Goal: Information Seeking & Learning: Get advice/opinions

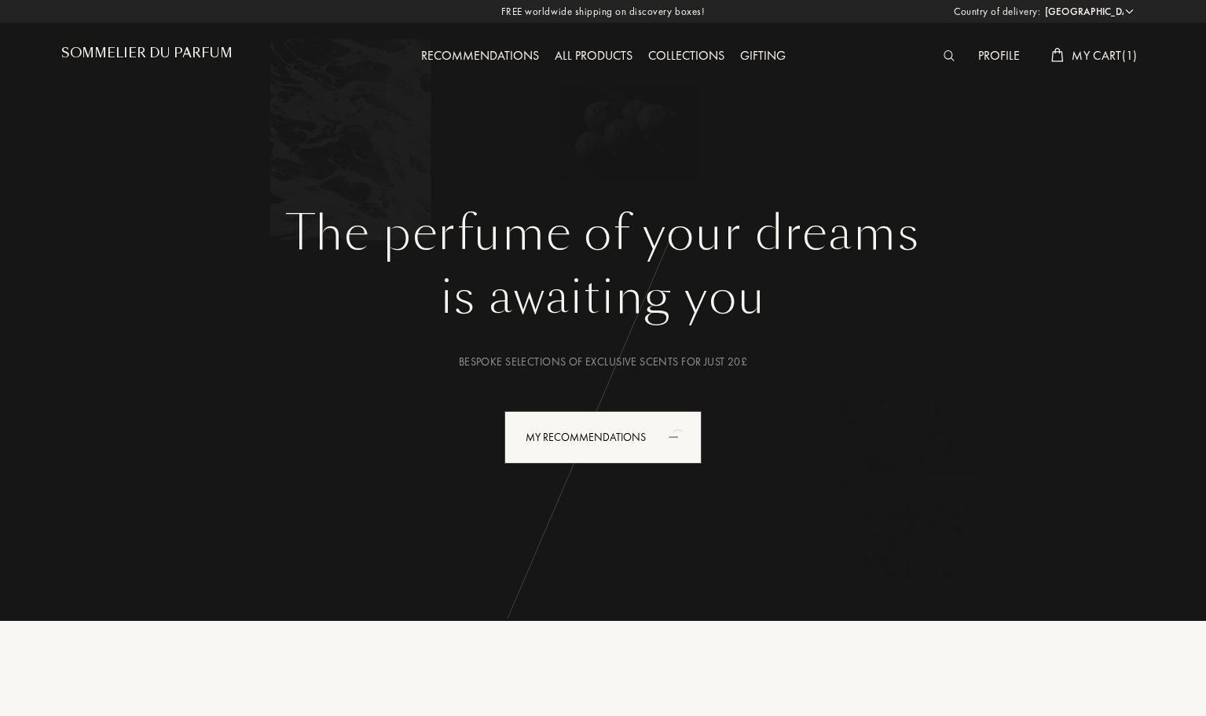
select select "UK"
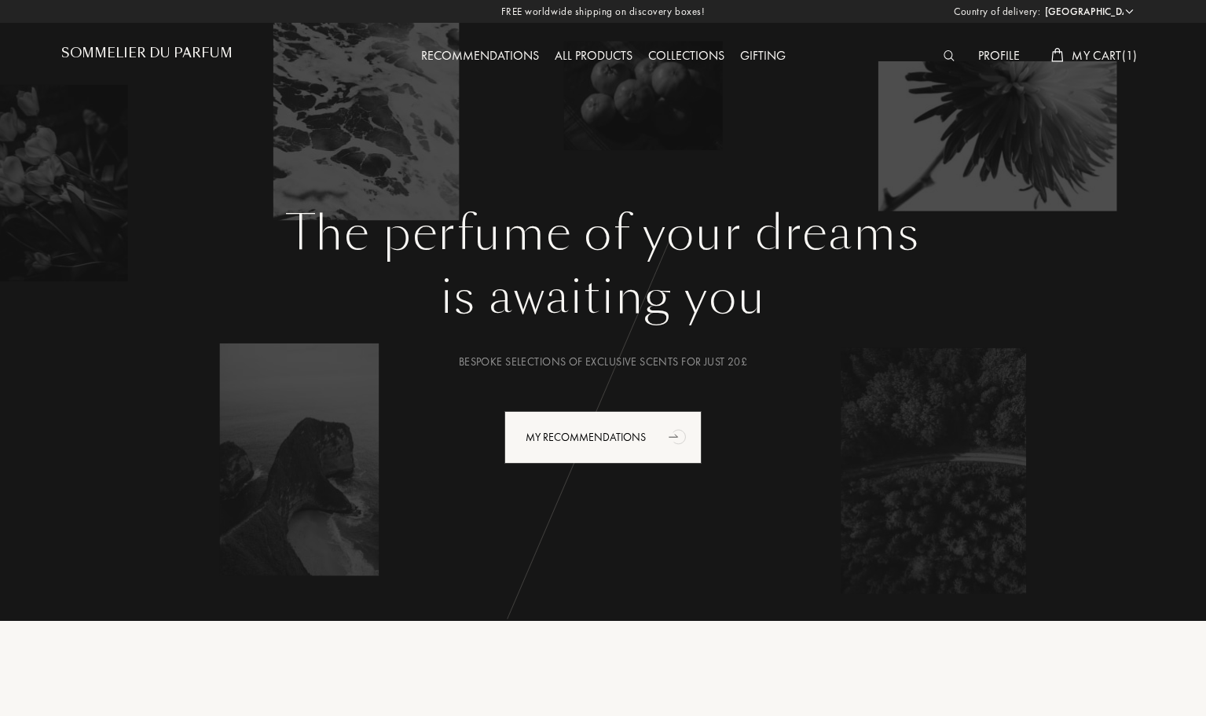
click at [953, 53] on img at bounding box center [950, 55] width 12 height 11
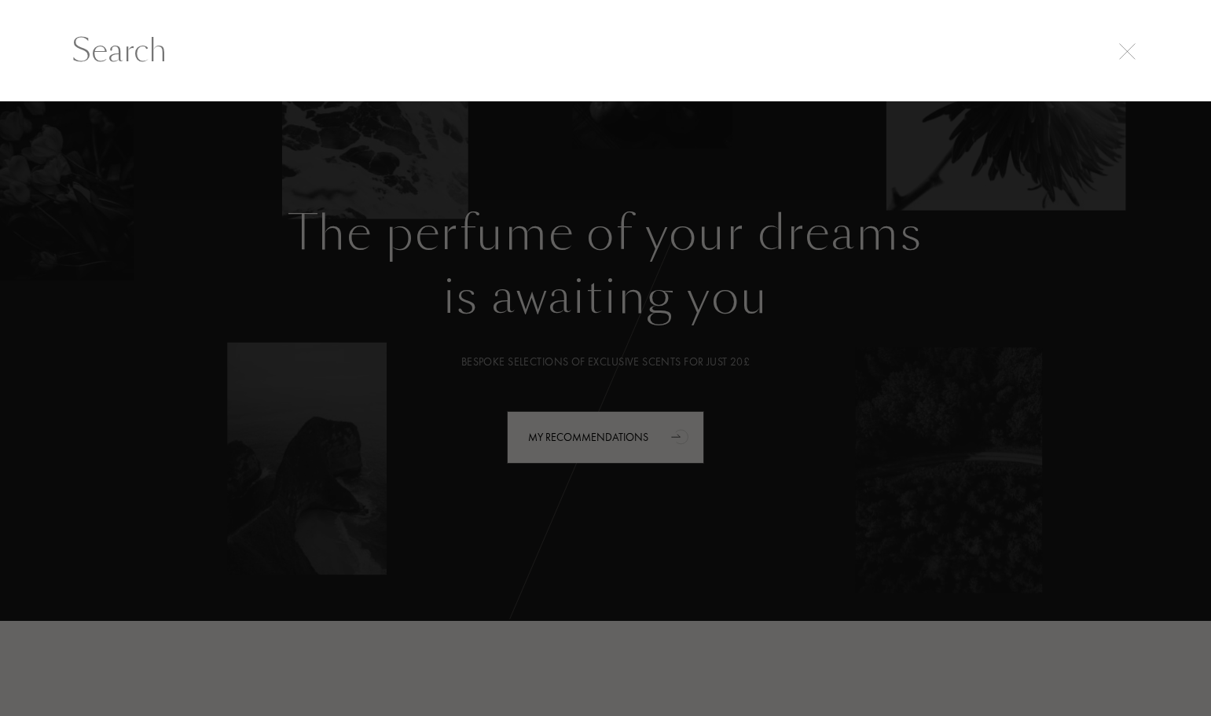
drag, startPoint x: 1123, startPoint y: 24, endPoint x: 1123, endPoint y: 50, distance: 25.2
click at [1123, 37] on div at bounding box center [605, 50] width 1211 height 102
click at [1124, 50] on img at bounding box center [1127, 51] width 17 height 17
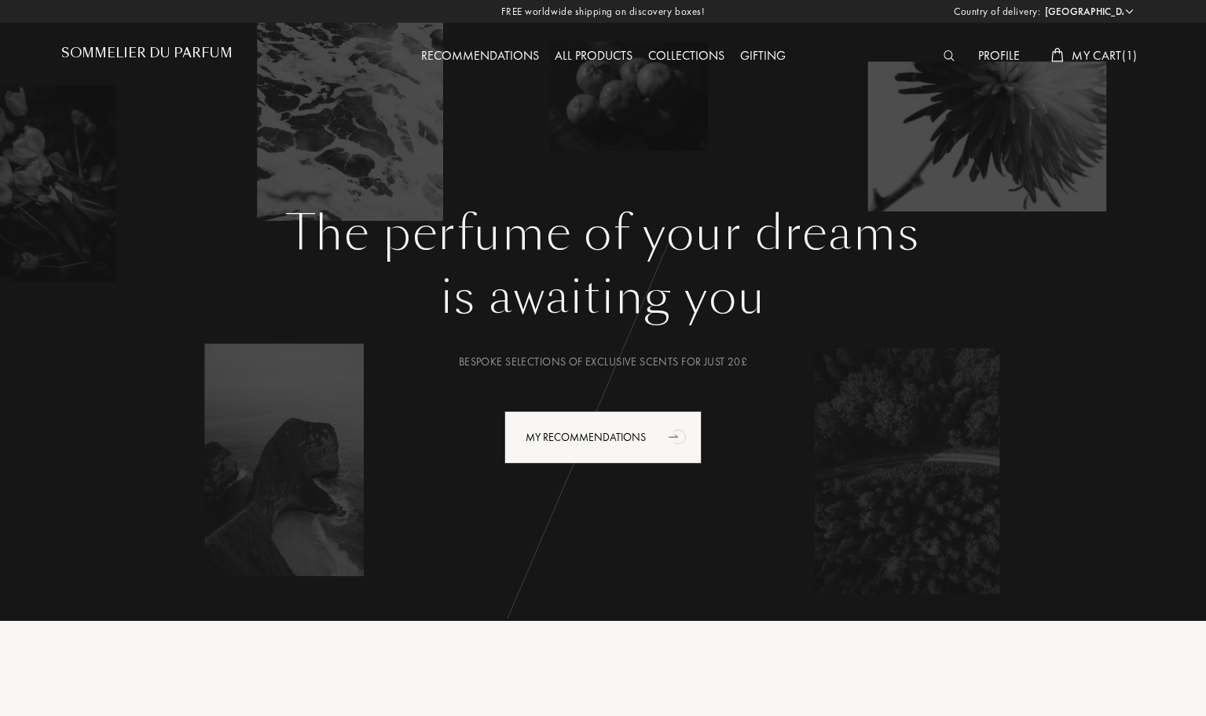
click at [599, 60] on div "All products" at bounding box center [594, 56] width 94 height 20
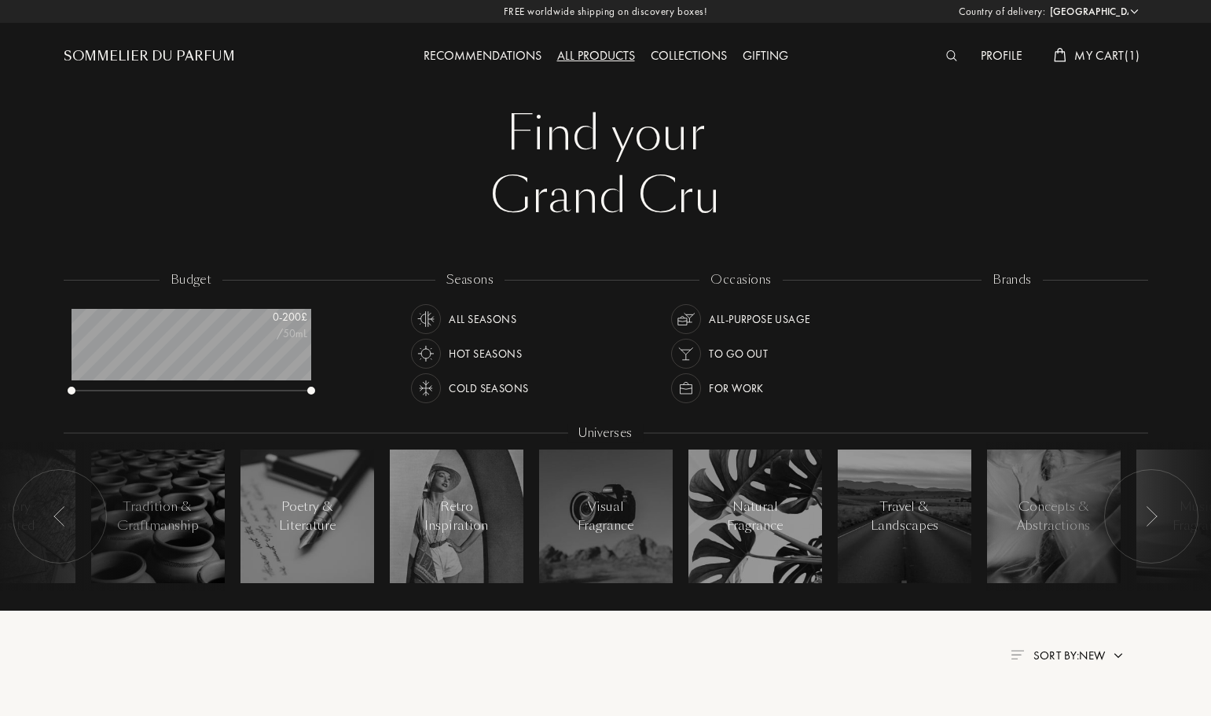
select select "UK"
click at [896, 311] on div at bounding box center [894, 310] width 14 height 14
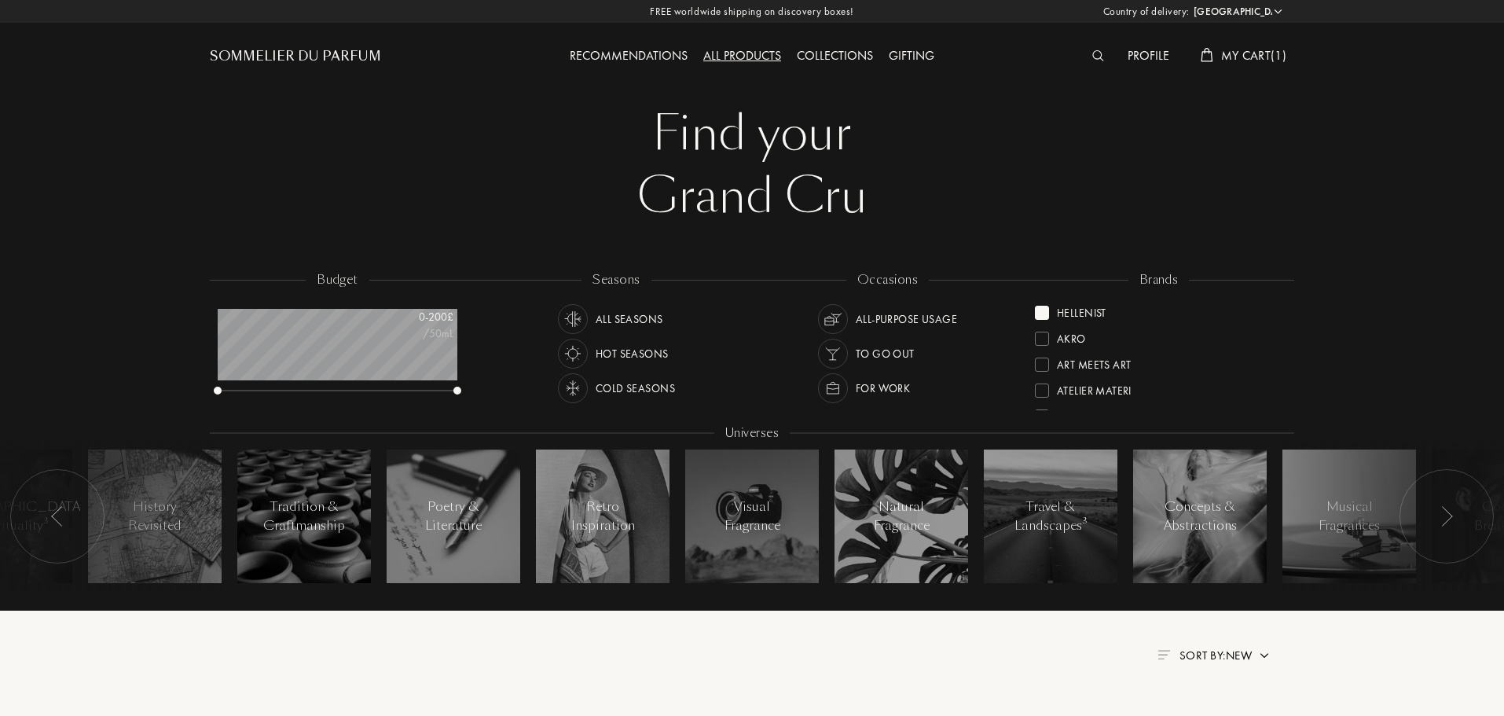
click at [1210, 53] on span "My Cart ( 1 )" at bounding box center [1253, 55] width 65 height 17
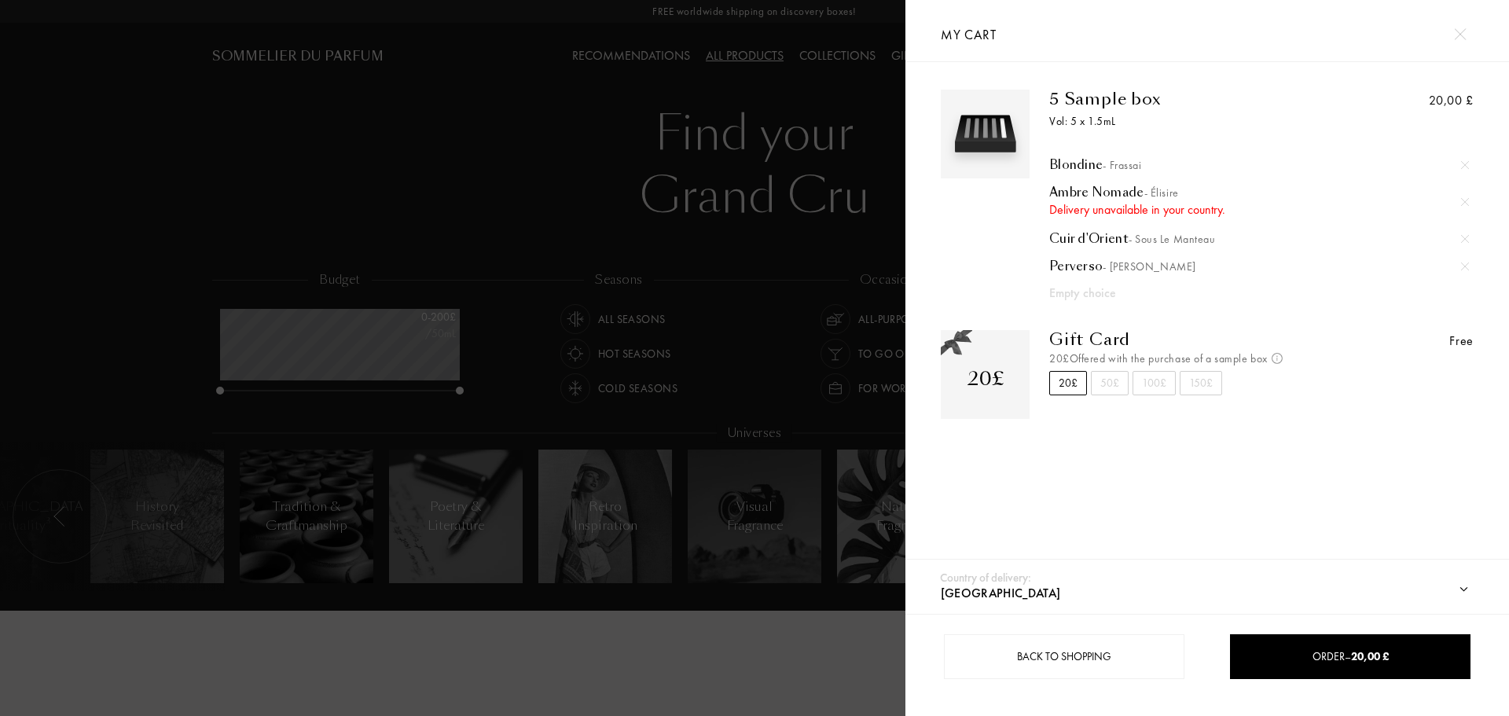
click at [1210, 161] on img at bounding box center [1465, 165] width 8 height 8
click at [1210, 161] on div "20,00 £" at bounding box center [1408, 194] width 134 height 208
click at [1210, 207] on img at bounding box center [1465, 211] width 8 height 8
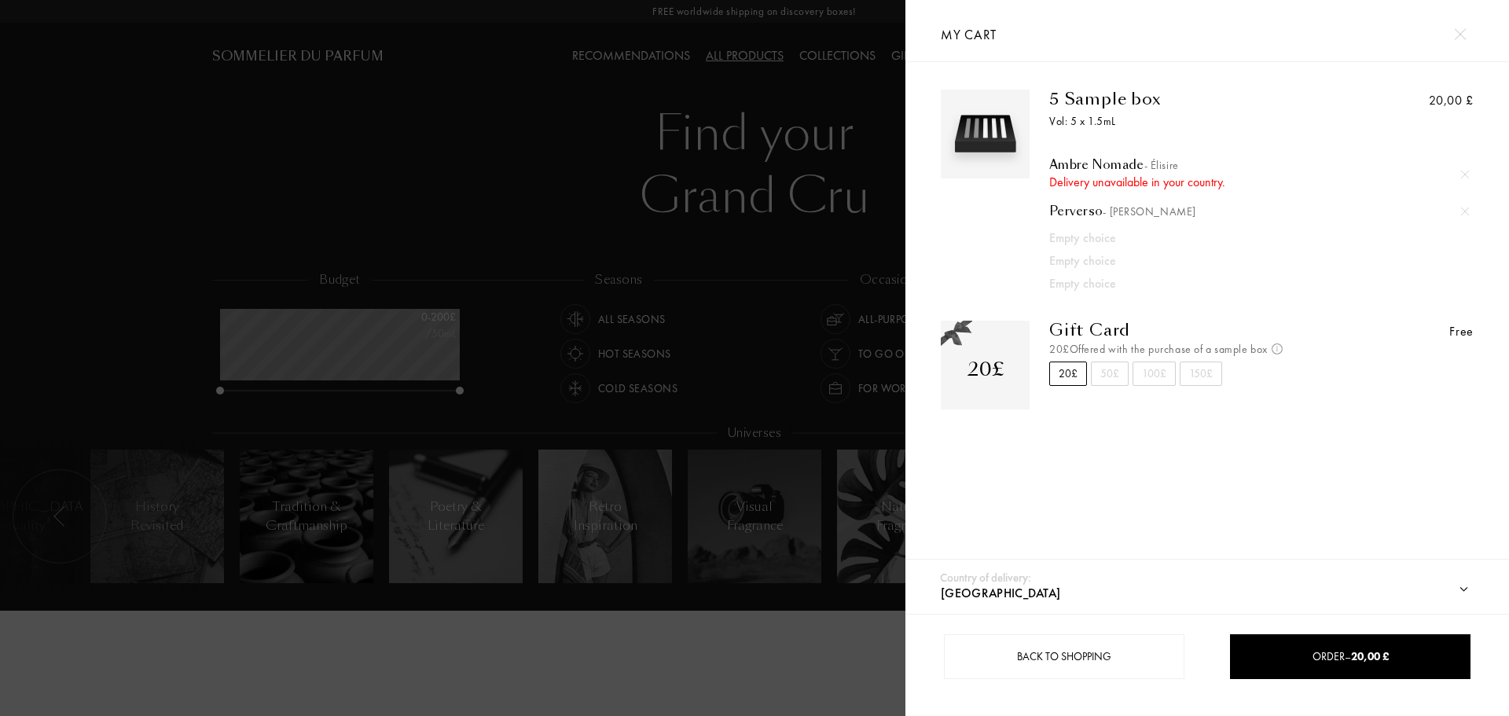
click at [1210, 208] on div at bounding box center [1465, 212] width 24 height 24
click at [1210, 173] on img at bounding box center [1465, 175] width 8 height 8
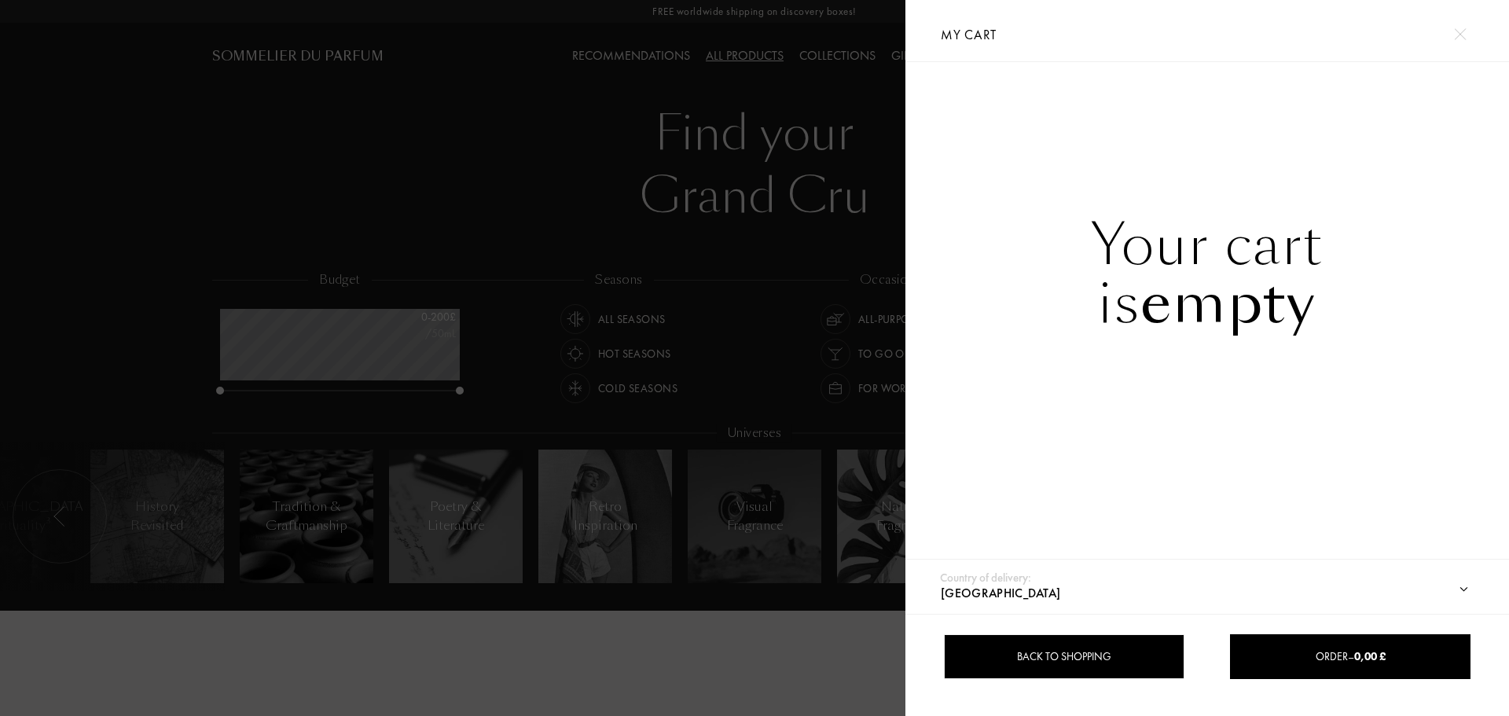
click at [1073, 675] on div "Back to shopping" at bounding box center [1064, 656] width 241 height 45
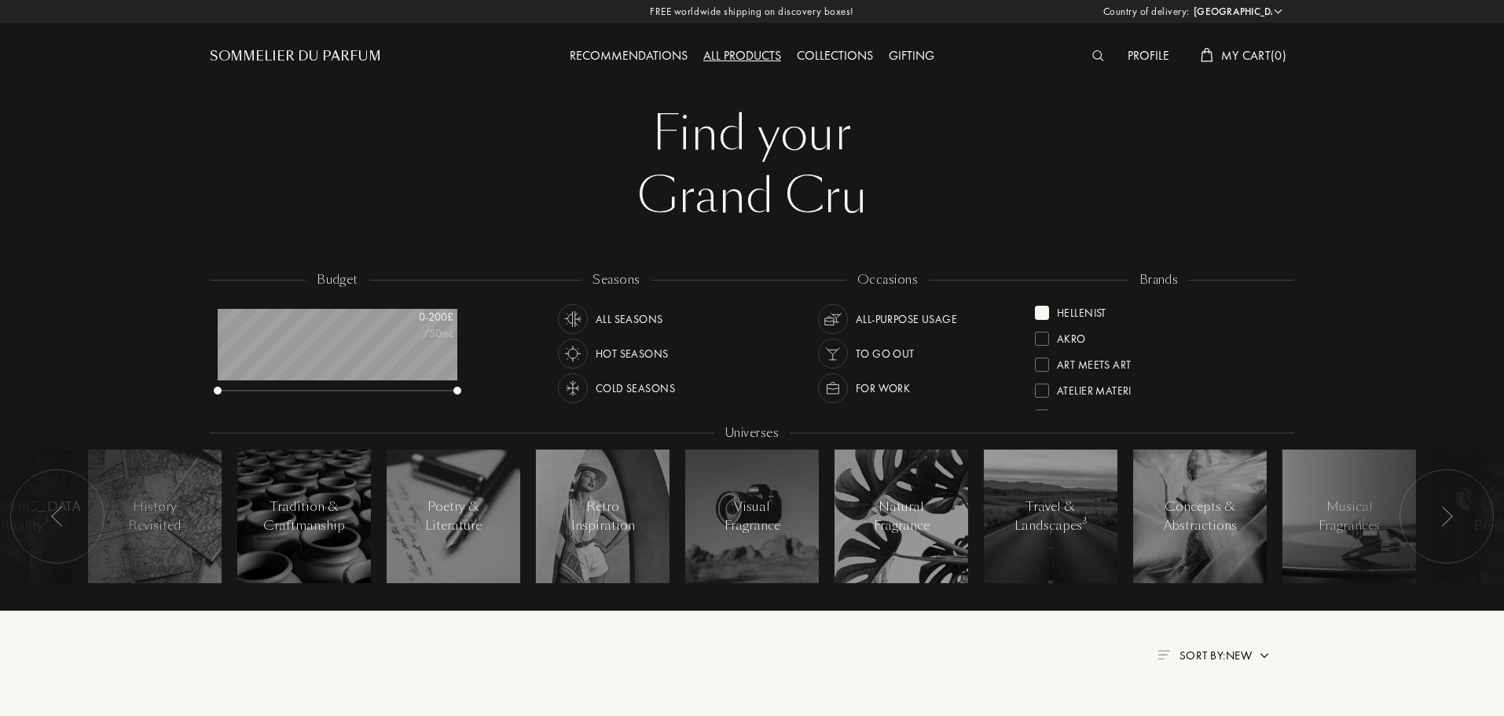
click at [278, 57] on div "Sommelier du Parfum" at bounding box center [295, 56] width 171 height 19
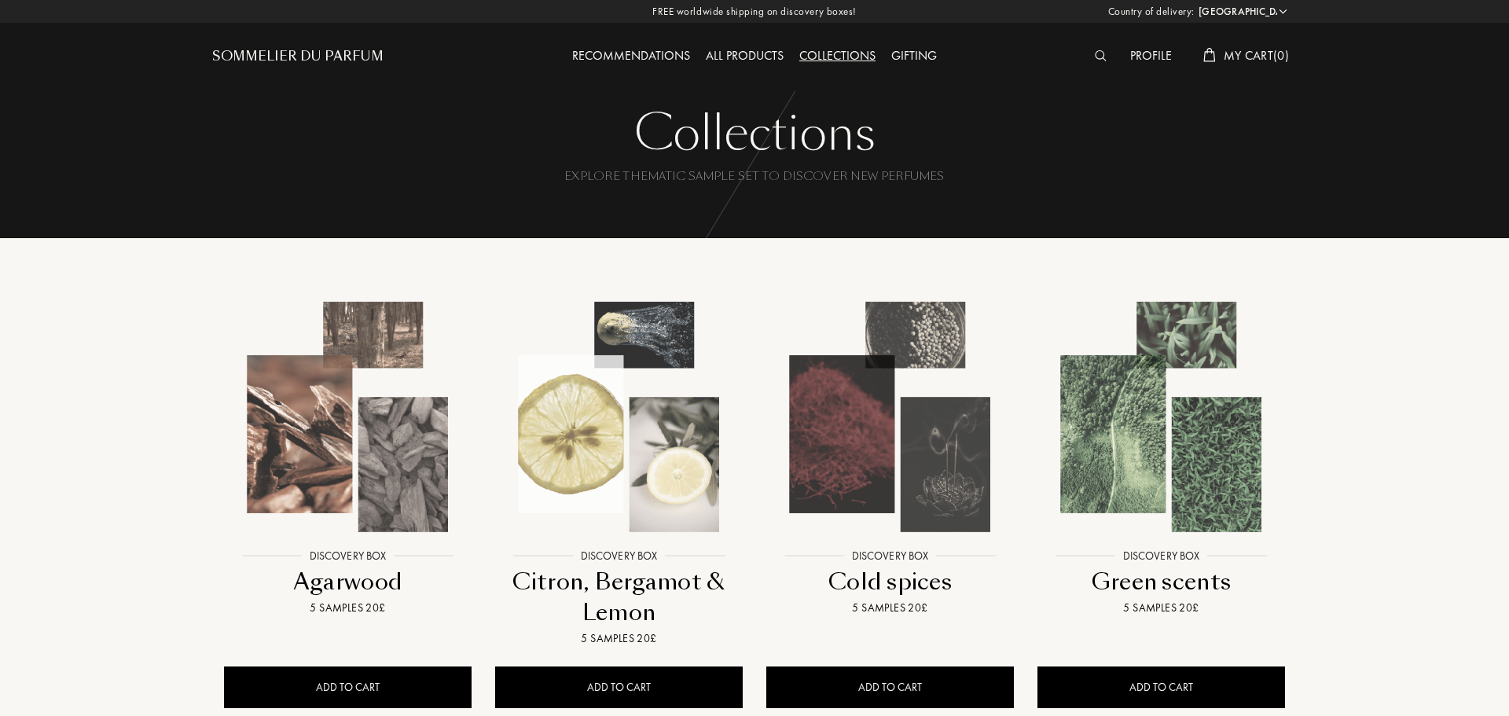
select select "UK"
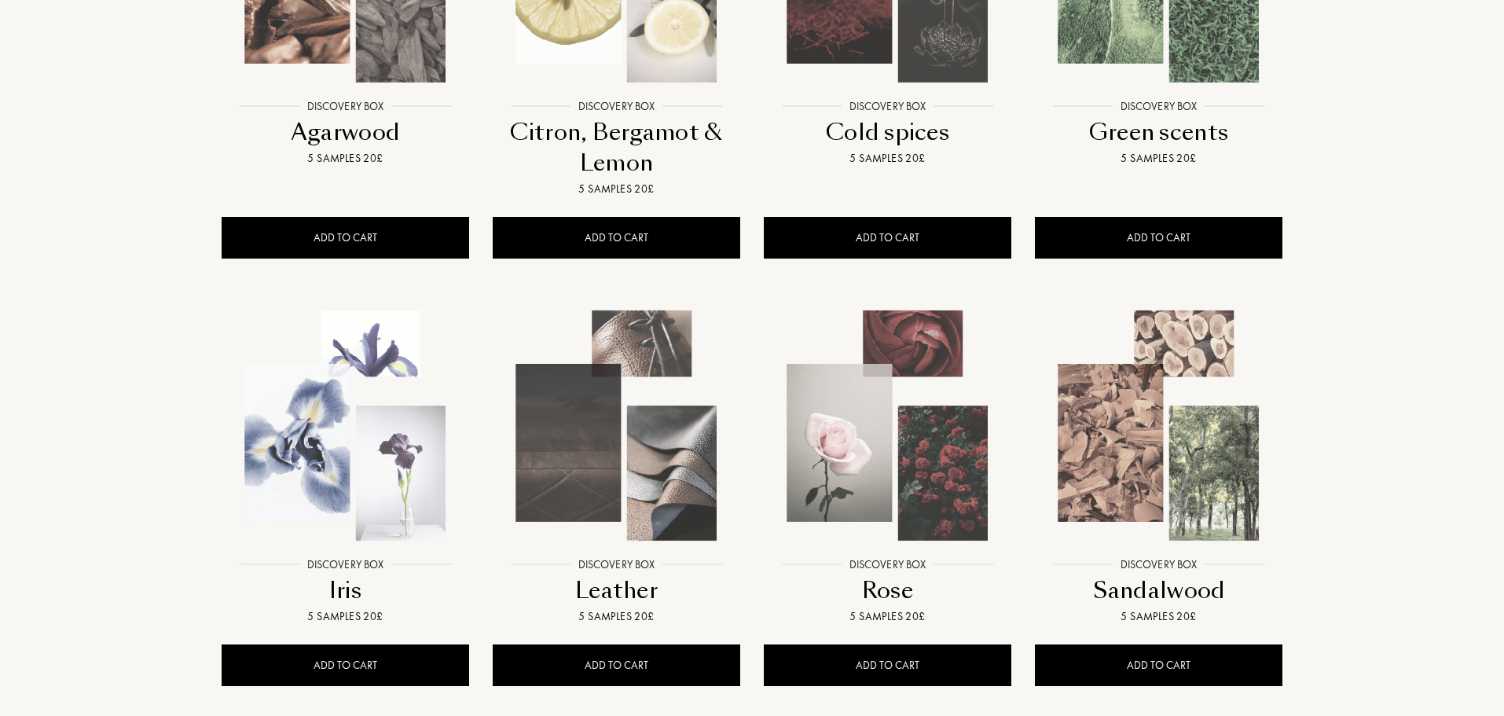
scroll to position [472, 0]
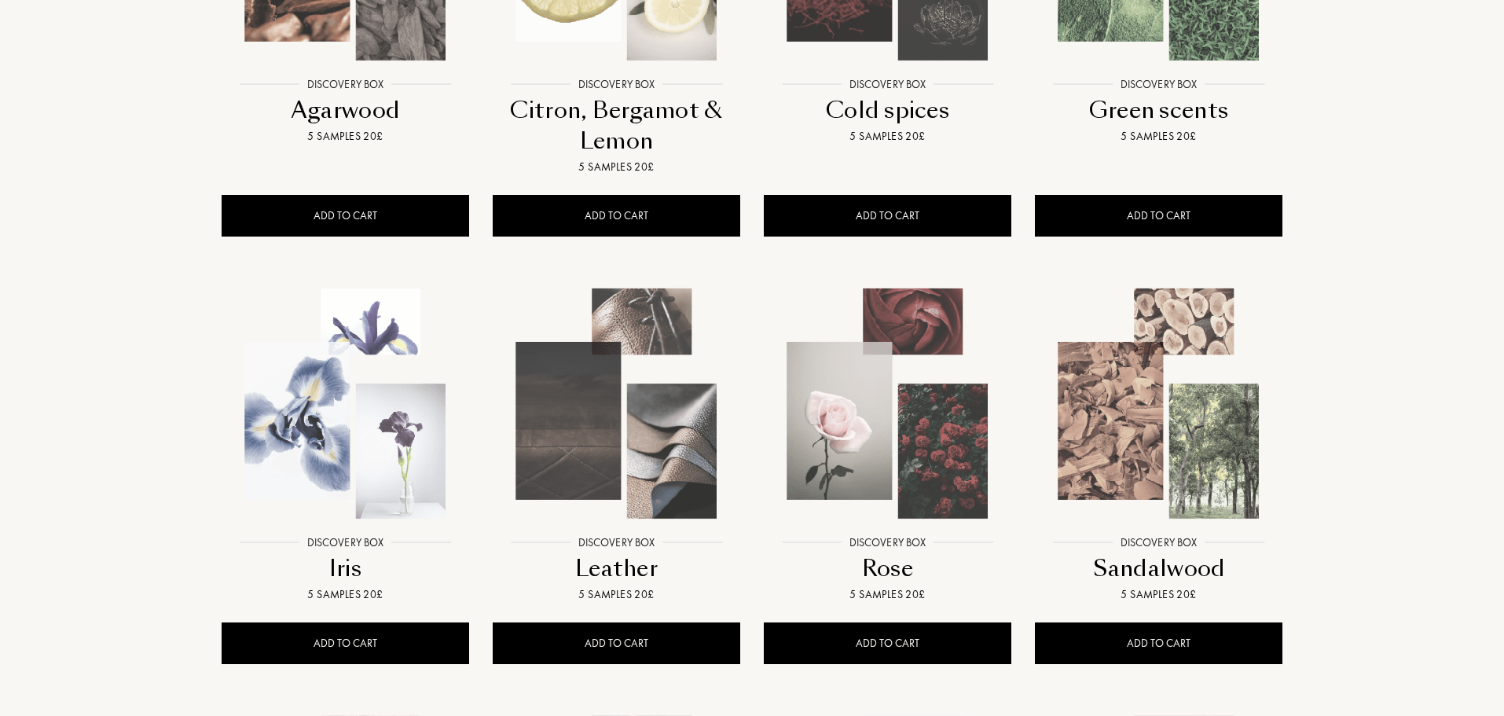
click at [571, 430] on img at bounding box center [616, 403] width 244 height 244
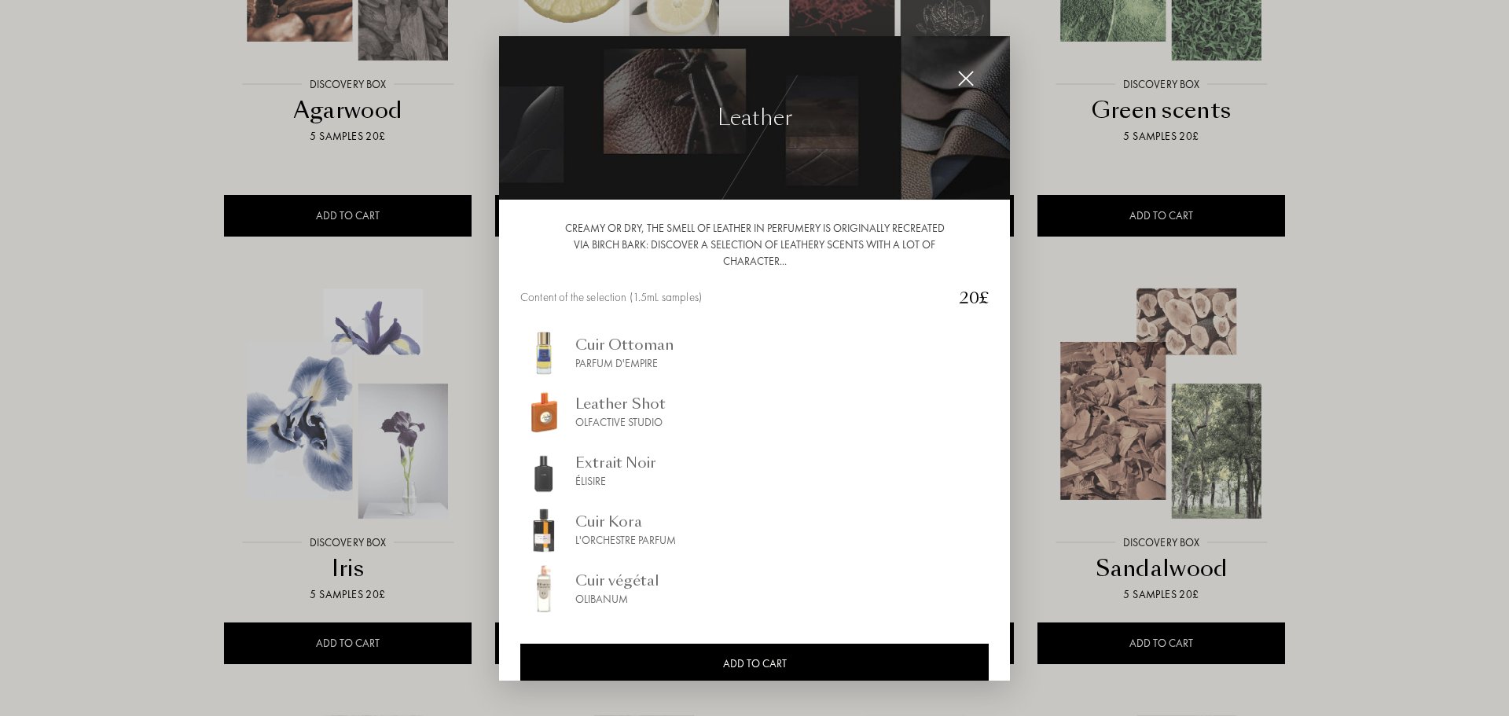
click at [1508, 455] on div at bounding box center [754, 358] width 1509 height 716
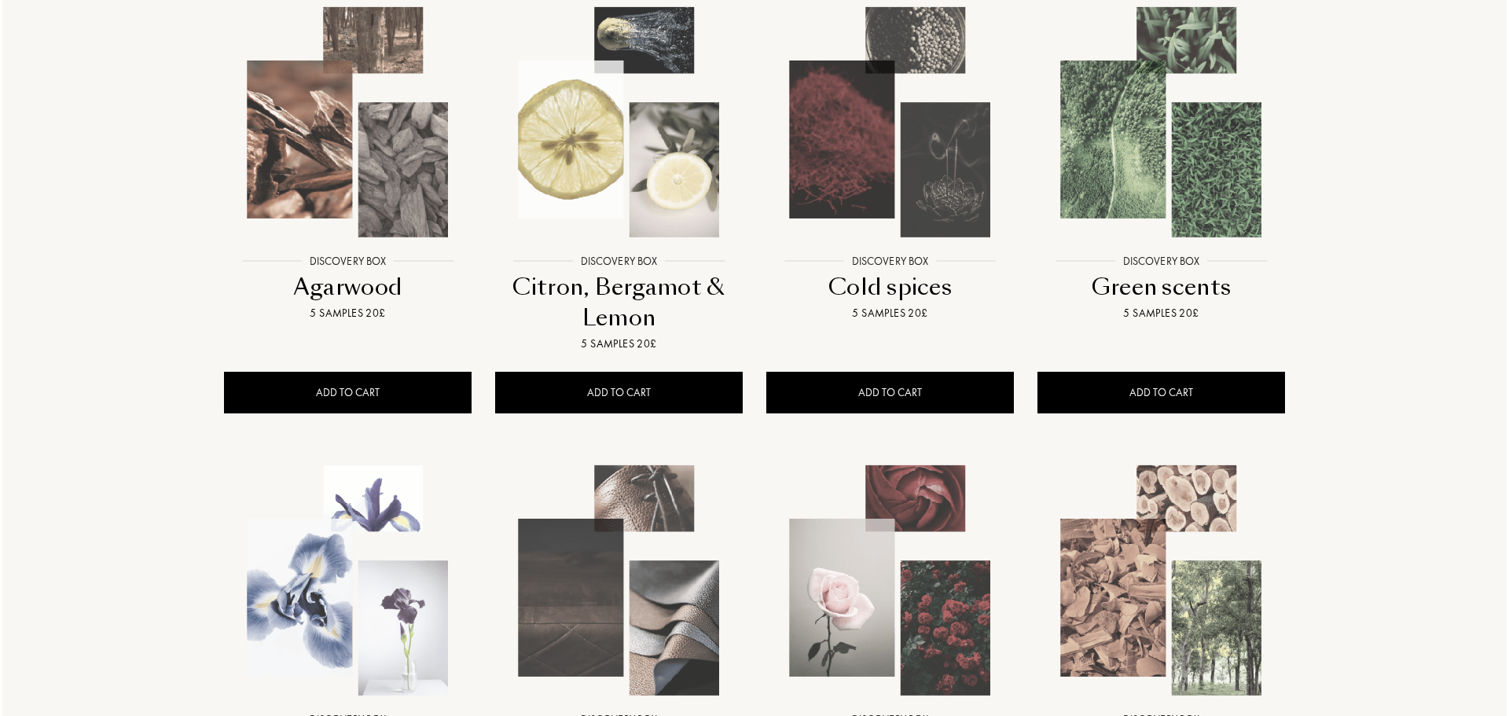
scroll to position [236, 0]
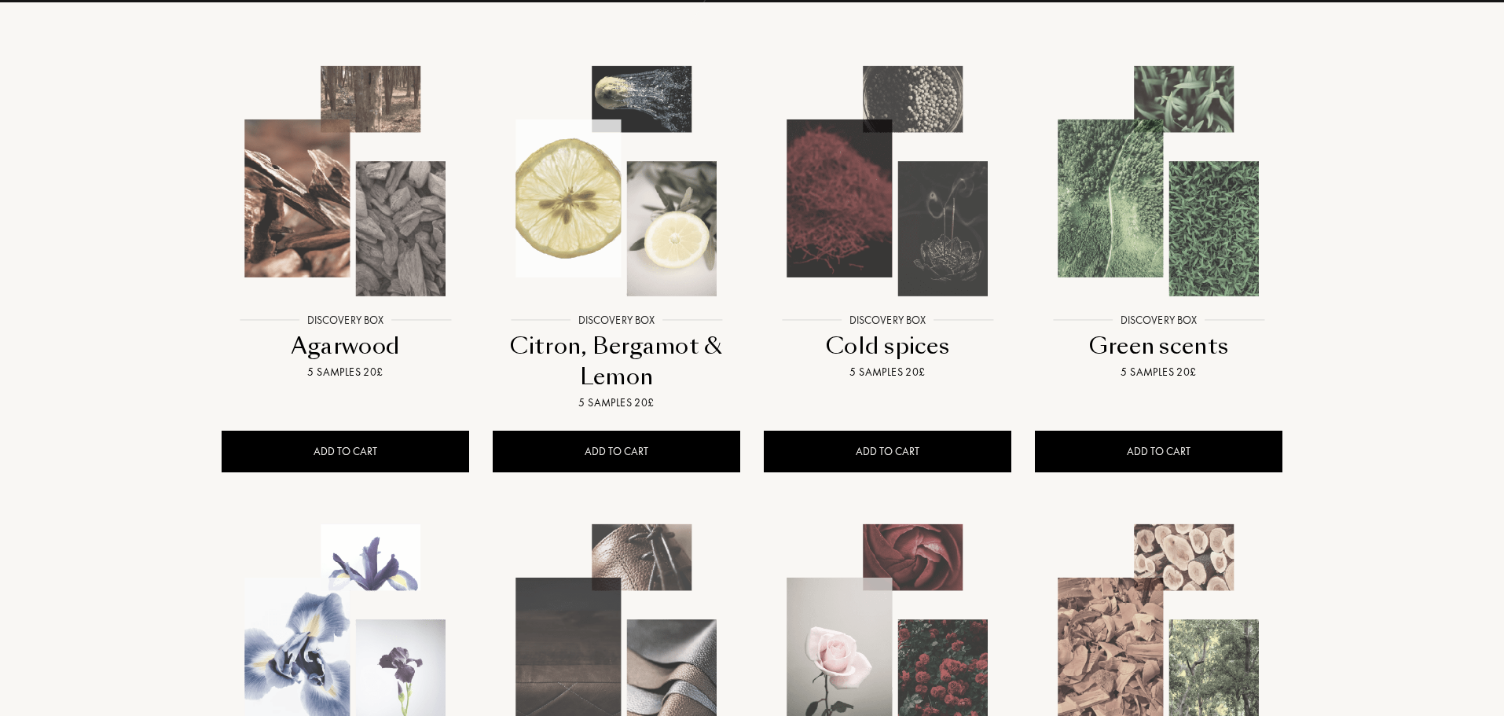
click at [905, 193] on img at bounding box center [888, 181] width 244 height 244
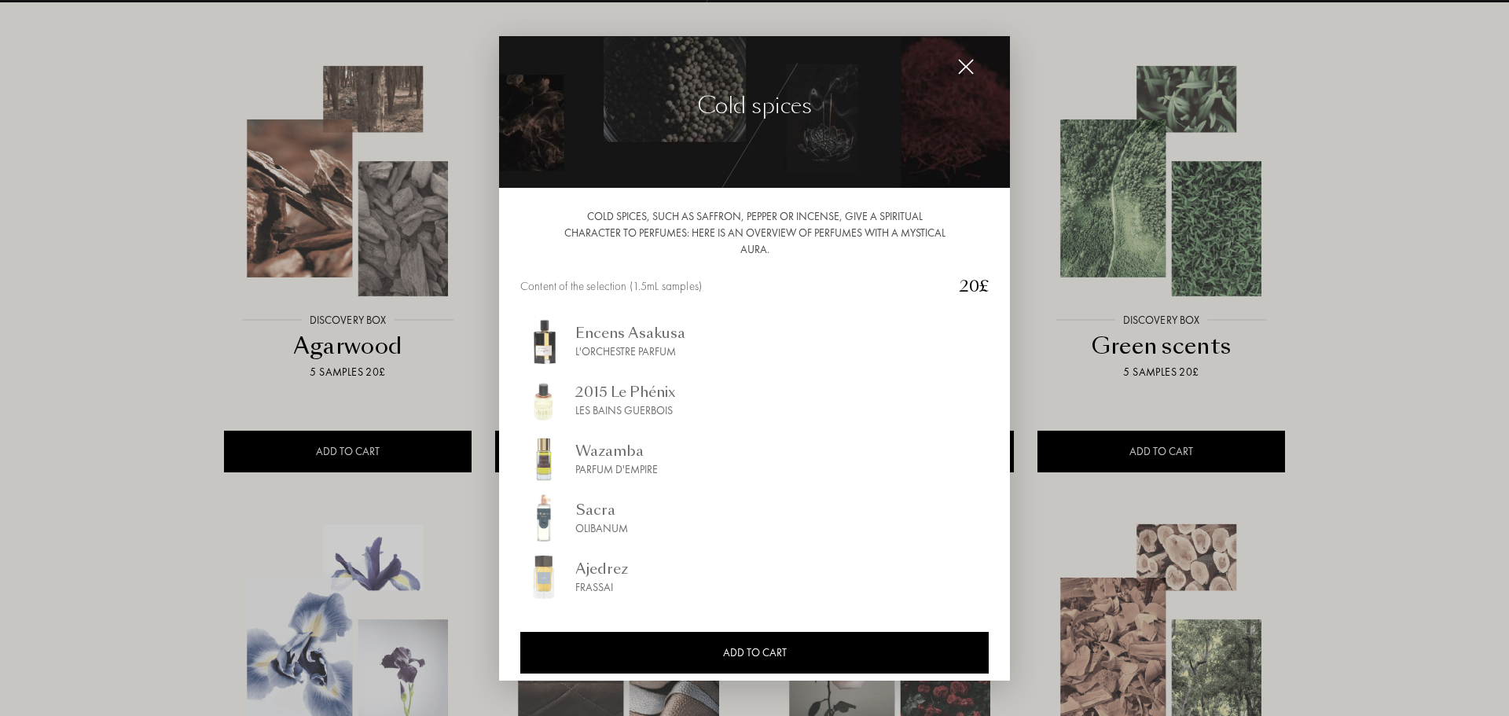
scroll to position [24, 0]
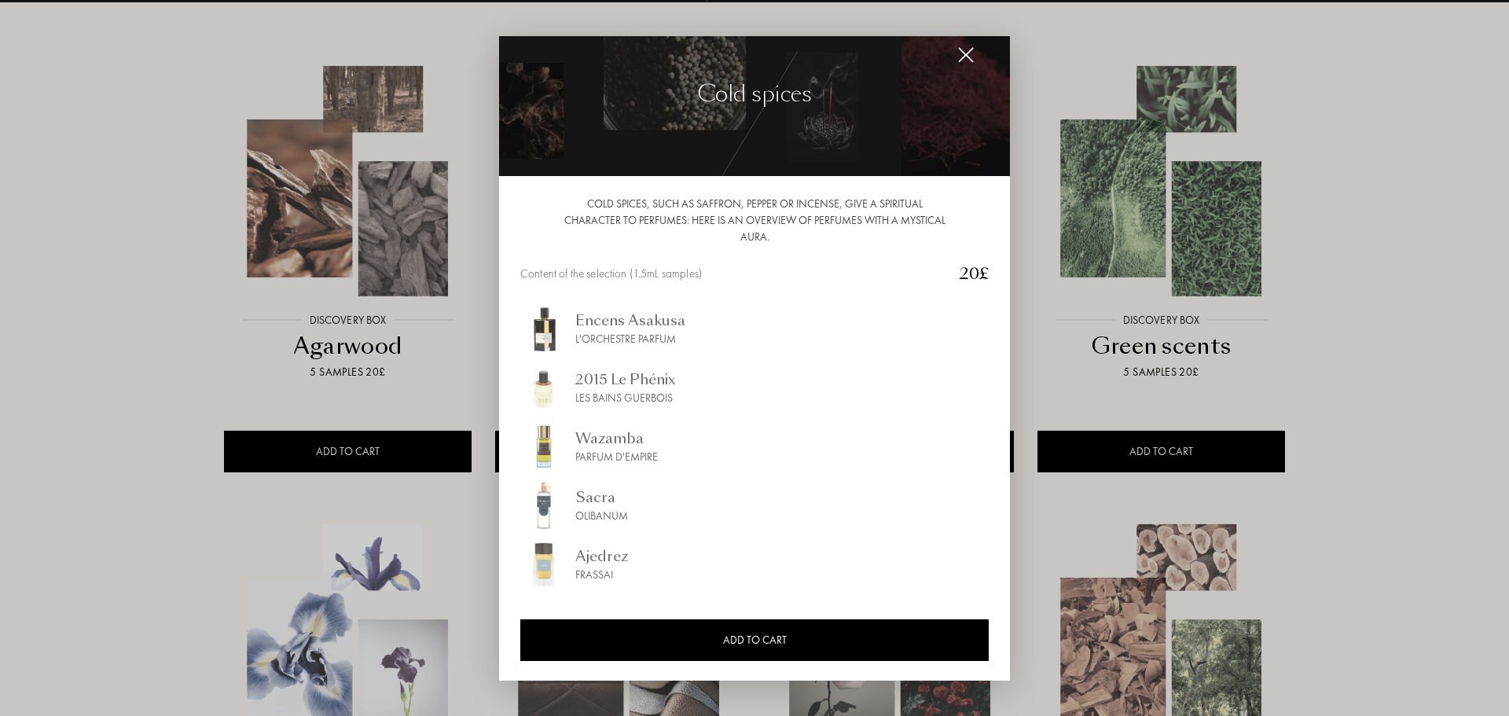
click at [971, 56] on img at bounding box center [965, 54] width 17 height 17
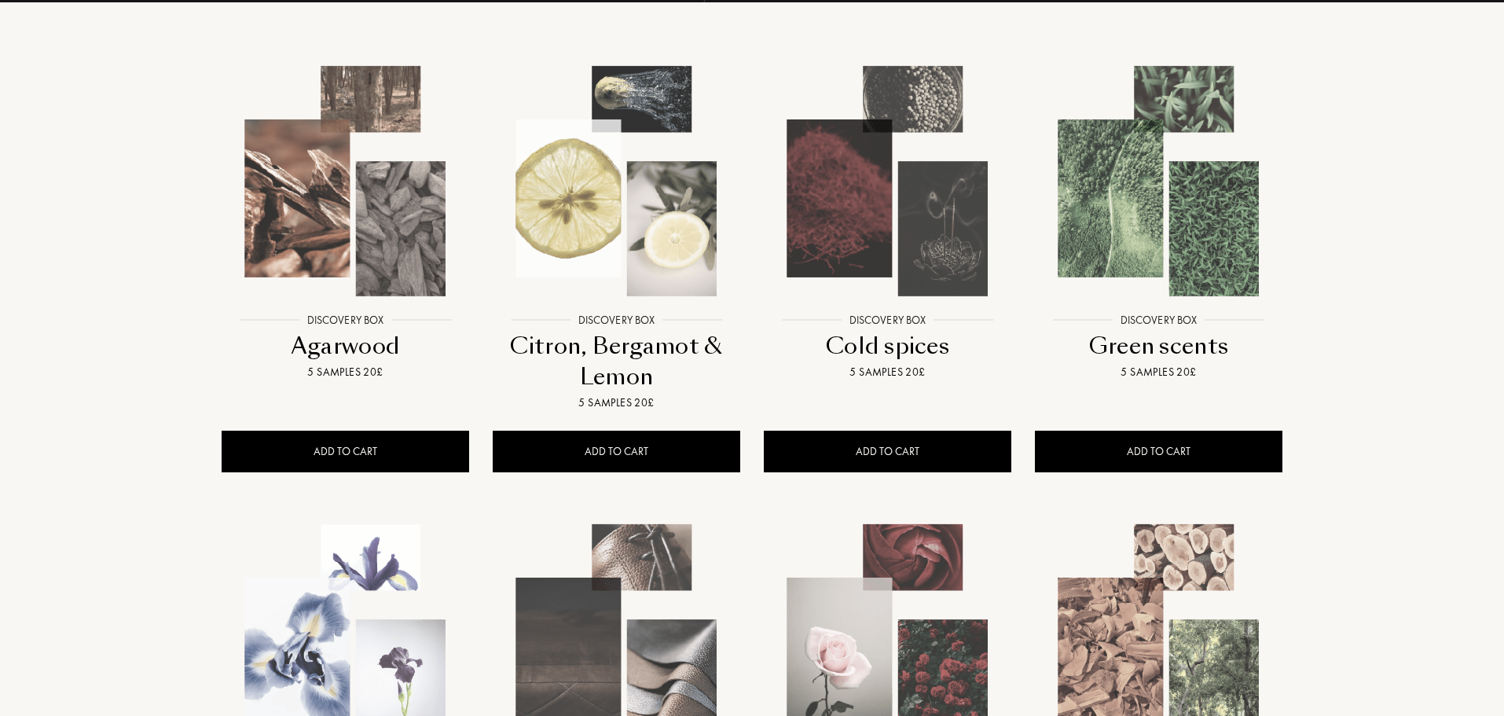
click at [402, 221] on img at bounding box center [345, 181] width 244 height 244
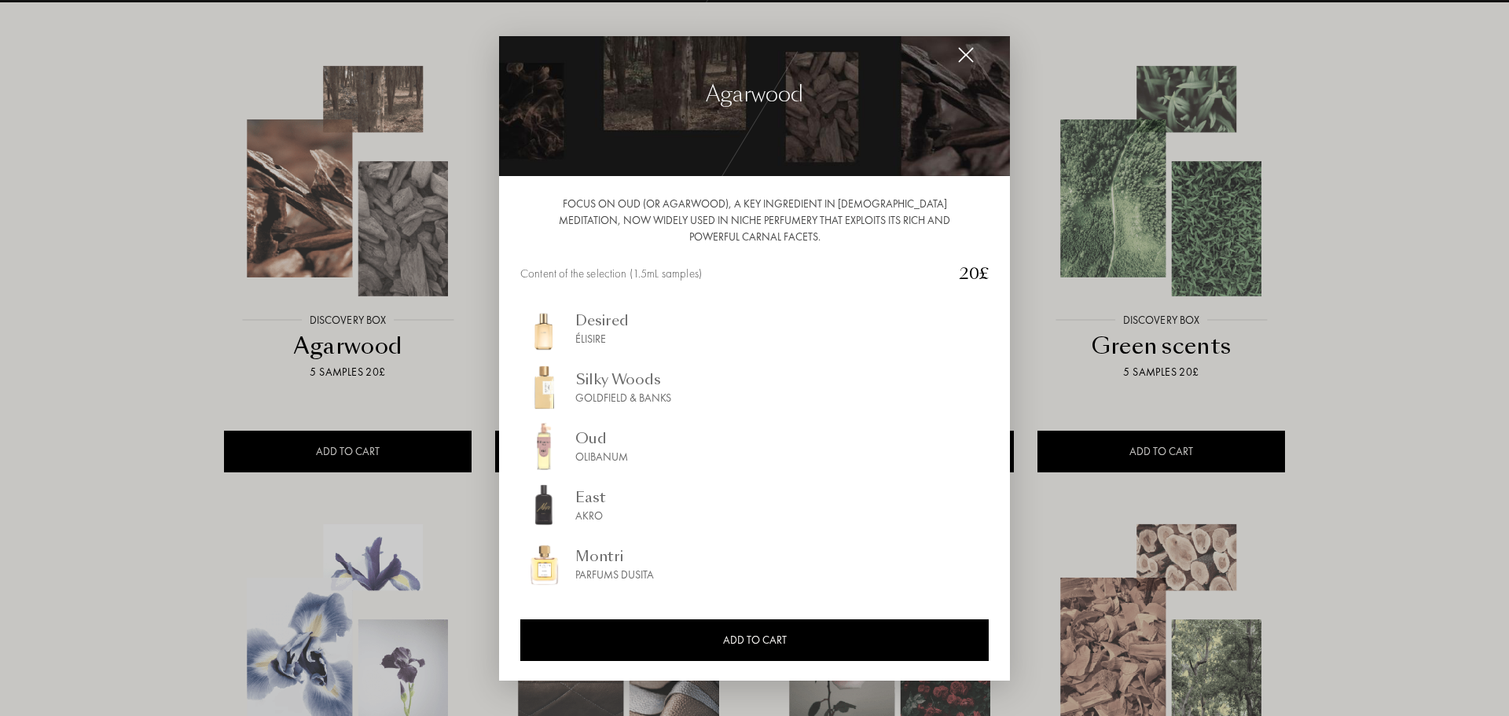
click at [961, 55] on img at bounding box center [965, 54] width 17 height 17
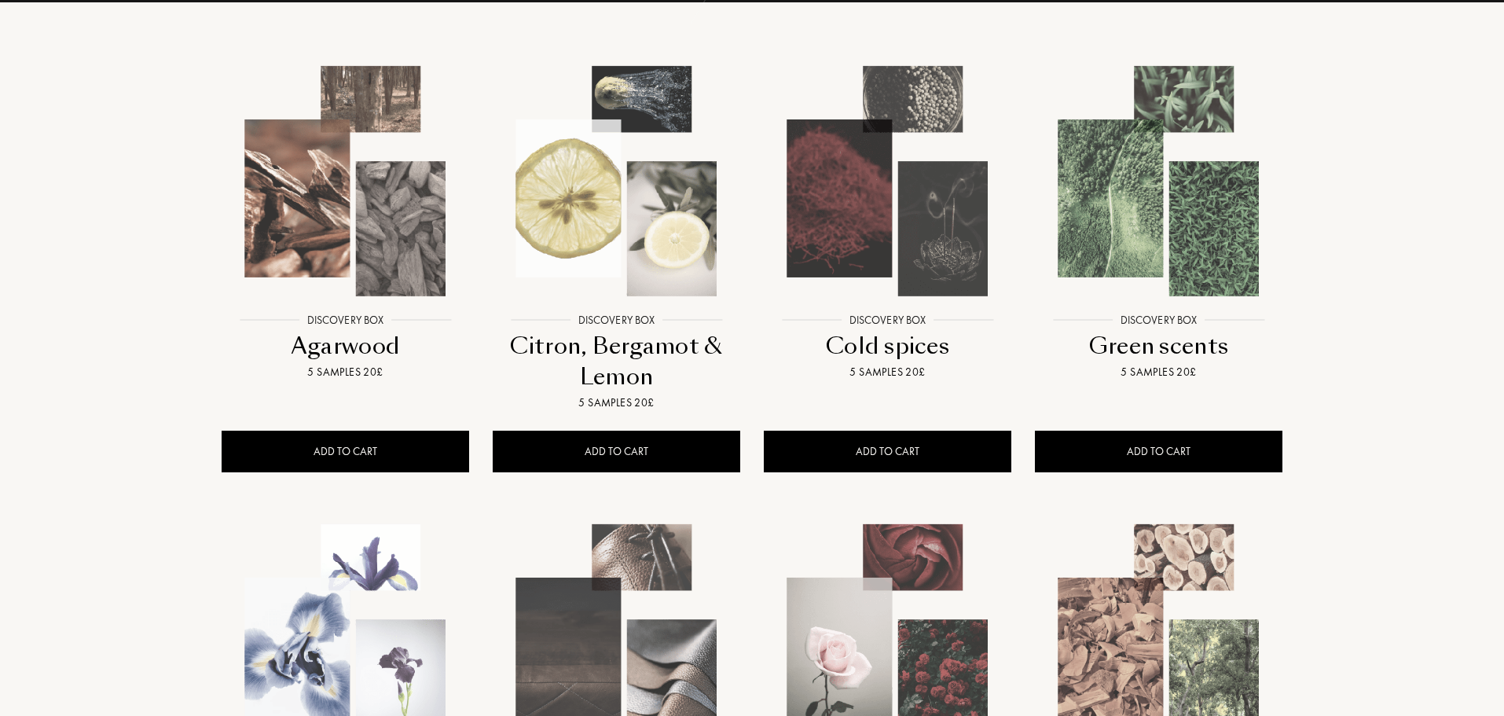
click at [1192, 269] on img at bounding box center [1159, 181] width 244 height 244
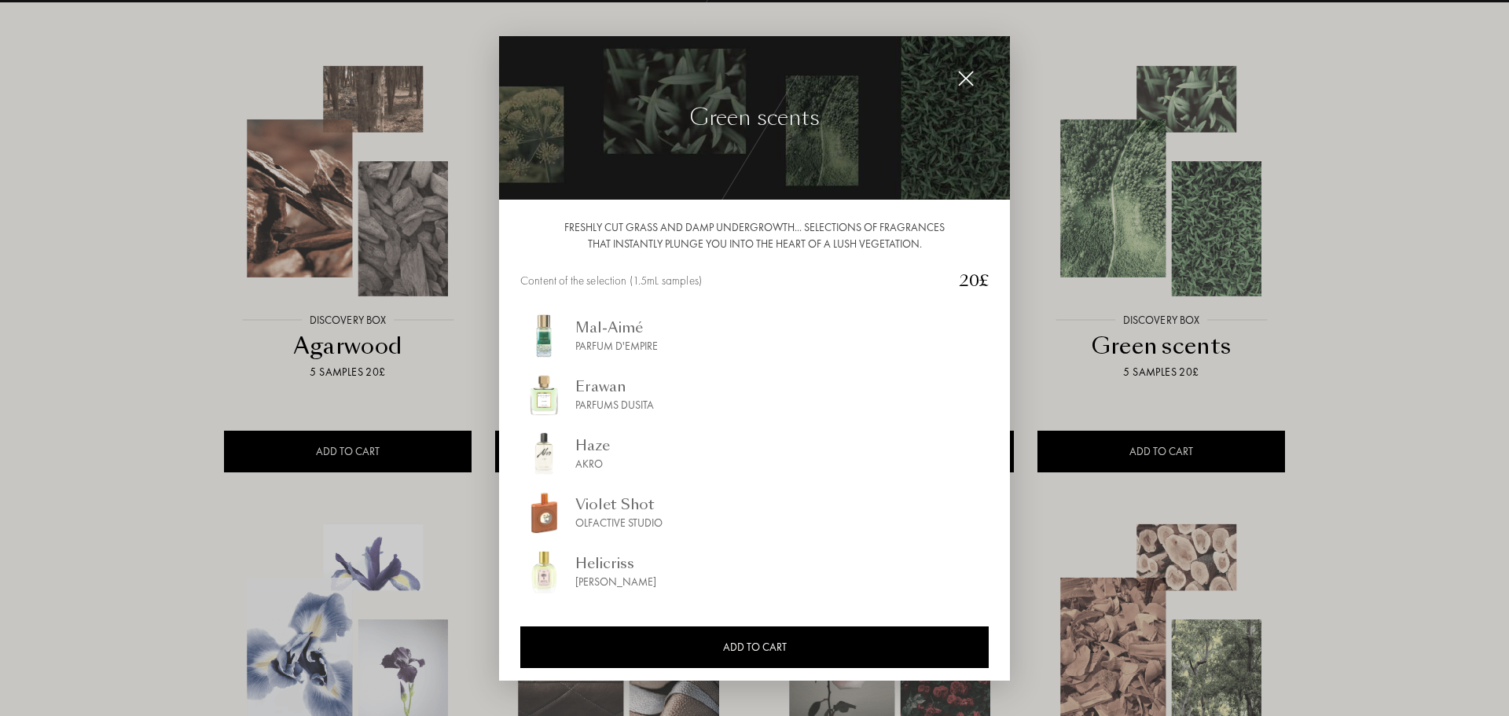
click at [967, 80] on img at bounding box center [965, 78] width 17 height 17
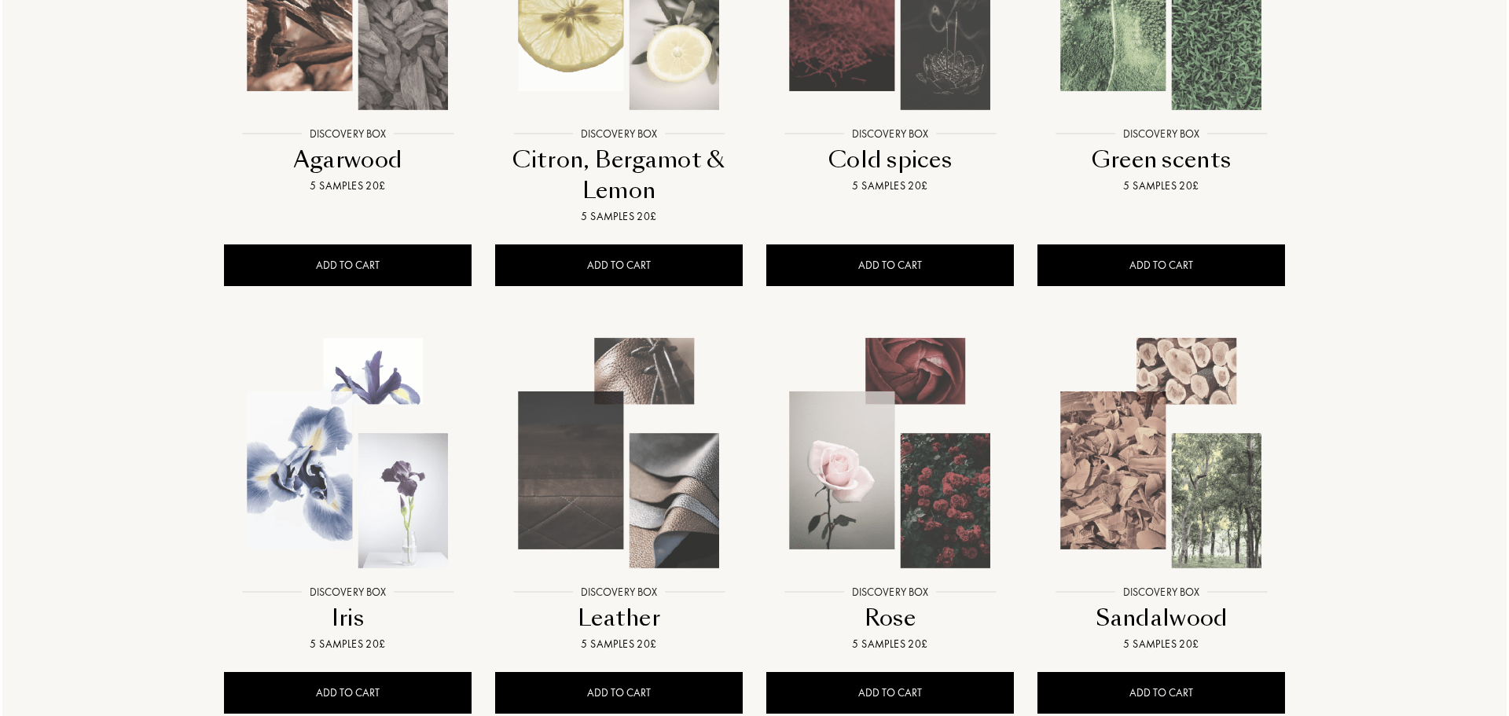
scroll to position [550, 0]
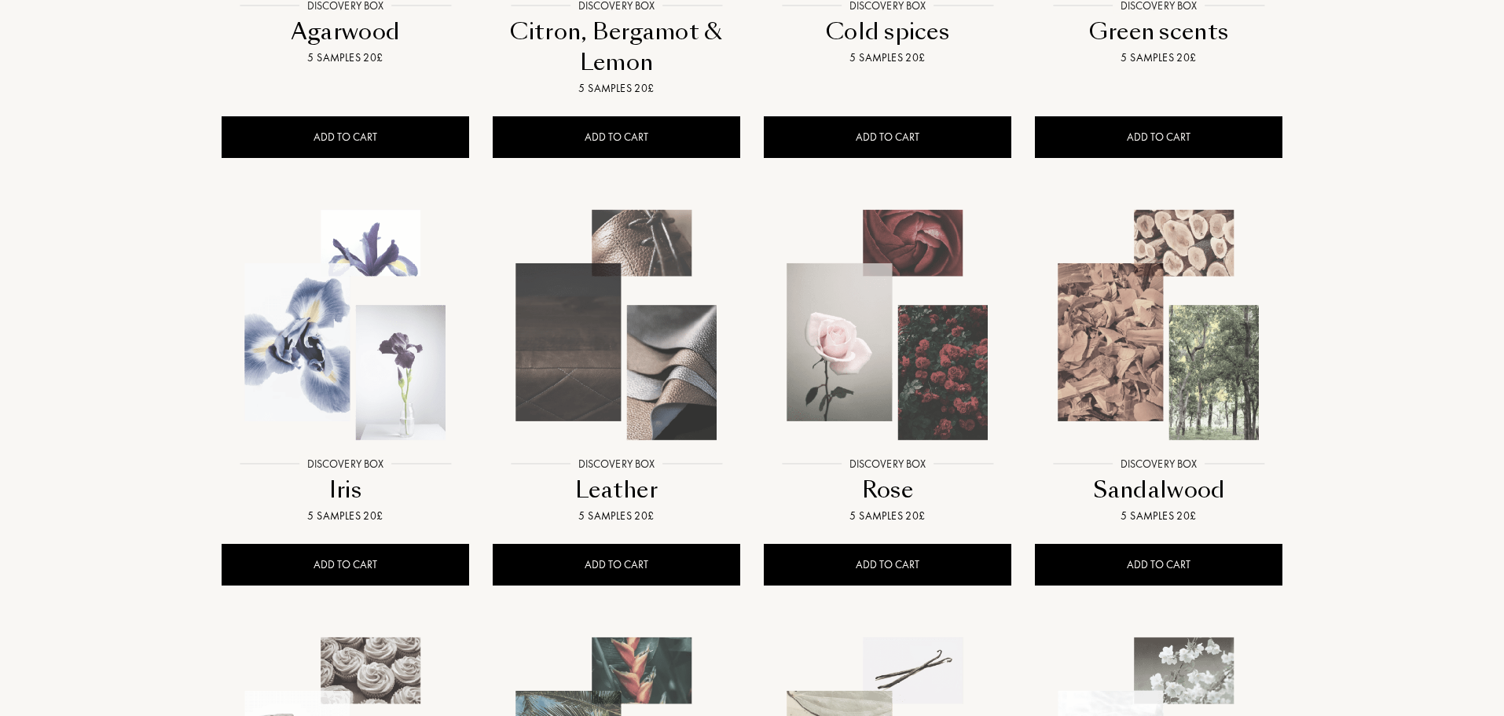
click at [351, 313] on img at bounding box center [345, 325] width 244 height 244
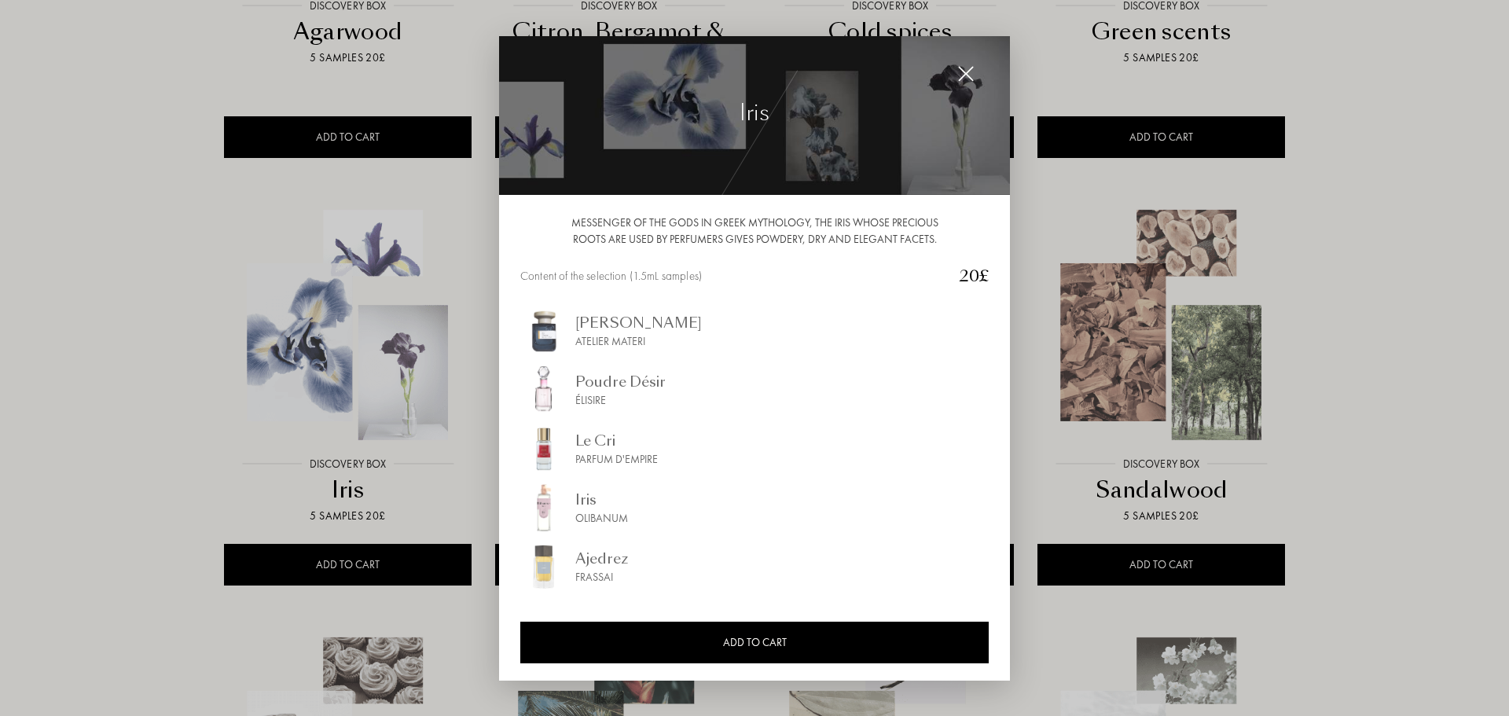
scroll to position [7, 0]
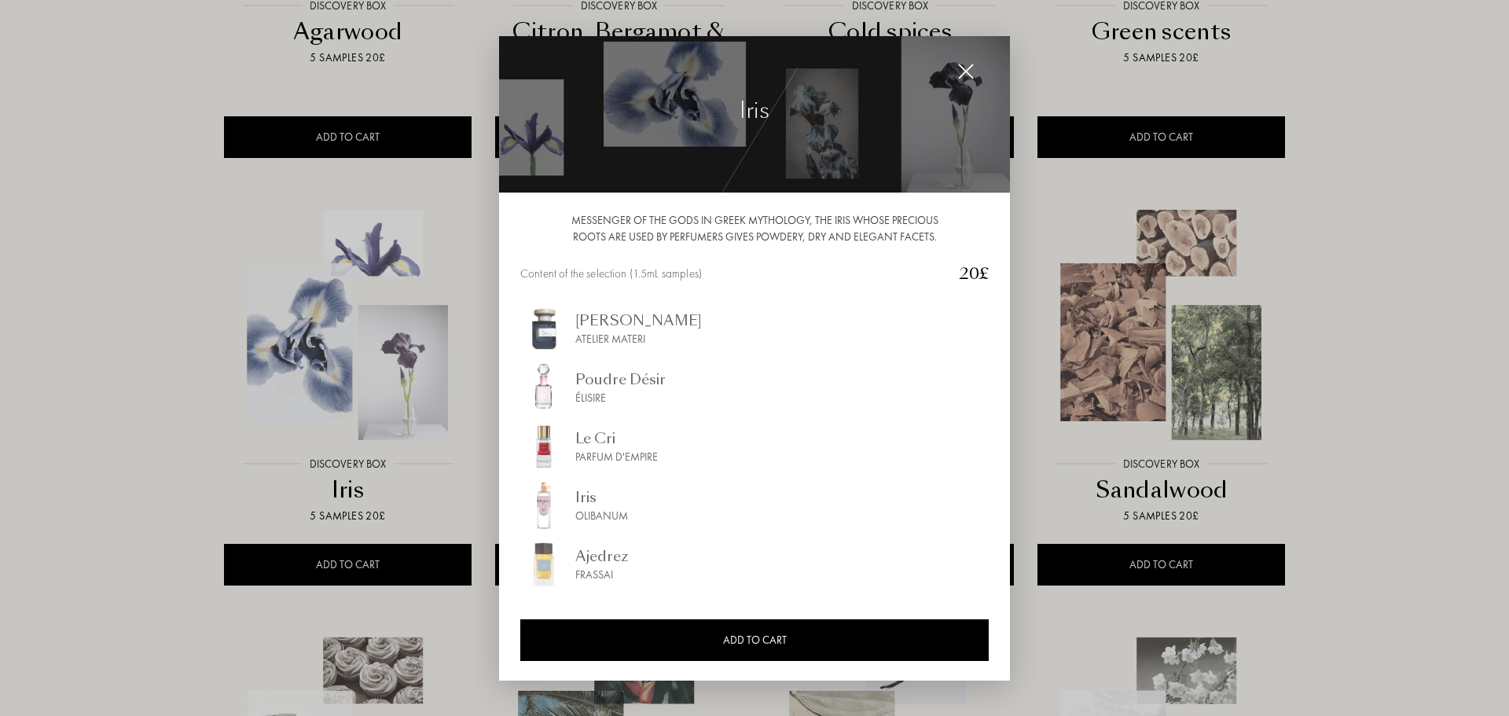
click at [962, 66] on img at bounding box center [965, 71] width 17 height 17
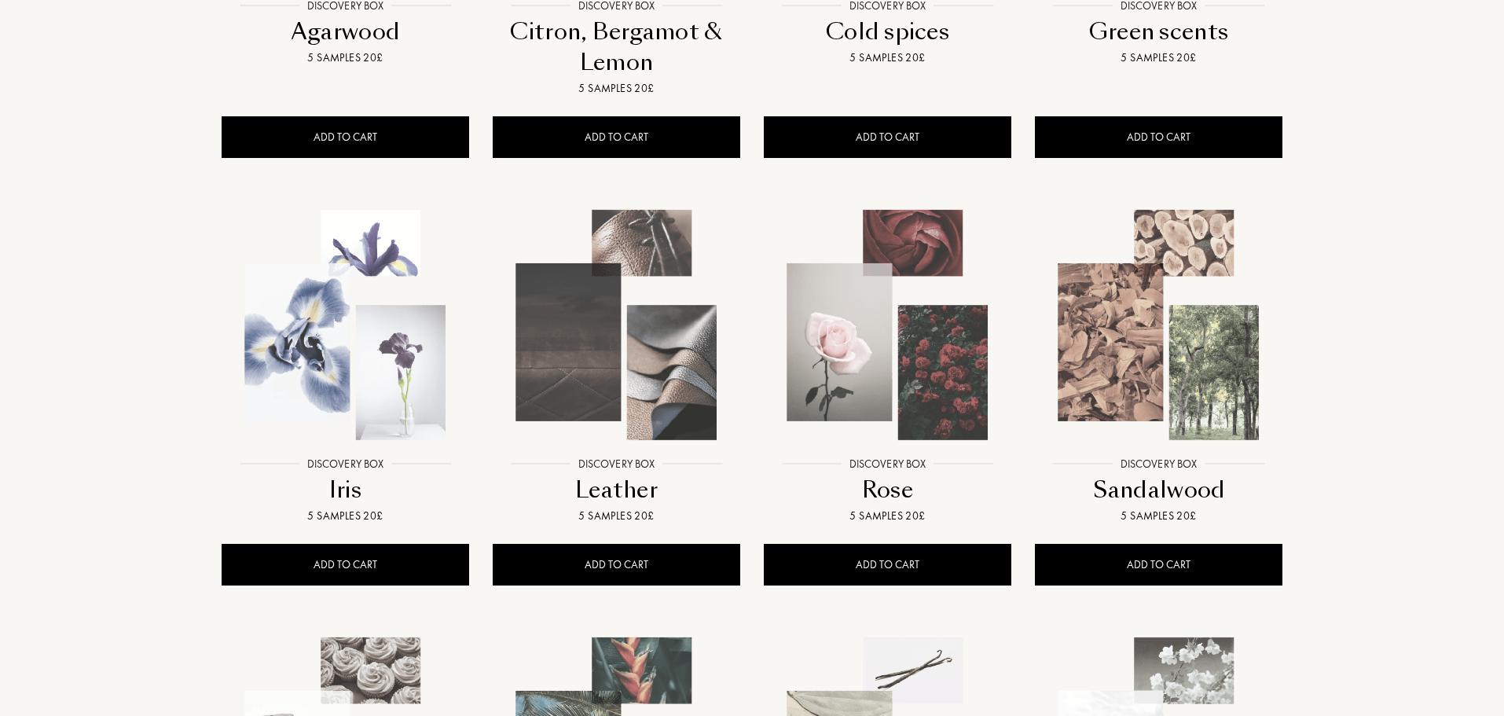
click at [859, 368] on img at bounding box center [888, 325] width 244 height 244
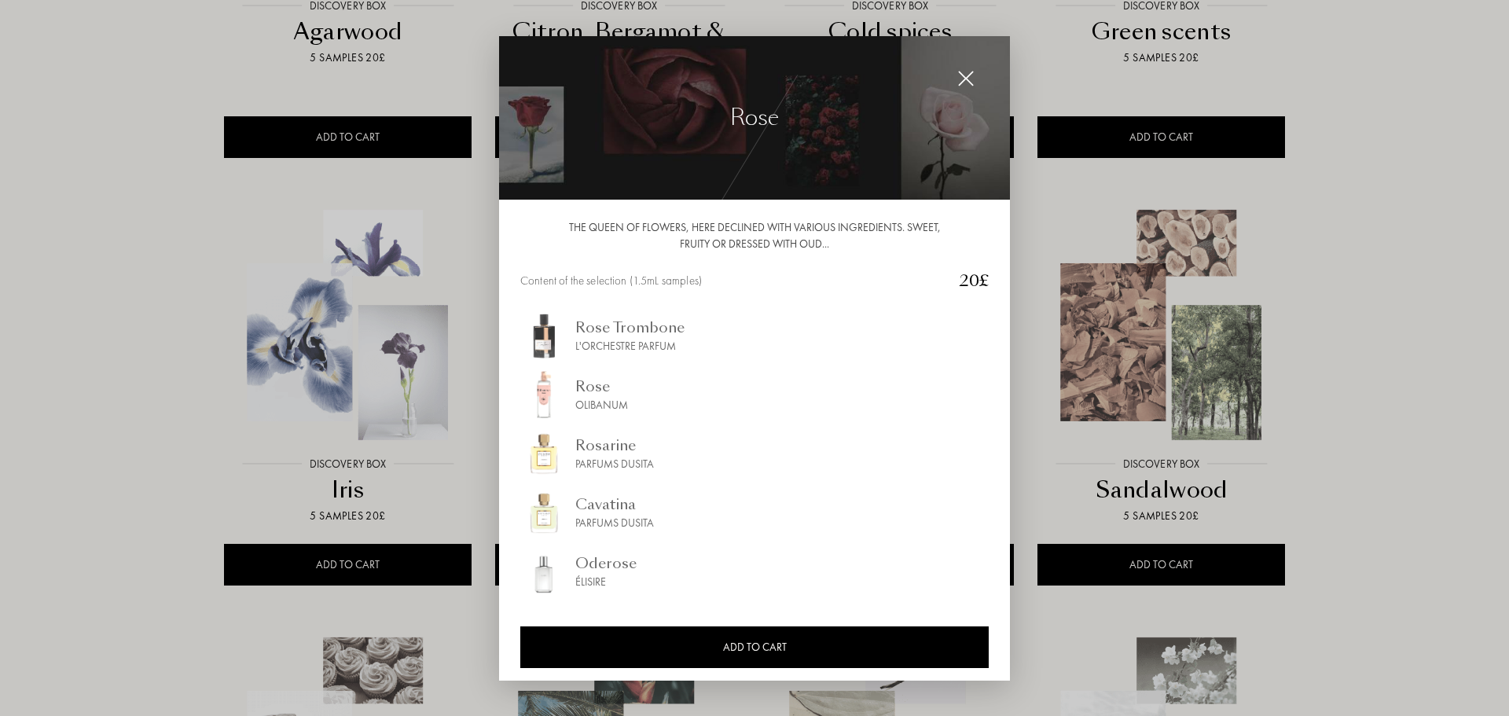
drag, startPoint x: 958, startPoint y: 79, endPoint x: 1025, endPoint y: 138, distance: 89.1
click at [959, 80] on img at bounding box center [965, 78] width 17 height 17
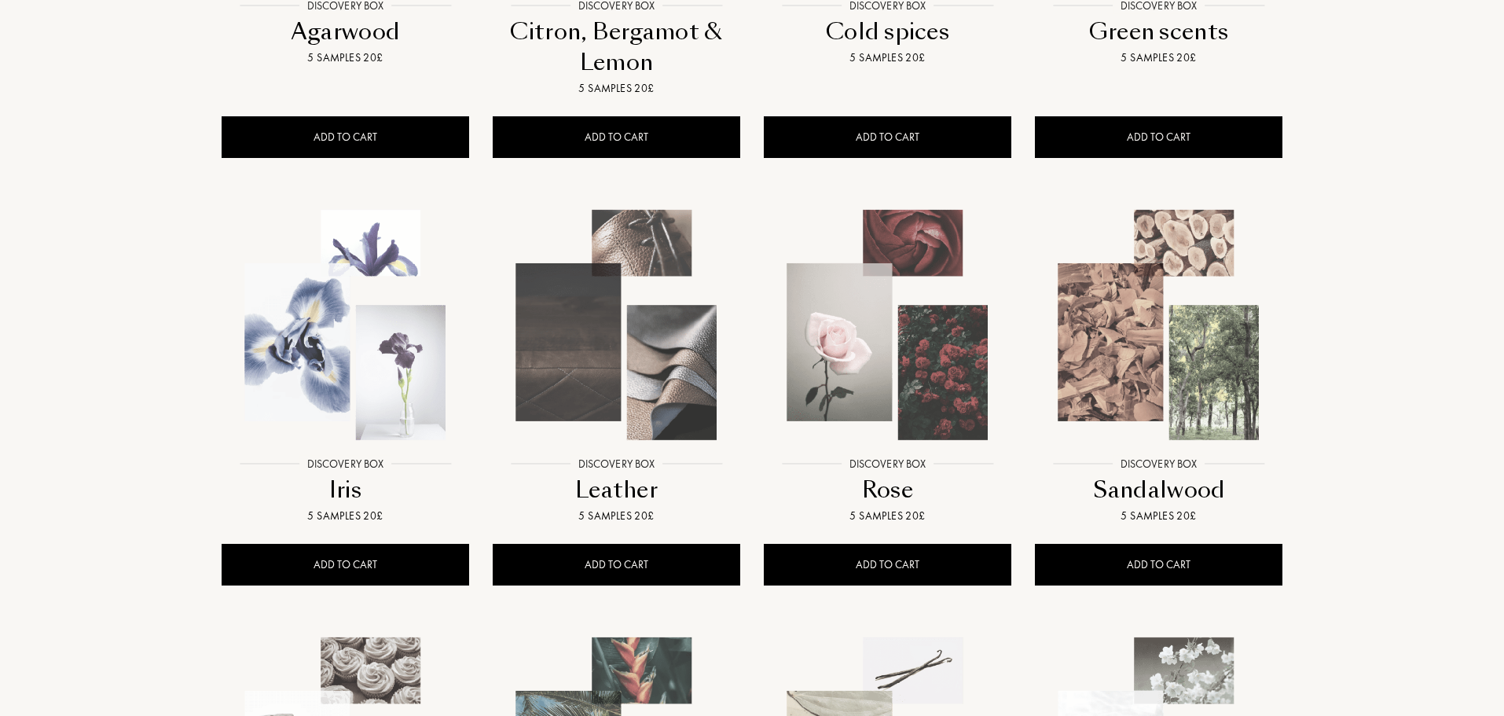
click at [1144, 383] on img at bounding box center [1159, 325] width 244 height 244
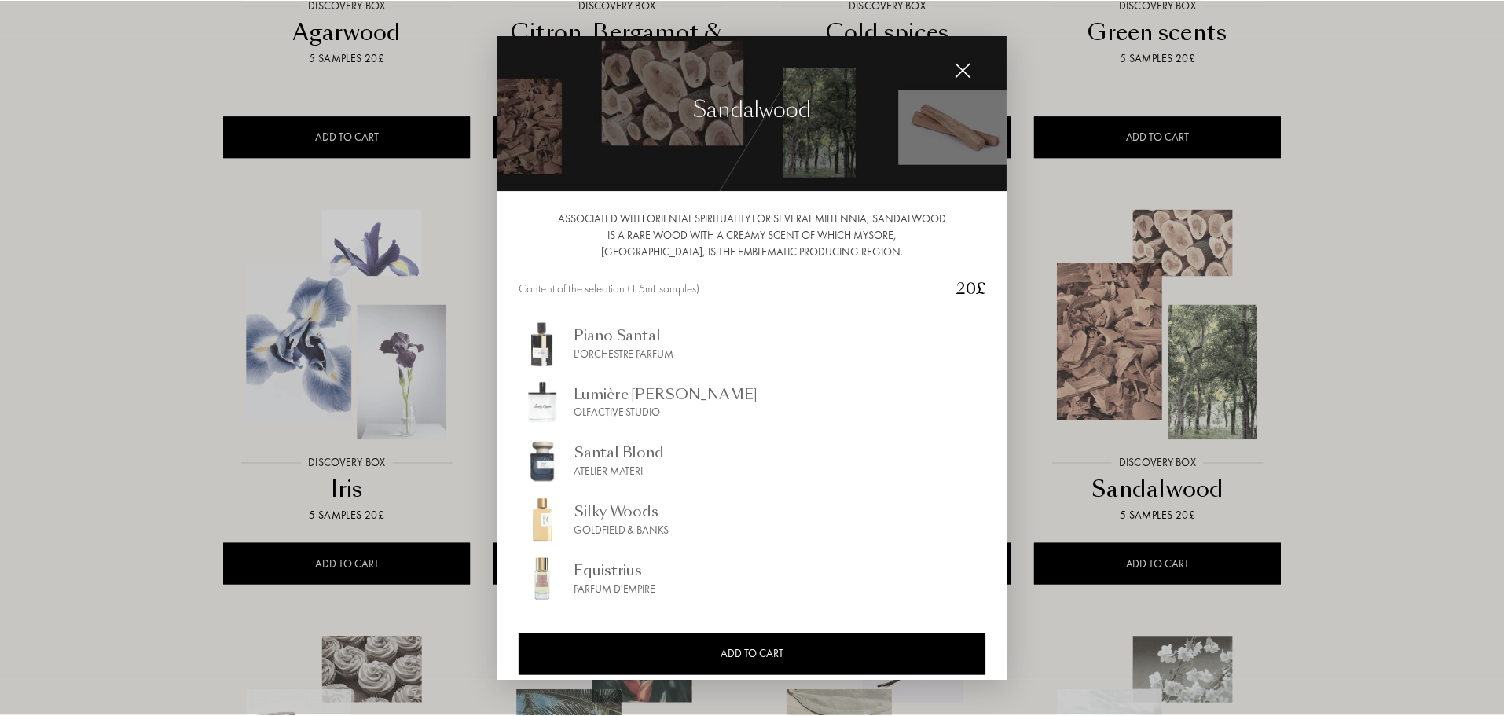
scroll to position [24, 0]
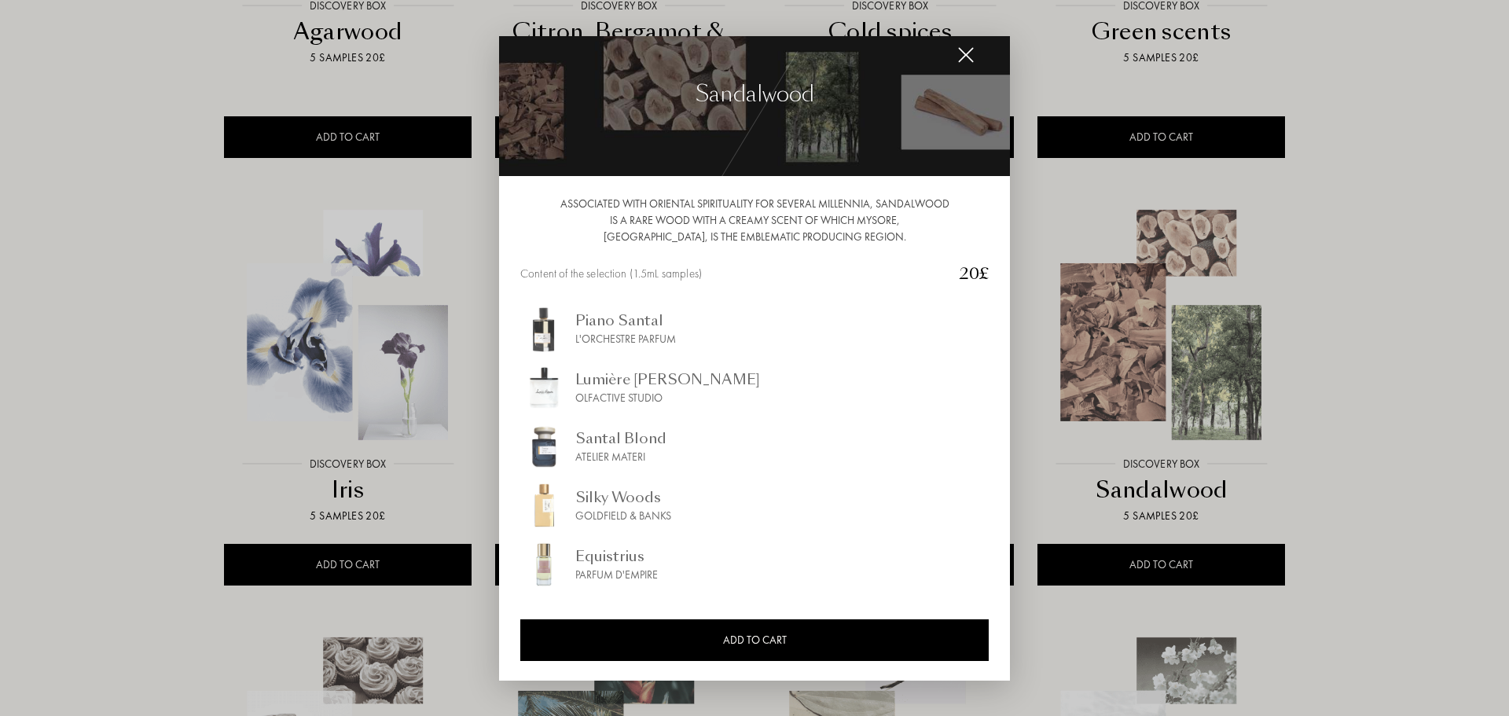
click at [966, 54] on img at bounding box center [965, 54] width 17 height 17
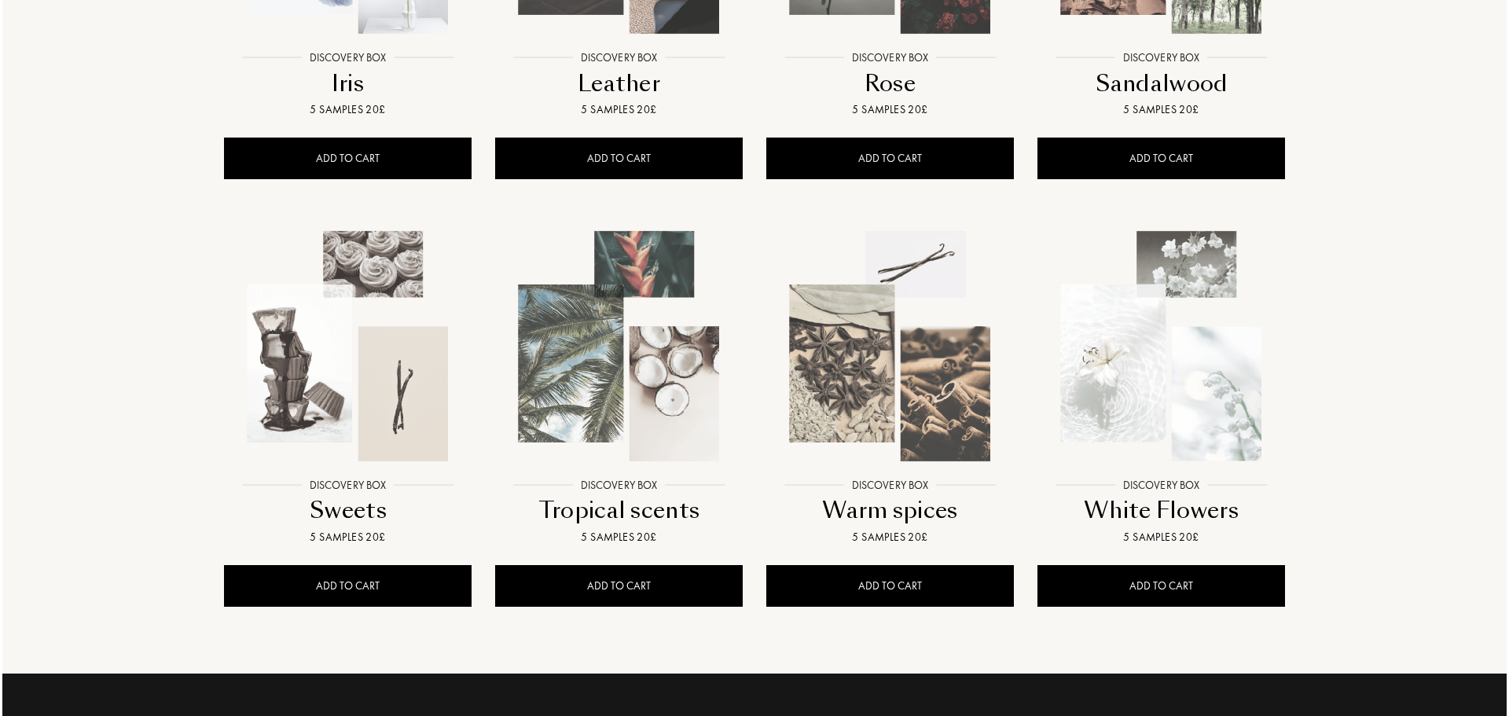
scroll to position [1022, 0]
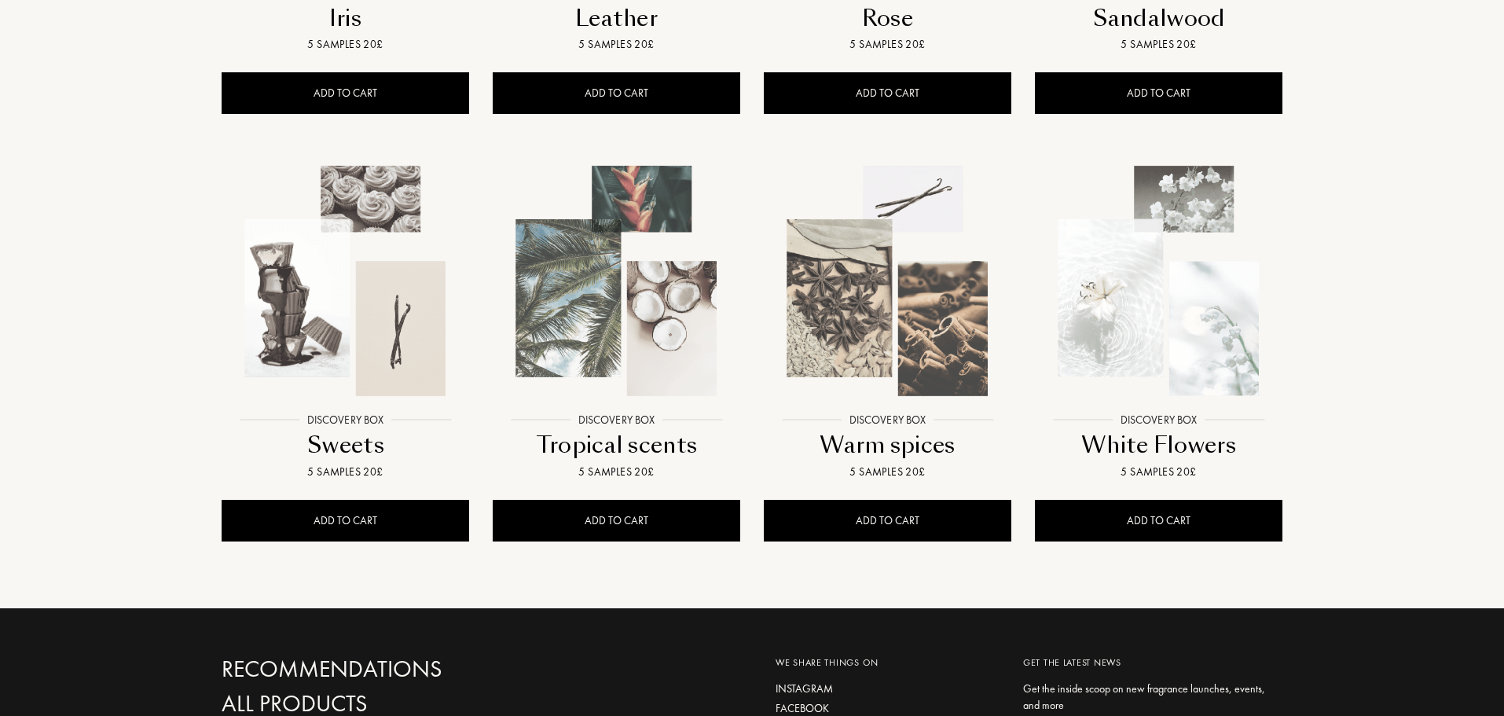
click at [380, 281] on img at bounding box center [345, 281] width 244 height 244
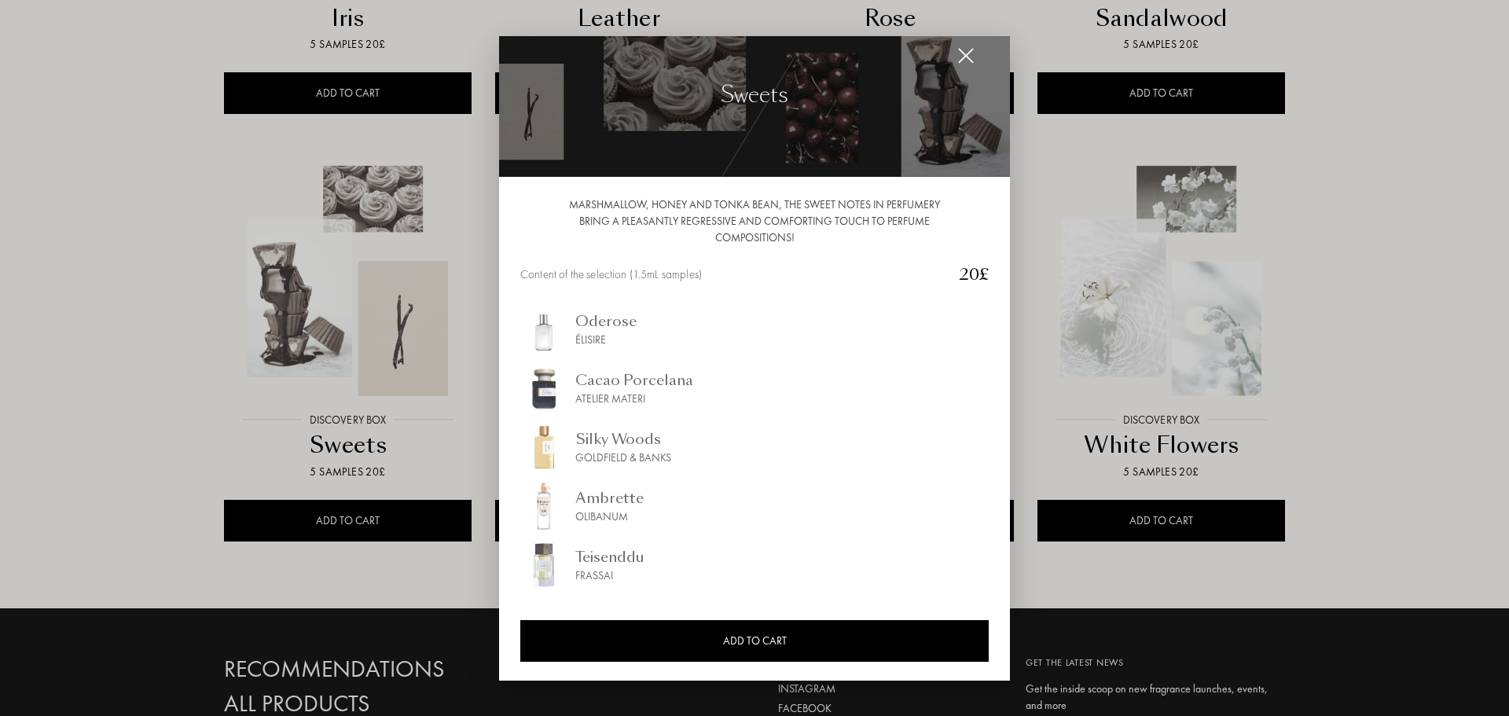
scroll to position [24, 0]
click at [964, 53] on img at bounding box center [965, 54] width 17 height 17
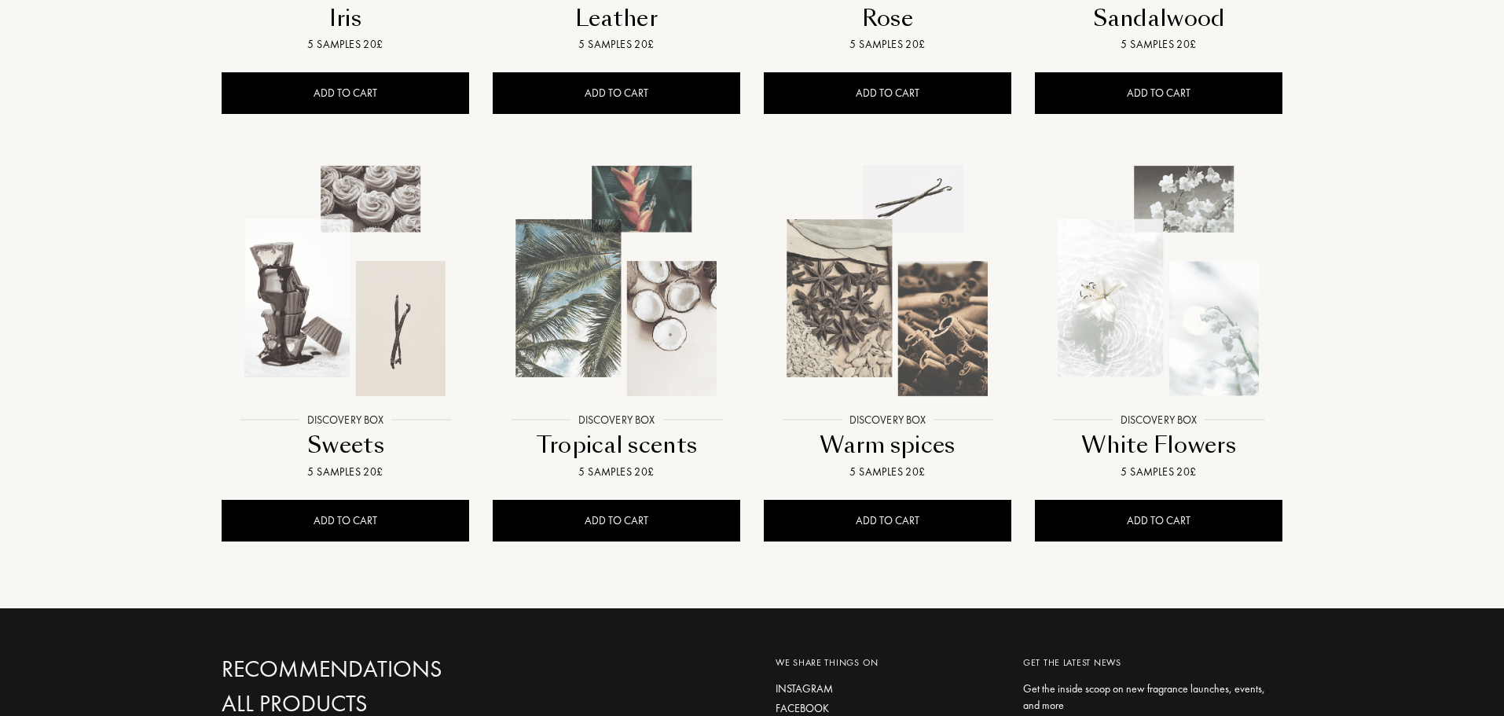
click at [639, 307] on img at bounding box center [616, 281] width 244 height 244
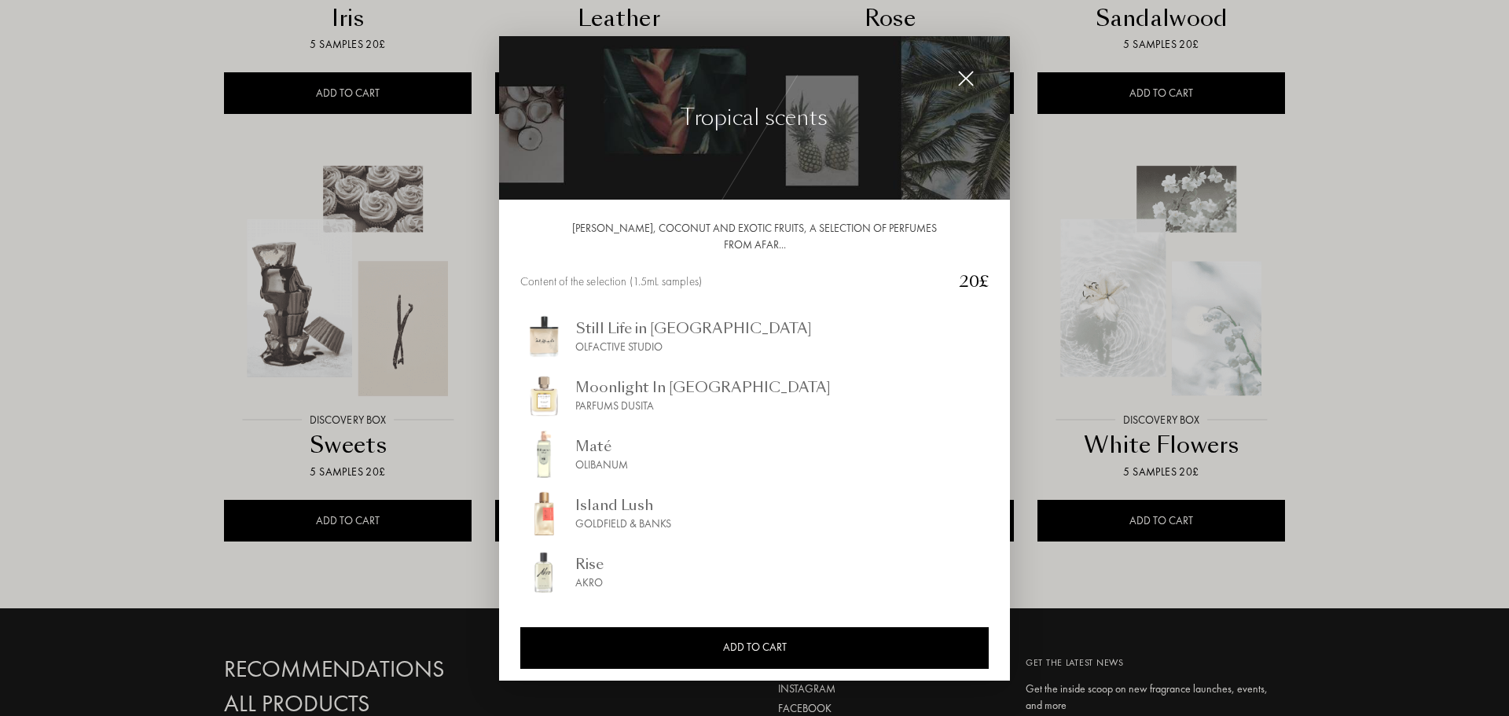
scroll to position [7, 0]
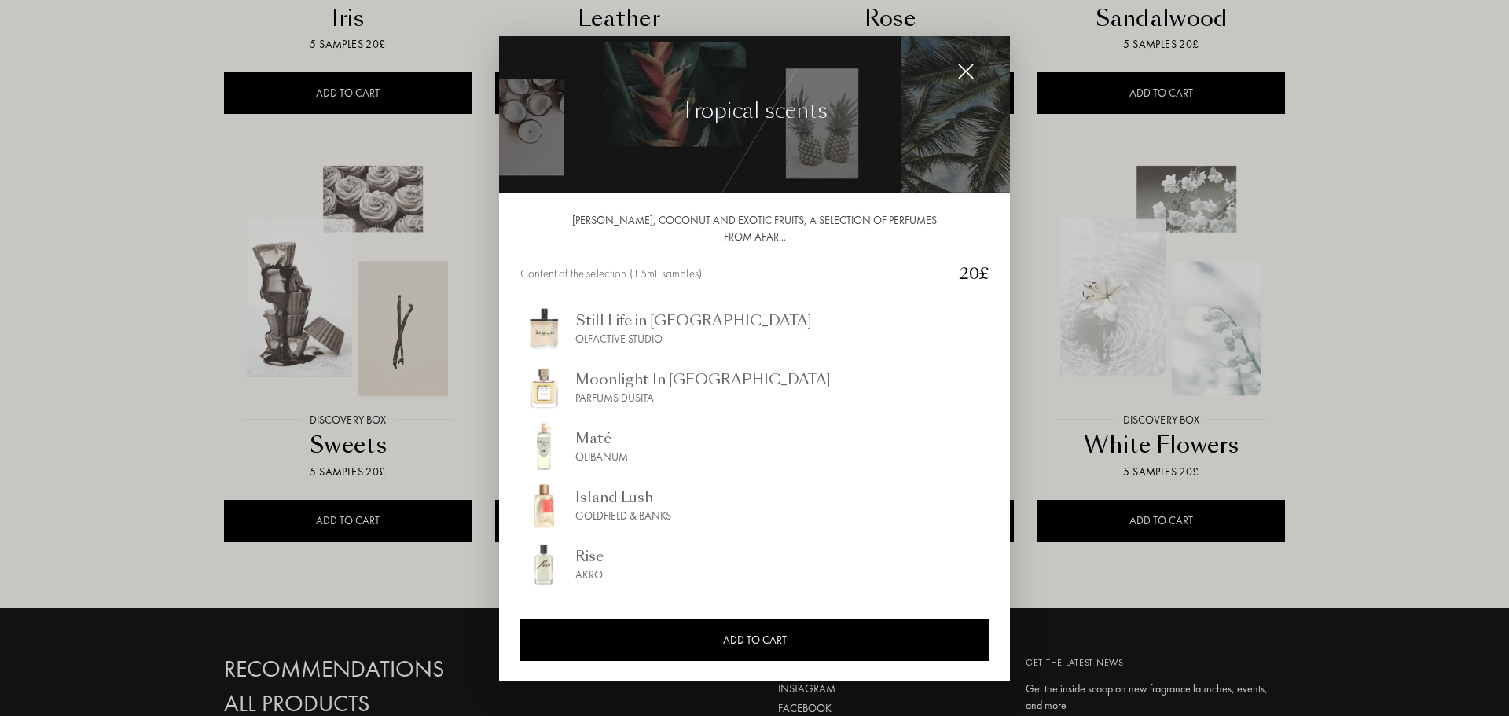
click at [967, 71] on img at bounding box center [965, 71] width 17 height 17
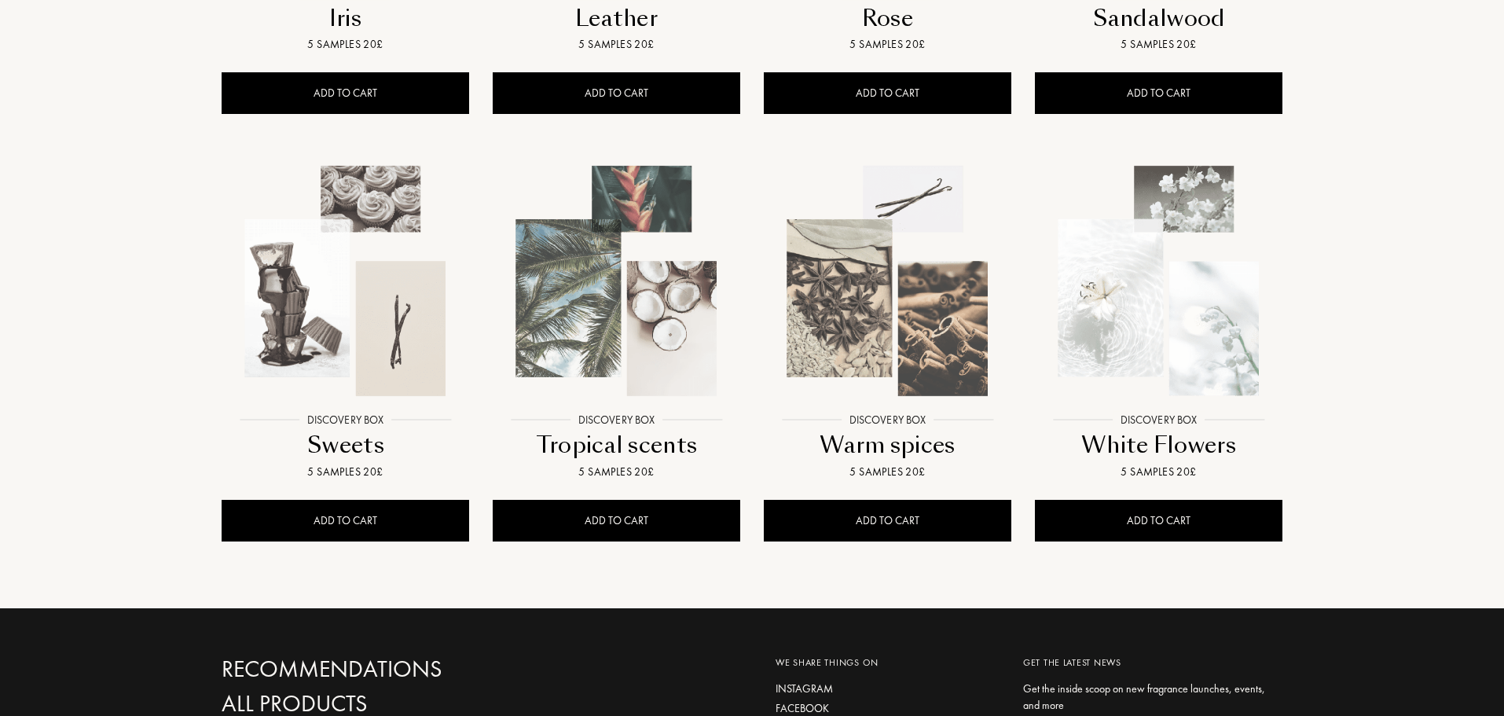
click at [857, 384] on img at bounding box center [888, 281] width 244 height 244
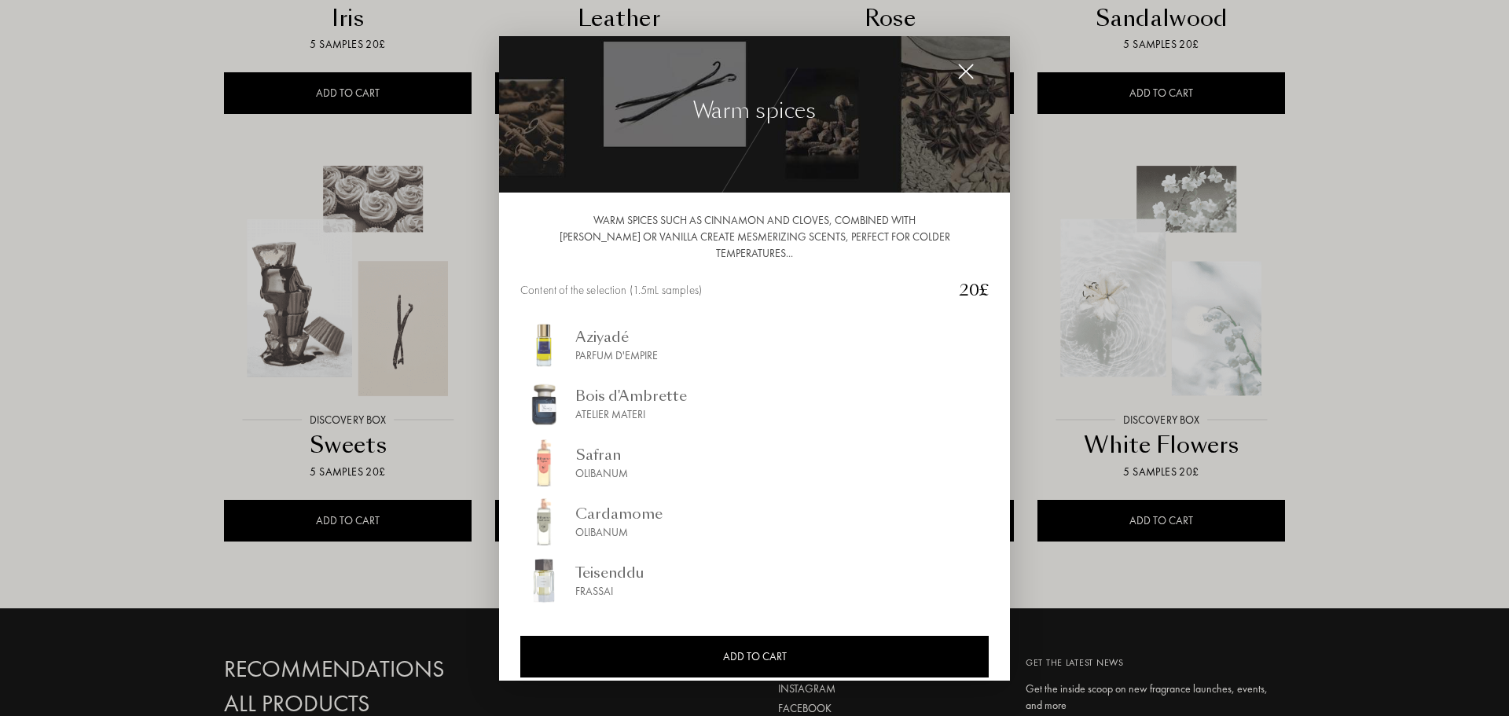
drag, startPoint x: 966, startPoint y: 67, endPoint x: 974, endPoint y: 91, distance: 25.6
click at [967, 68] on img at bounding box center [965, 71] width 17 height 17
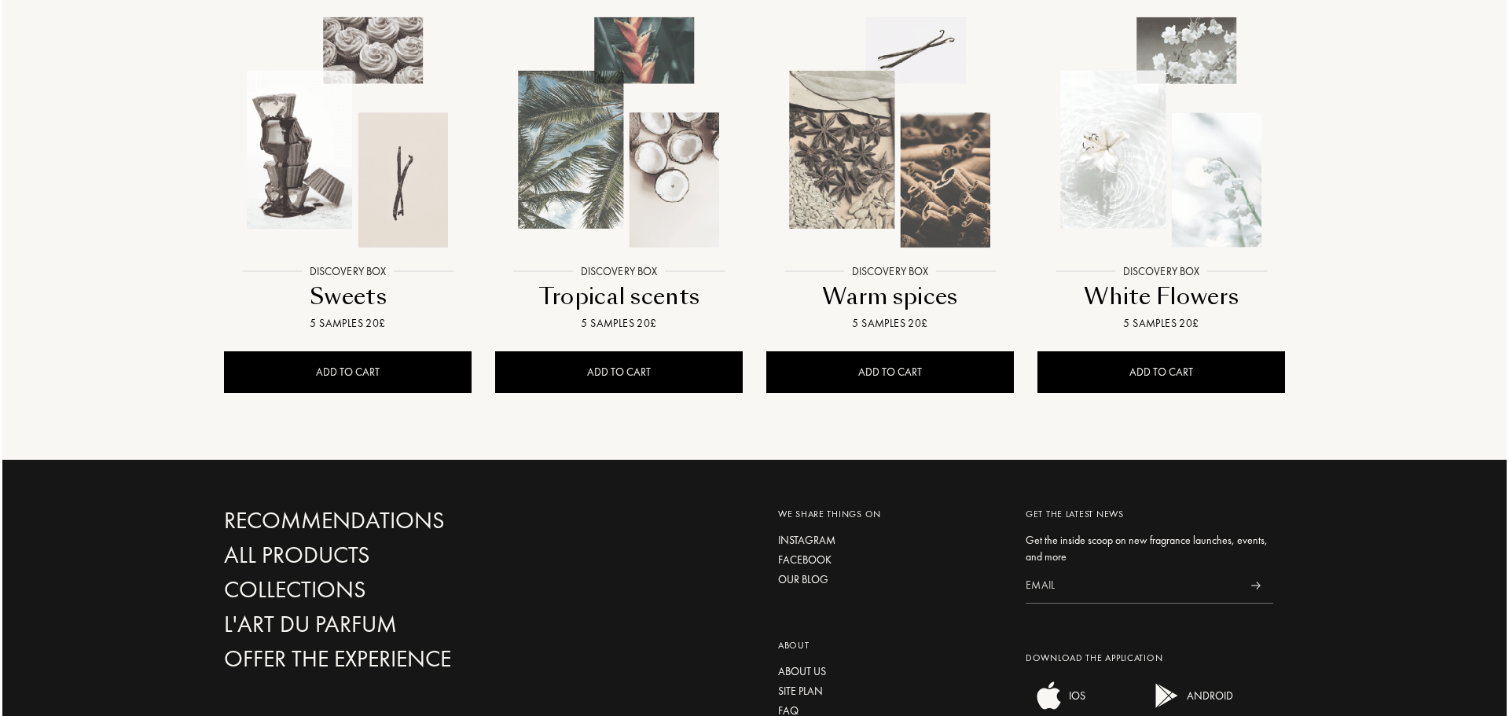
scroll to position [1179, 0]
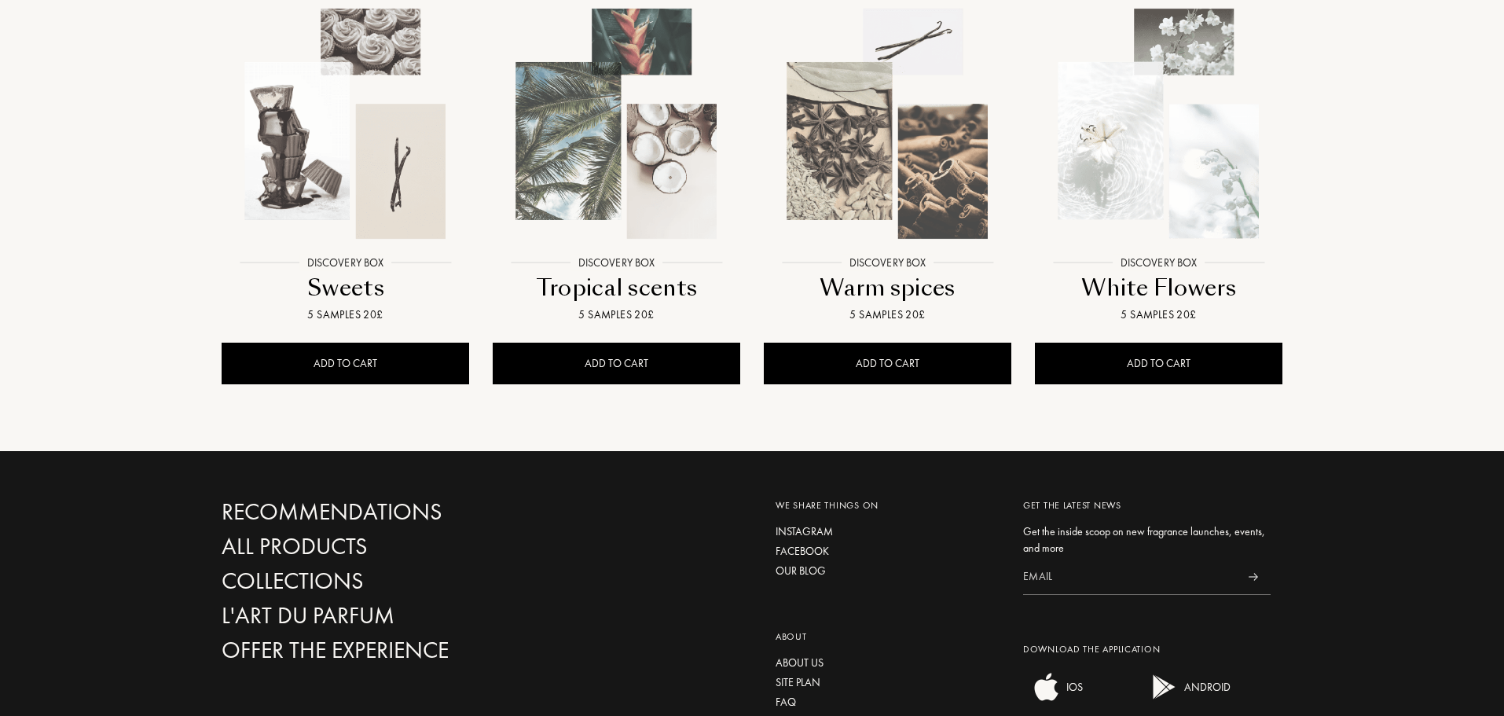
click at [1129, 108] on img at bounding box center [1159, 124] width 244 height 244
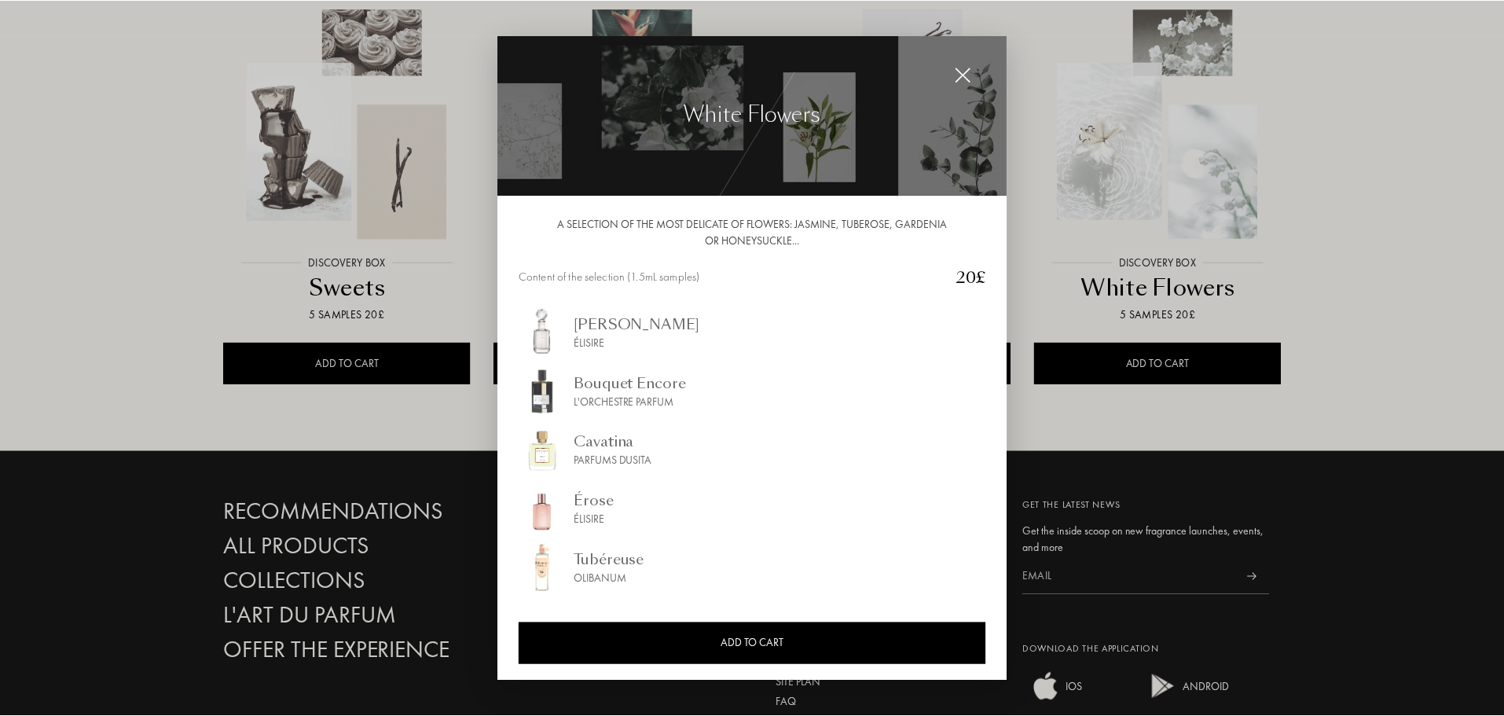
scroll to position [7, 0]
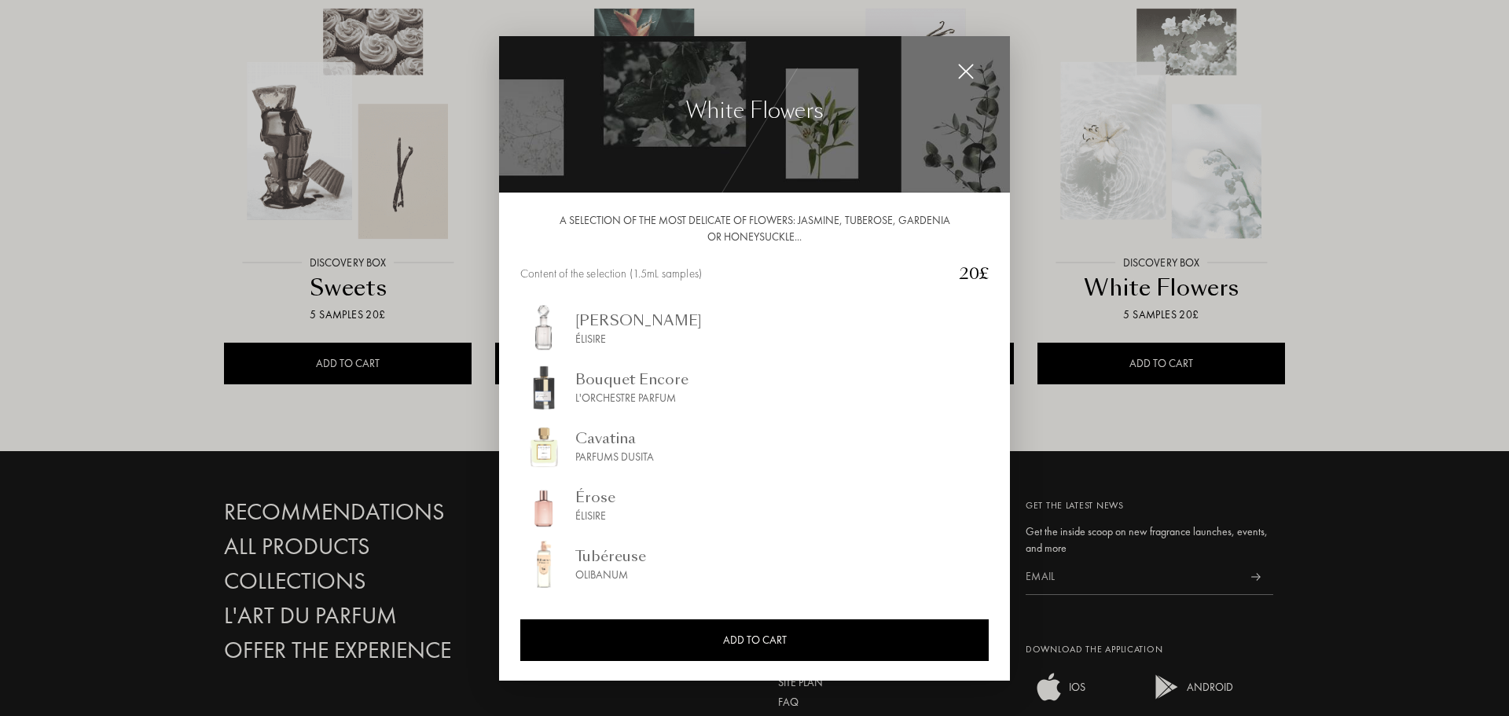
drag, startPoint x: 960, startPoint y: 68, endPoint x: 1029, endPoint y: 94, distance: 73.9
click at [960, 71] on img at bounding box center [965, 71] width 17 height 17
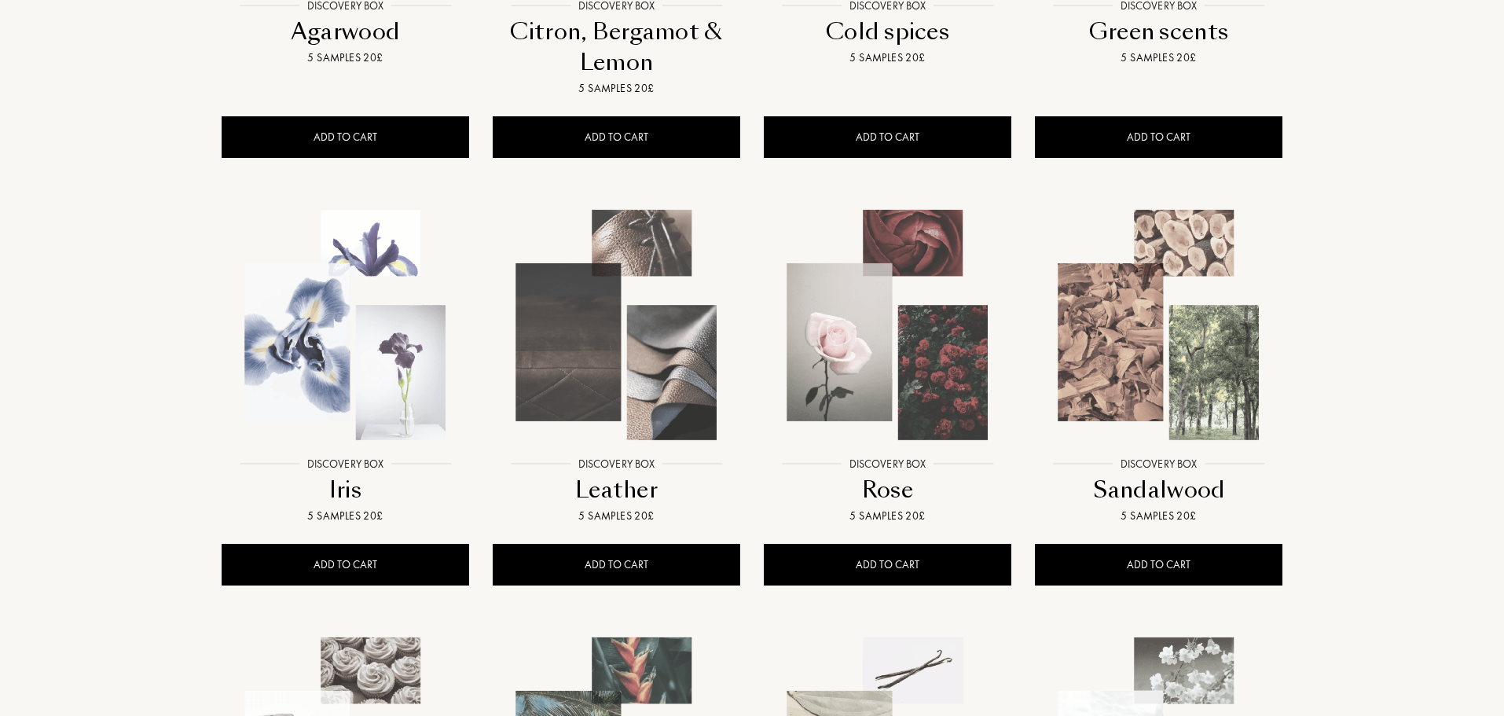
scroll to position [0, 0]
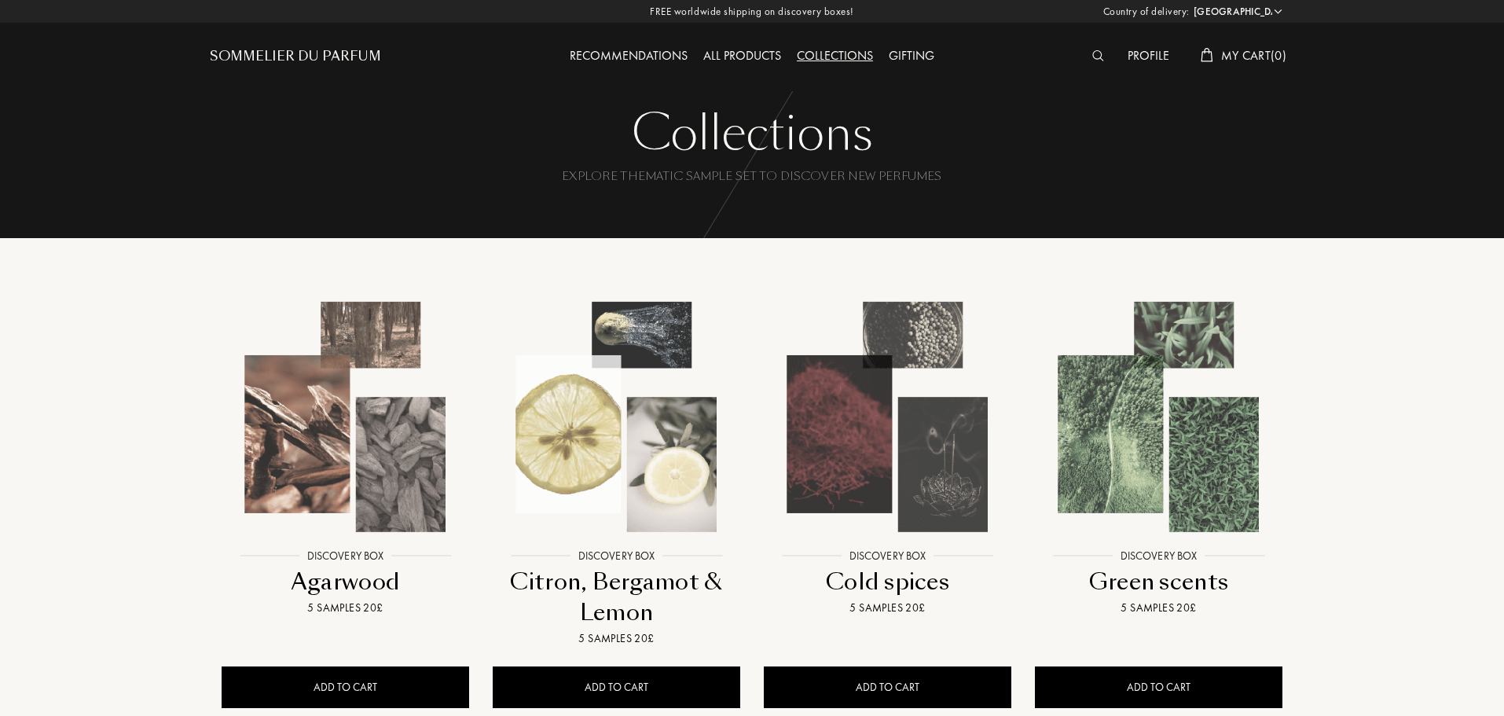
click at [745, 57] on div "All products" at bounding box center [743, 56] width 94 height 20
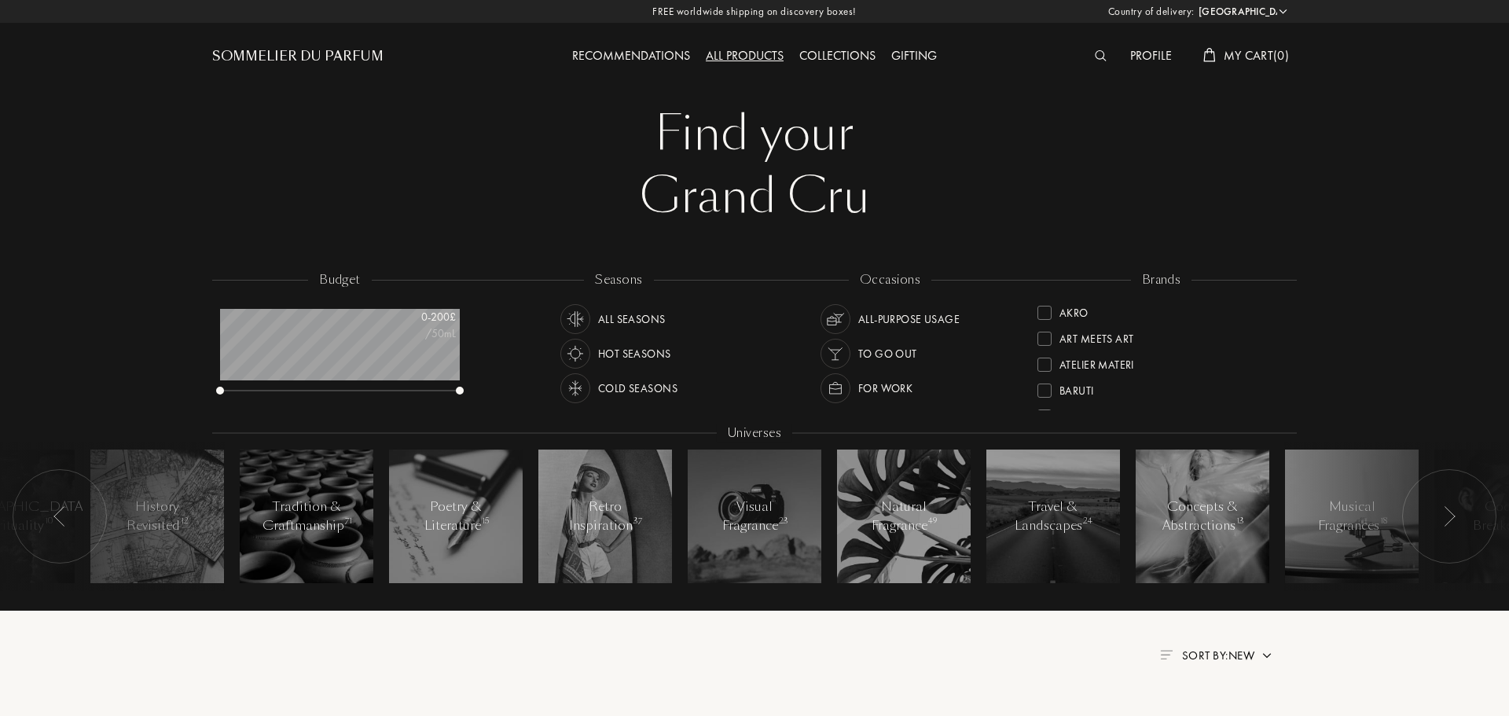
select select "UK"
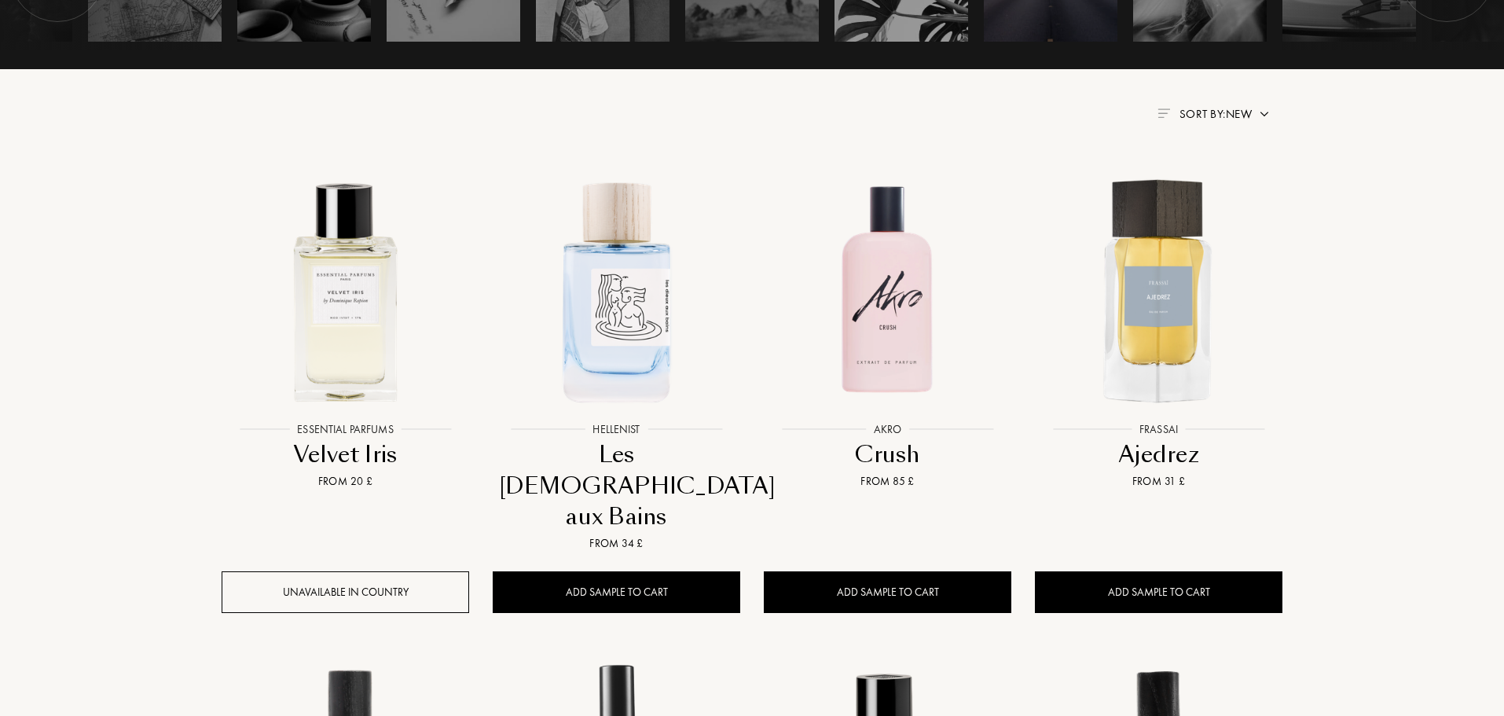
scroll to position [550, 0]
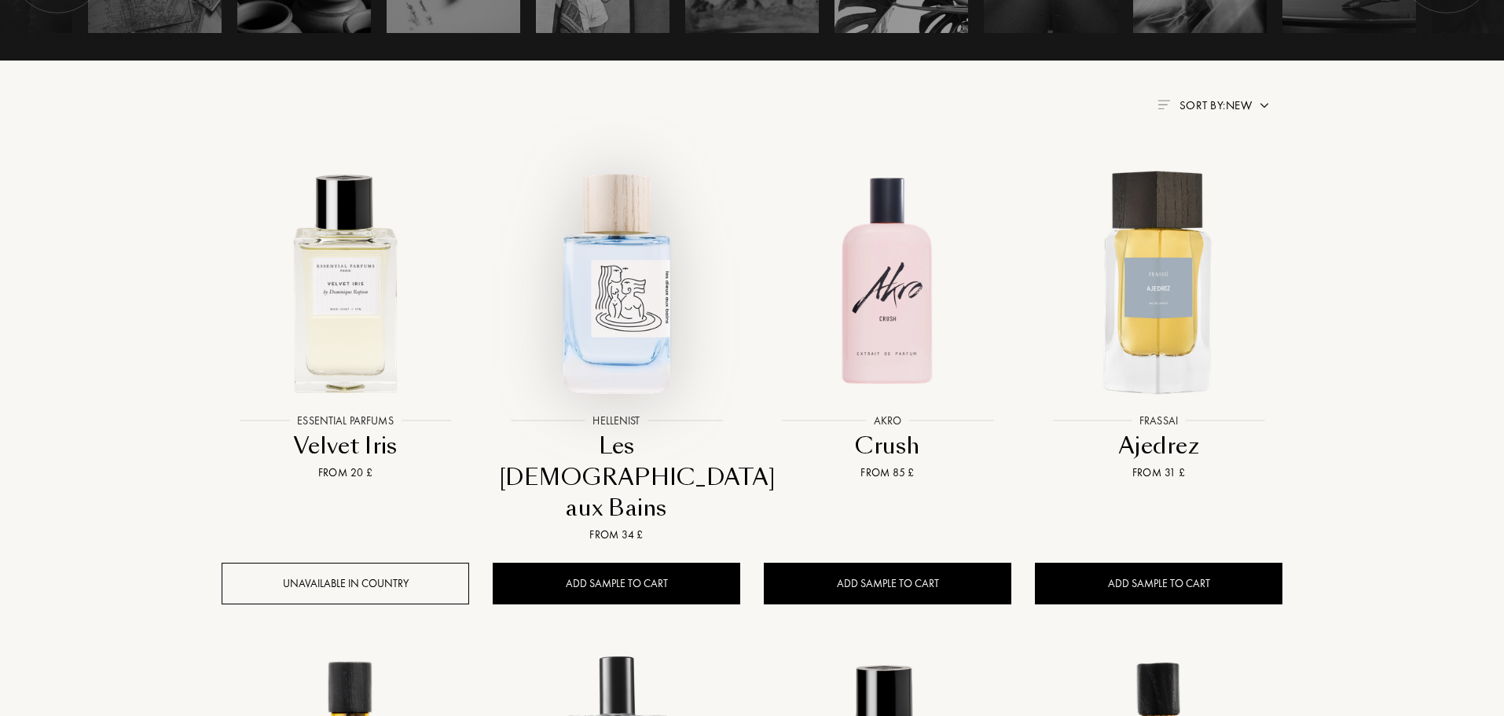
click at [625, 306] on img at bounding box center [616, 282] width 244 height 244
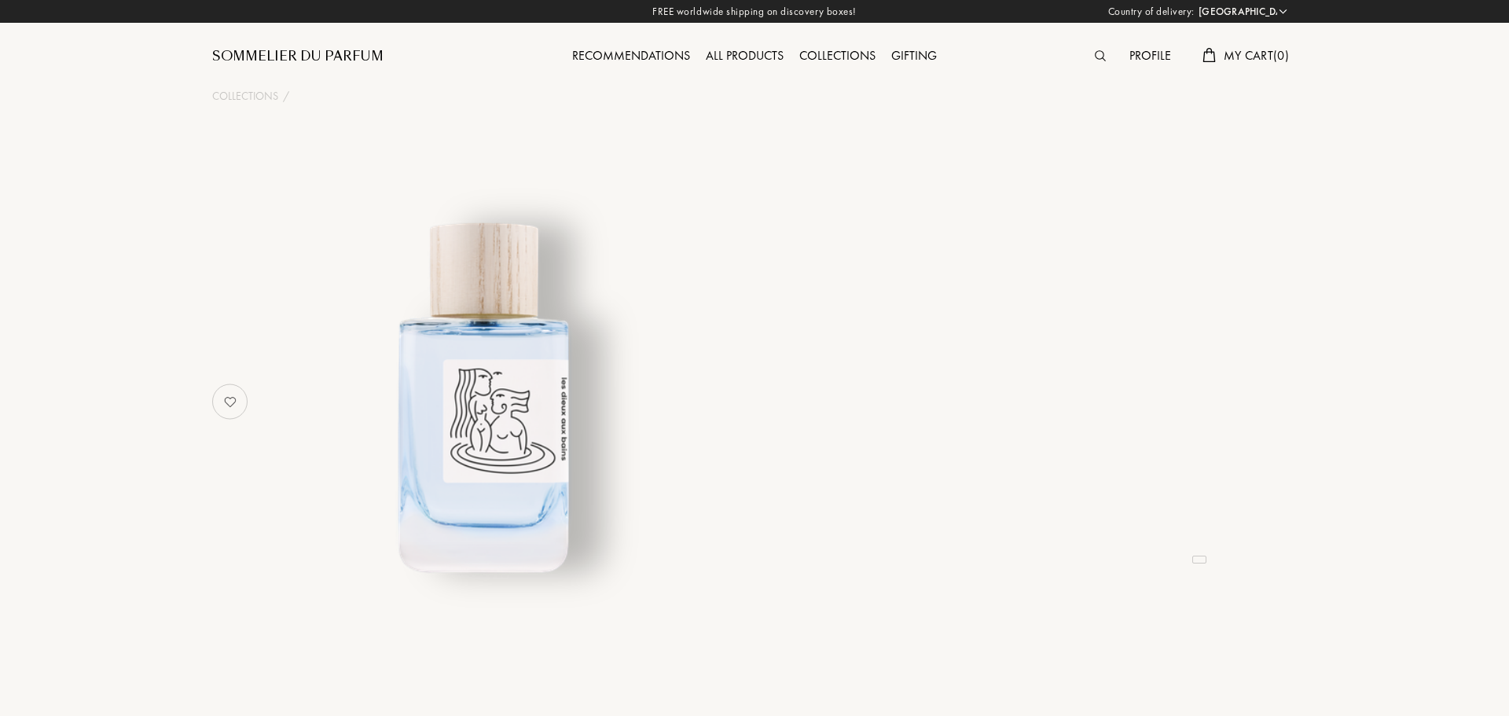
select select "UK"
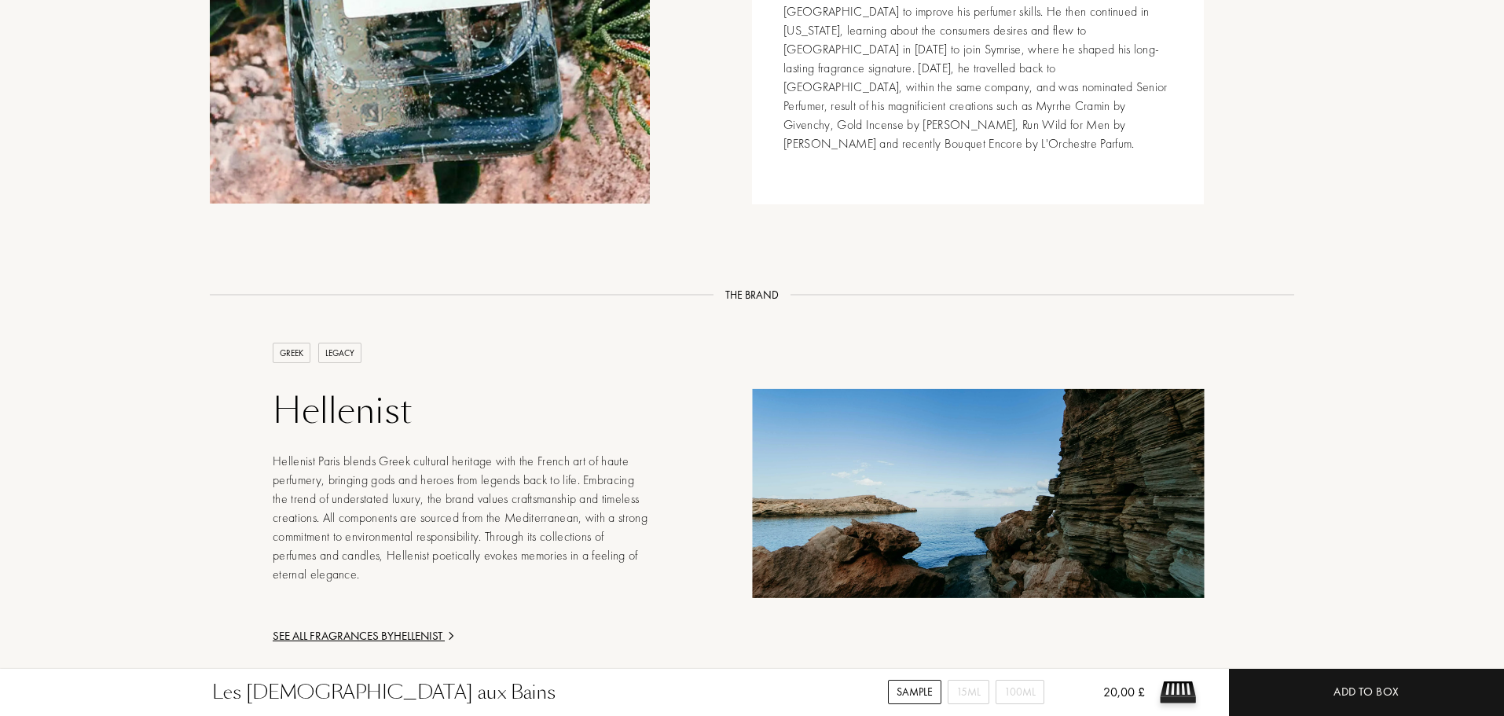
scroll to position [2262, 0]
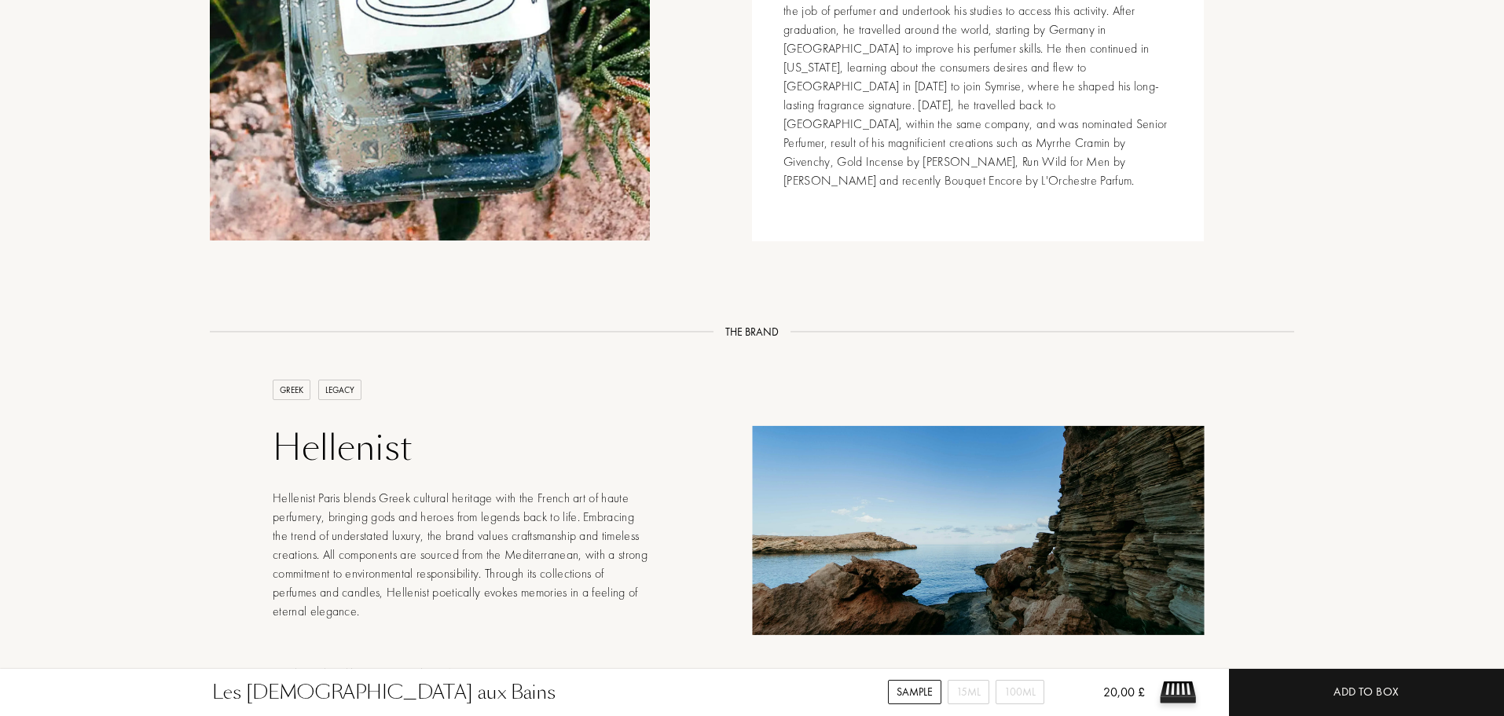
click at [423, 664] on div "See all fragrances by Hellenist" at bounding box center [461, 673] width 377 height 18
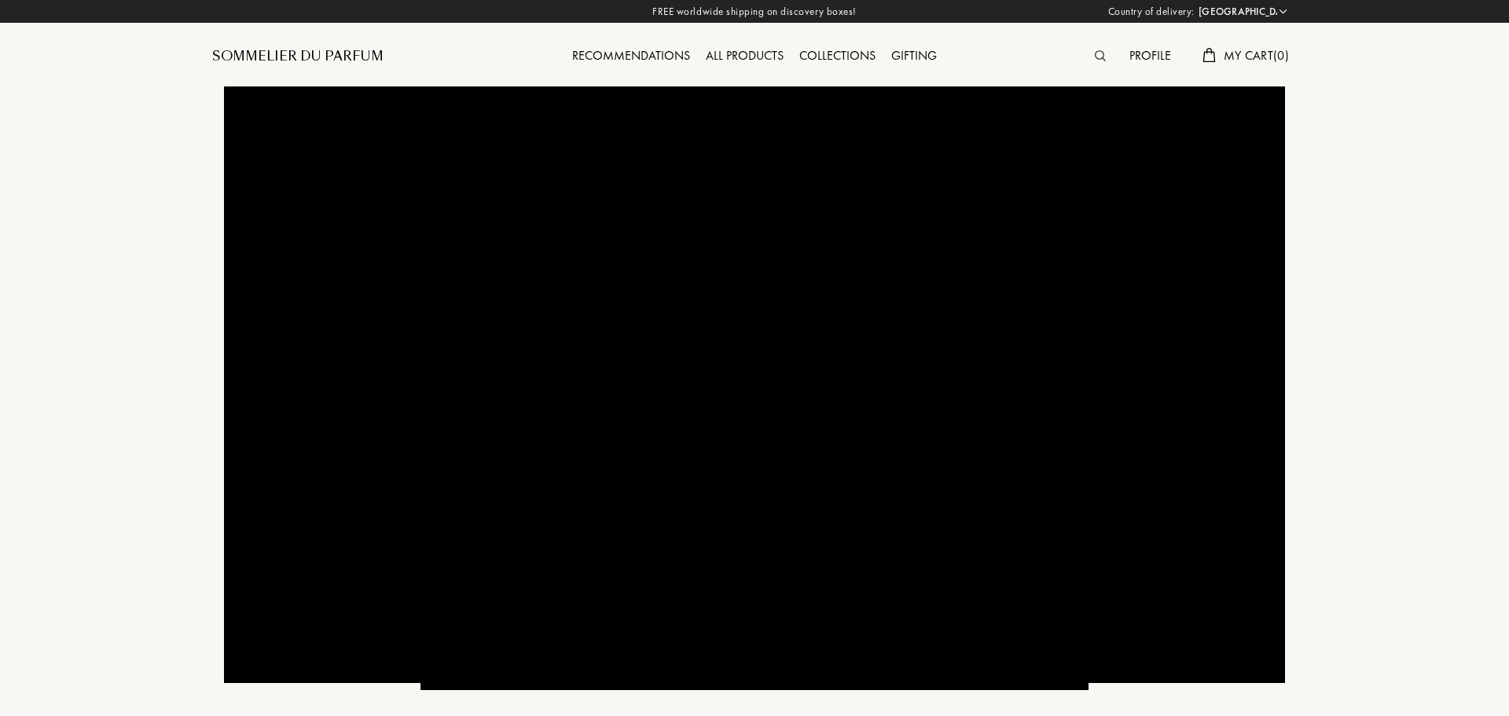
select select "UK"
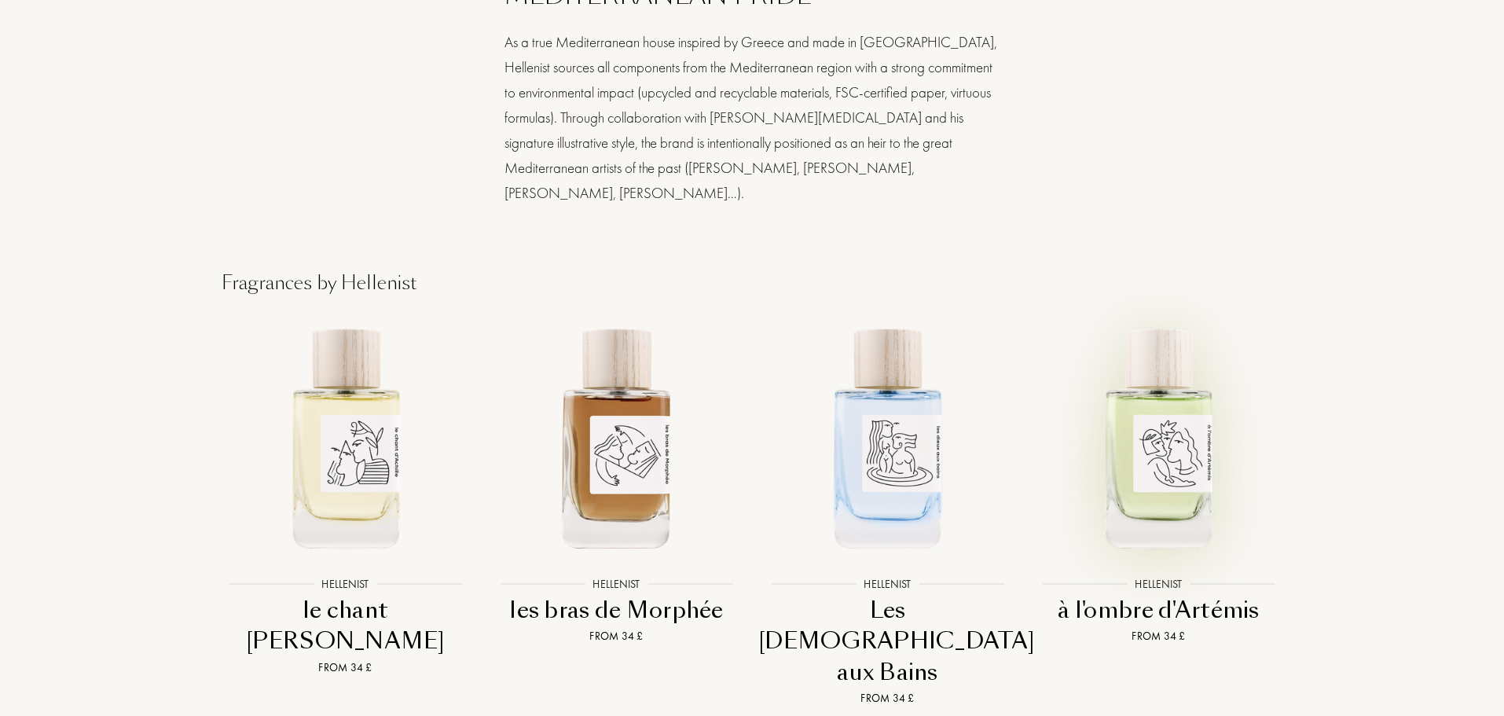
scroll to position [1729, 0]
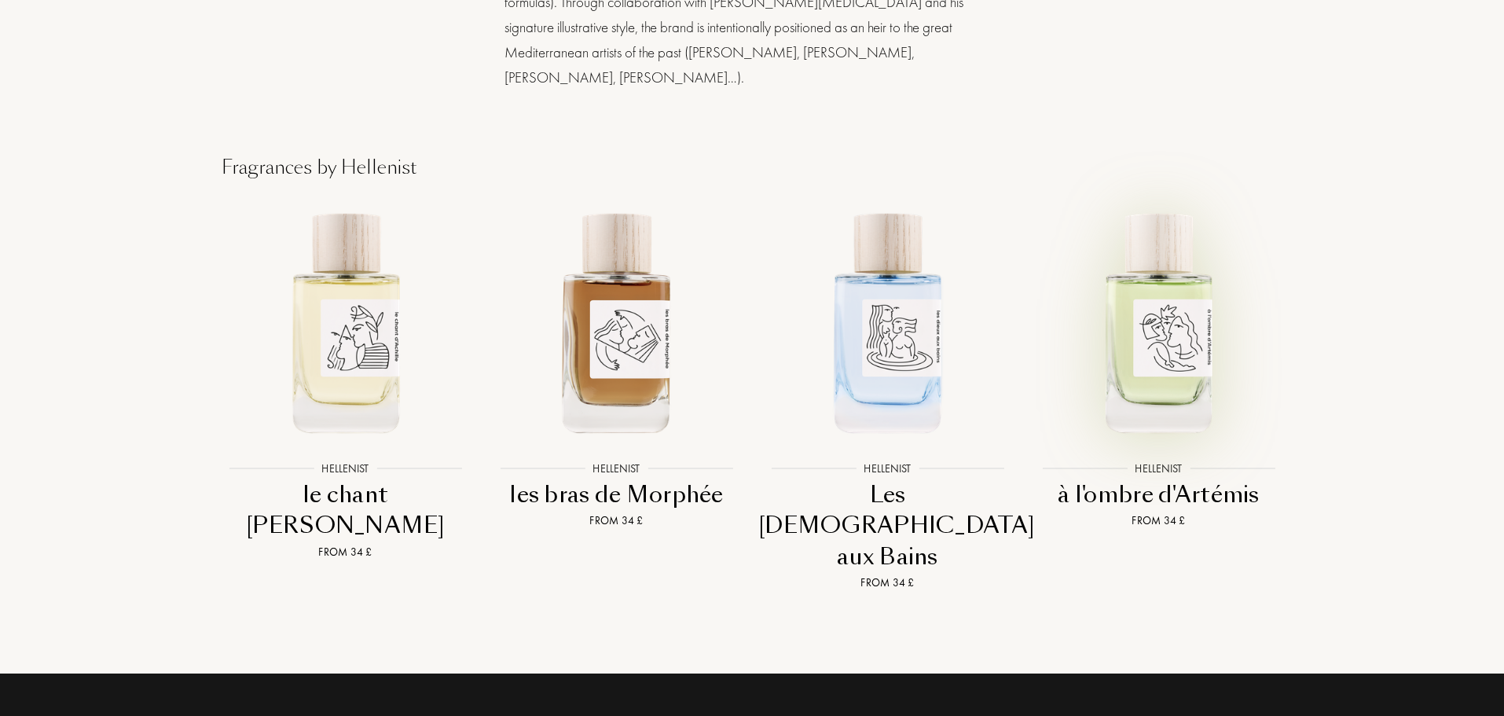
click at [1171, 335] on img at bounding box center [1159, 321] width 244 height 244
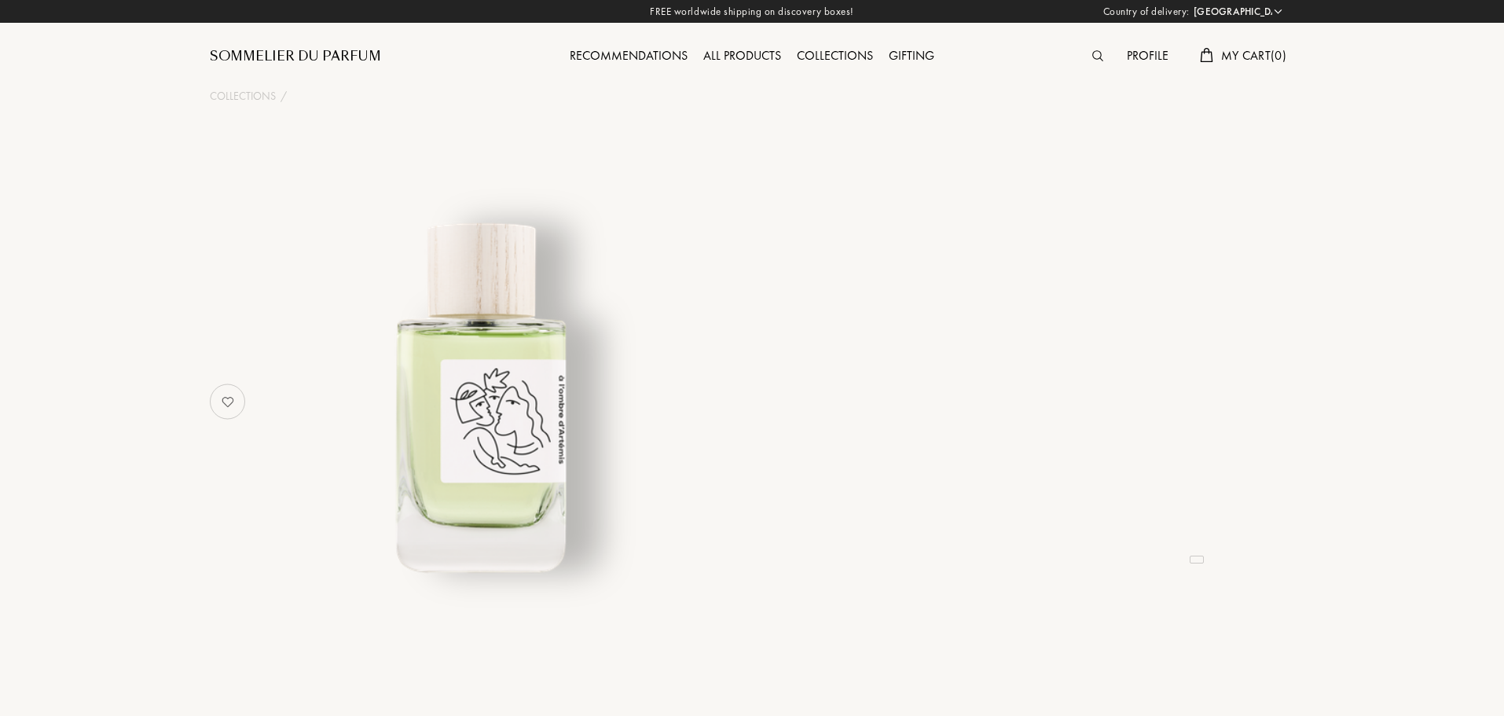
select select "UK"
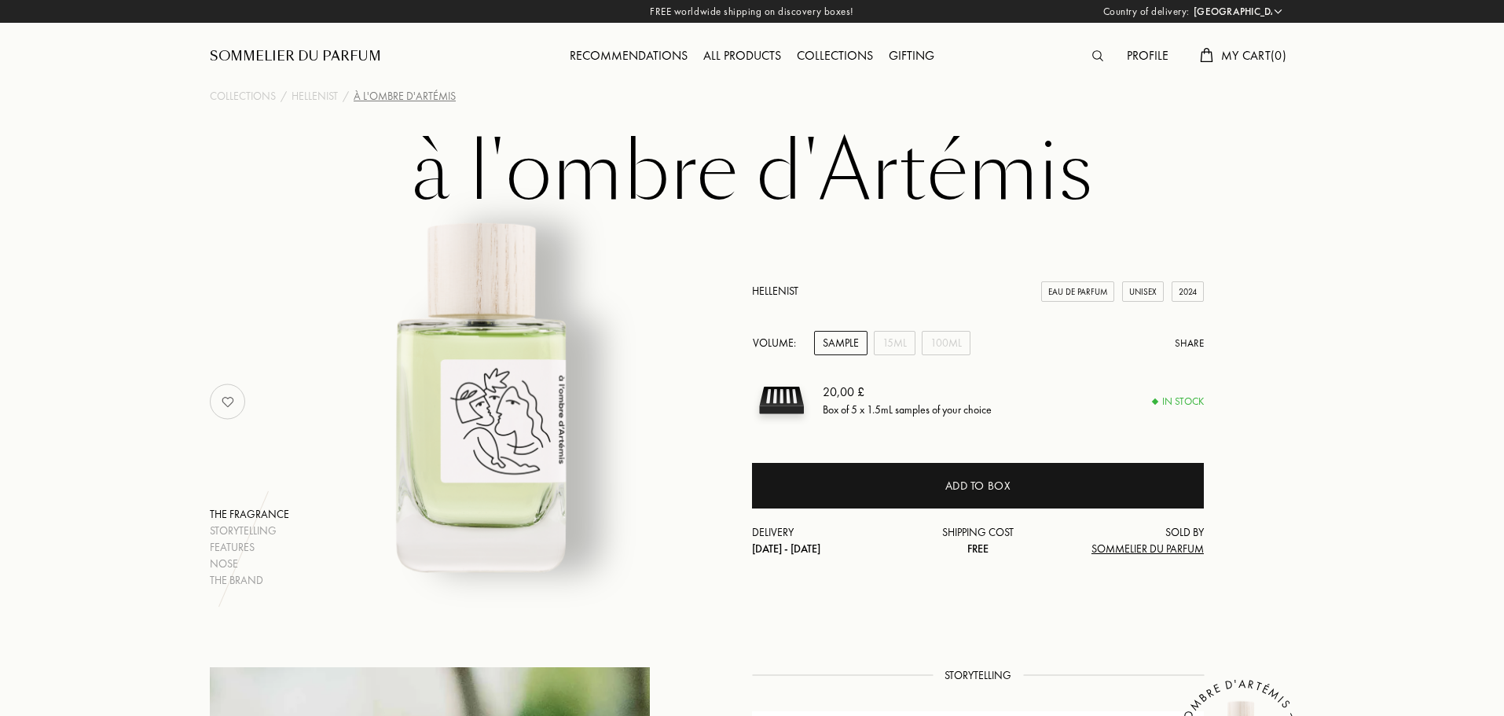
click at [845, 340] on div "Sample" at bounding box center [840, 343] width 53 height 24
click at [935, 400] on div "20,00 £" at bounding box center [907, 392] width 169 height 19
drag, startPoint x: 769, startPoint y: 403, endPoint x: 793, endPoint y: 398, distance: 24.2
click at [771, 403] on img at bounding box center [781, 400] width 59 height 59
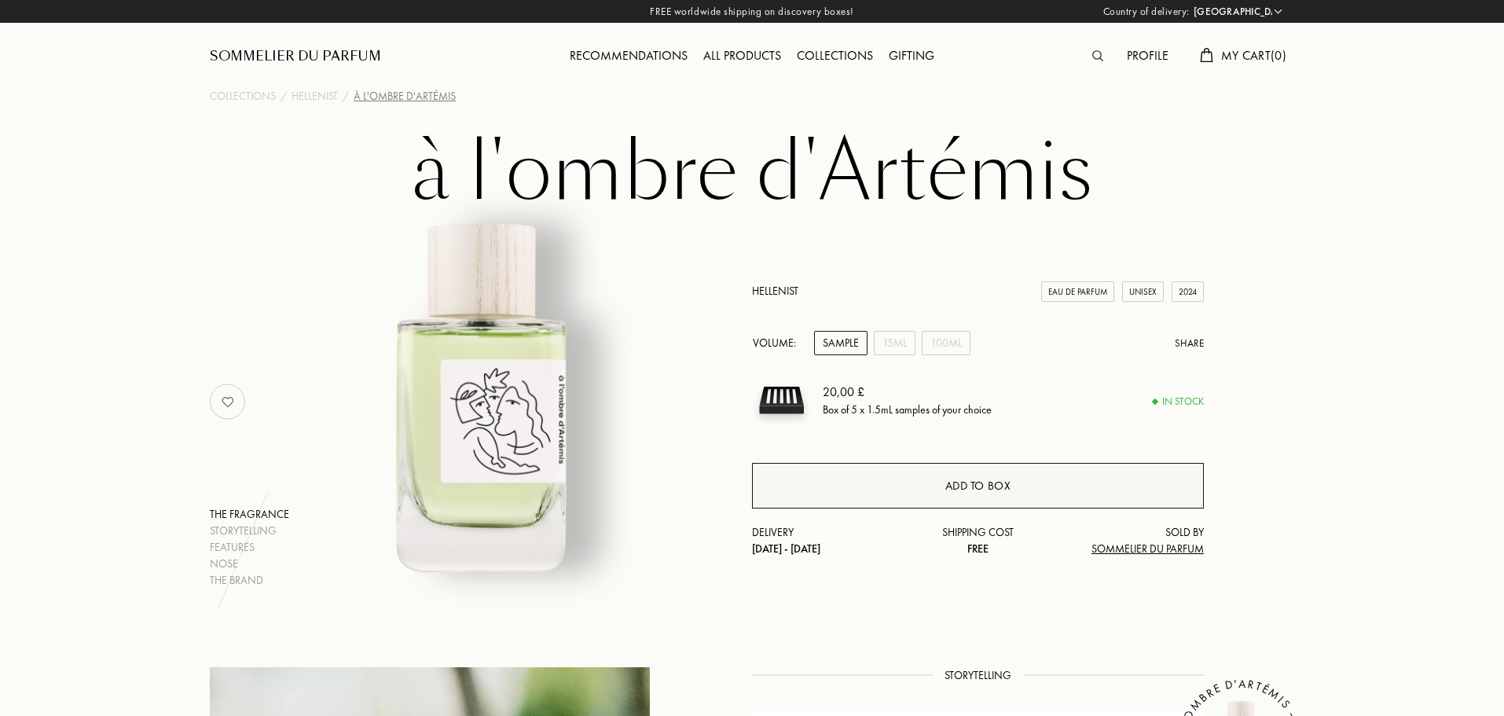
click at [909, 475] on div "Add to box" at bounding box center [978, 486] width 452 height 46
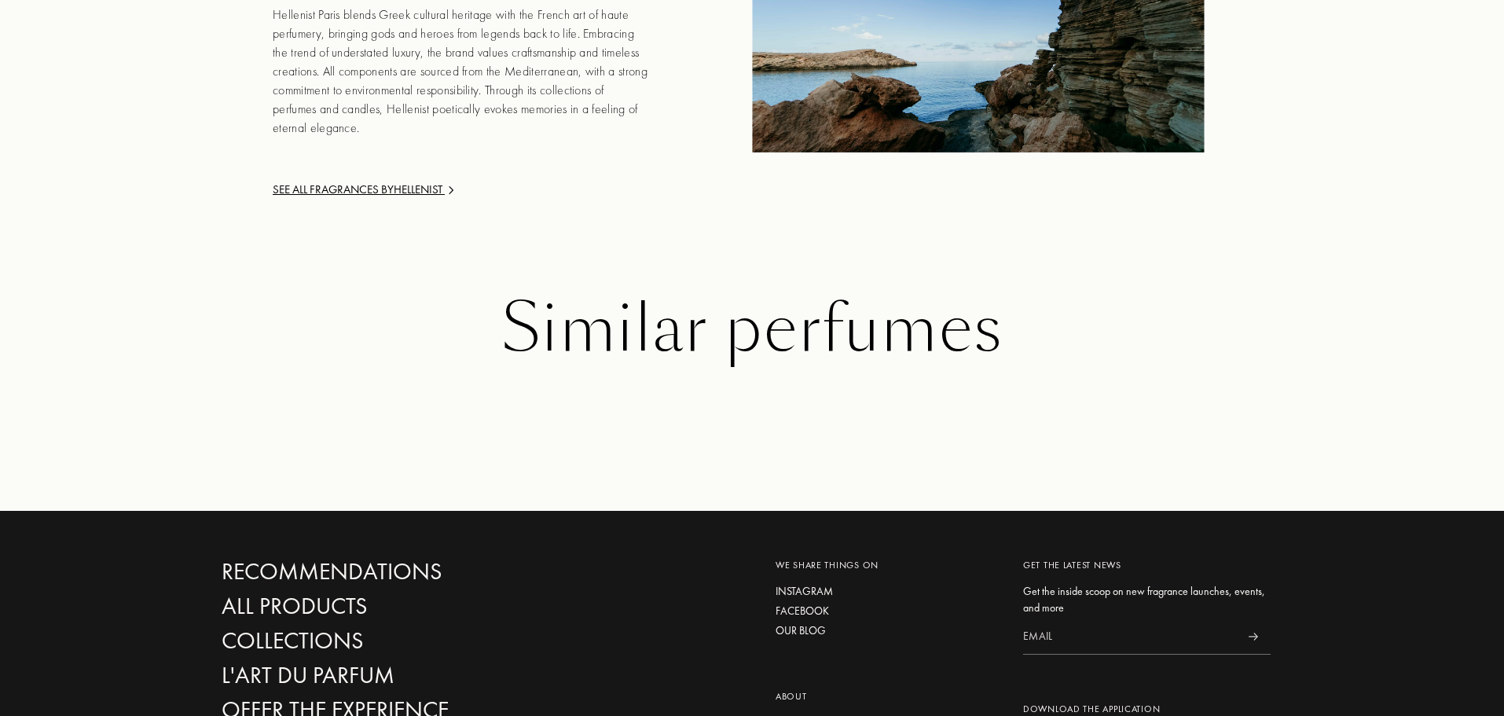
scroll to position [2437, 0]
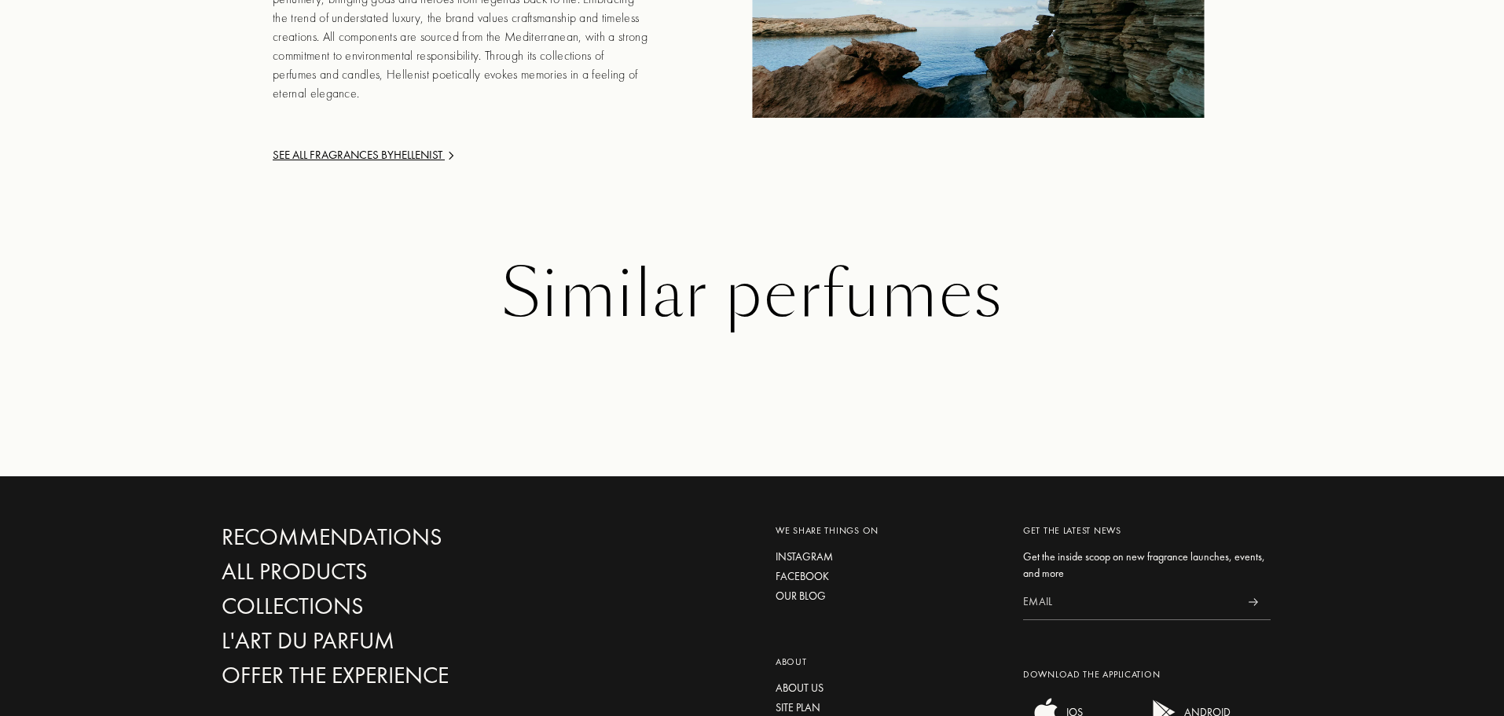
click at [360, 146] on div "See all fragrances by Hellenist" at bounding box center [461, 155] width 377 height 18
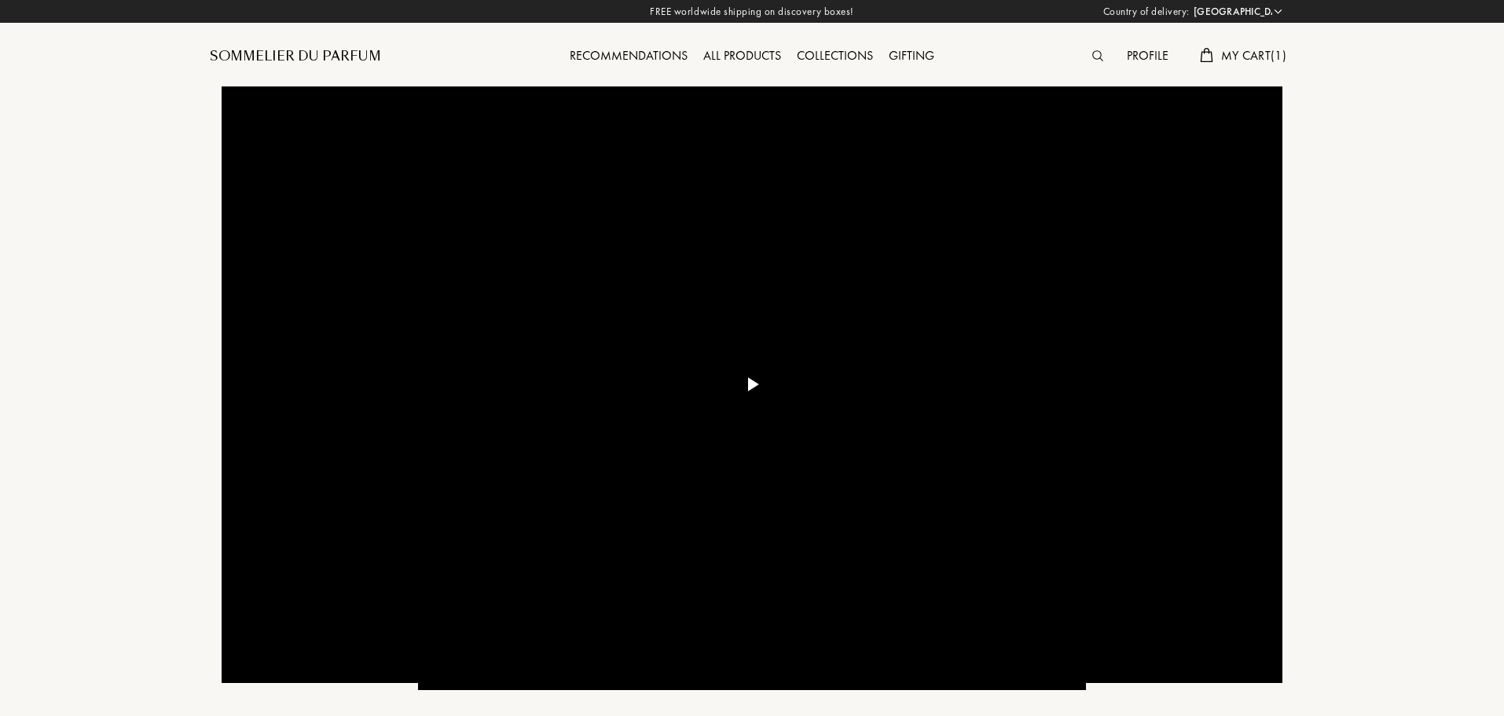
select select "UK"
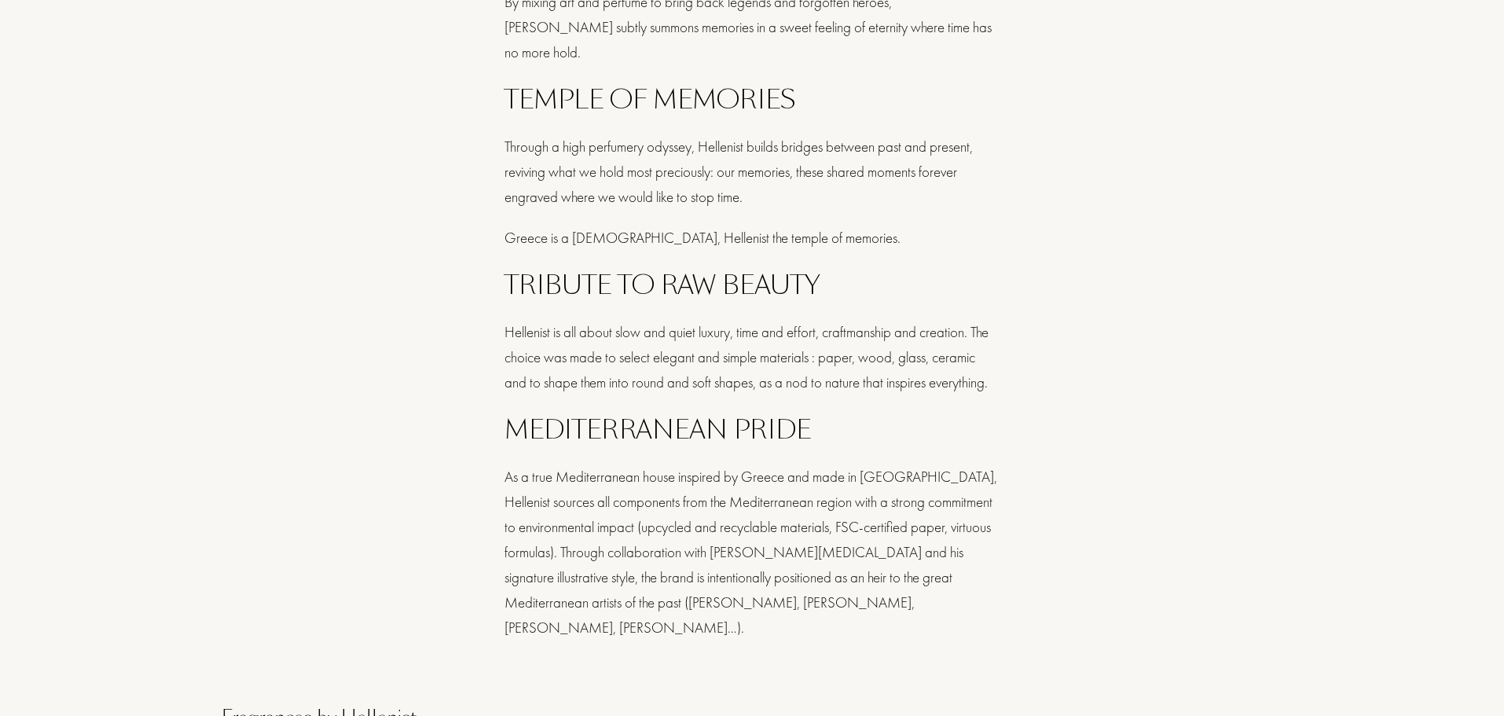
scroll to position [1808, 0]
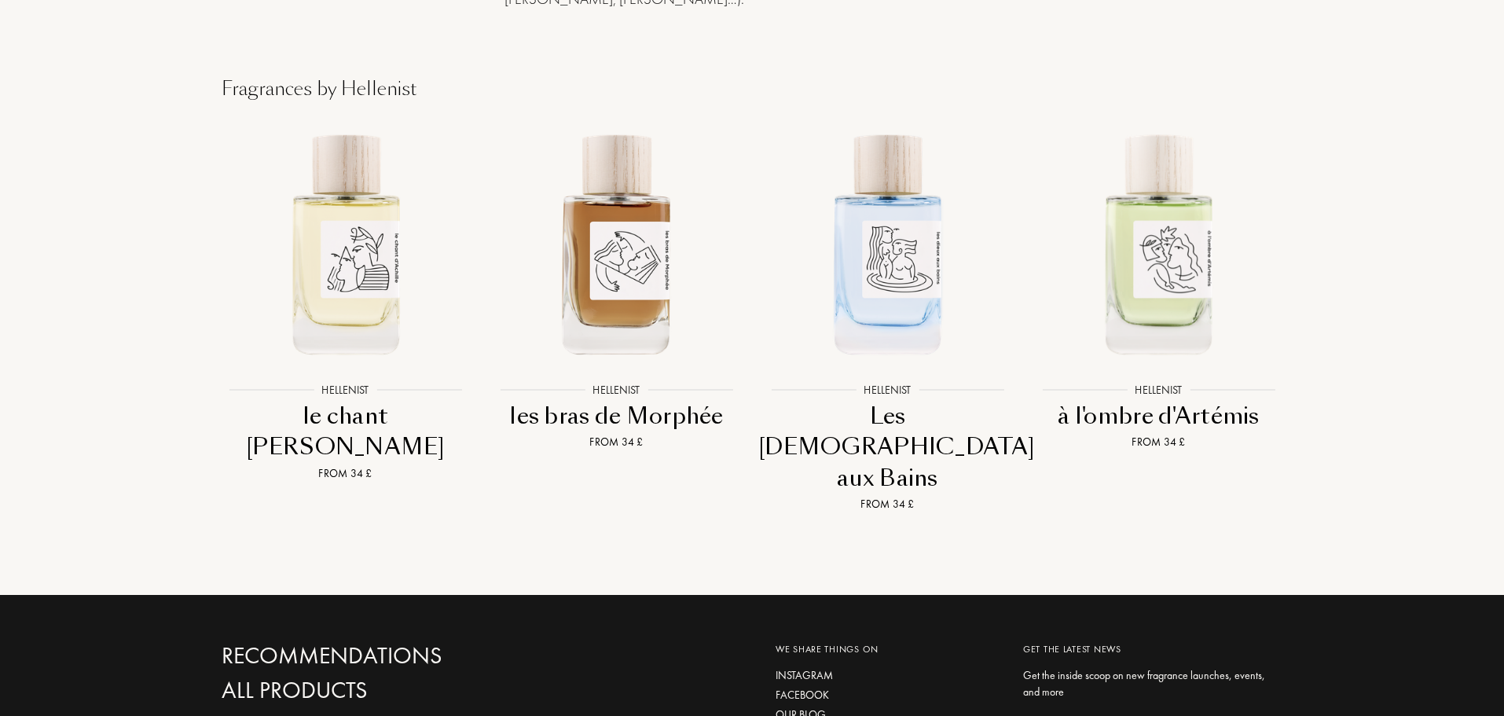
click at [862, 401] on div "Les [DEMOGRAPHIC_DATA] aux Bains" at bounding box center [887, 447] width 259 height 93
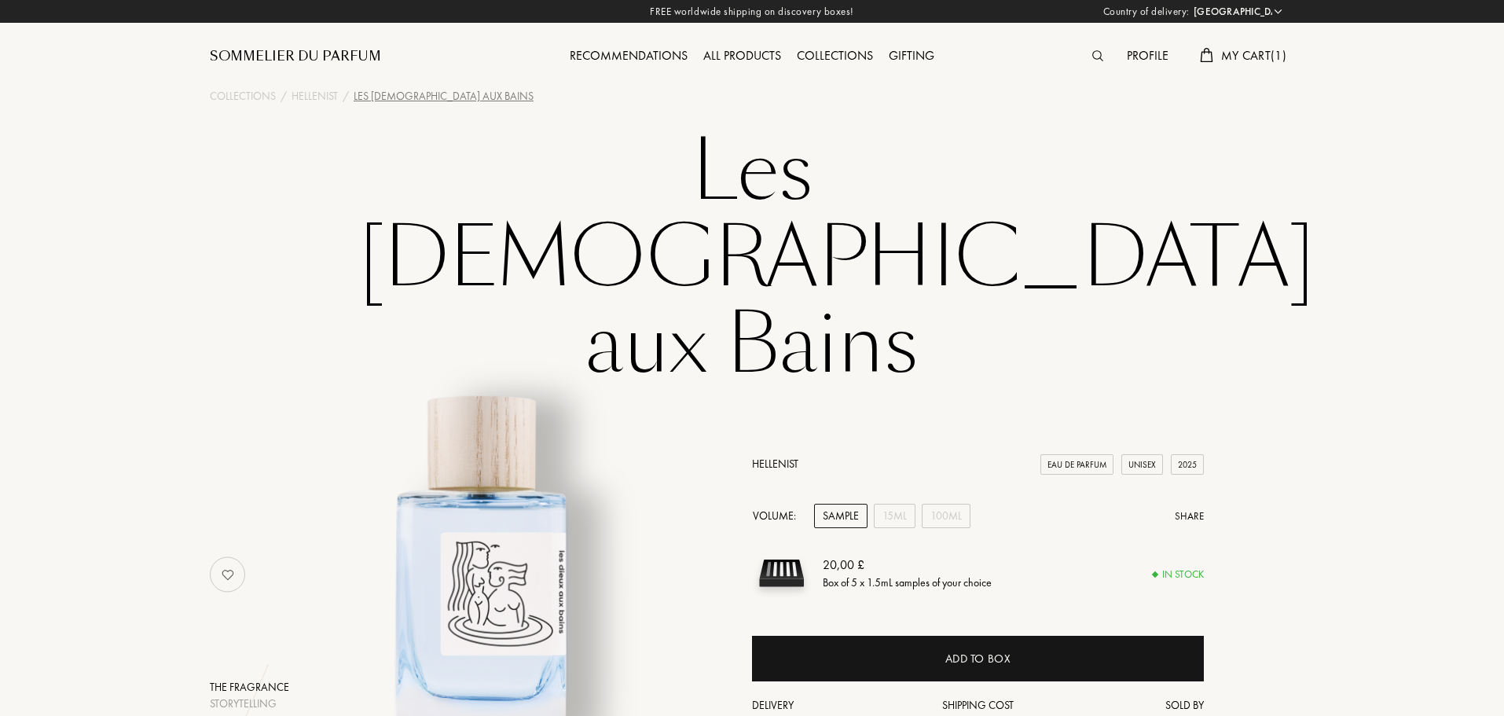
select select "UK"
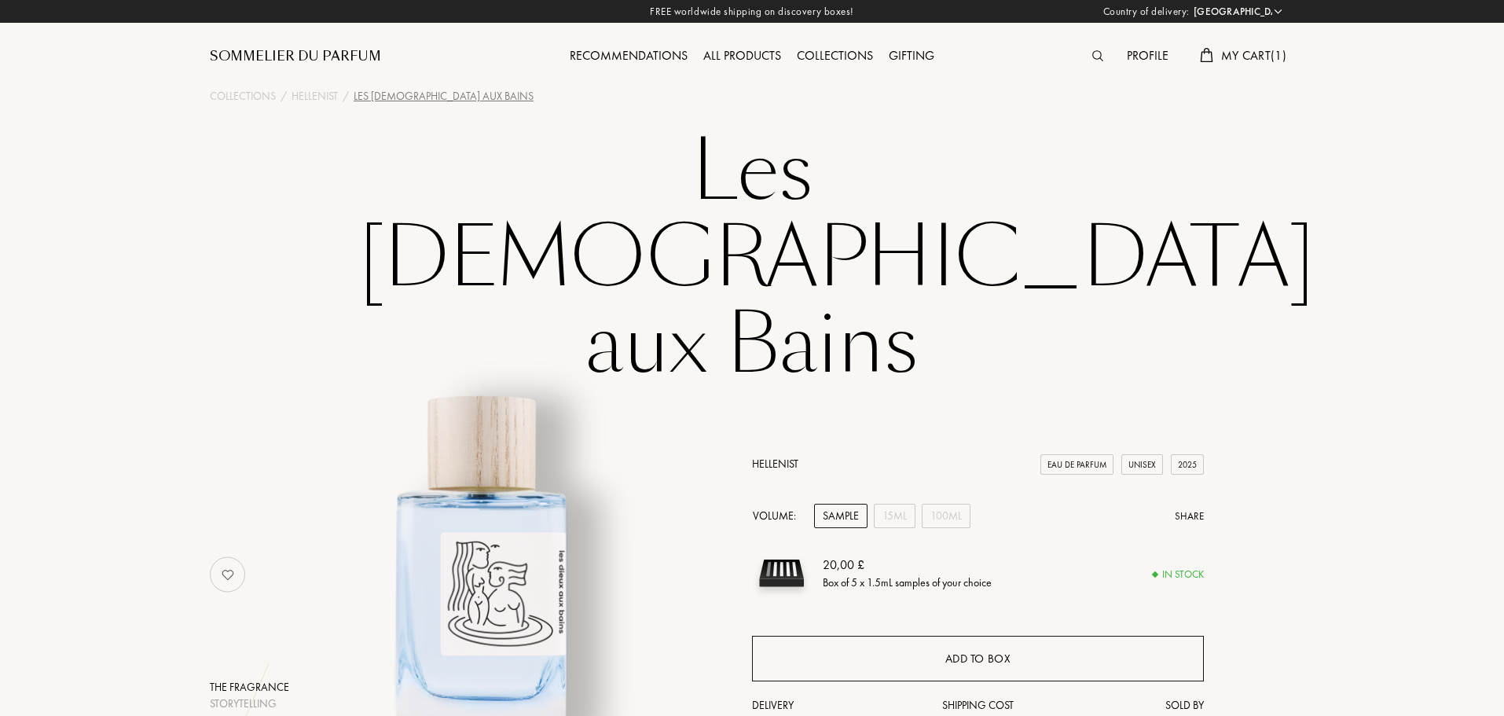
click at [963, 650] on div "Add to box" at bounding box center [979, 659] width 66 height 18
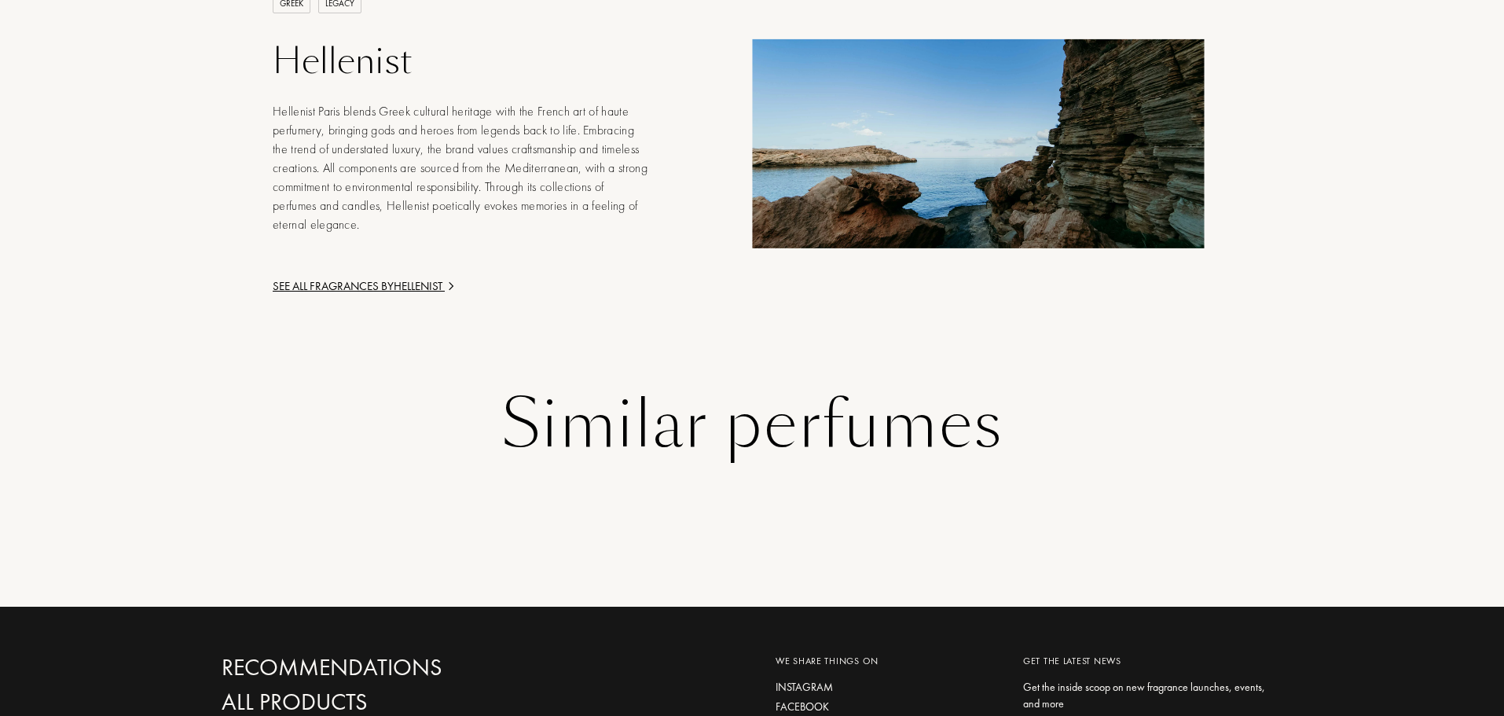
scroll to position [2262, 0]
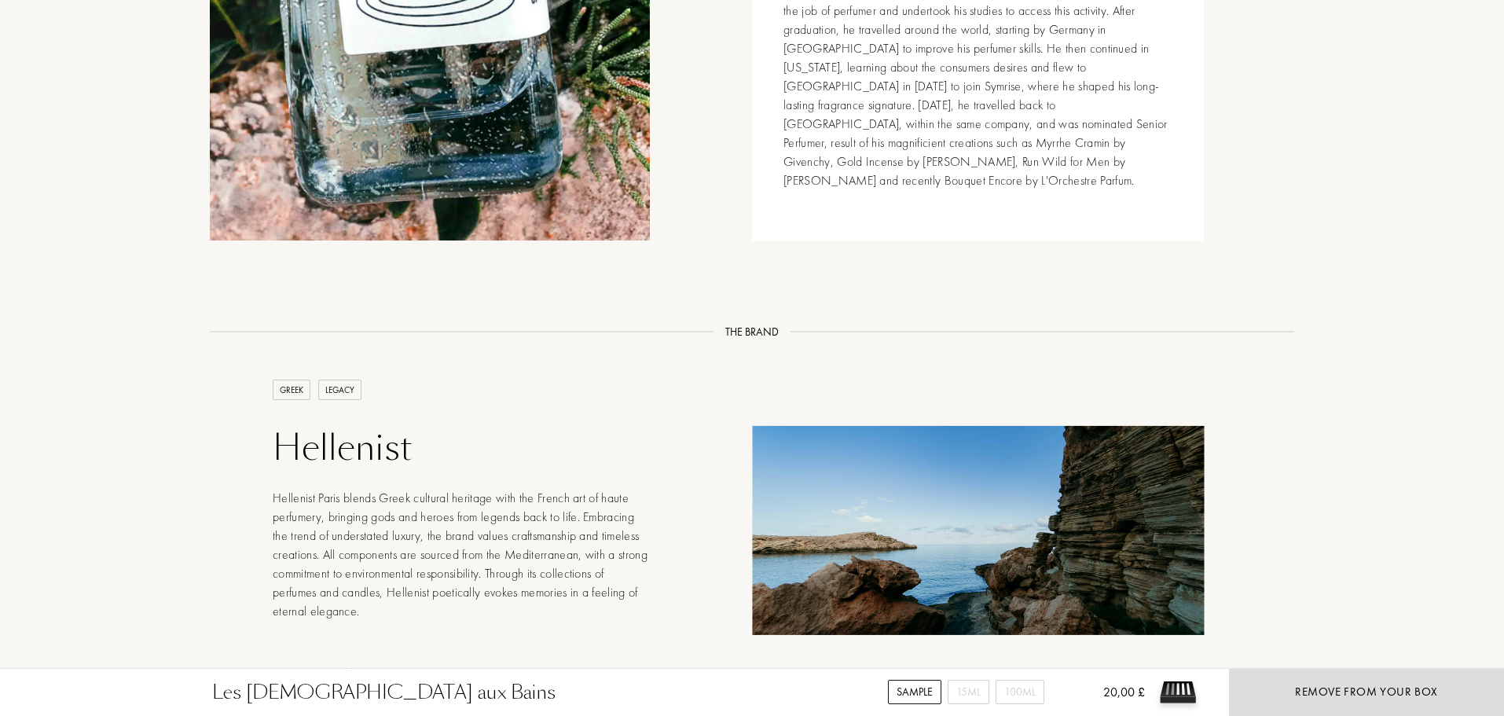
click at [399, 454] on div "GREEK LEGACY Hellenist Hellenist Paris blends Greek cultural heritage with the …" at bounding box center [436, 531] width 452 height 303
click at [398, 664] on div "See all fragrances by Hellenist" at bounding box center [461, 673] width 377 height 18
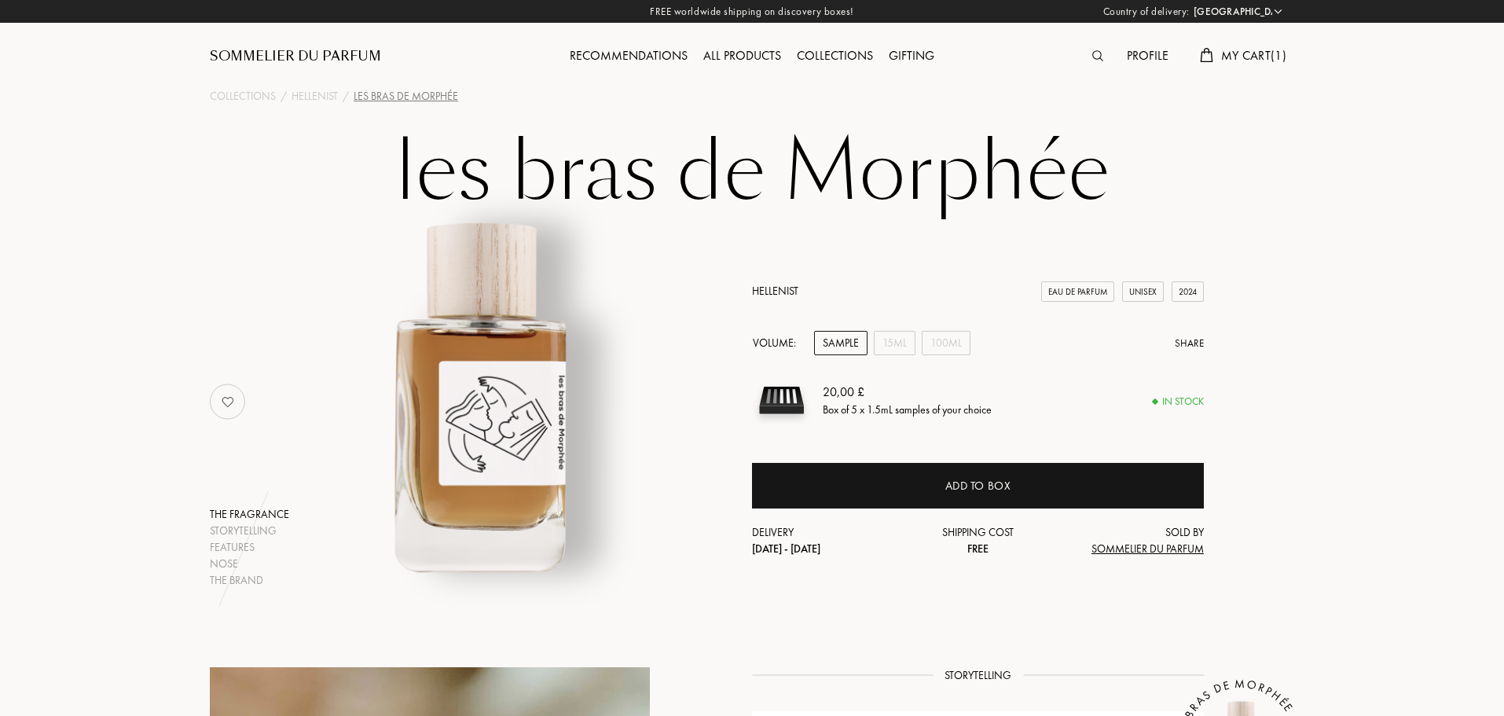
select select "UK"
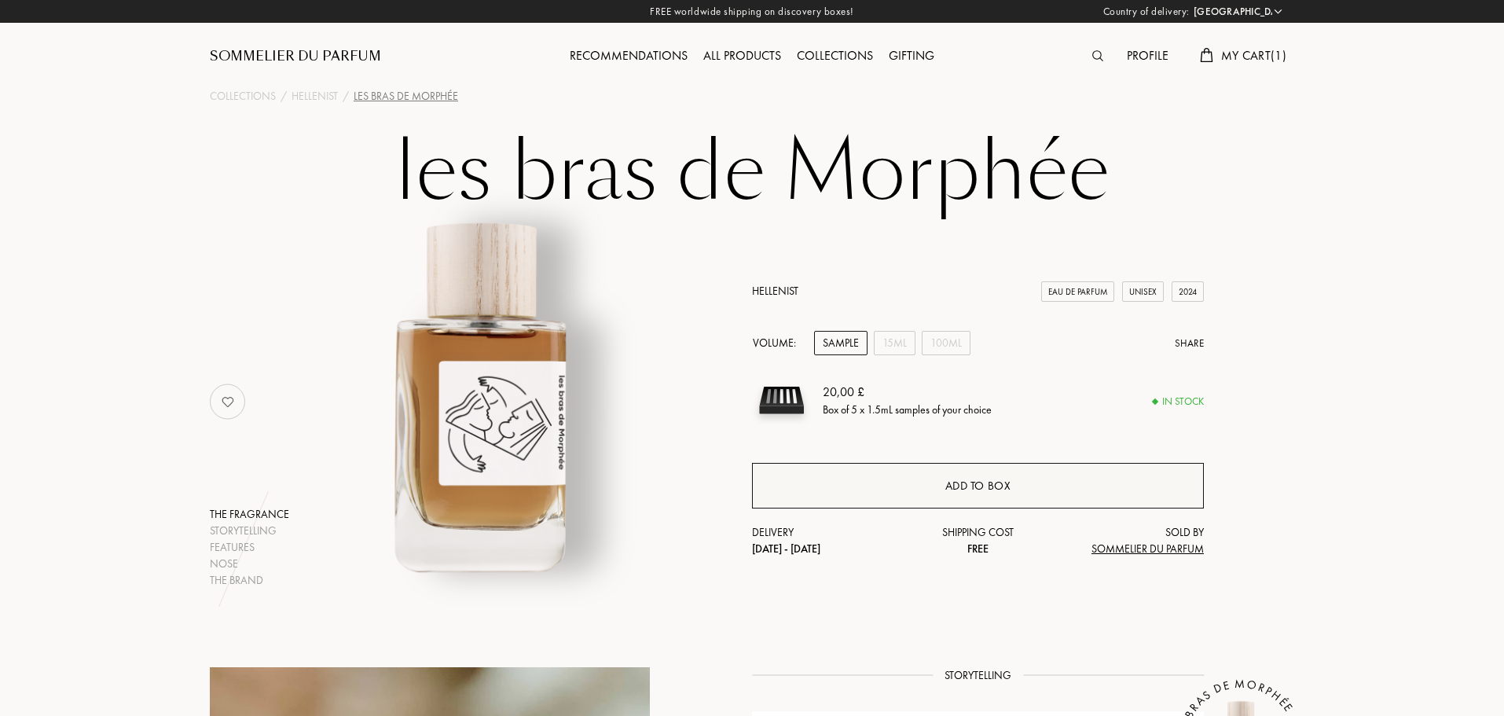
click at [949, 487] on div "Add to box" at bounding box center [979, 486] width 66 height 18
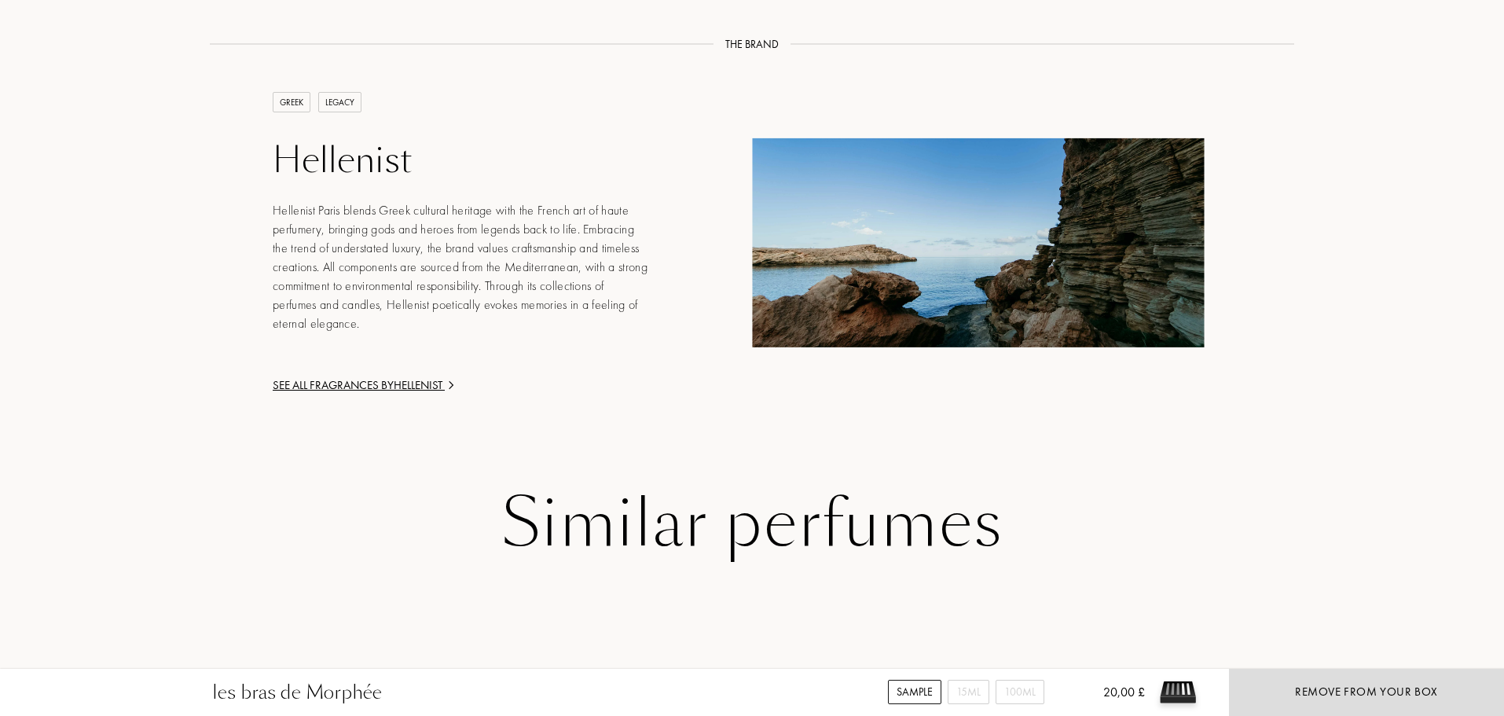
scroll to position [2044, 0]
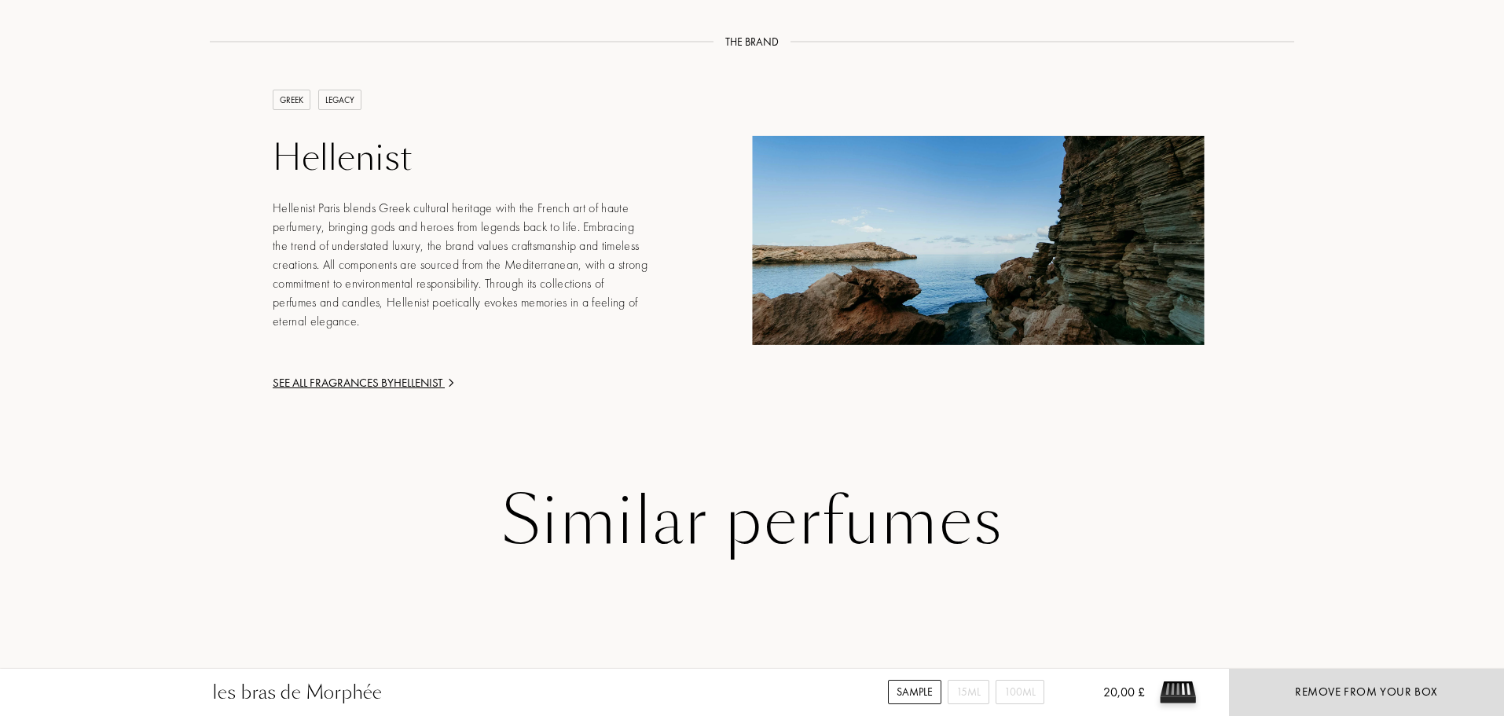
click at [385, 374] on div "See all fragrances by Hellenist" at bounding box center [461, 383] width 377 height 18
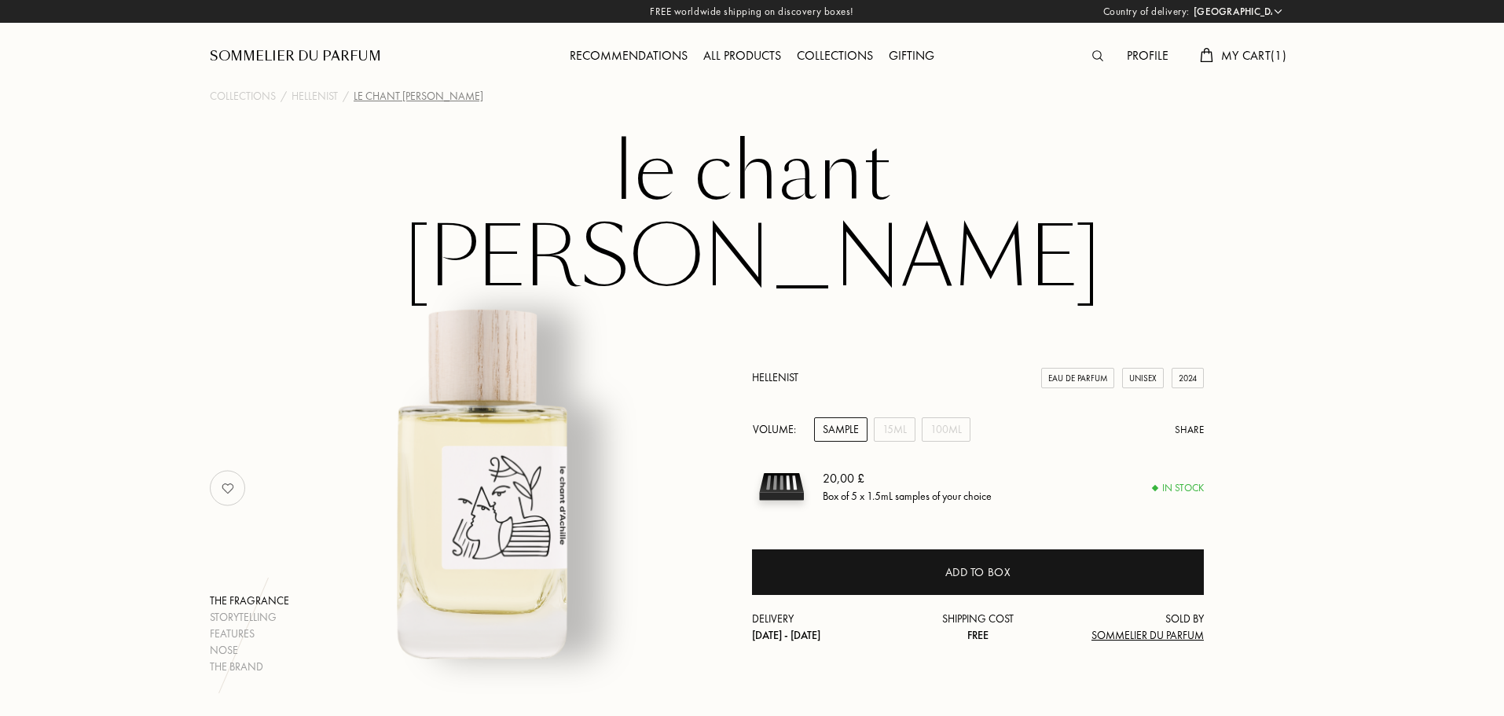
select select "UK"
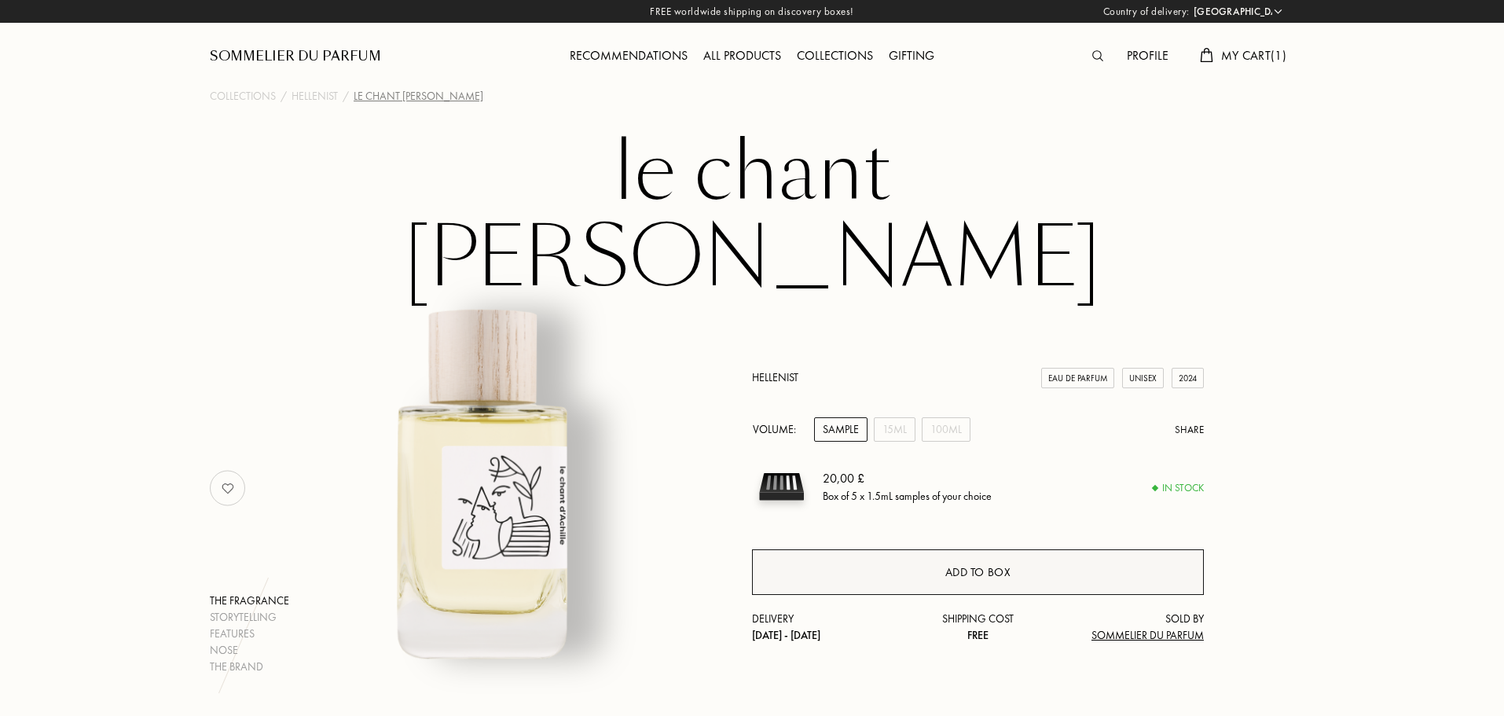
click at [984, 564] on div "Add to box" at bounding box center [979, 573] width 66 height 18
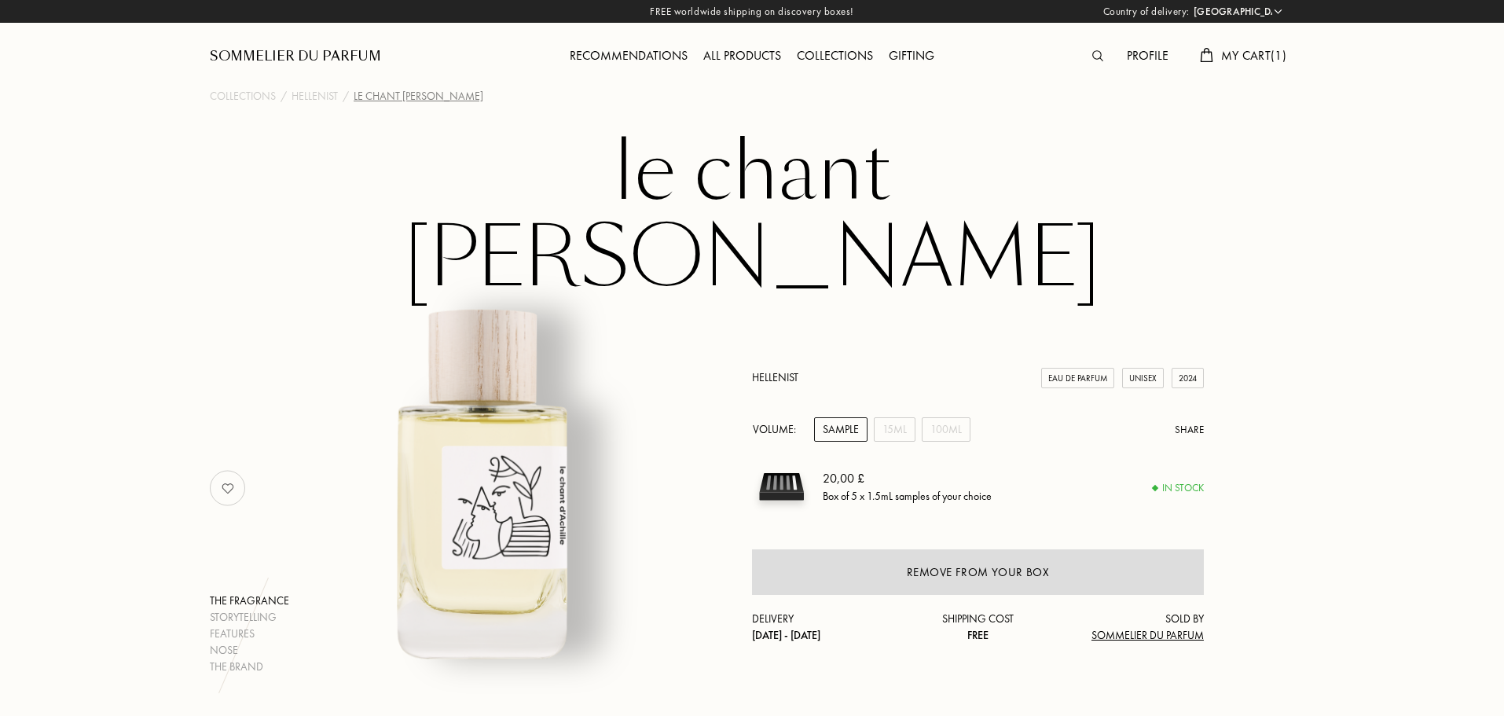
click at [752, 54] on div "All products" at bounding box center [743, 56] width 94 height 20
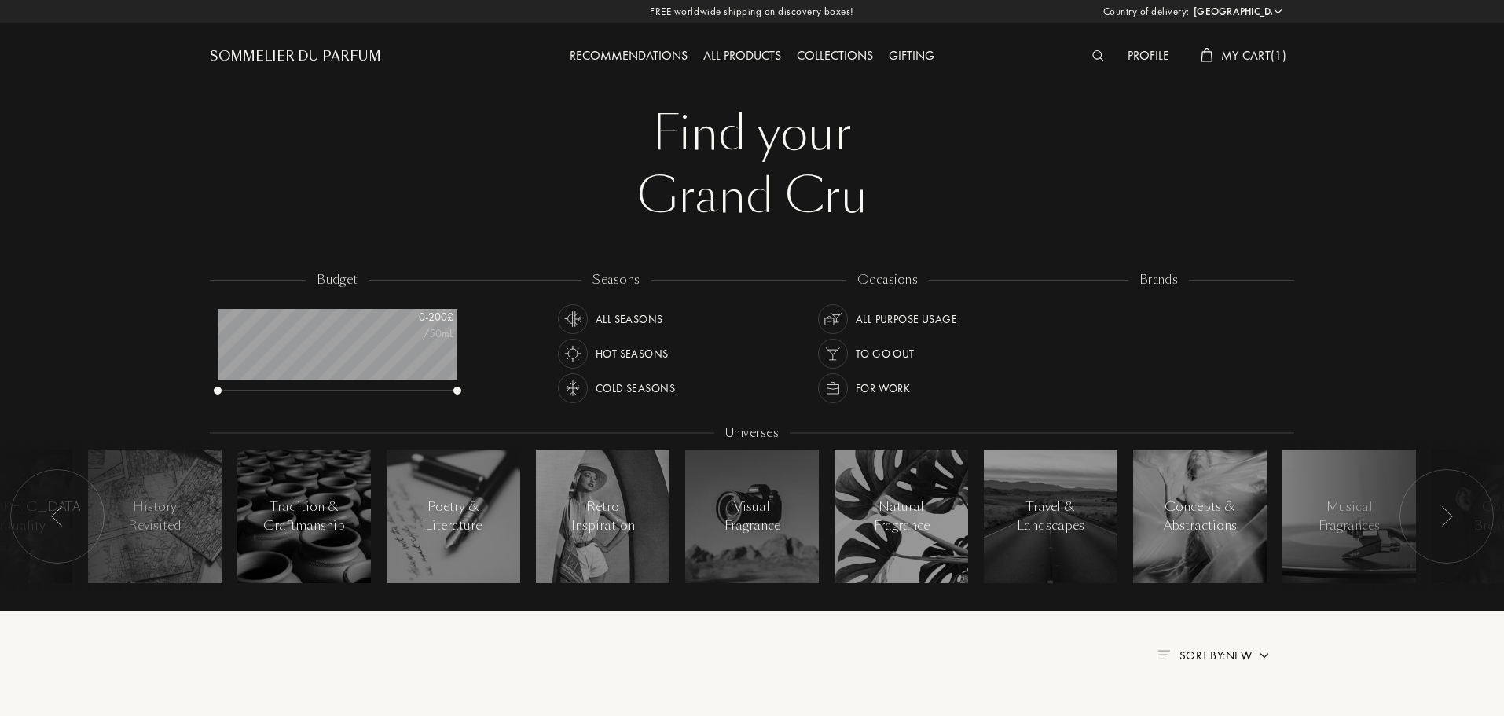
select select "UK"
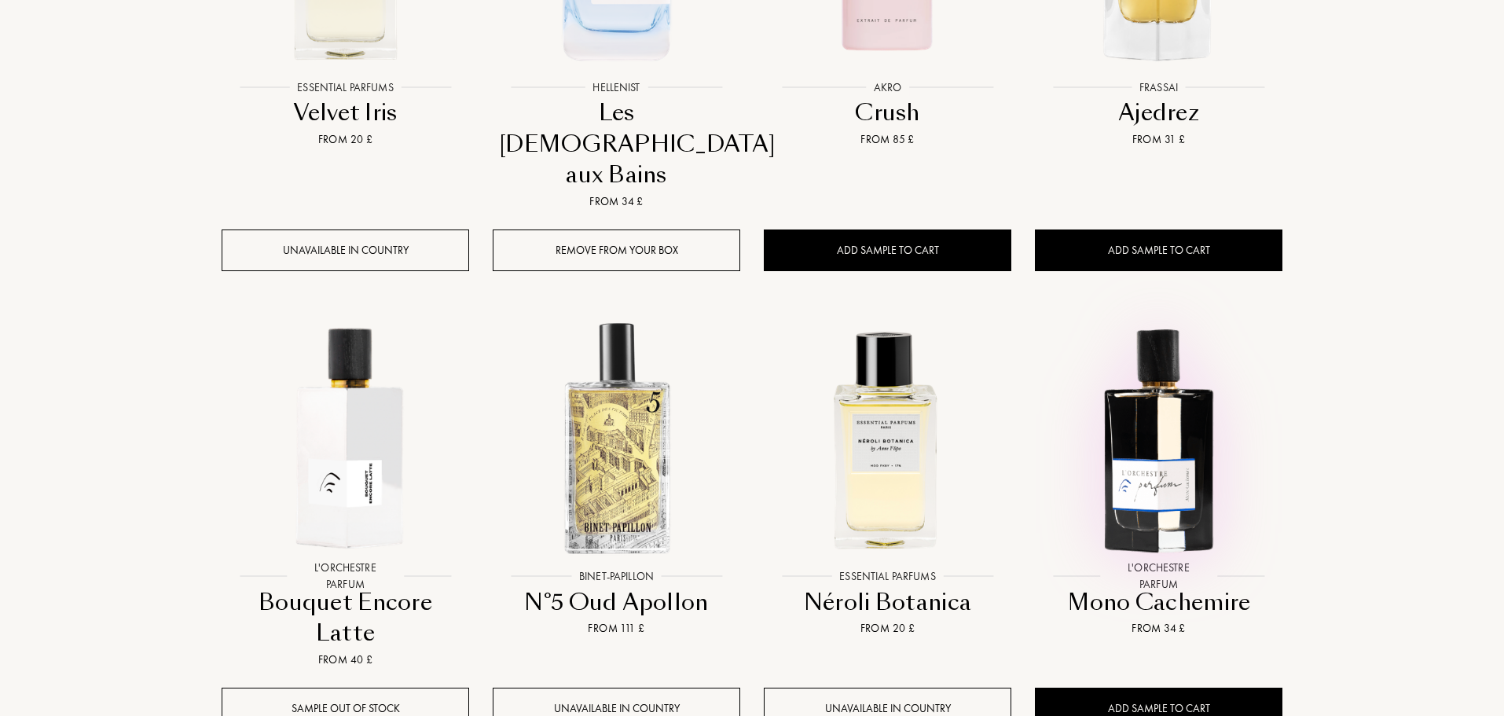
scroll to position [919, 0]
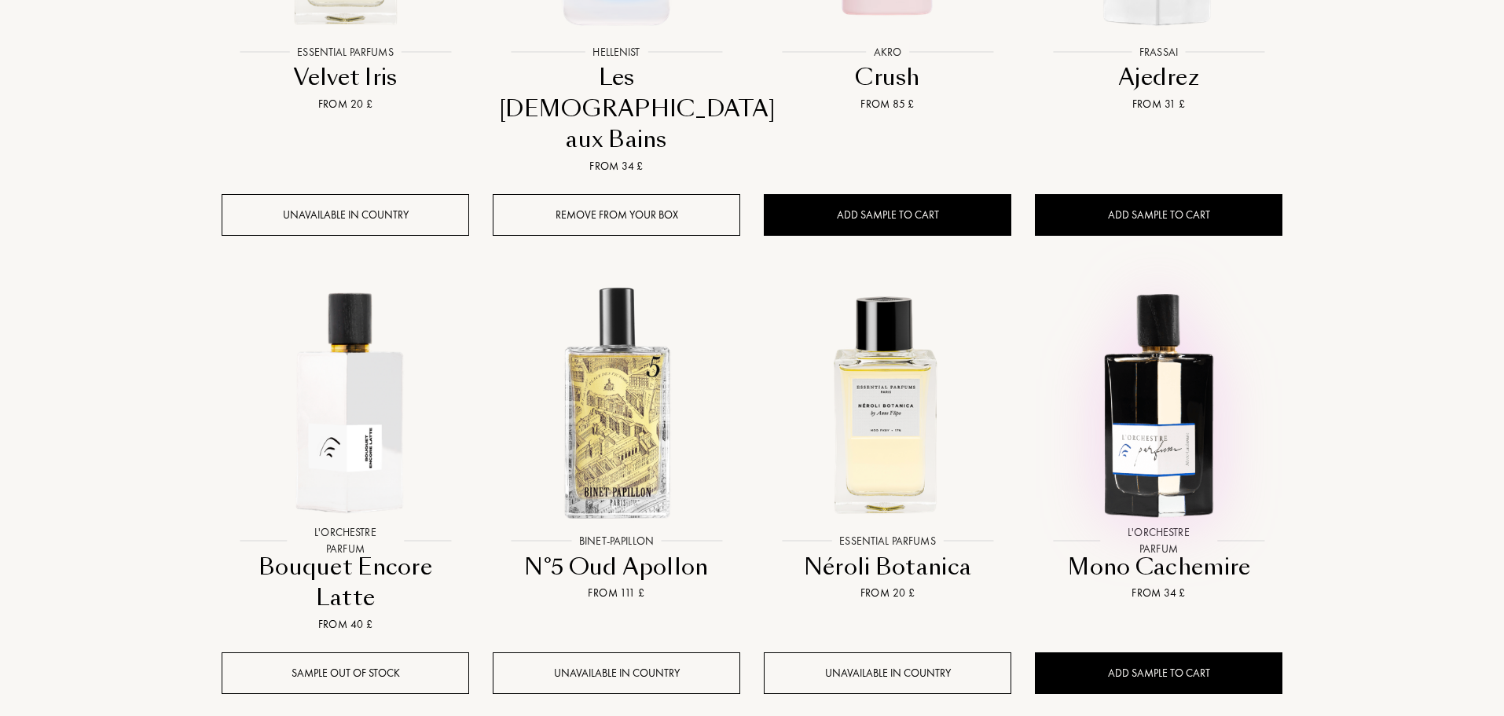
click at [1137, 319] on img at bounding box center [1159, 403] width 244 height 244
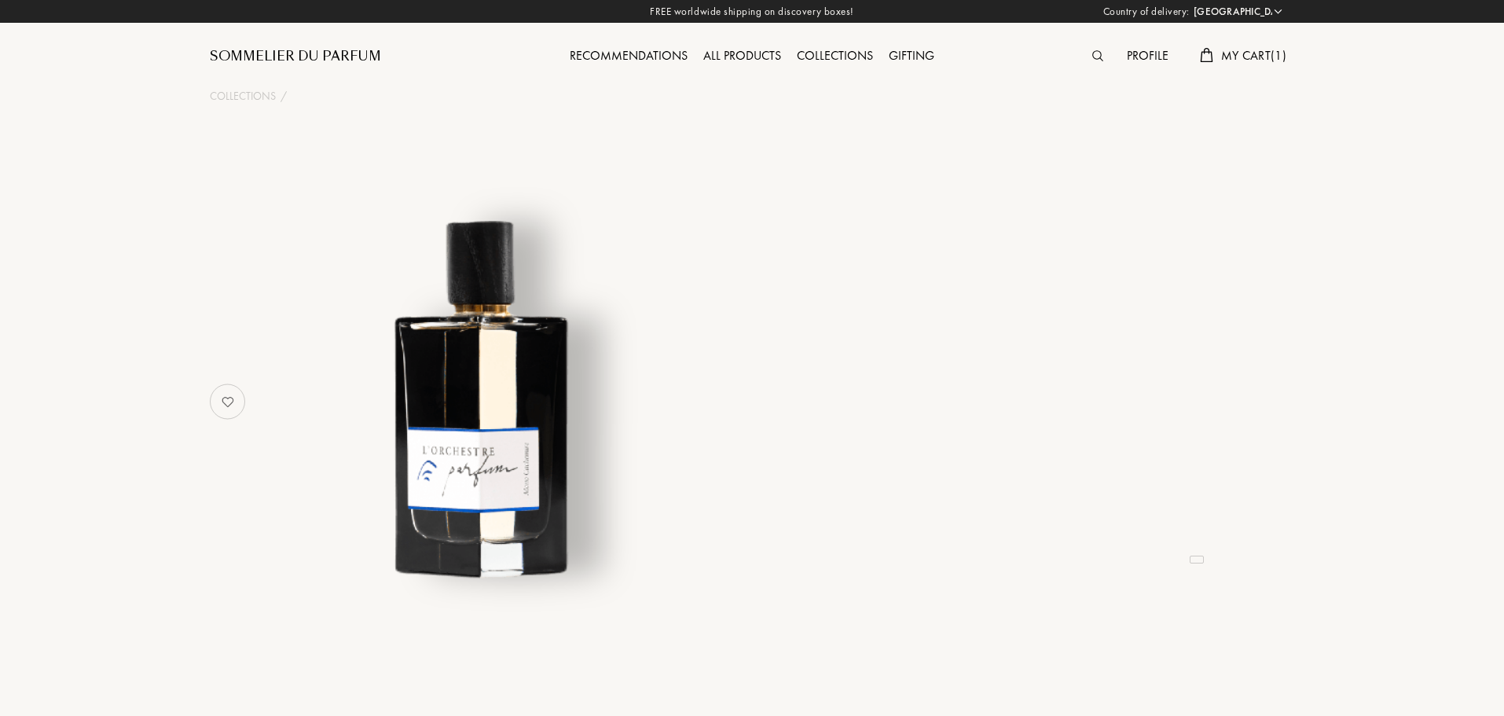
select select "UK"
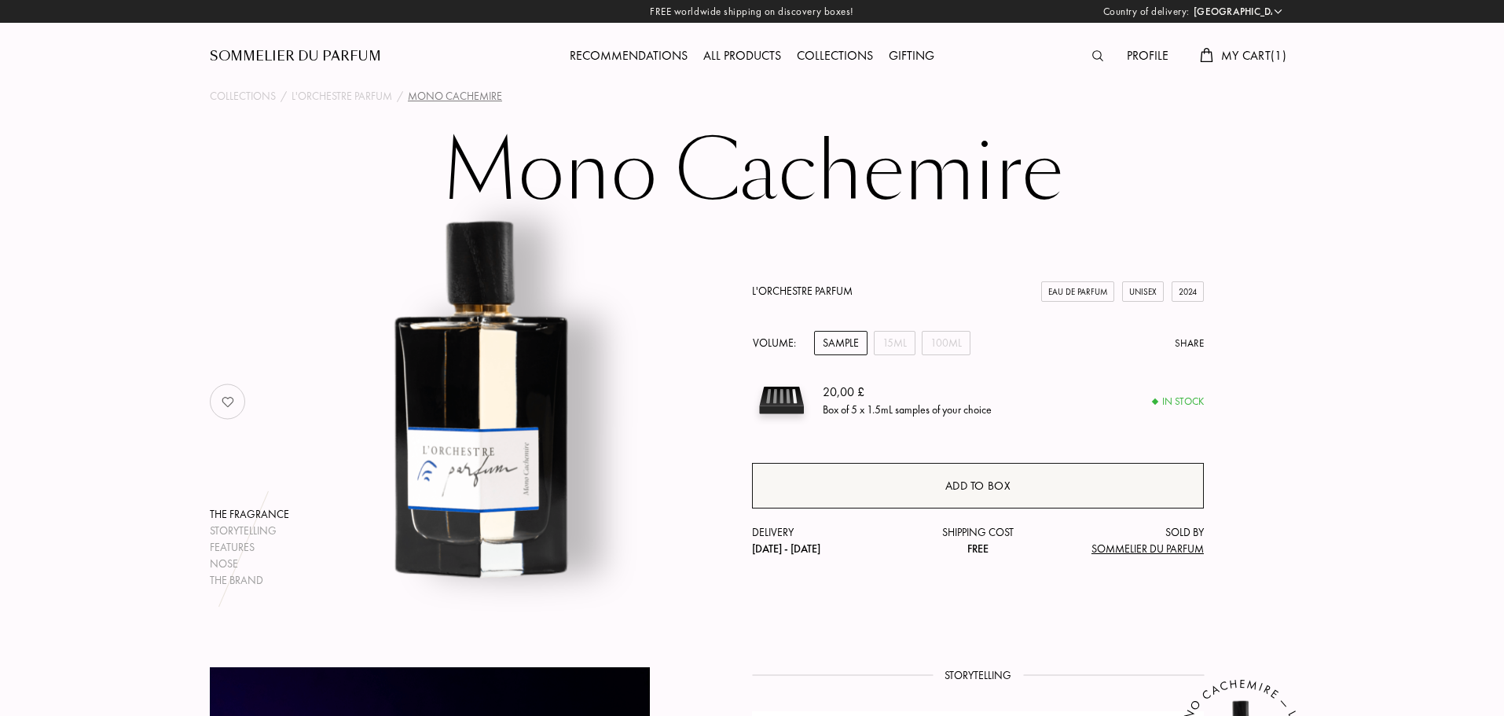
click at [931, 492] on div "Add to box" at bounding box center [978, 486] width 452 height 46
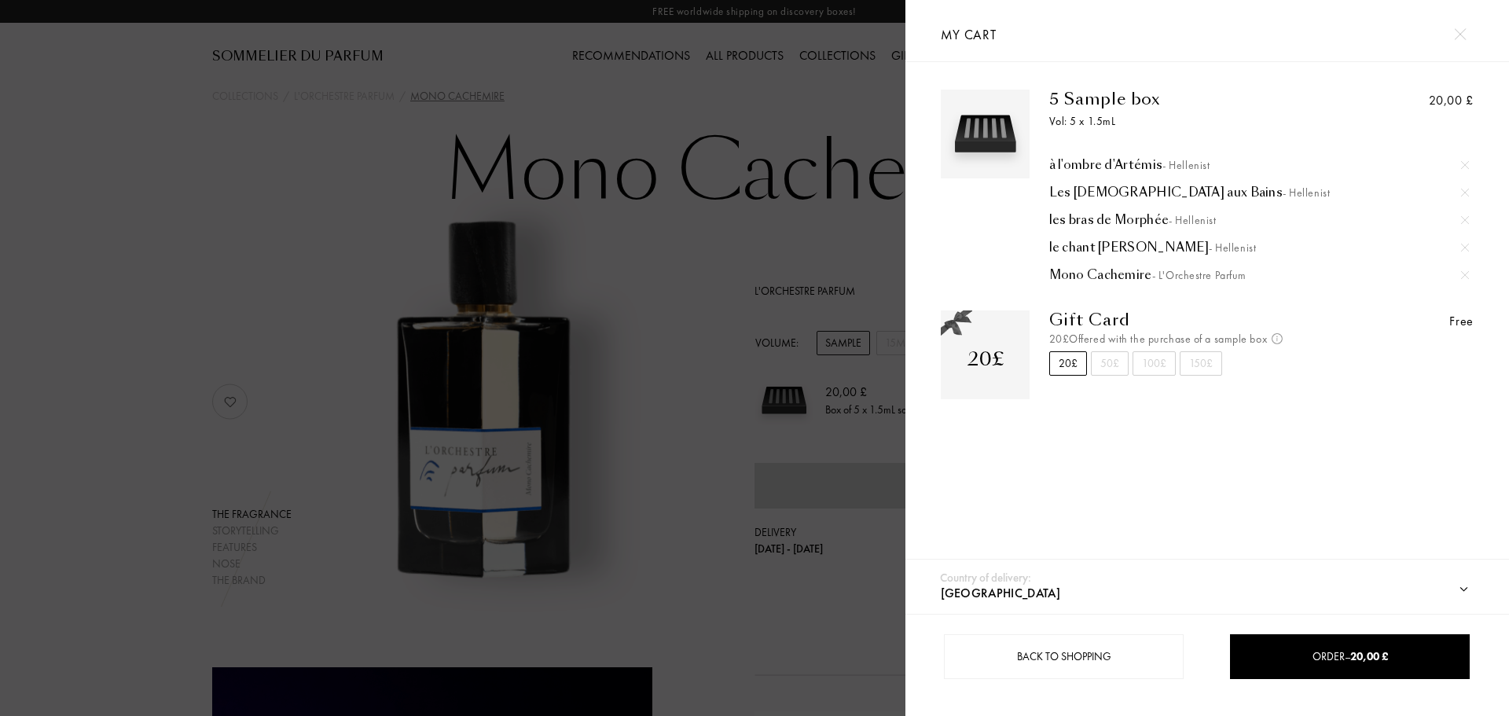
drag, startPoint x: 1463, startPoint y: 28, endPoint x: 1456, endPoint y: 38, distance: 12.3
click at [1463, 31] on img at bounding box center [1460, 34] width 12 height 12
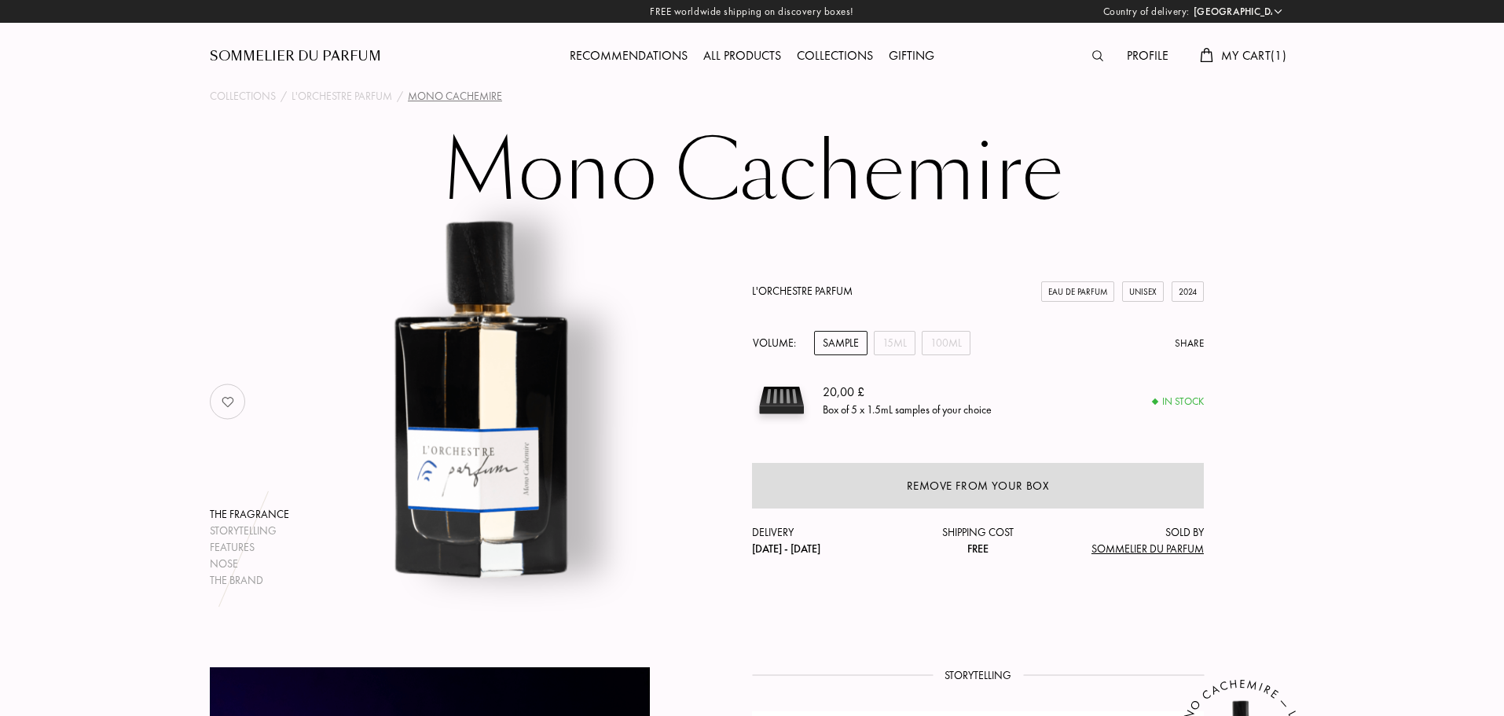
drag, startPoint x: 1236, startPoint y: 52, endPoint x: 1234, endPoint y: 60, distance: 8.2
click at [1236, 53] on span "My Cart ( 1 )" at bounding box center [1253, 55] width 65 height 17
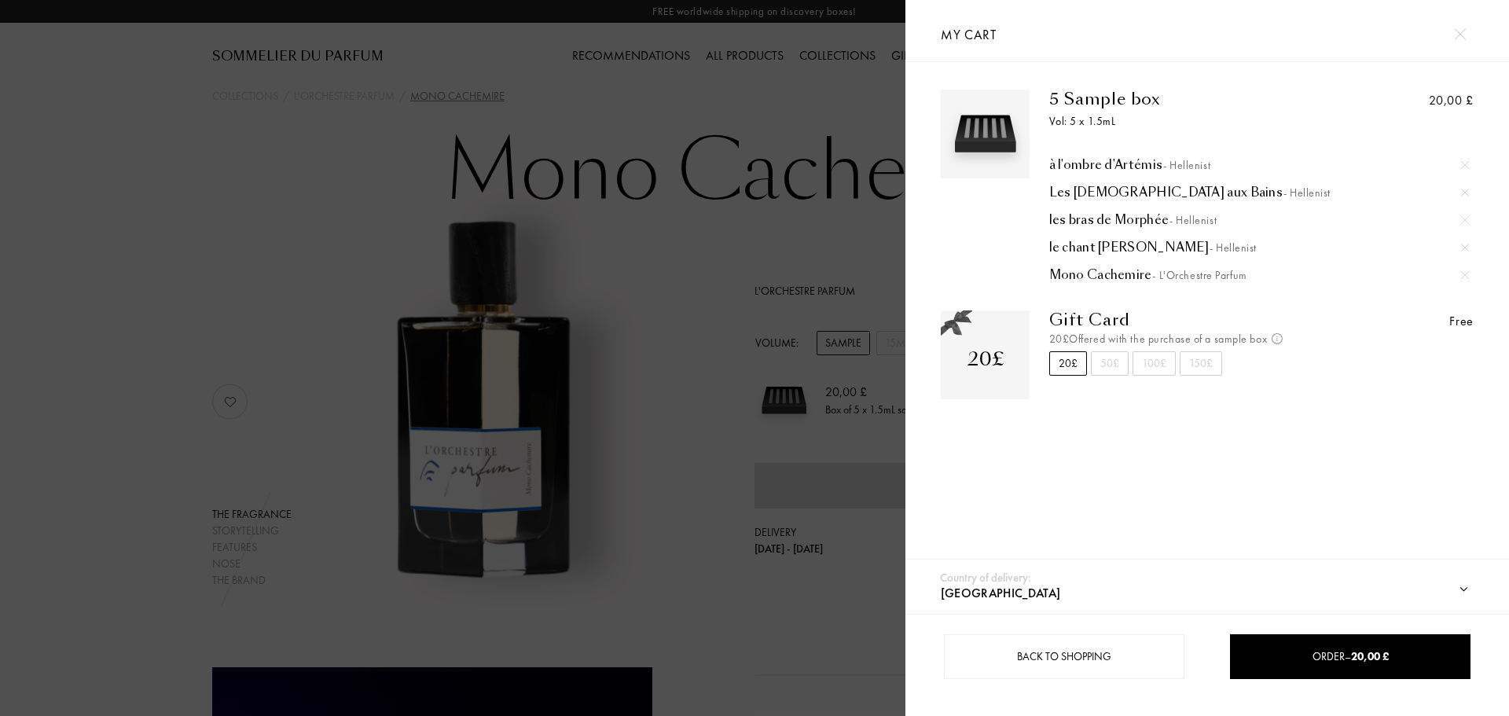
click at [1460, 270] on div at bounding box center [1465, 275] width 24 height 24
click at [259, 188] on div at bounding box center [452, 358] width 905 height 716
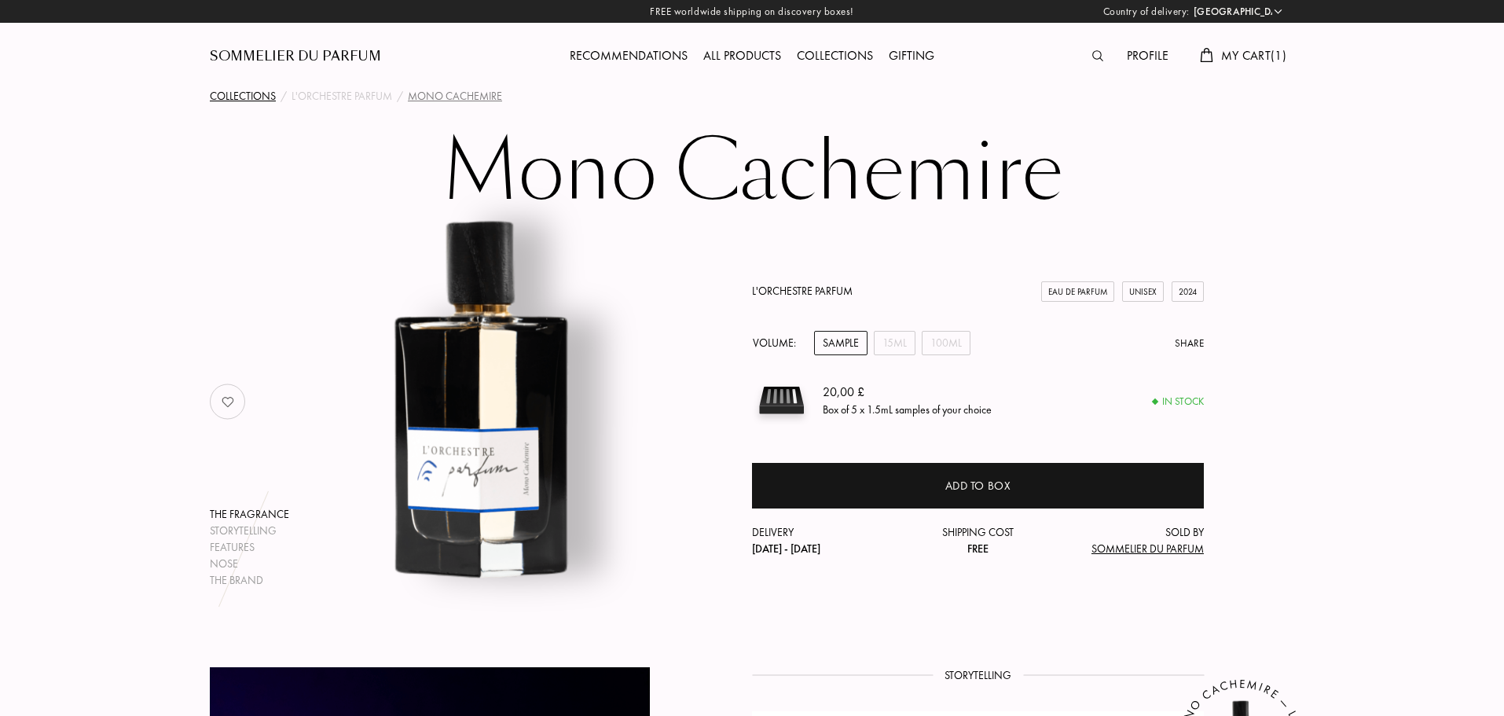
click at [259, 94] on div "Collections" at bounding box center [243, 96] width 66 height 17
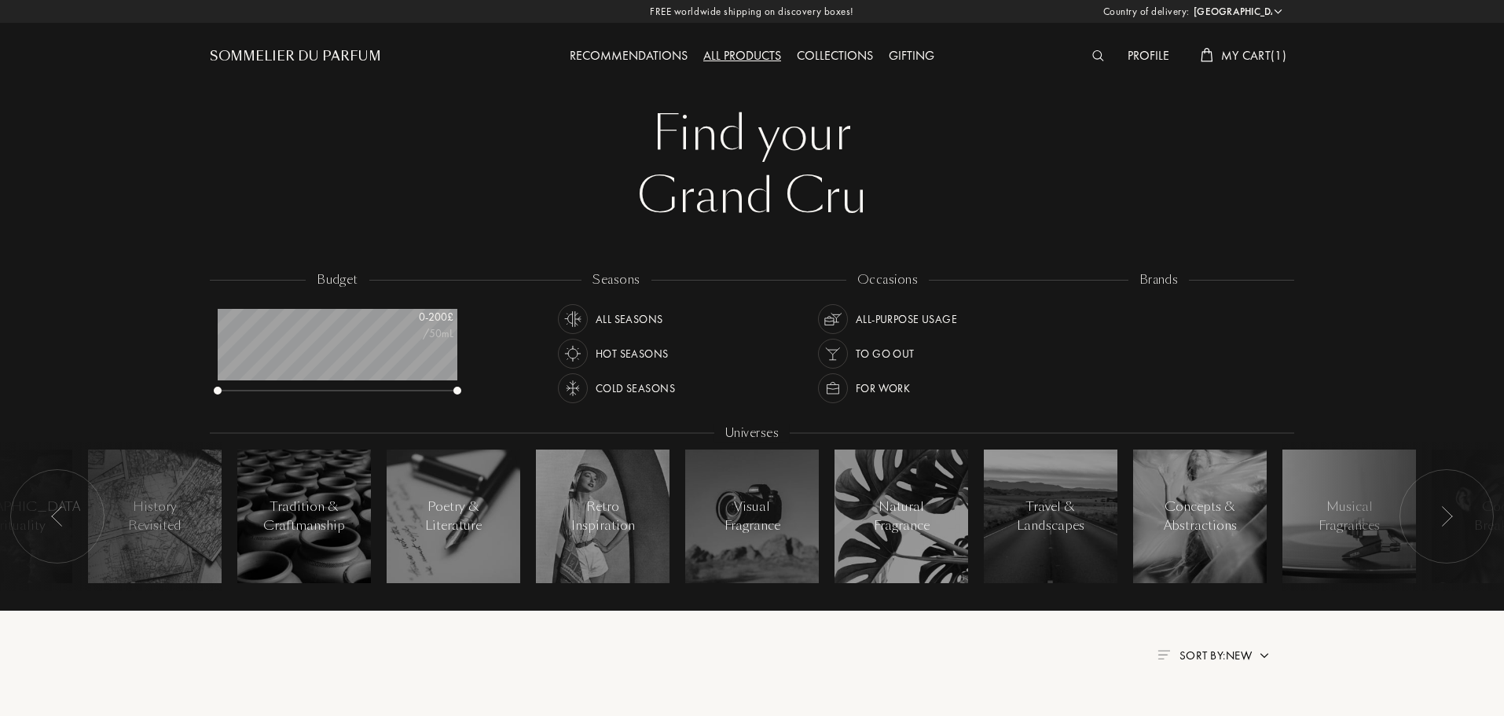
select select "UK"
click at [1041, 332] on div at bounding box center [1042, 335] width 14 height 14
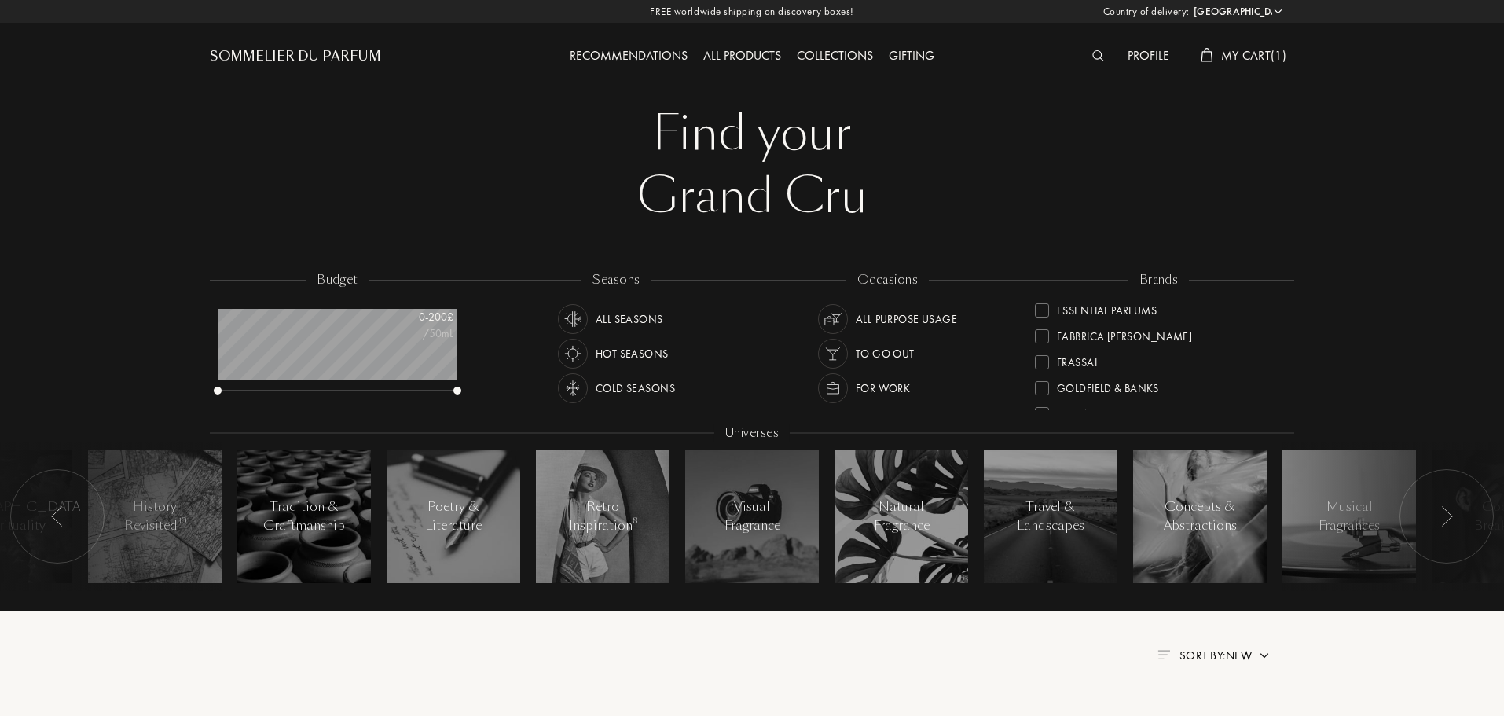
click at [1041, 389] on div at bounding box center [1042, 388] width 14 height 14
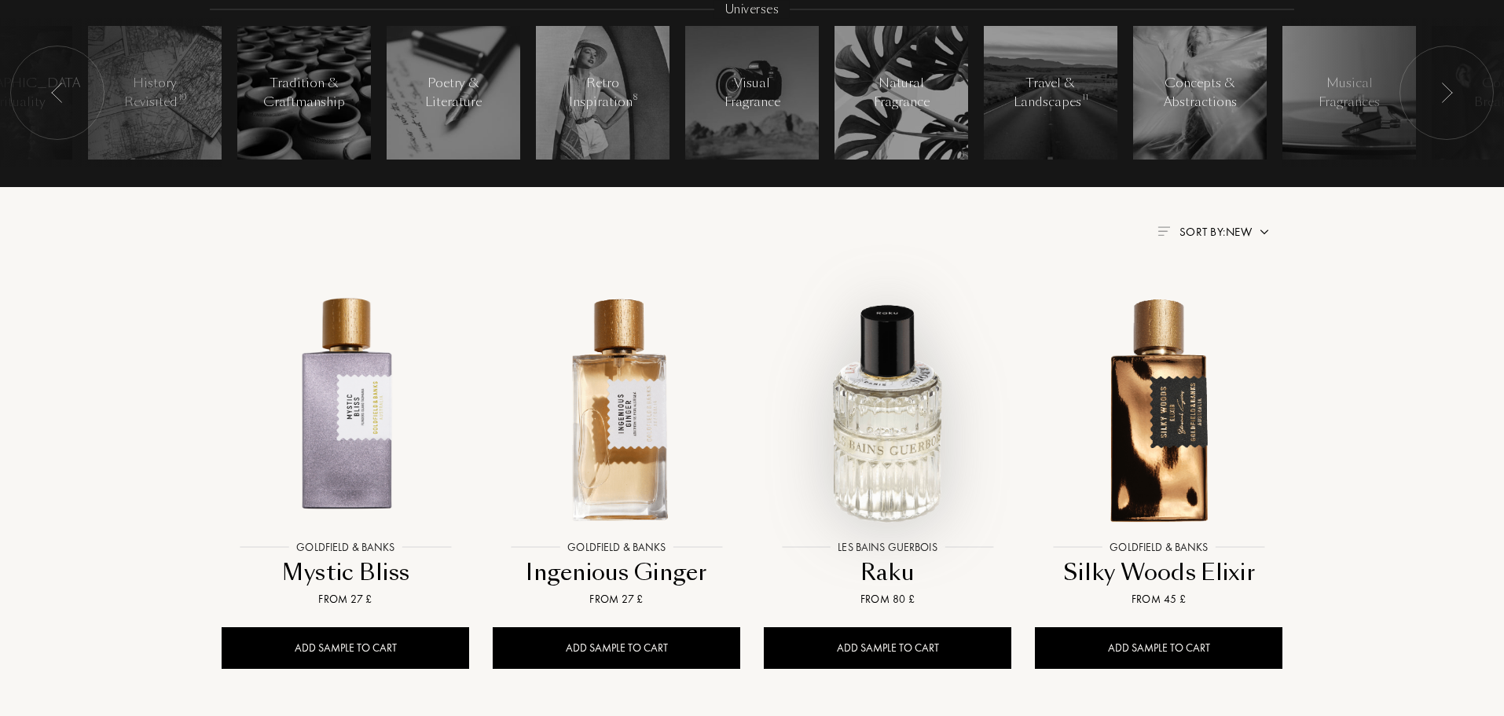
scroll to position [472, 0]
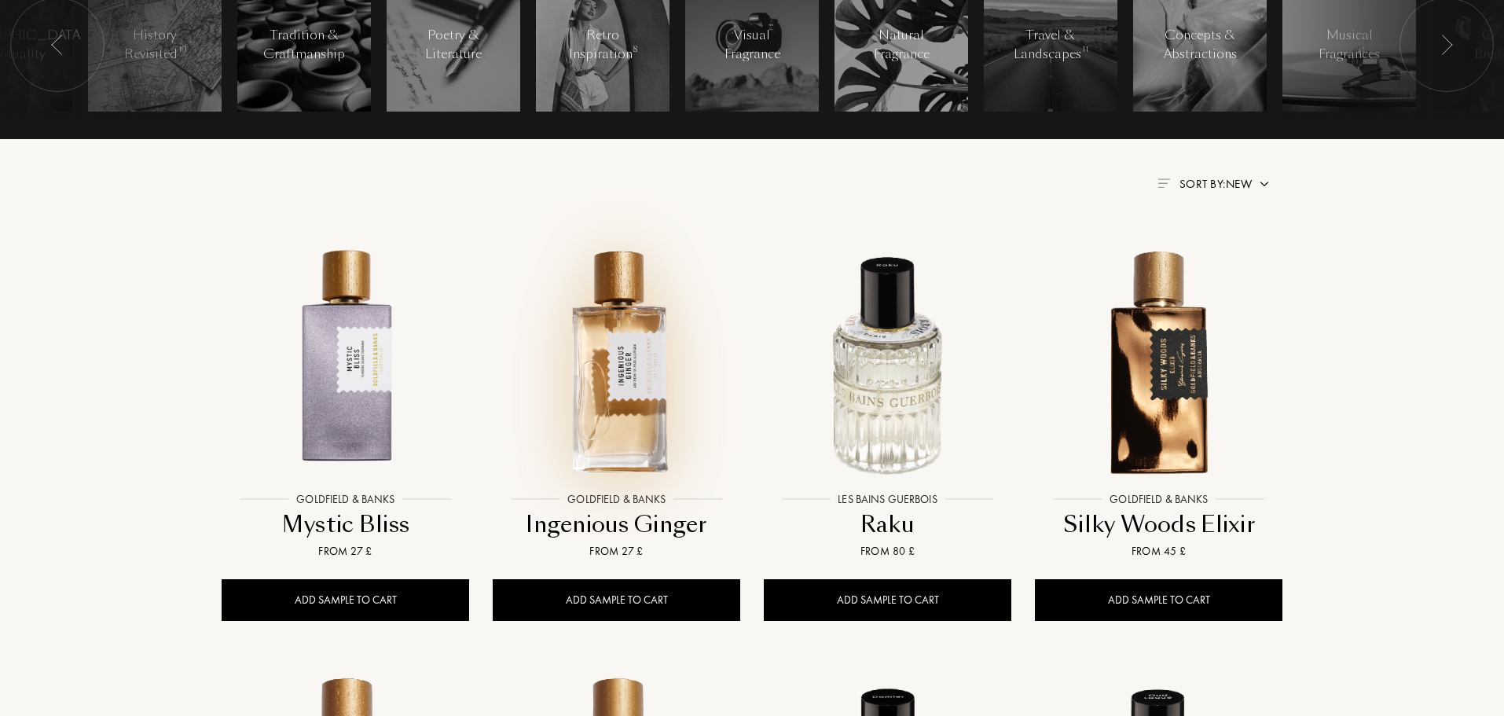
click at [622, 380] on img at bounding box center [616, 360] width 244 height 244
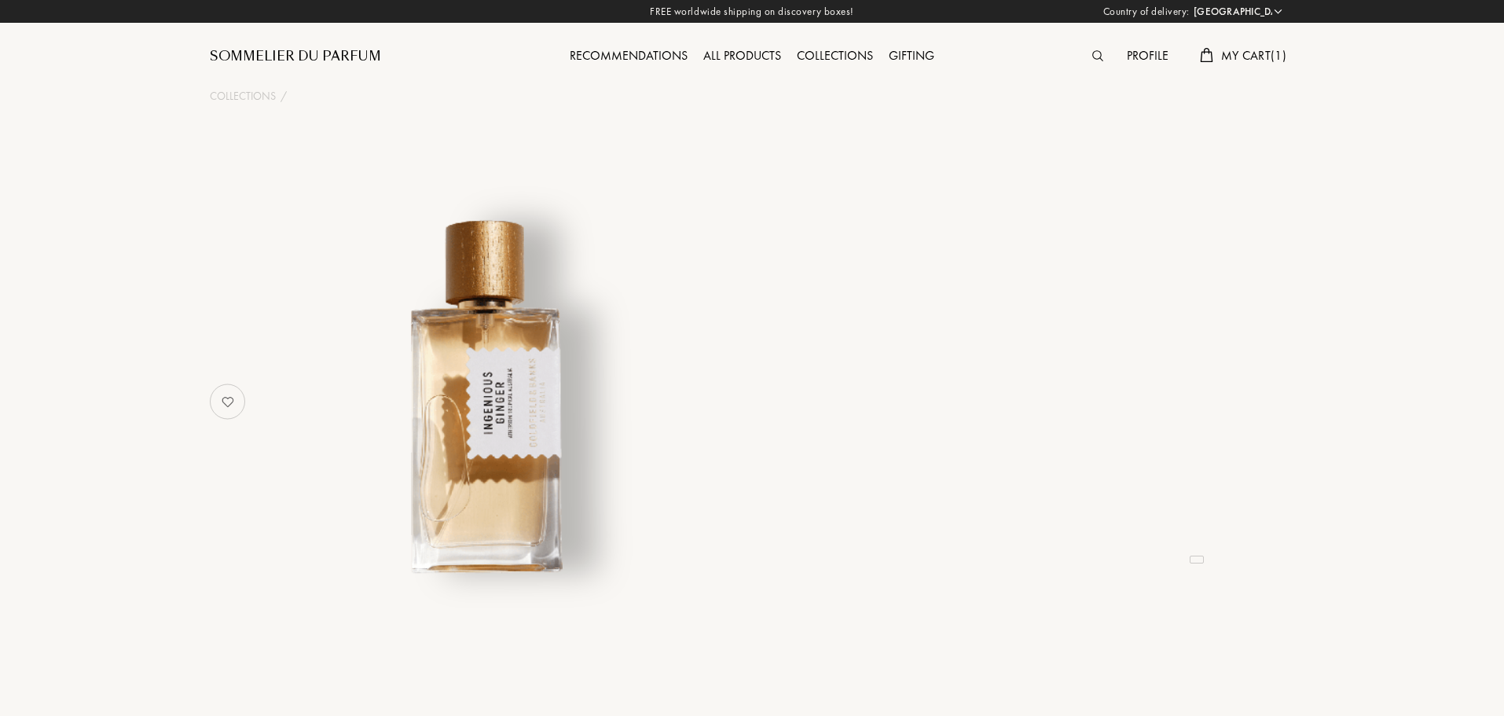
select select "UK"
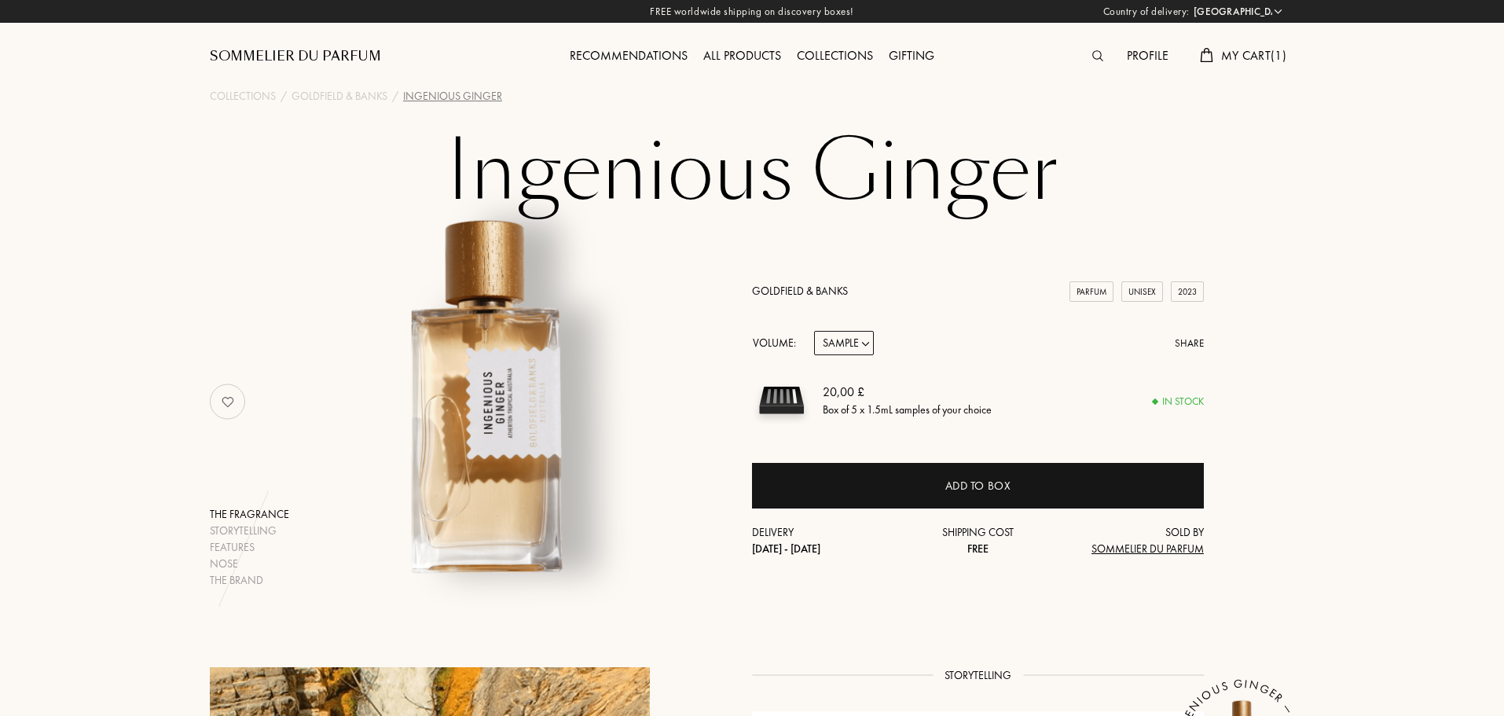
click at [866, 340] on select "Sample 10mL 50mL 100mL" at bounding box center [844, 343] width 60 height 24
select select "1"
click at [814, 331] on select "Sample 10mL 50mL 100mL" at bounding box center [844, 343] width 60 height 24
select select "1"
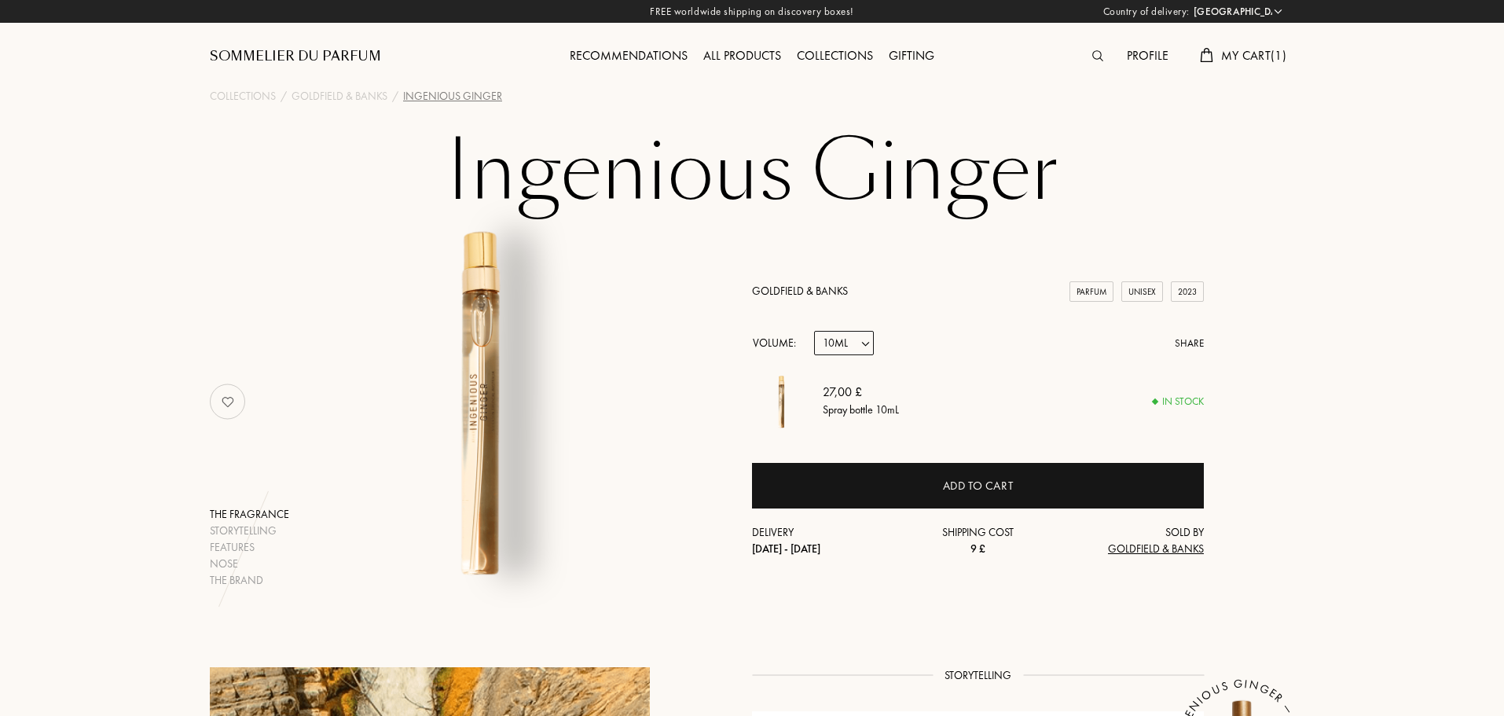
click at [869, 339] on select "Sample 10mL 50mL 100mL" at bounding box center [844, 343] width 60 height 24
select select "2"
click at [814, 331] on select "Sample 10mL 50mL 100mL" at bounding box center [844, 343] width 60 height 24
select select "2"
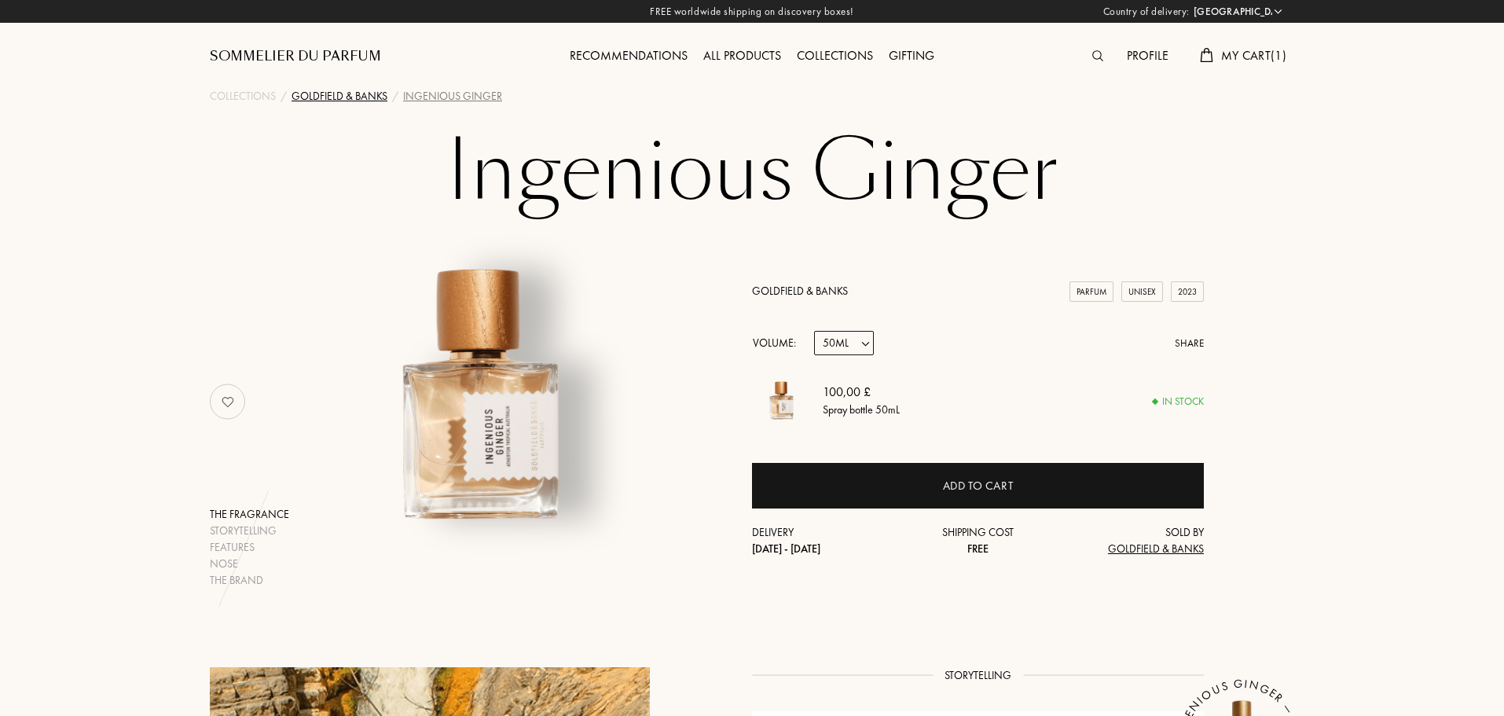
click at [380, 95] on div "Goldfield & Banks" at bounding box center [340, 96] width 96 height 17
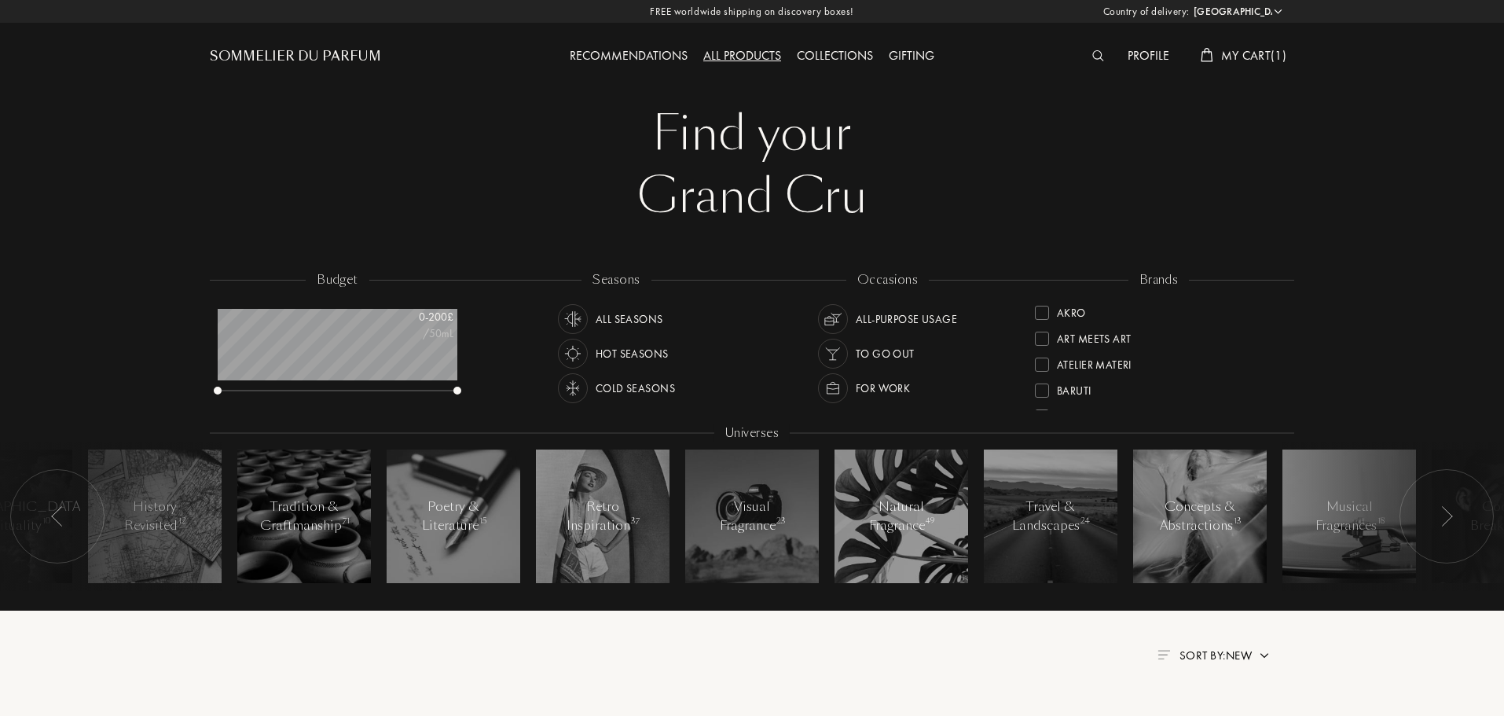
select select "UK"
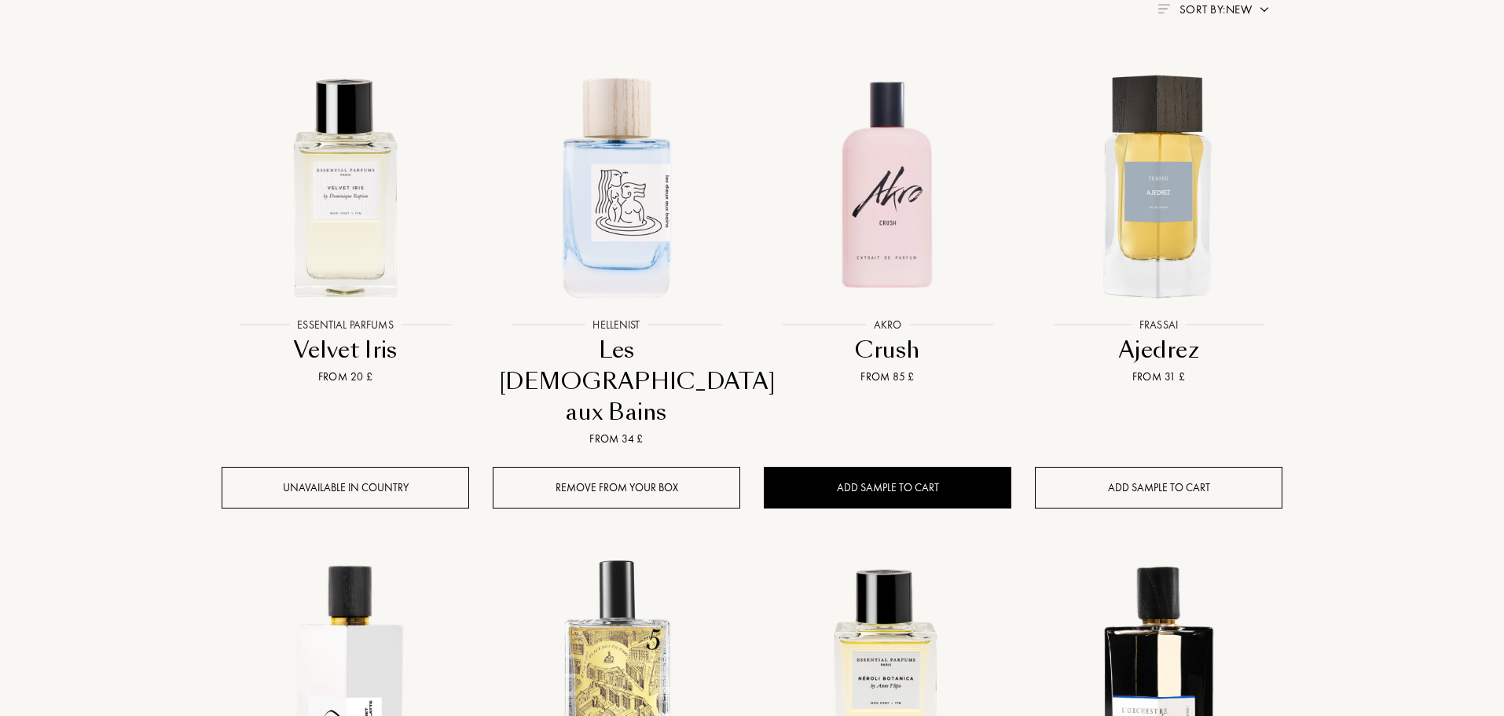
scroll to position [369, 0]
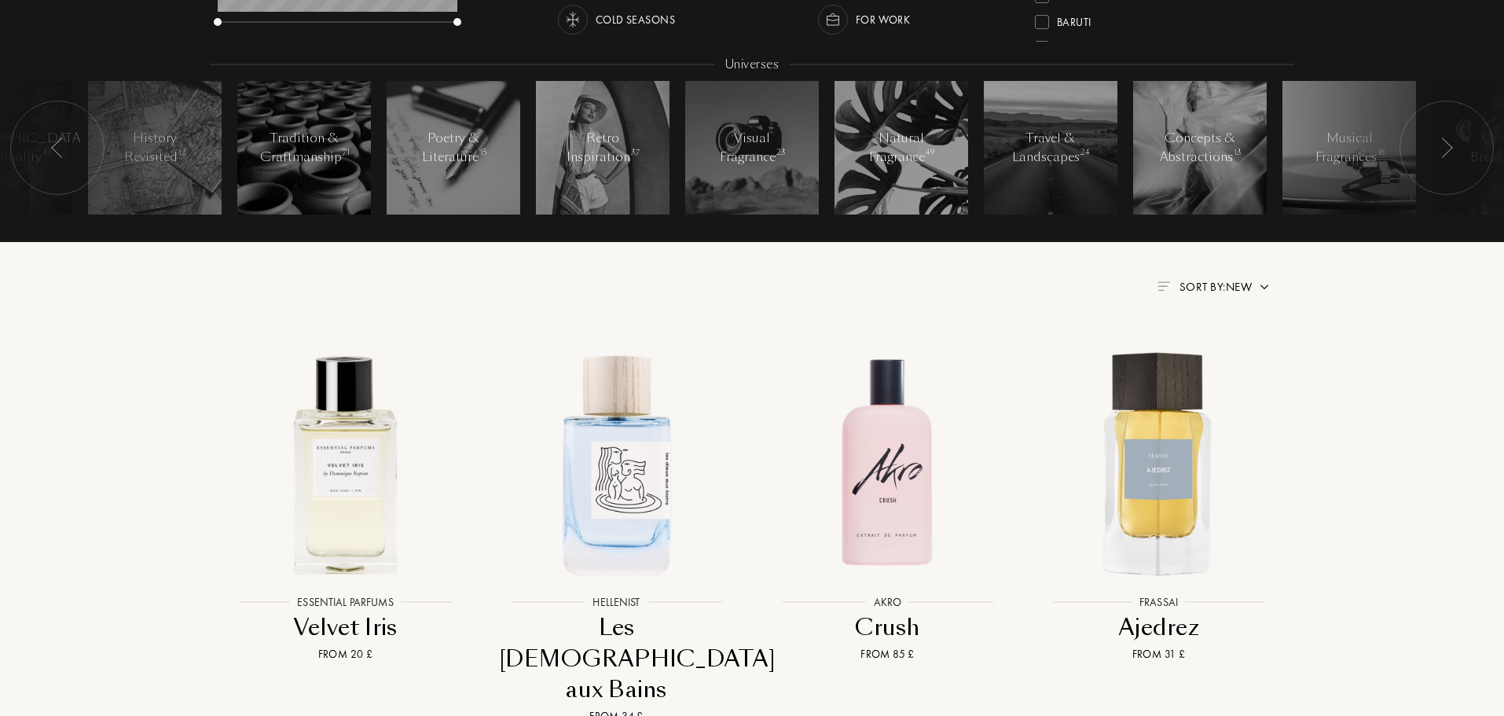
click at [1232, 291] on span "Sort by: New" at bounding box center [1216, 287] width 72 height 16
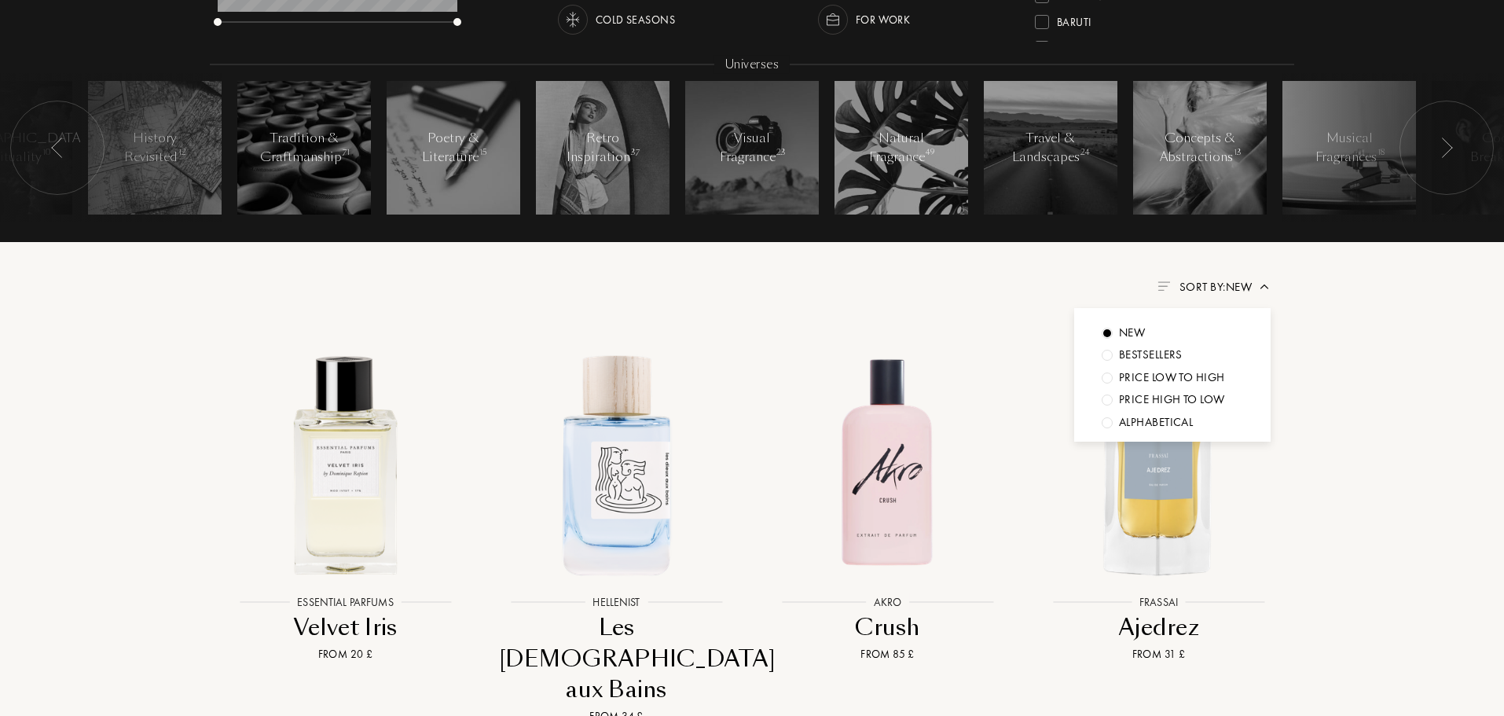
click at [1152, 350] on div "Bestsellers" at bounding box center [1151, 355] width 64 height 18
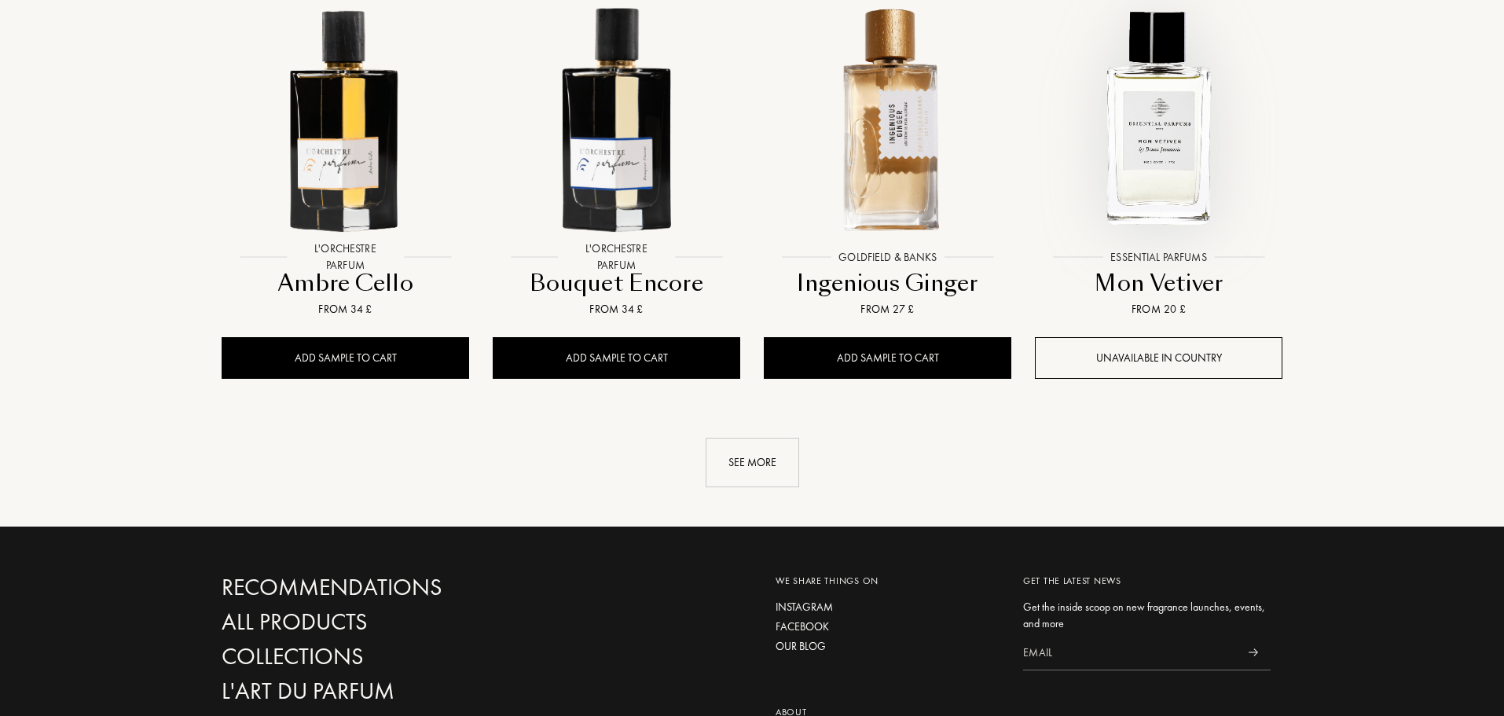
scroll to position [1626, 0]
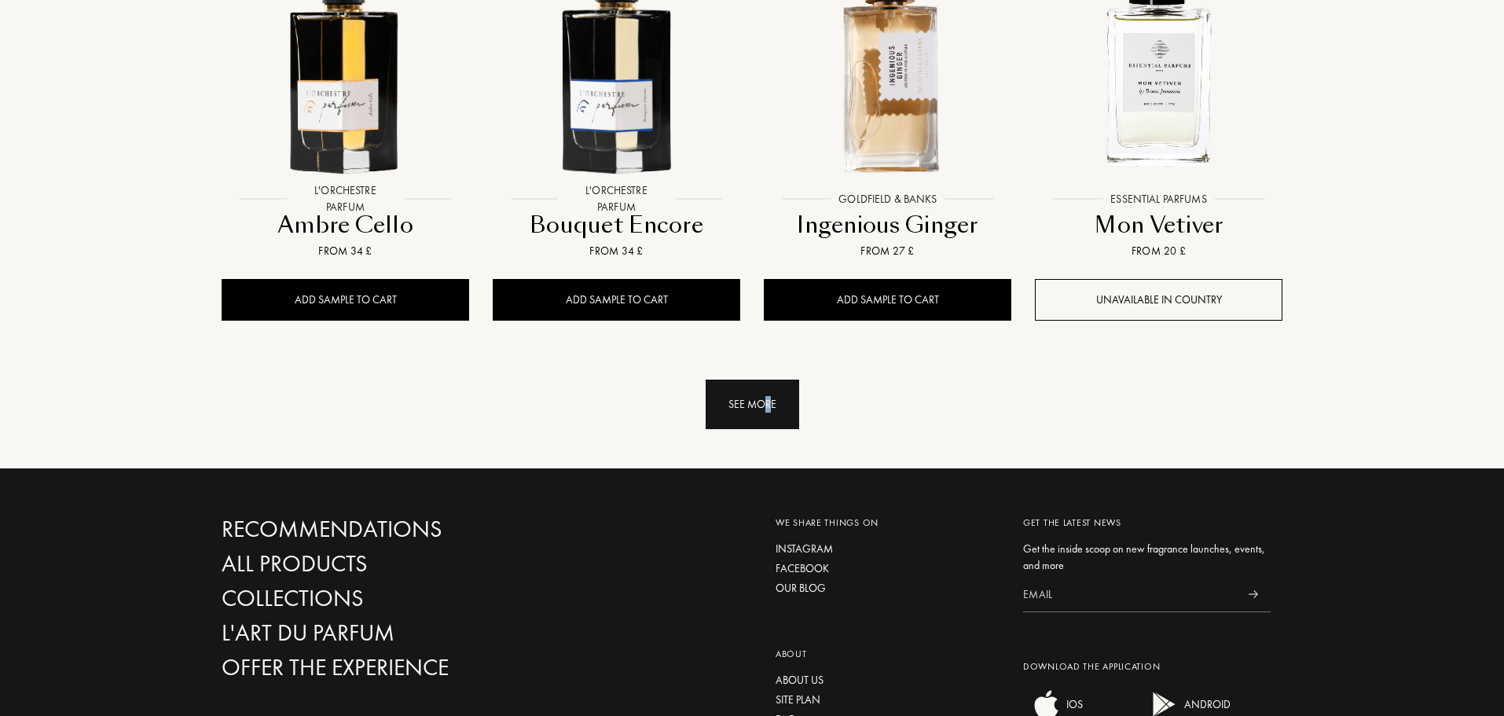
click at [773, 405] on div "See more" at bounding box center [753, 405] width 94 height 50
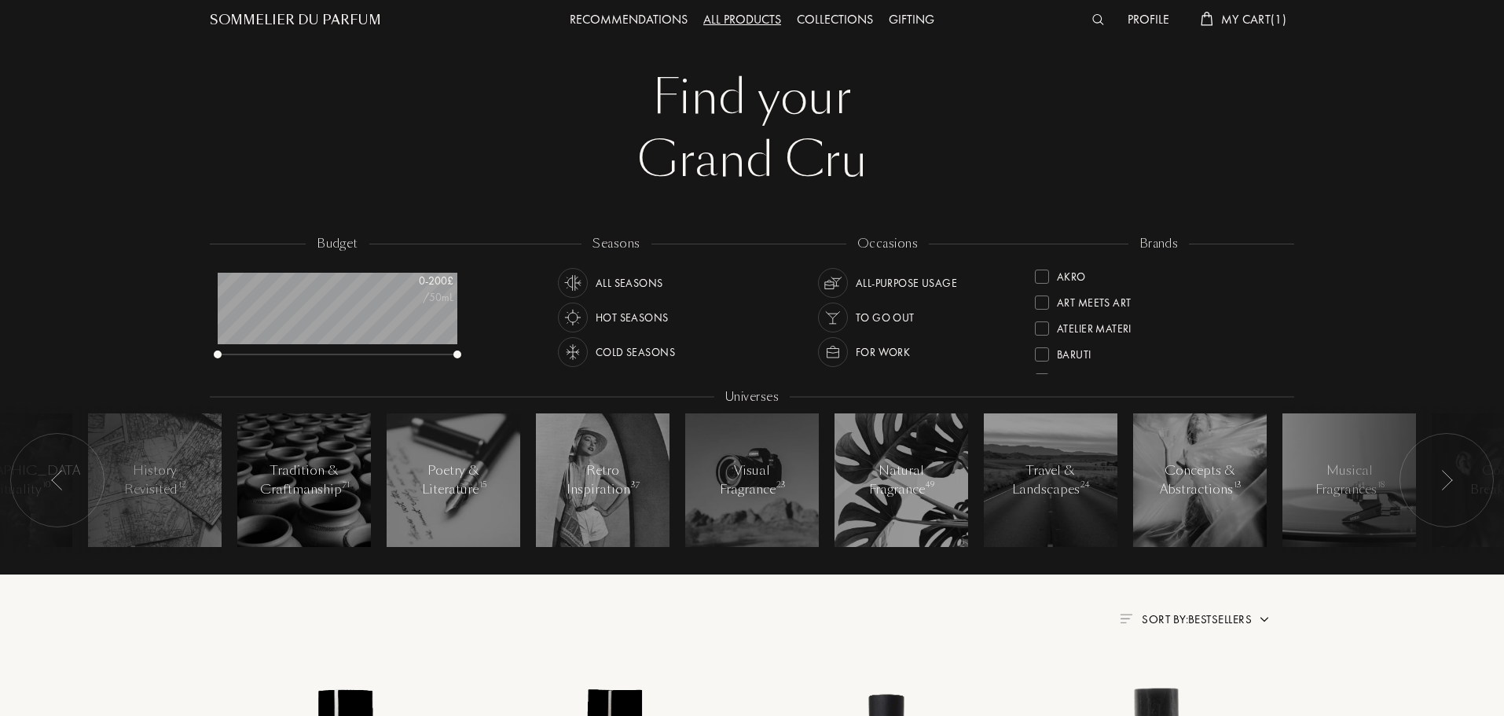
scroll to position [0, 0]
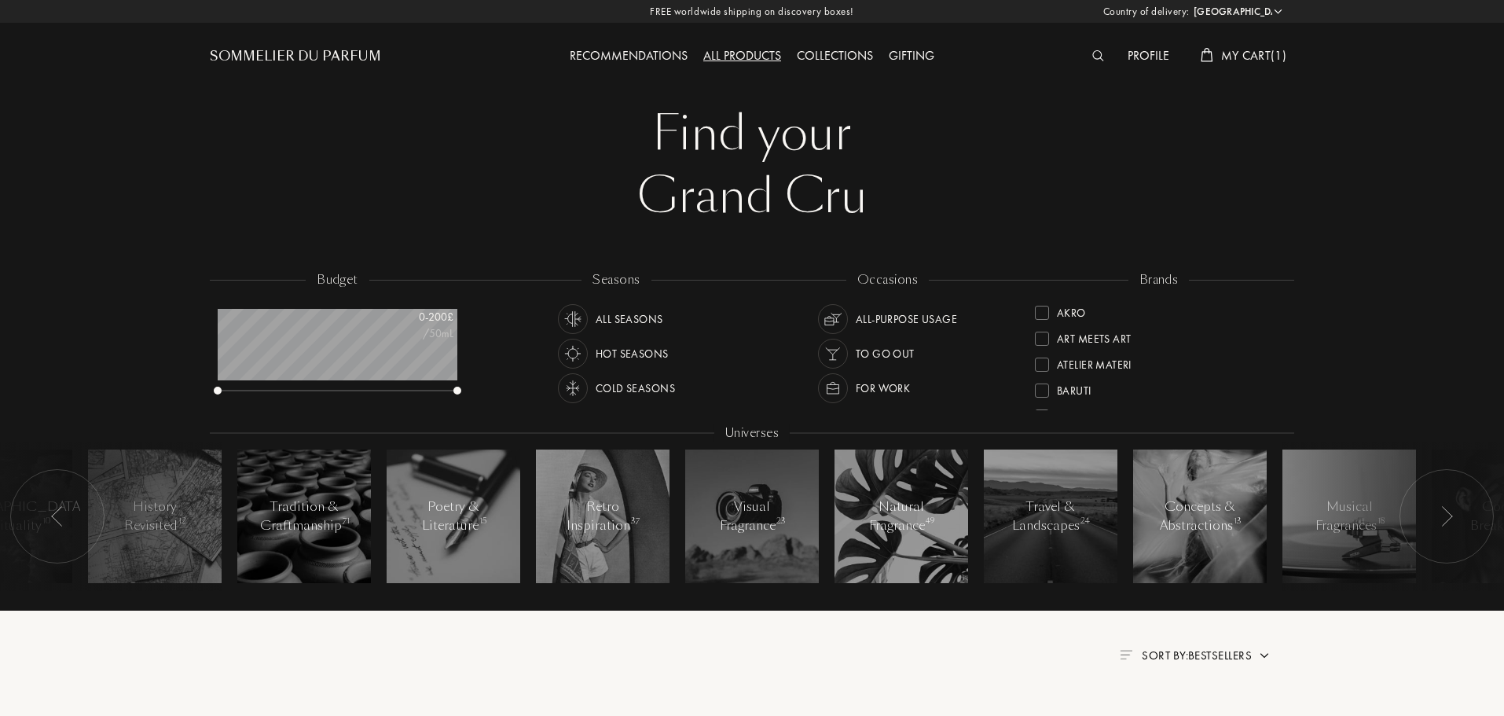
click at [1142, 49] on div "Profile" at bounding box center [1148, 56] width 57 height 20
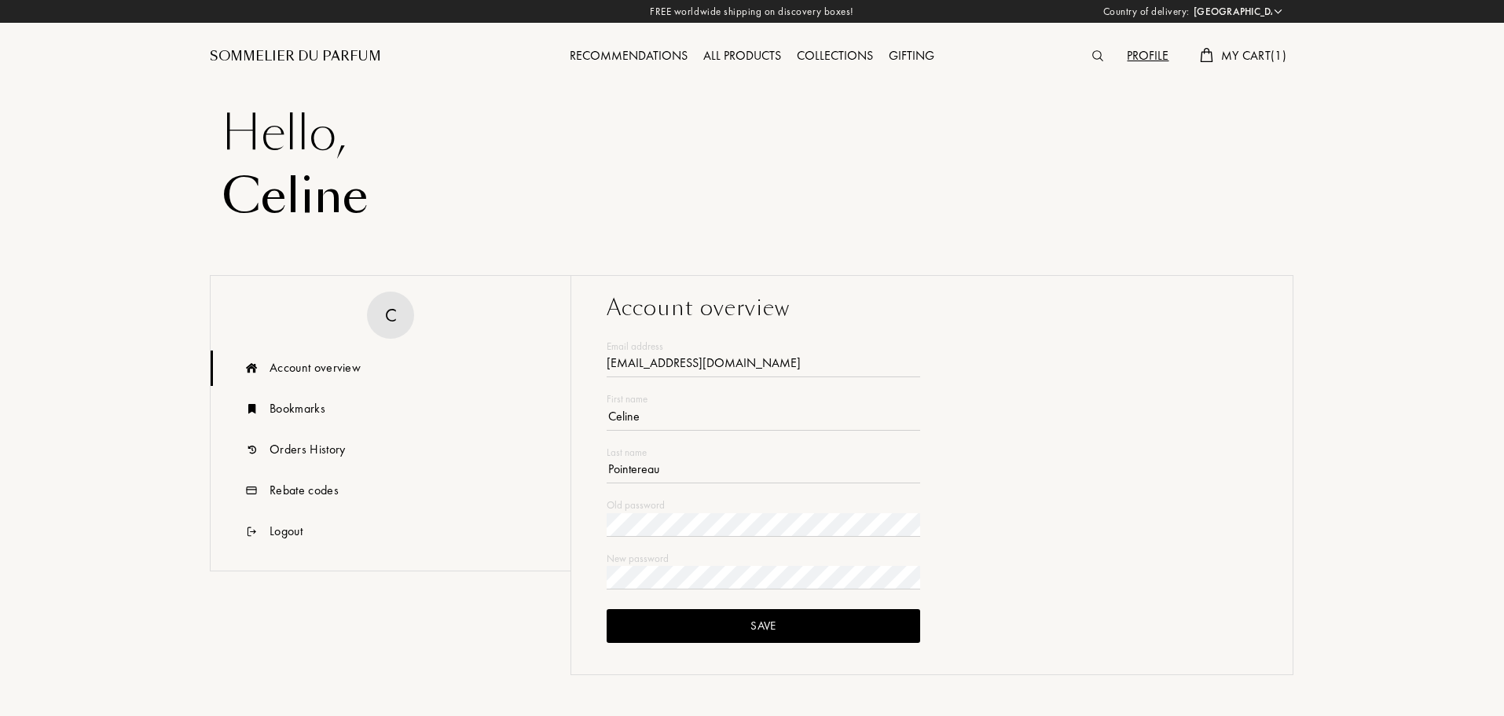
select select "UK"
type input "[EMAIL_ADDRESS][DOMAIN_NAME]"
click at [292, 53] on div "Sommelier du Parfum" at bounding box center [295, 56] width 171 height 19
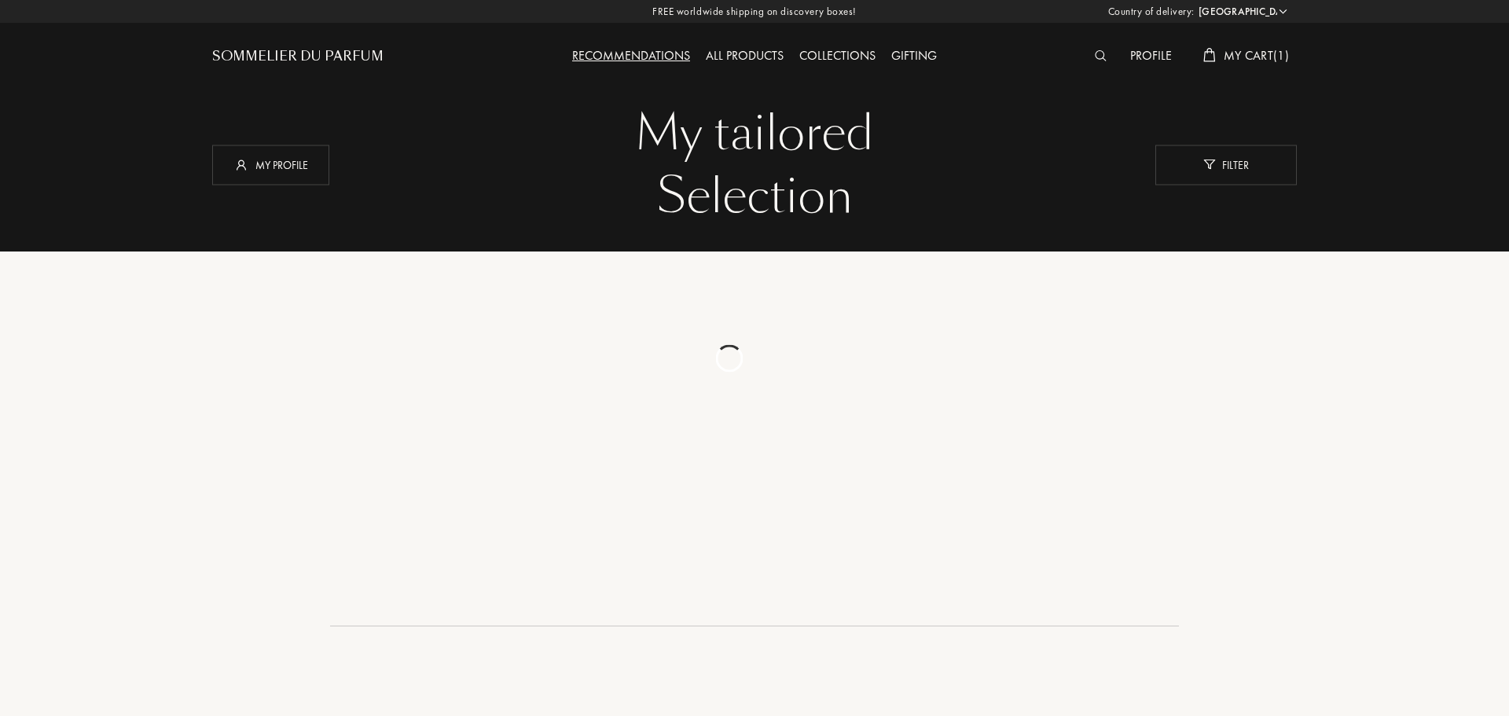
select select "UK"
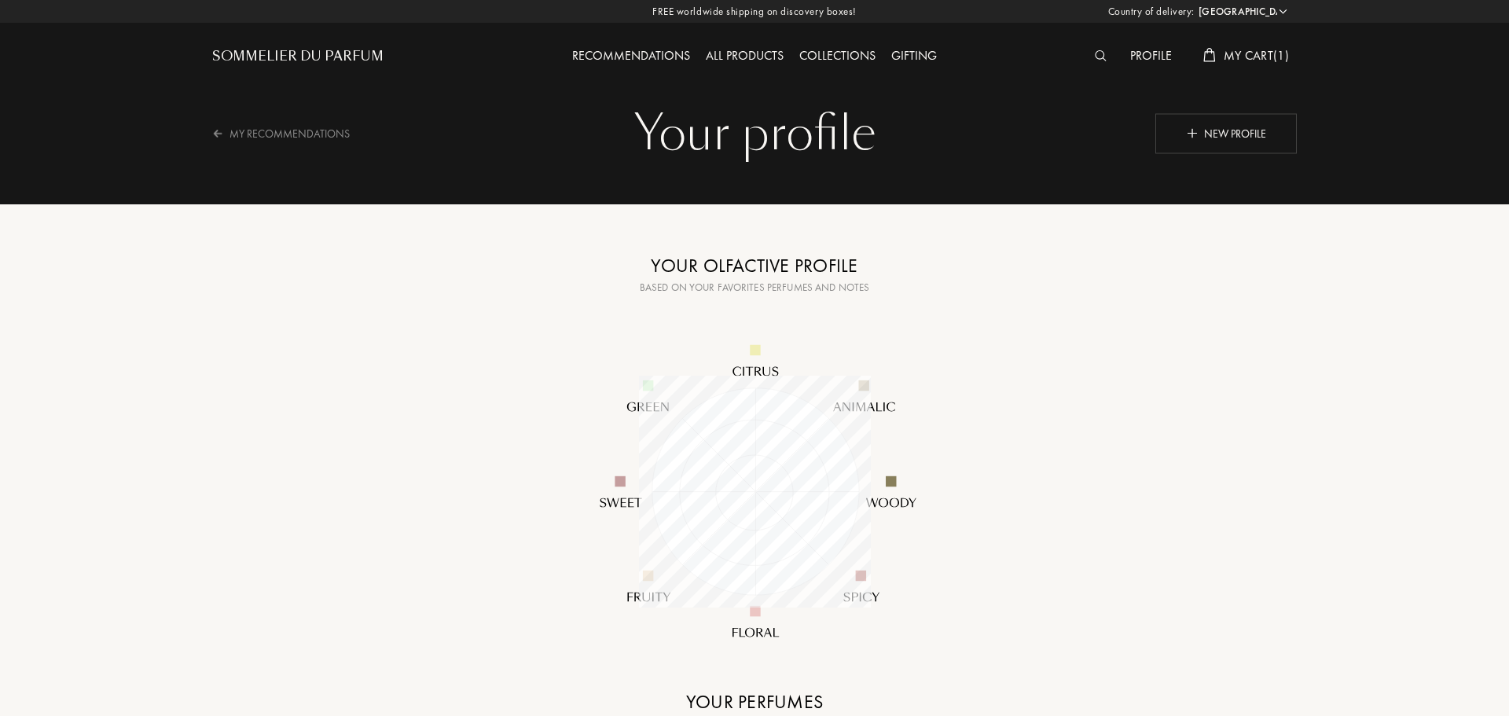
select select "UK"
click at [1235, 119] on div "New profile" at bounding box center [1223, 133] width 141 height 40
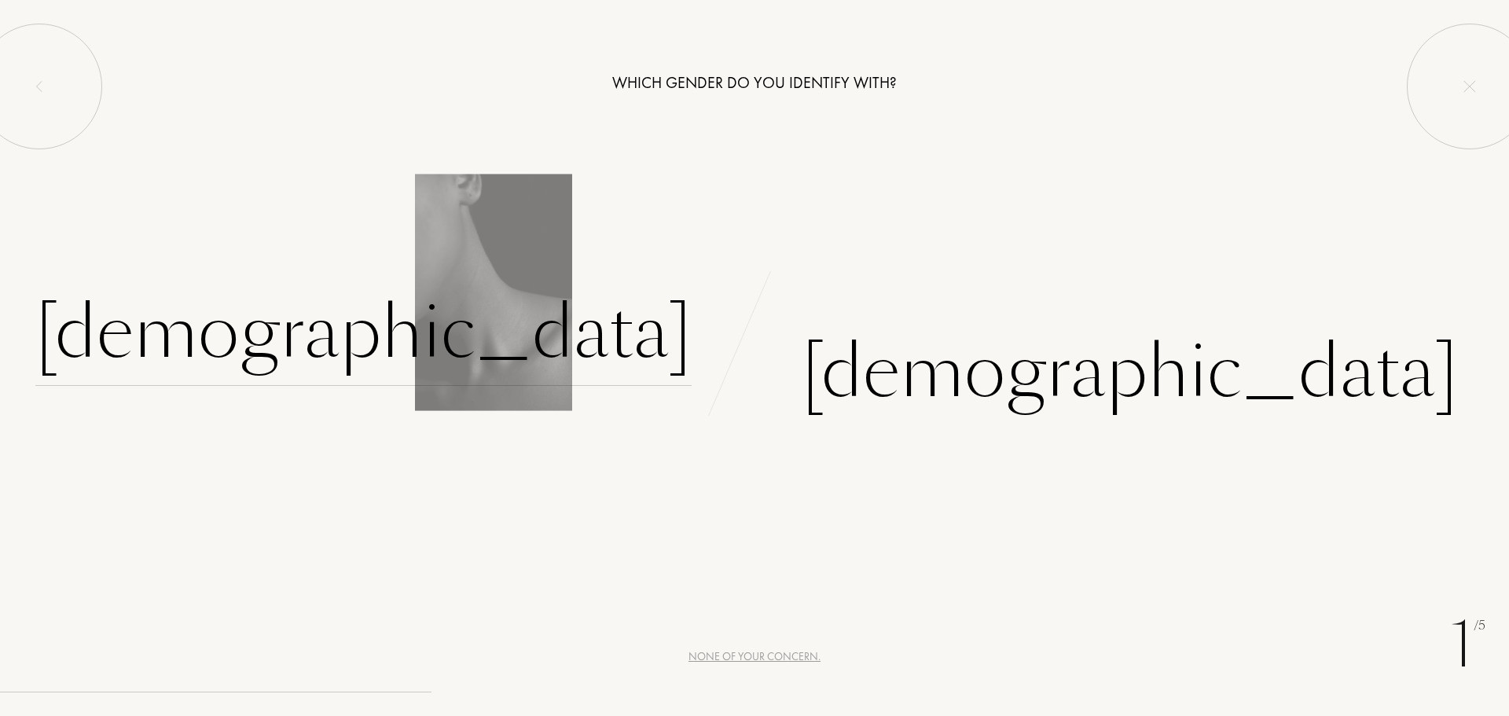
click at [562, 312] on div "Female" at bounding box center [363, 333] width 656 height 106
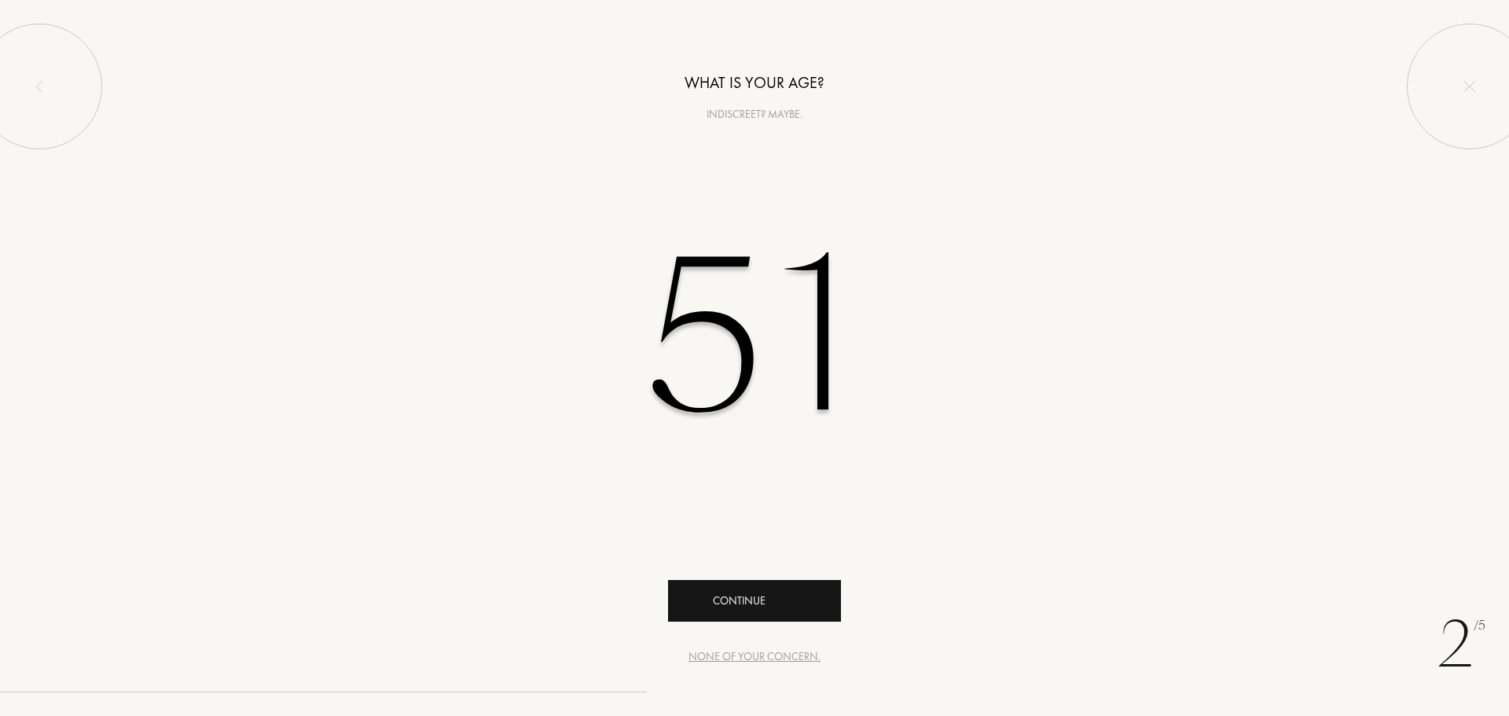
type input "51"
click at [766, 608] on div "Continue" at bounding box center [754, 601] width 173 height 42
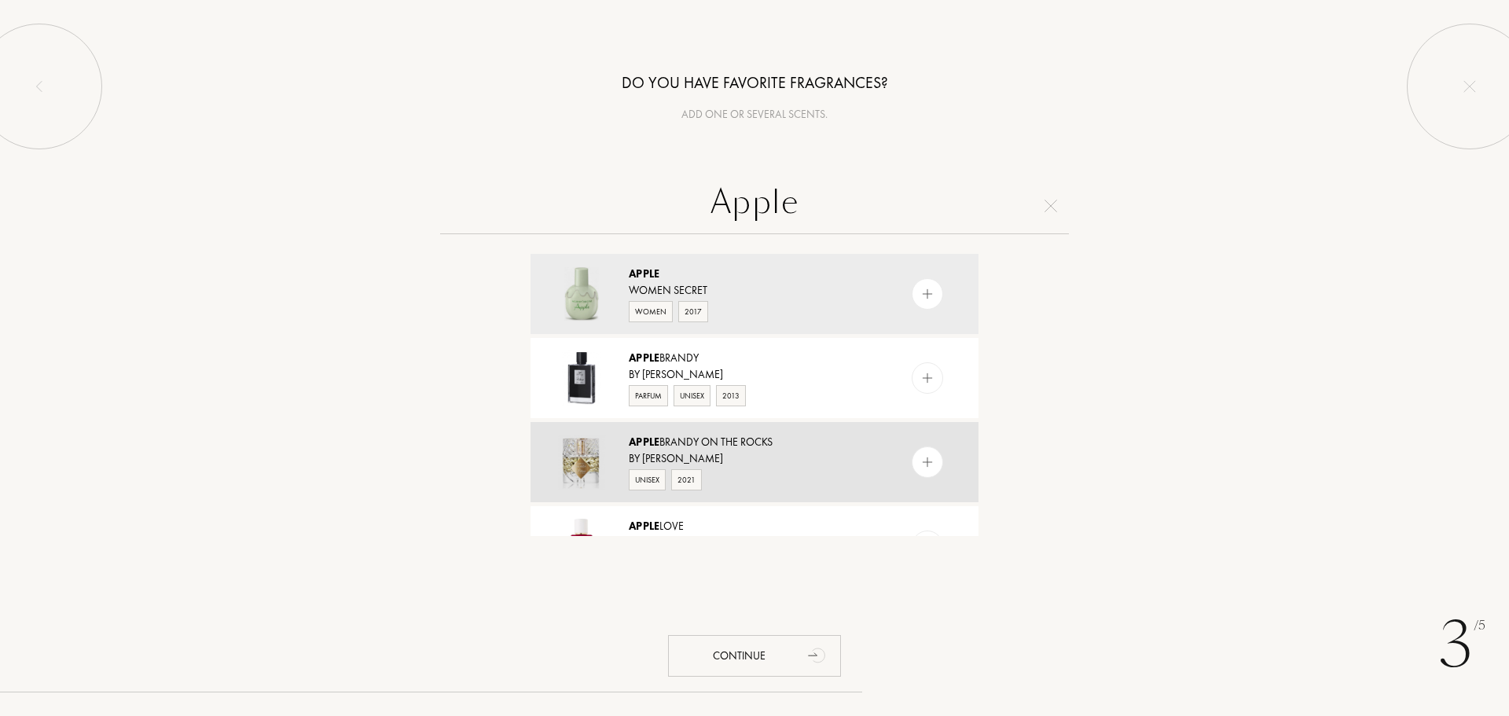
type input "Apple"
click at [670, 448] on div "Apple Brandy on the Rocks" at bounding box center [754, 442] width 250 height 17
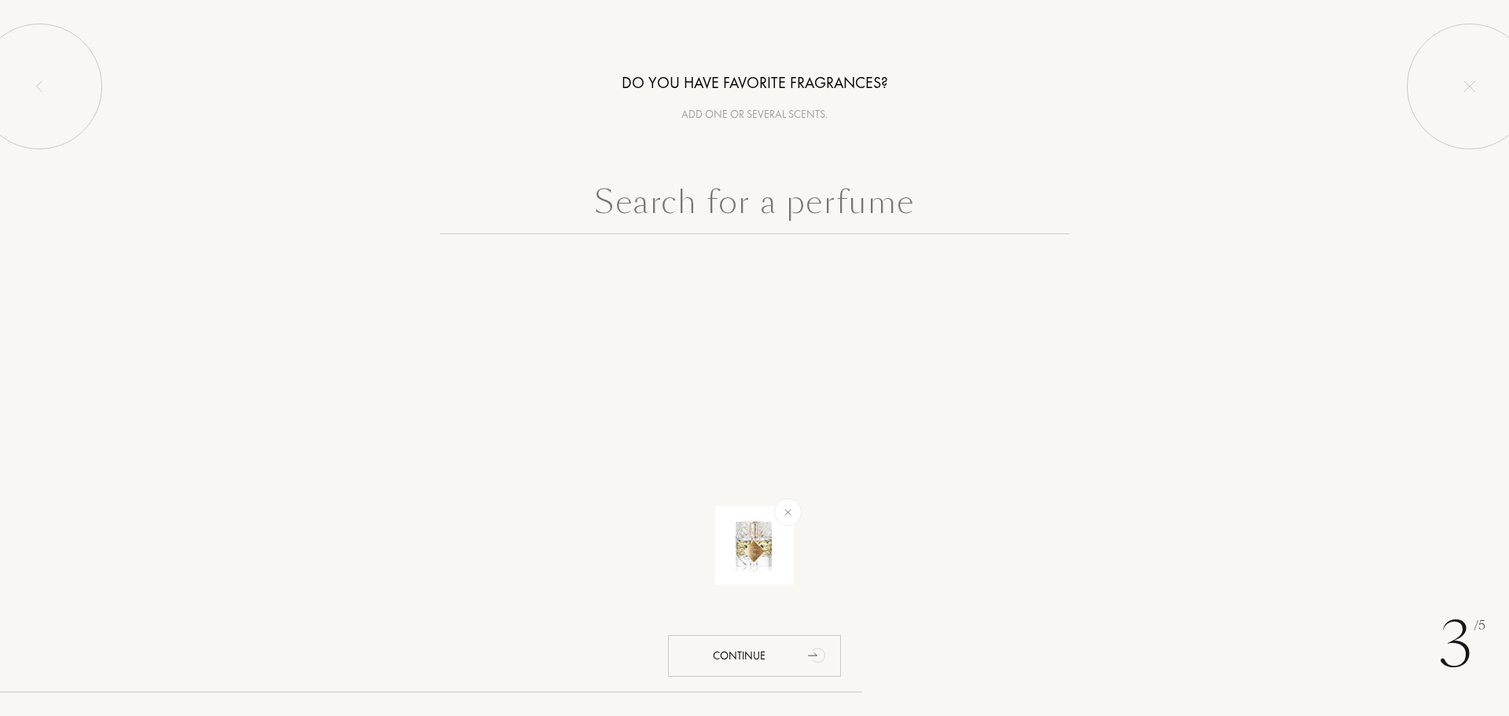
click at [769, 212] on input "text" at bounding box center [754, 206] width 629 height 57
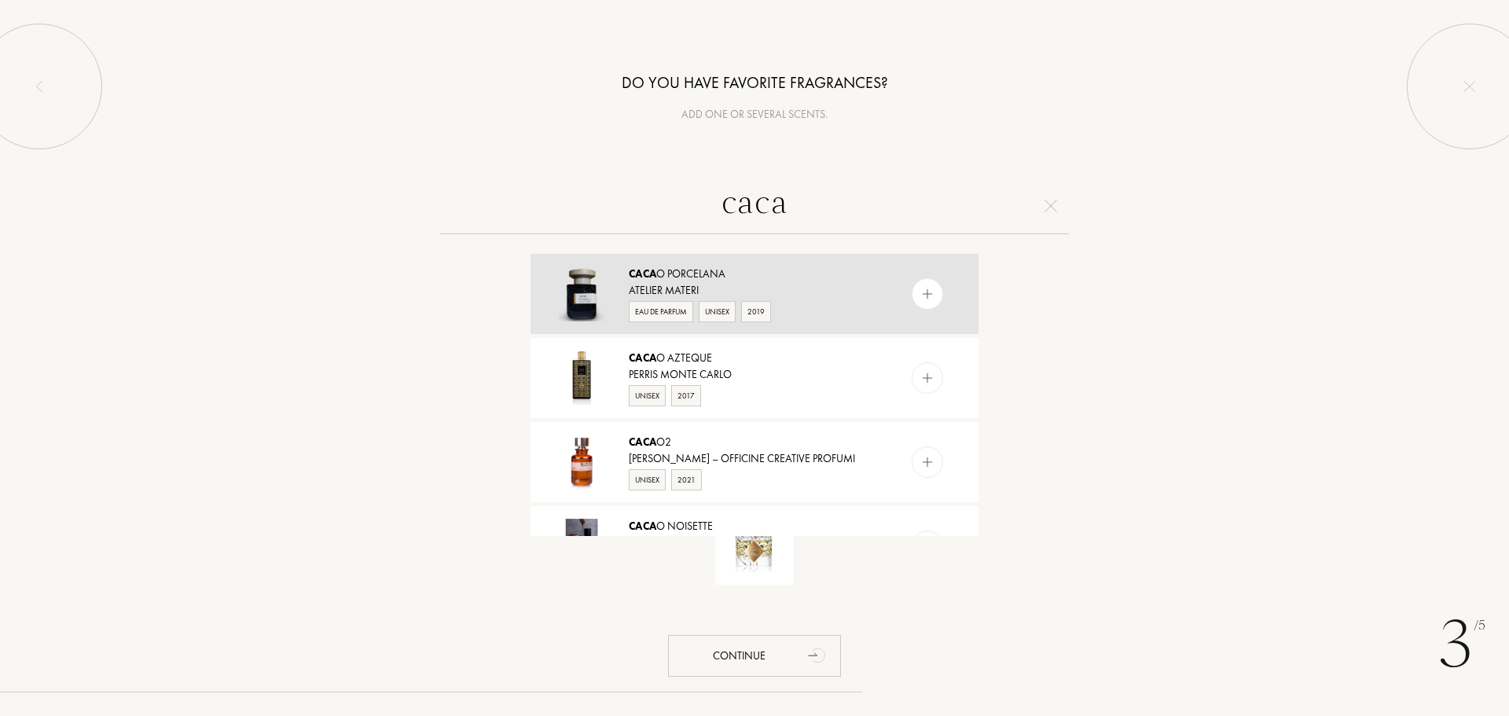
type input "caca"
click at [678, 263] on div "Caca o Porcelana Atelier Materi Eau de Parfum Unisex 2019" at bounding box center [755, 294] width 448 height 80
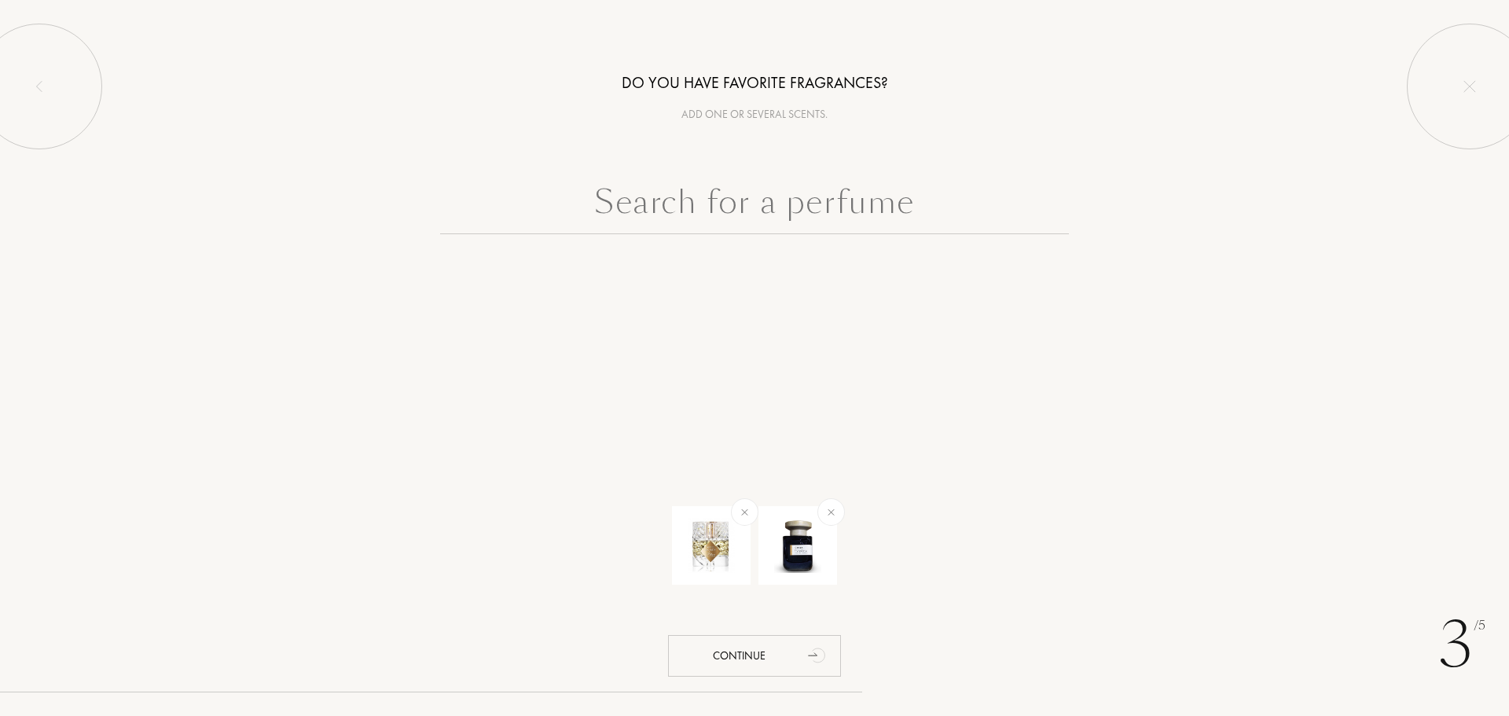
click at [700, 210] on input "text" at bounding box center [754, 206] width 629 height 57
type input "california ampersand"
drag, startPoint x: 924, startPoint y: 203, endPoint x: 564, endPoint y: 170, distance: 362.3
click at [564, 170] on div "Do you have favorite fragrances? Add one or several scents. california ampersan…" at bounding box center [754, 268] width 1509 height 536
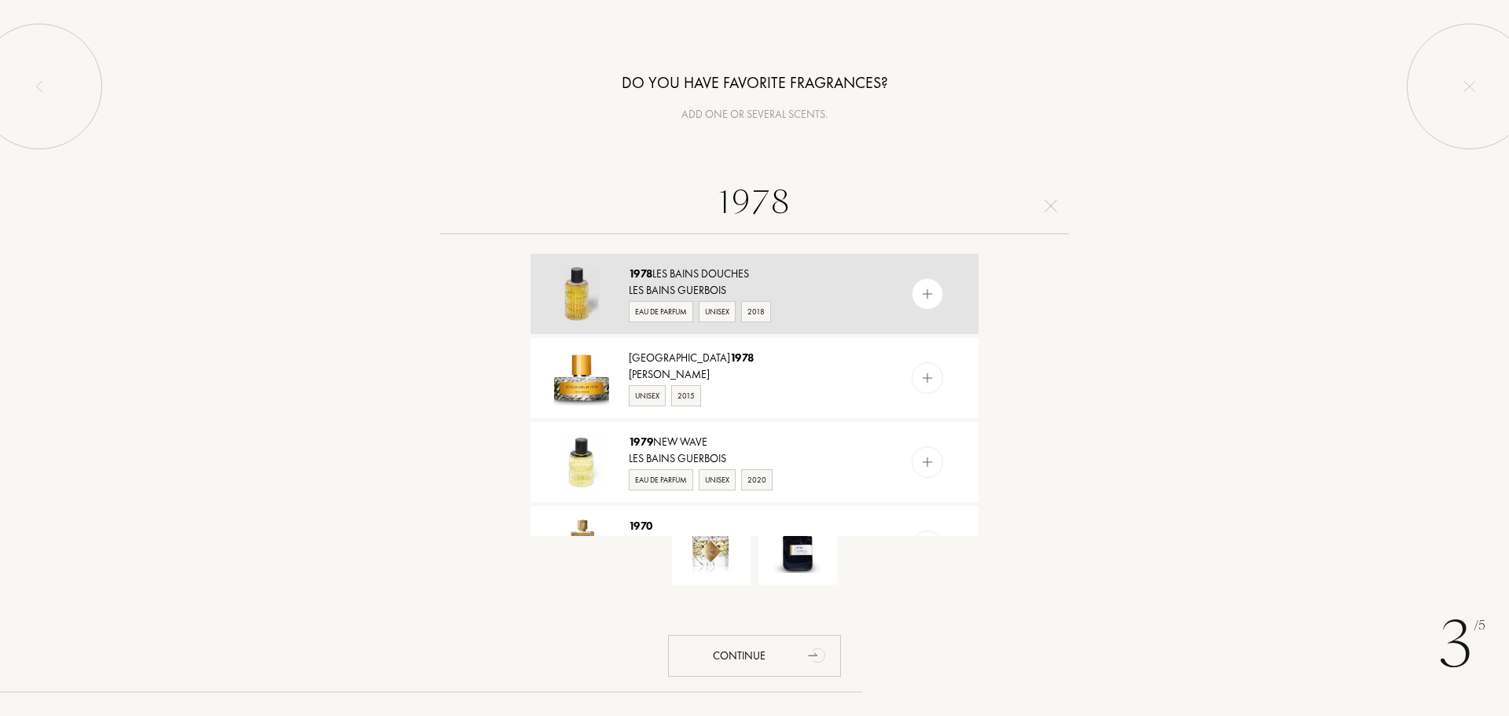
type input "1978"
click at [702, 275] on div "1978 Les Bains Douches" at bounding box center [754, 274] width 250 height 17
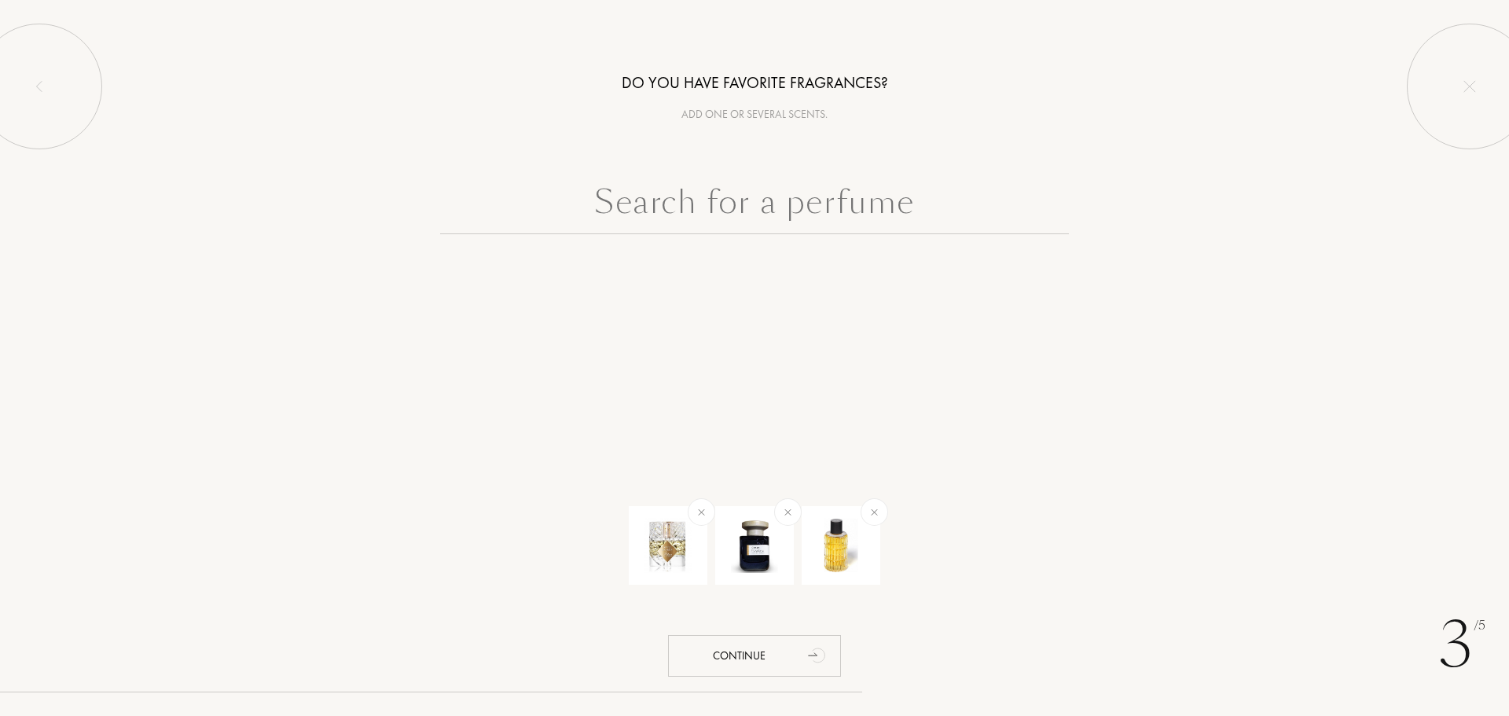
click at [742, 202] on input "text" at bounding box center [754, 206] width 629 height 57
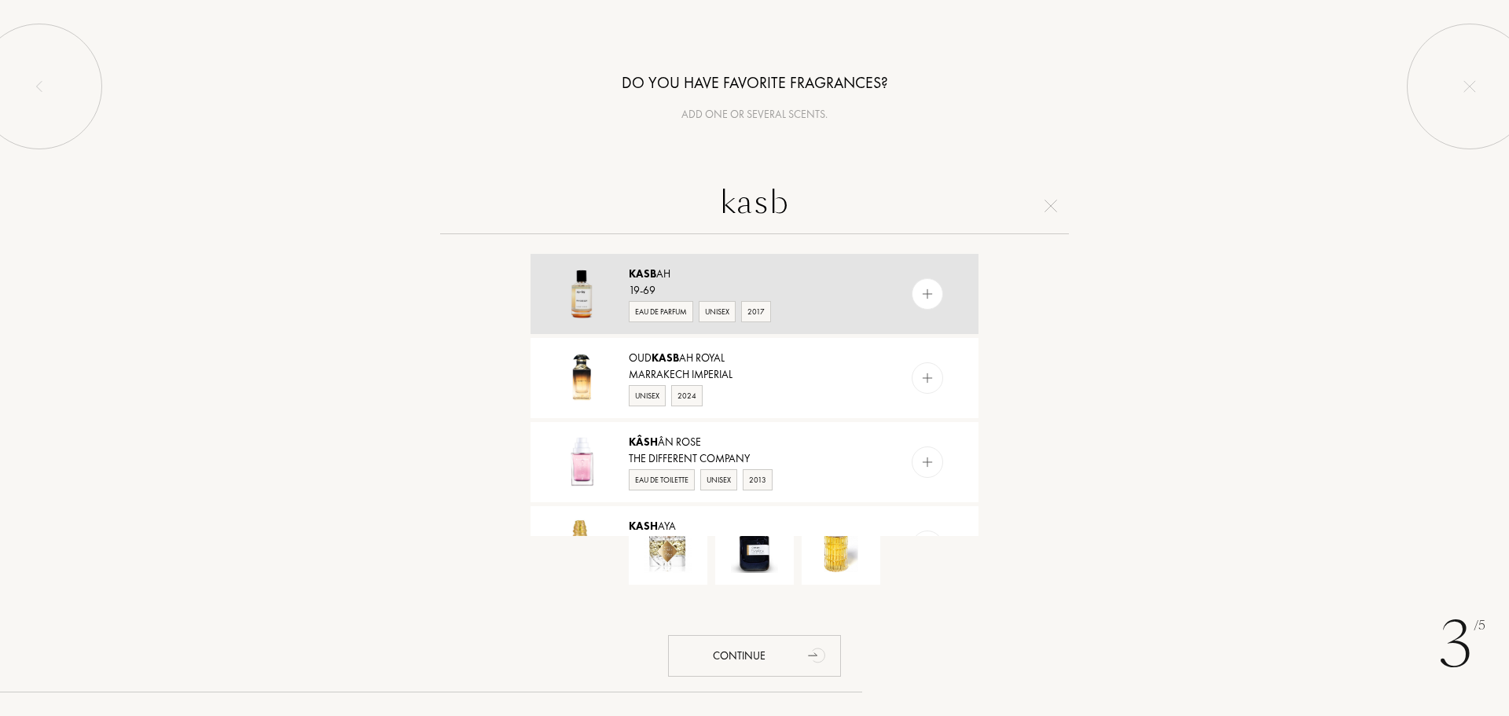
type input "kasb"
click at [654, 287] on div "19-69" at bounding box center [754, 290] width 250 height 17
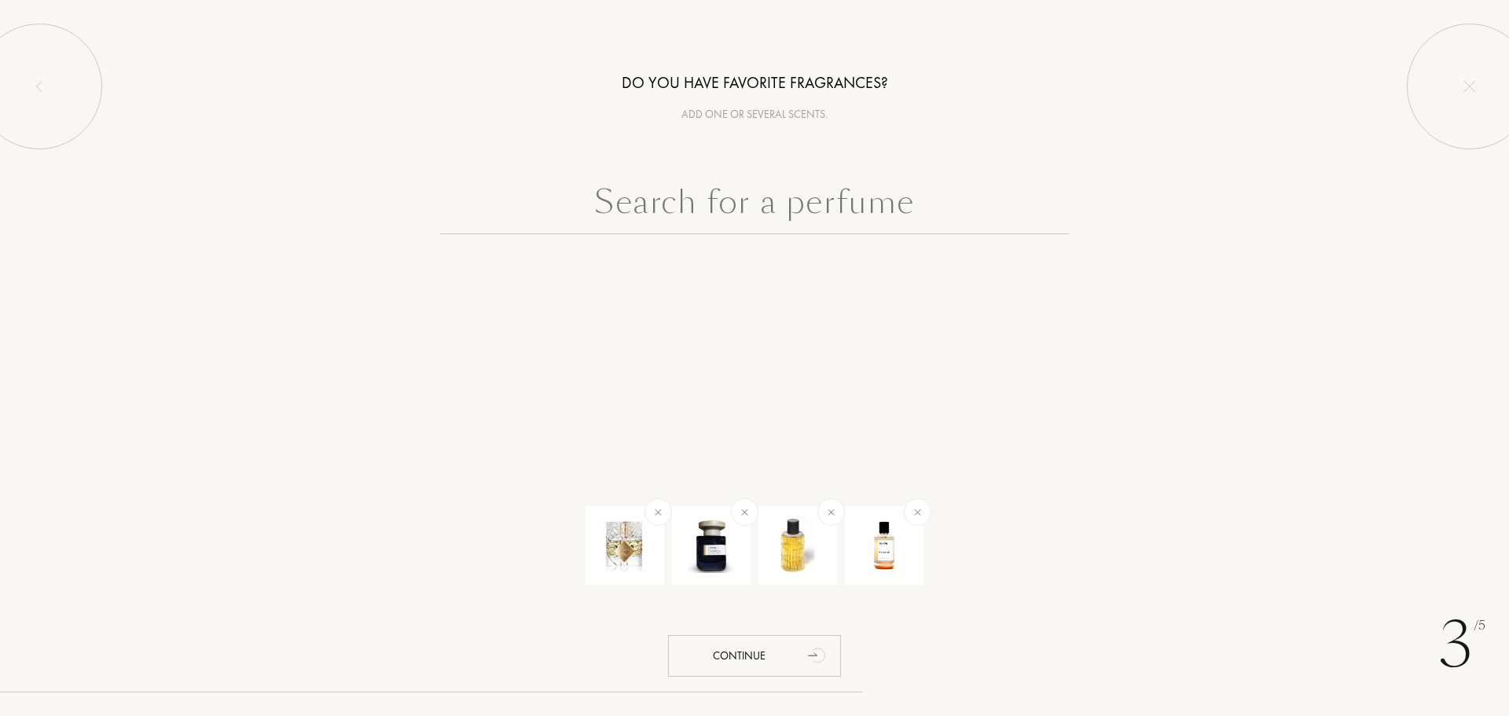
click at [795, 212] on input "text" at bounding box center [754, 206] width 629 height 57
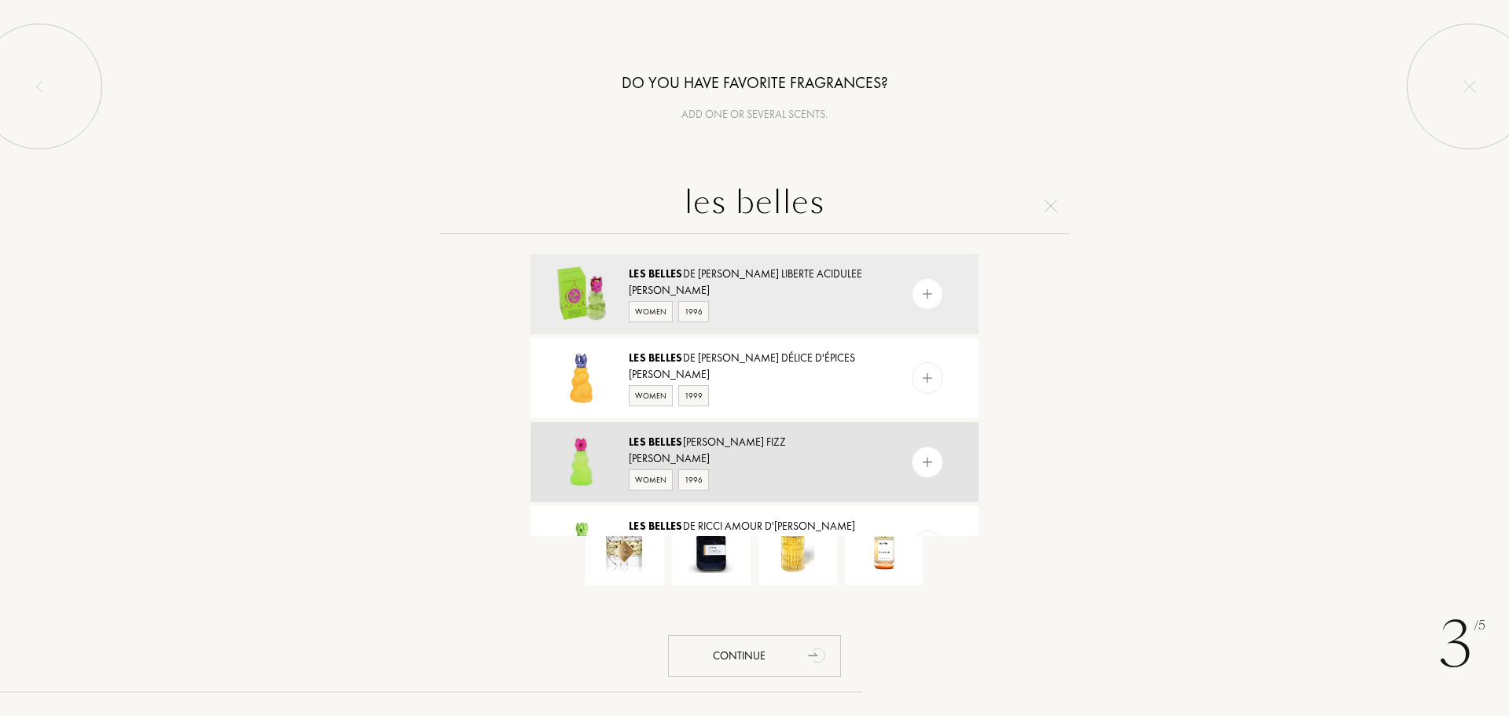
type input "les belles"
click at [671, 436] on span "Belles" at bounding box center [665, 442] width 35 height 14
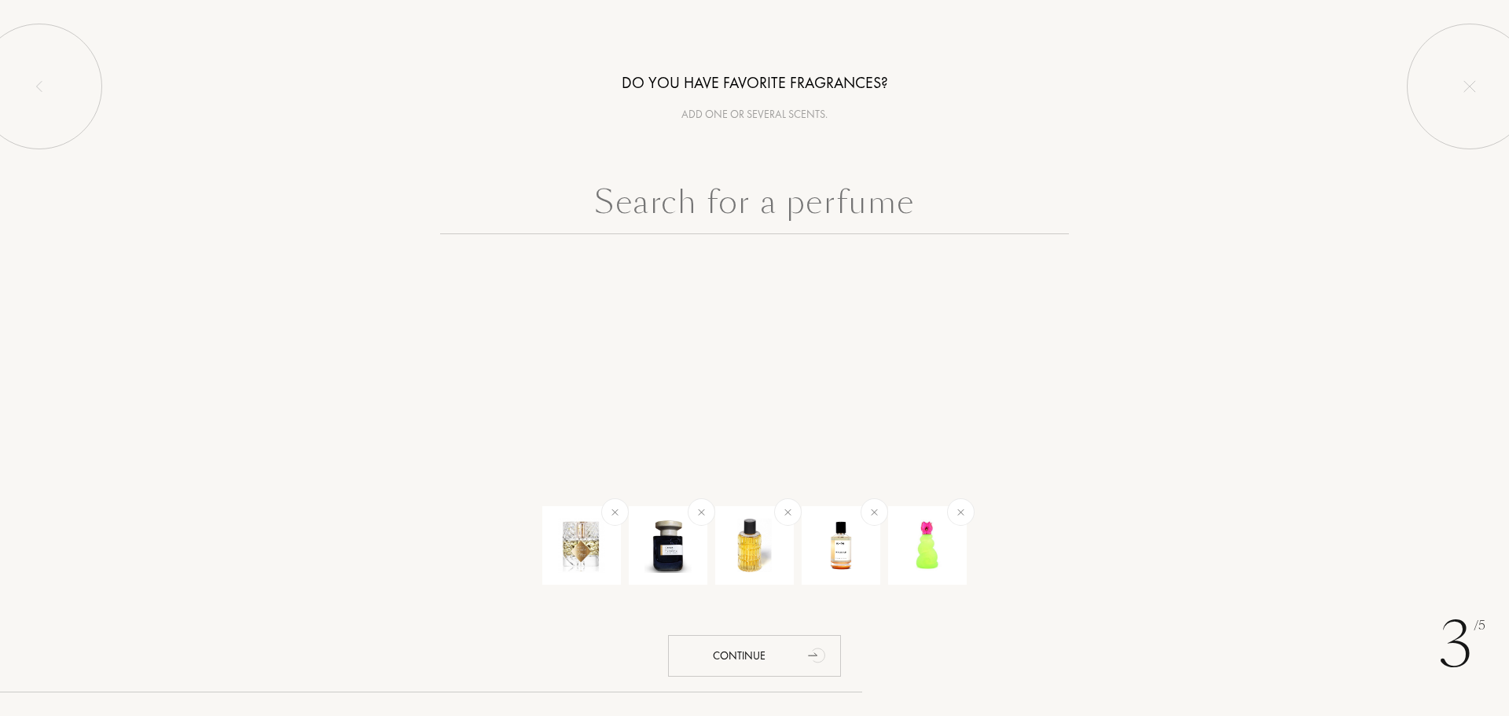
click at [766, 192] on input "text" at bounding box center [754, 206] width 629 height 57
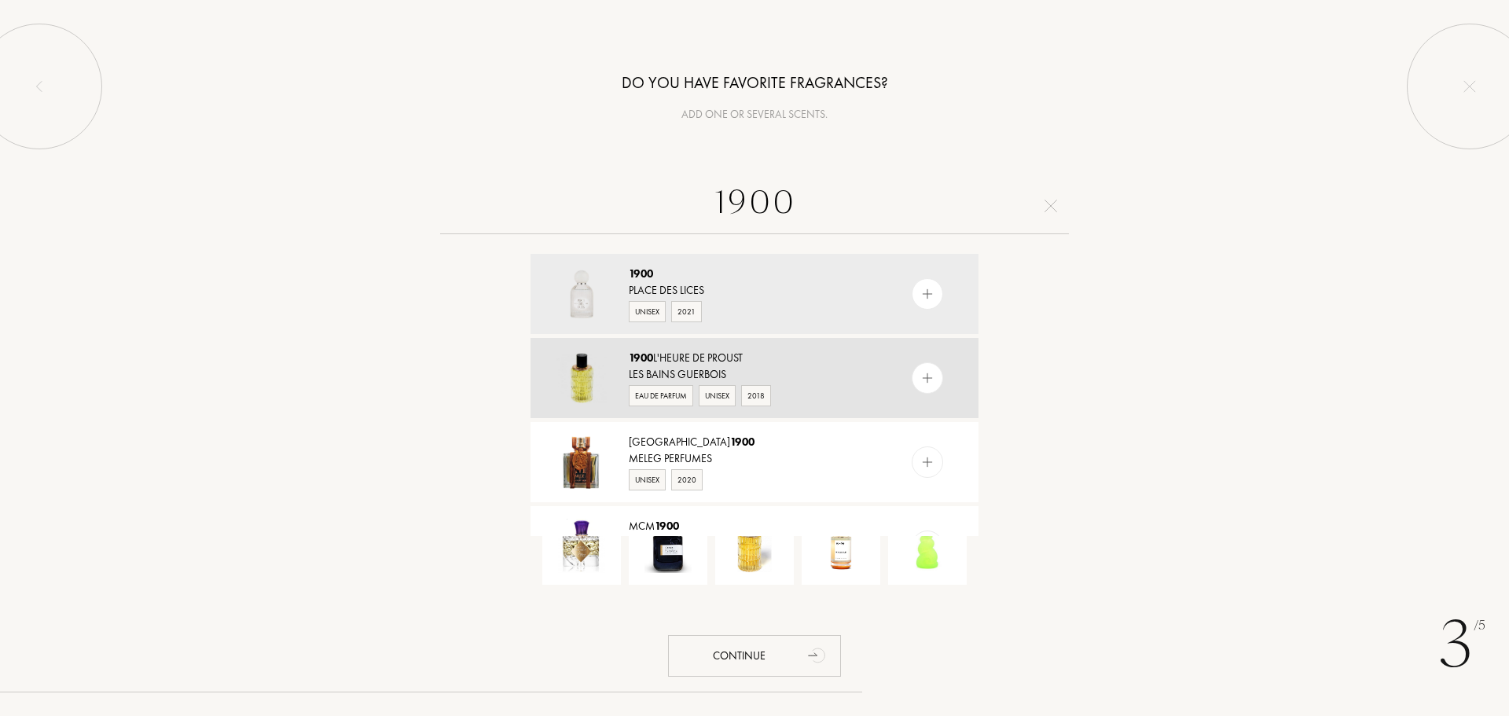
type input "1900"
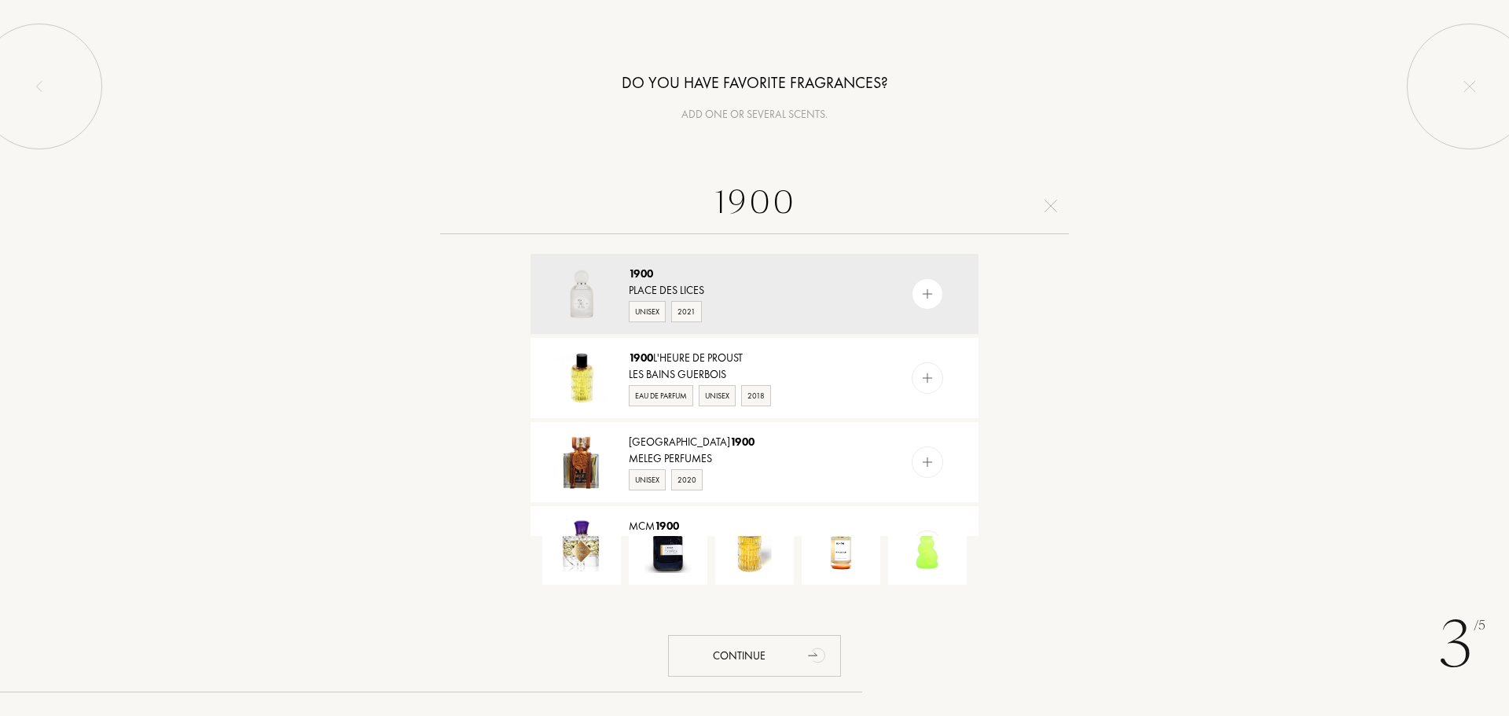
click at [674, 366] on div "Les Bains Guerbois" at bounding box center [754, 374] width 250 height 17
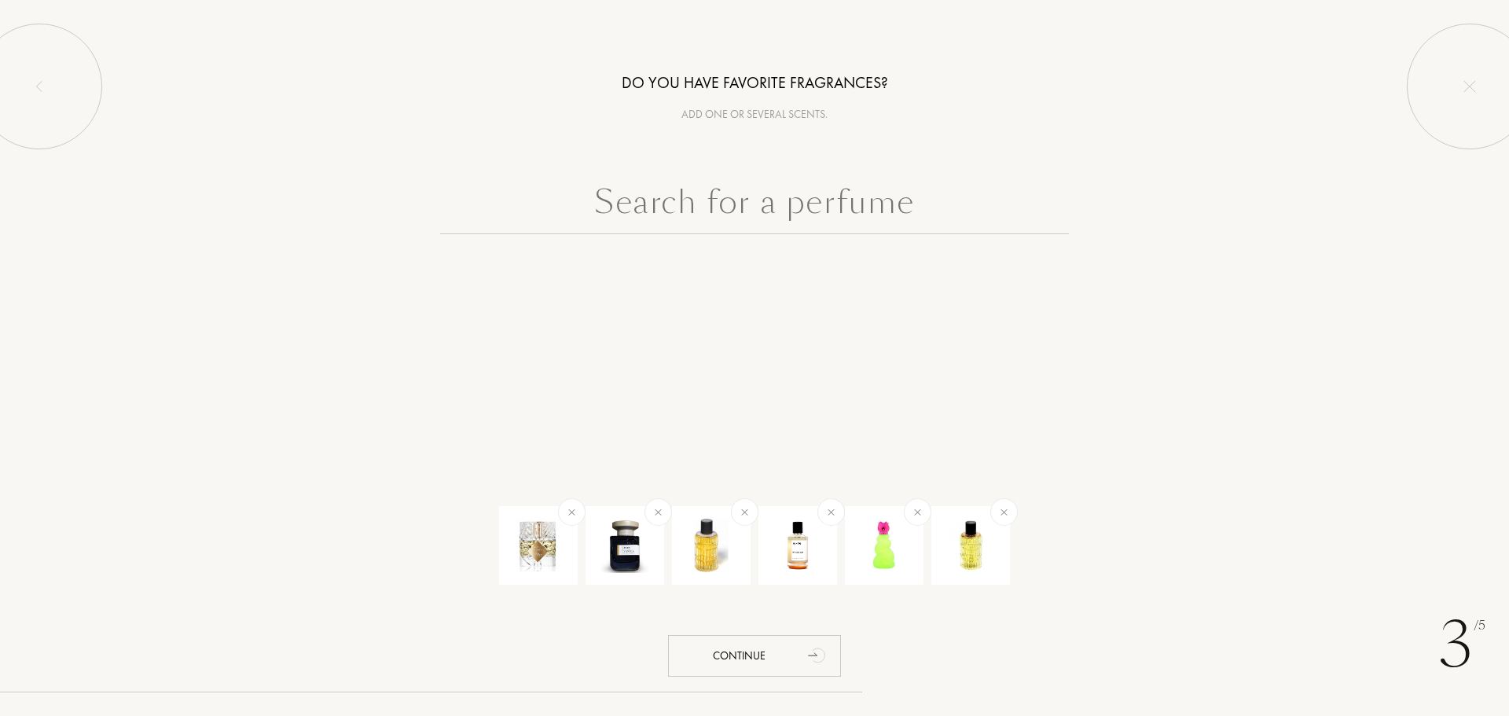
click at [741, 206] on input "text" at bounding box center [754, 206] width 629 height 57
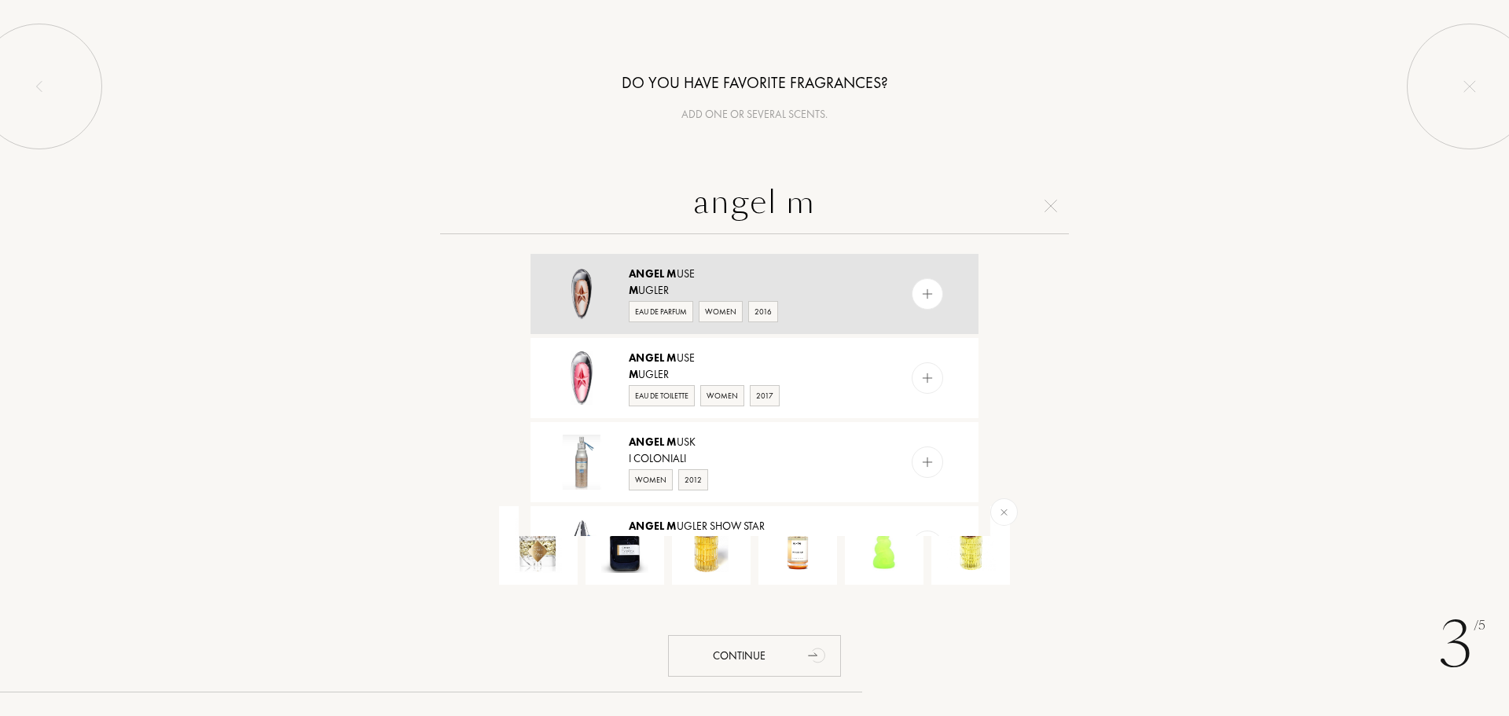
type input "angel m"
click at [649, 271] on span "Angel" at bounding box center [646, 273] width 35 height 14
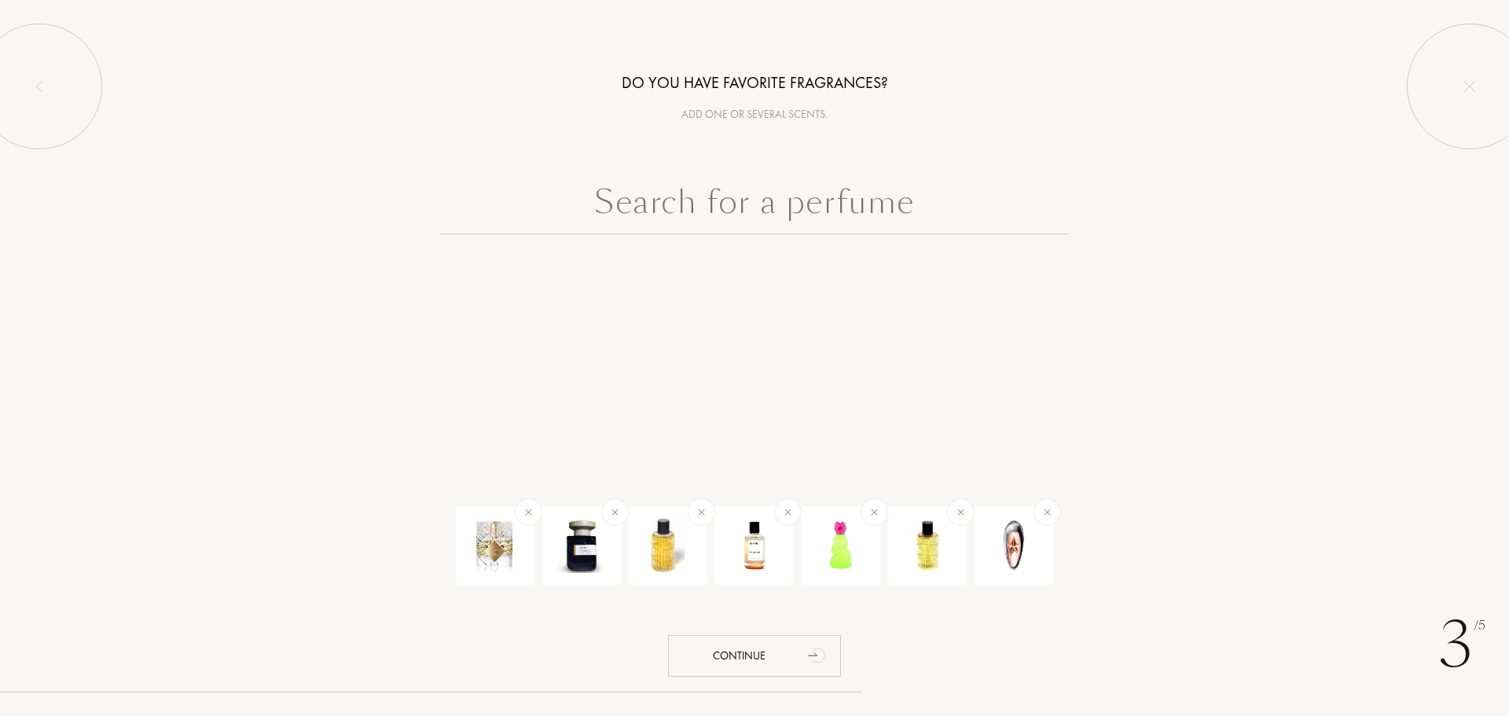
click at [751, 203] on input "text" at bounding box center [754, 206] width 629 height 57
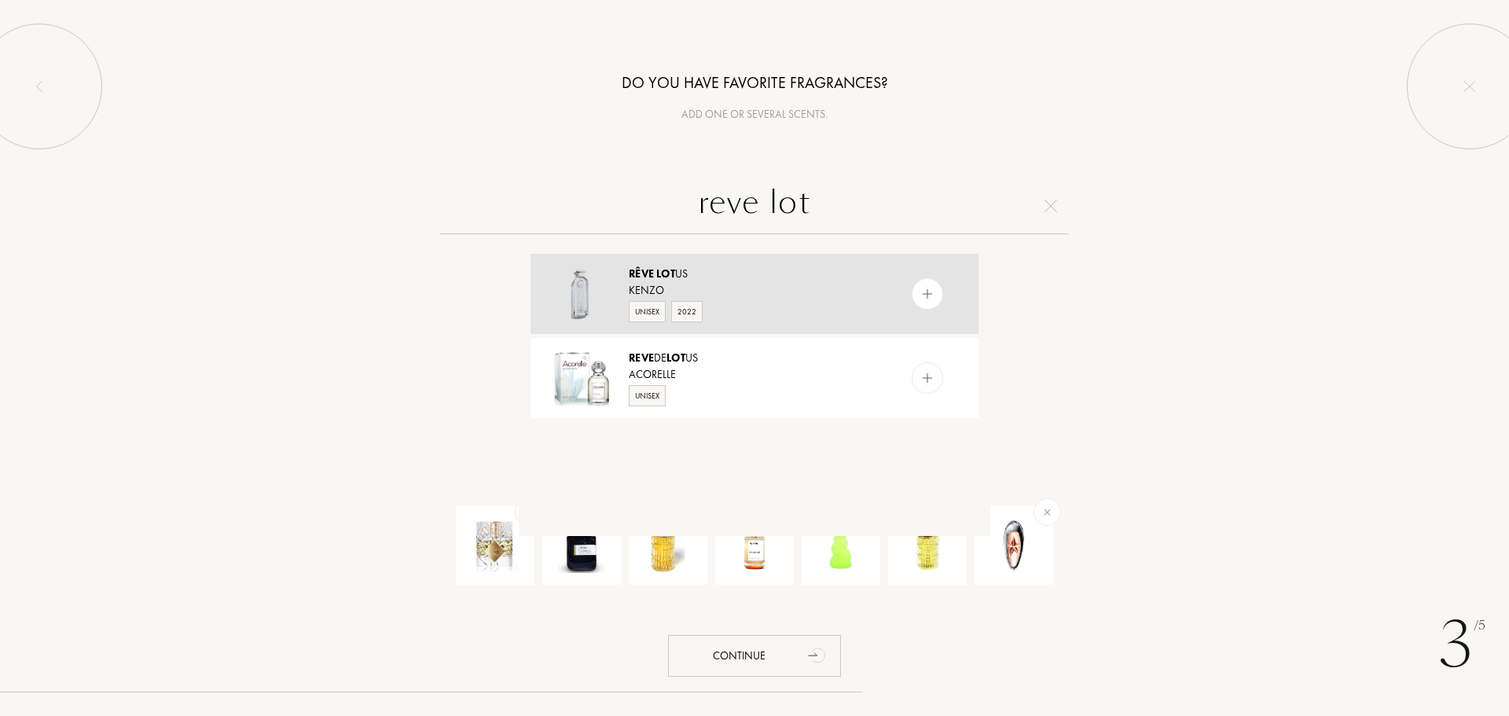
type input "reve lot"
click at [650, 279] on span "Rêve" at bounding box center [641, 273] width 25 height 14
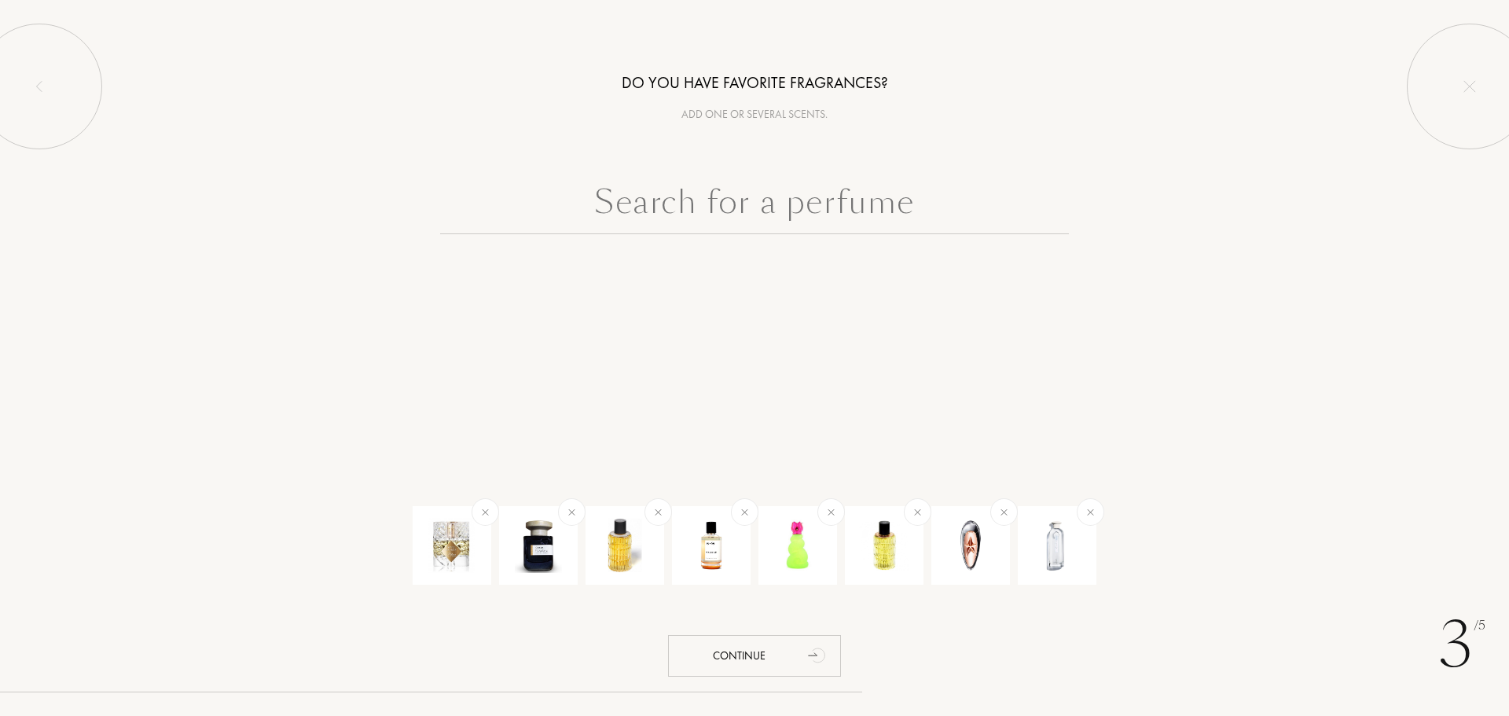
click at [790, 217] on input "text" at bounding box center [754, 206] width 629 height 57
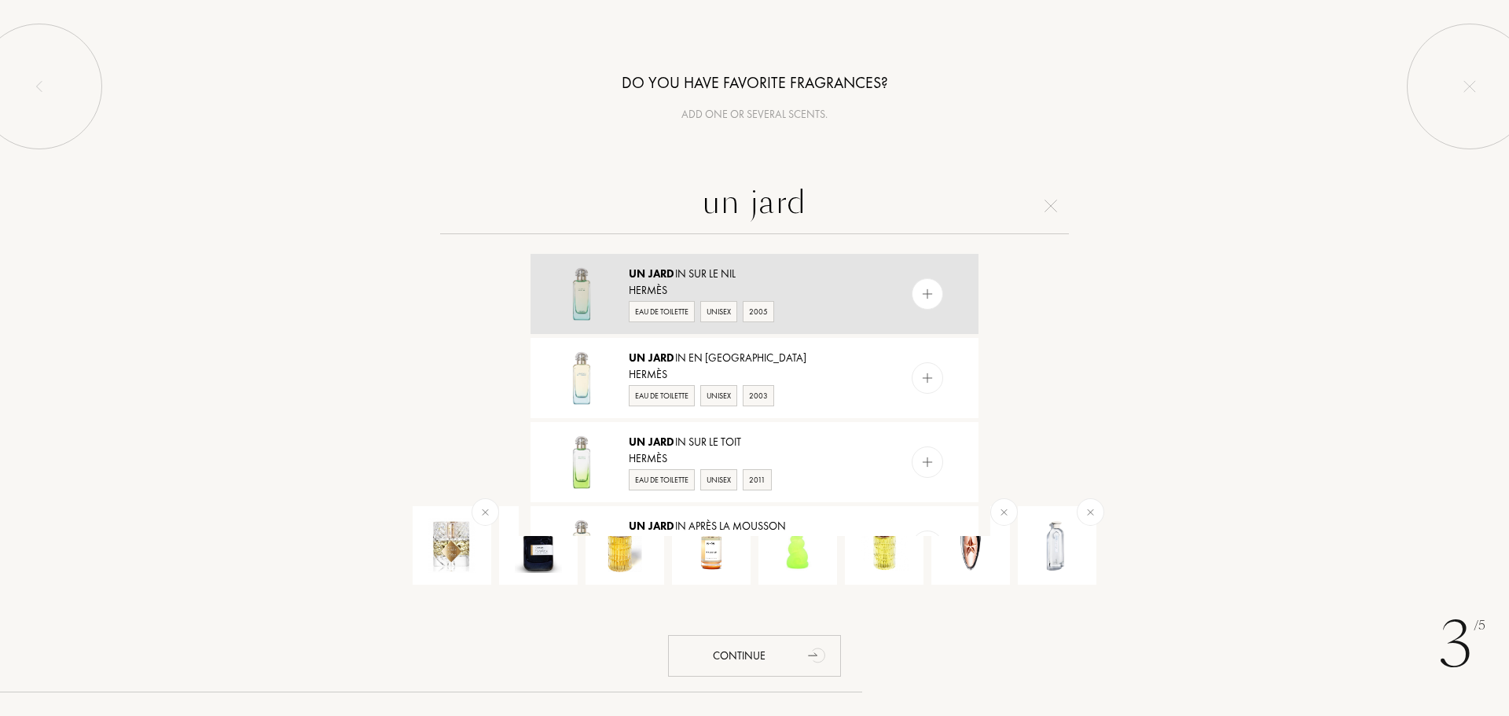
type input "un jard"
click at [690, 279] on div "Un Jard in sur le Nil" at bounding box center [754, 274] width 250 height 17
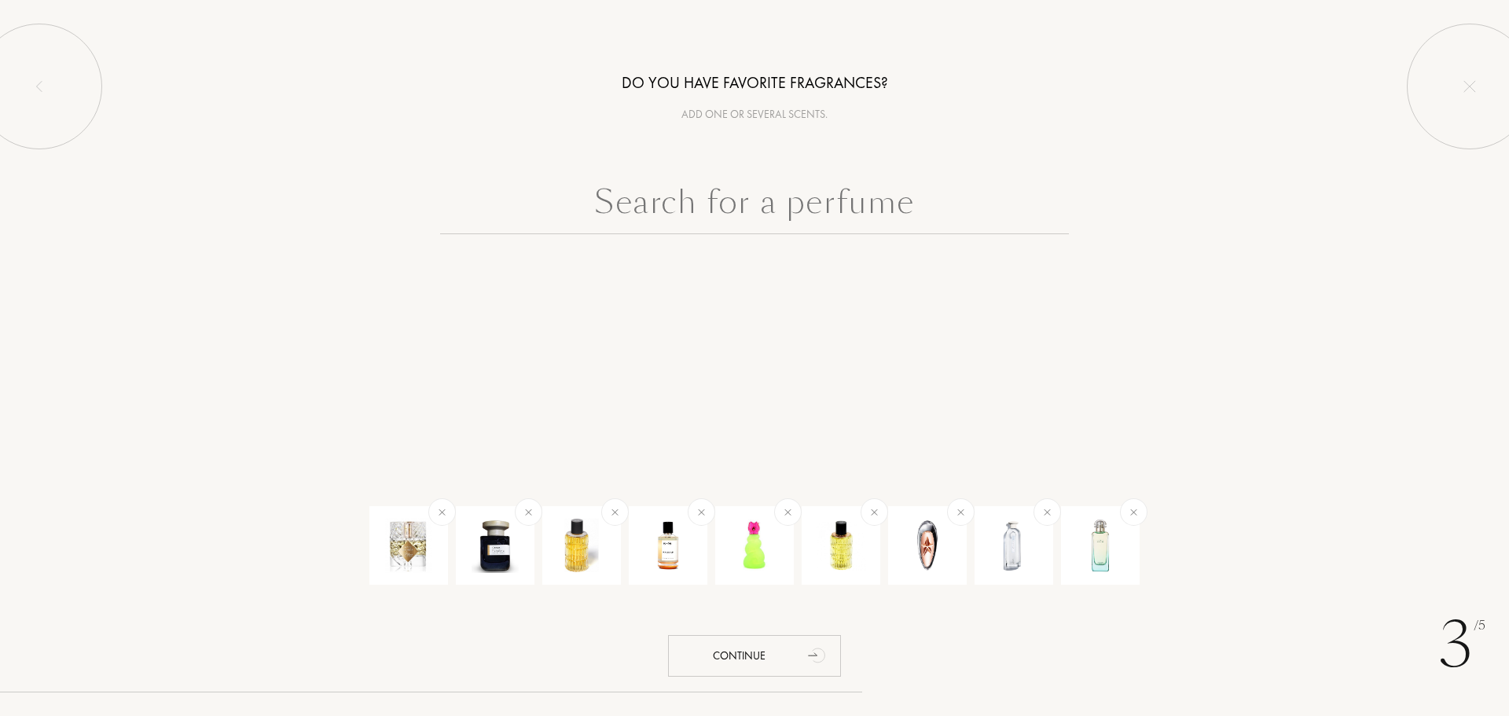
click at [736, 212] on input "text" at bounding box center [754, 206] width 629 height 57
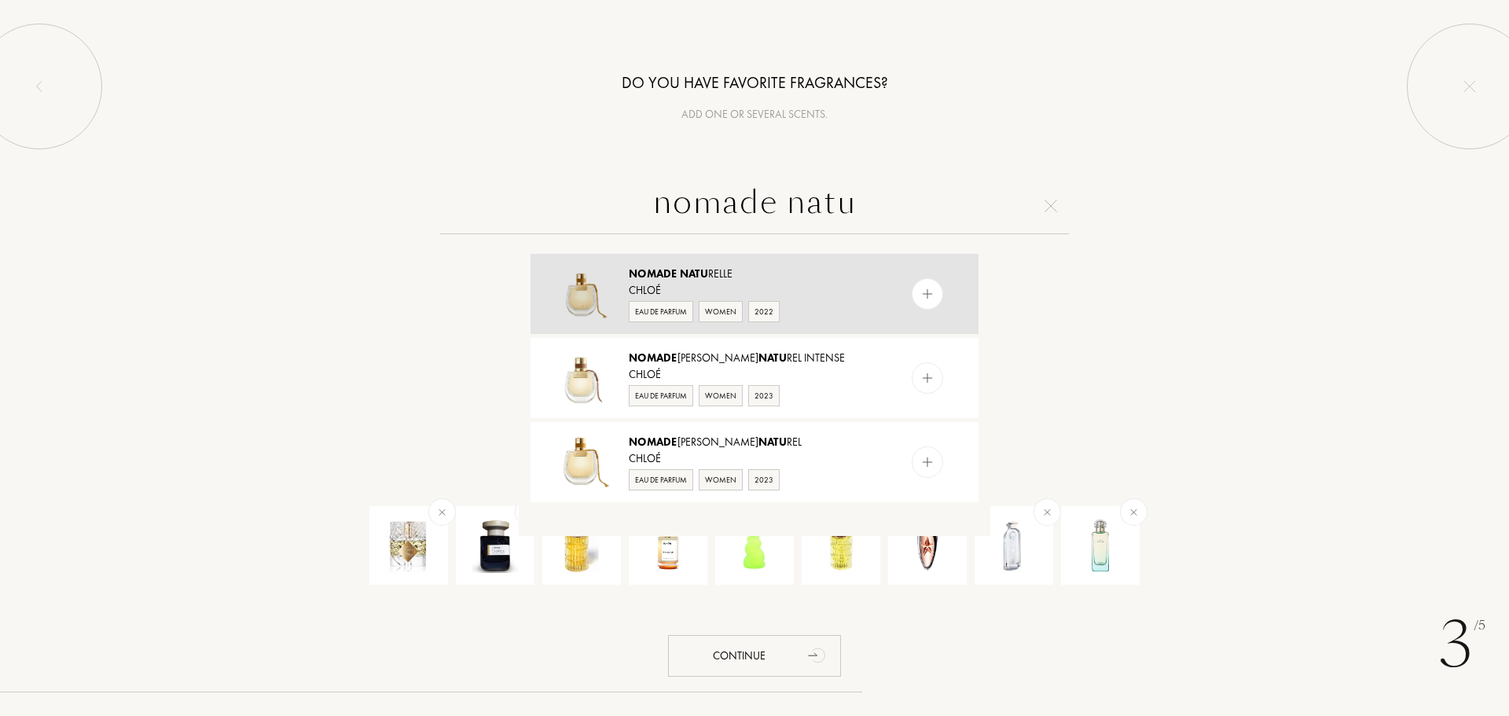
type input "nomade natu"
click at [659, 274] on span "Nomade" at bounding box center [653, 273] width 49 height 14
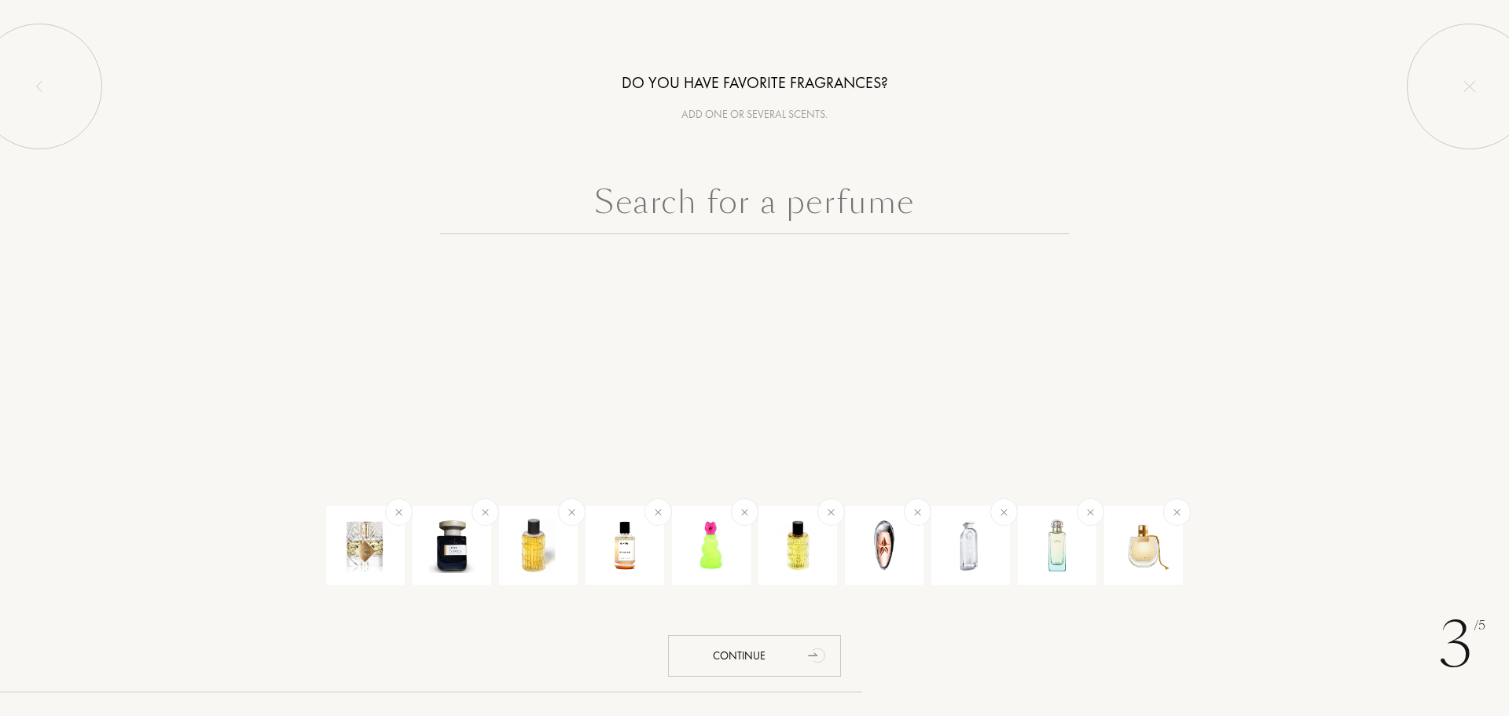
click at [771, 202] on input "text" at bounding box center [754, 206] width 629 height 57
click at [732, 655] on div "Continue" at bounding box center [754, 656] width 173 height 42
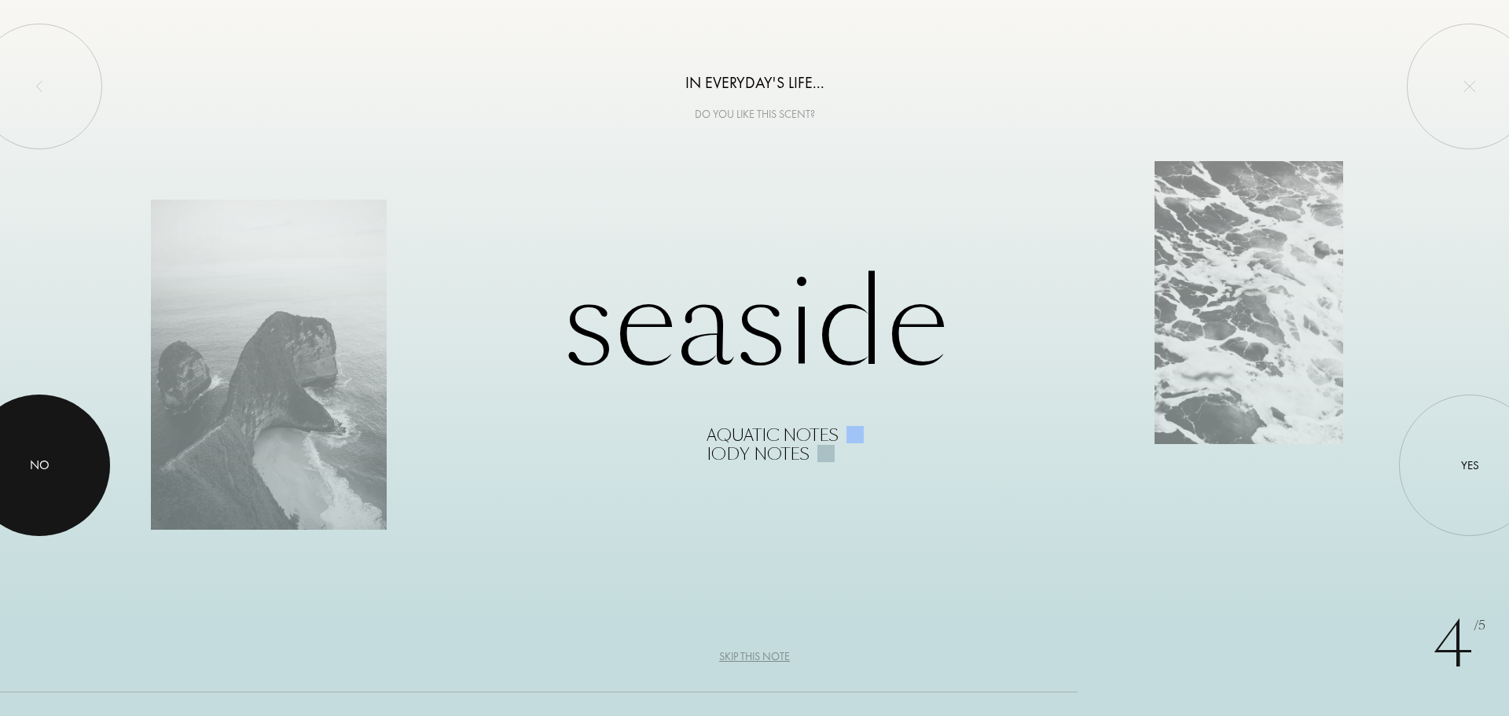
click at [42, 461] on div "No" at bounding box center [40, 465] width 20 height 19
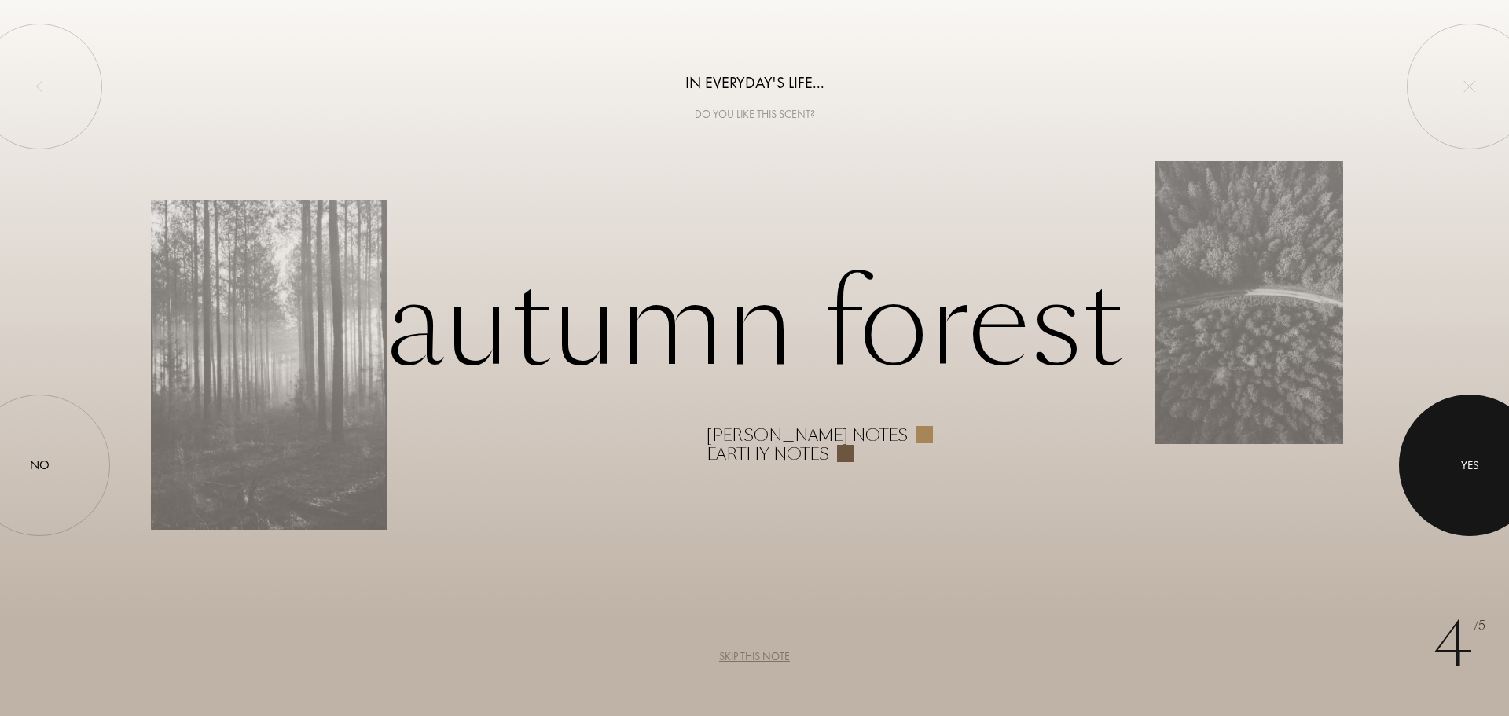
click at [1492, 460] on div at bounding box center [1469, 465] width 141 height 141
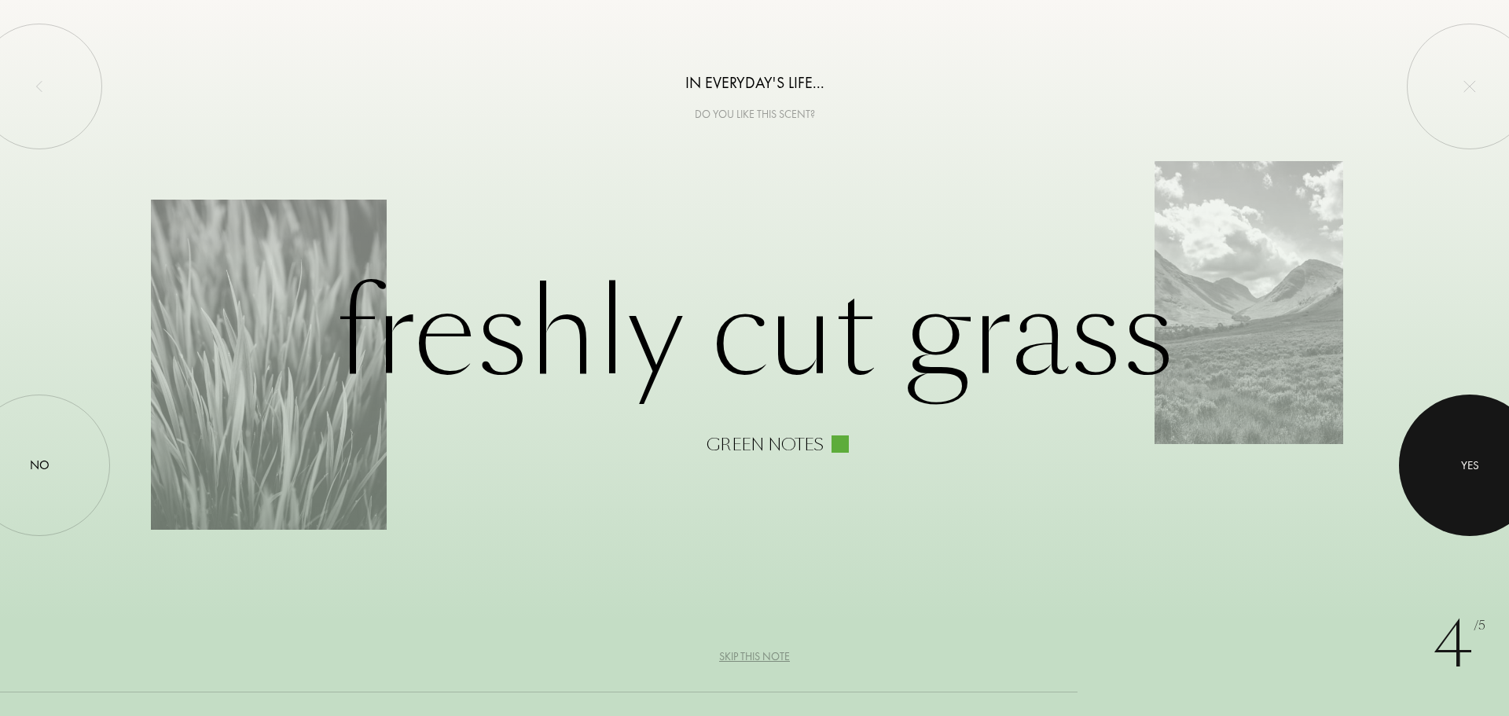
click at [1485, 461] on div at bounding box center [1469, 465] width 141 height 141
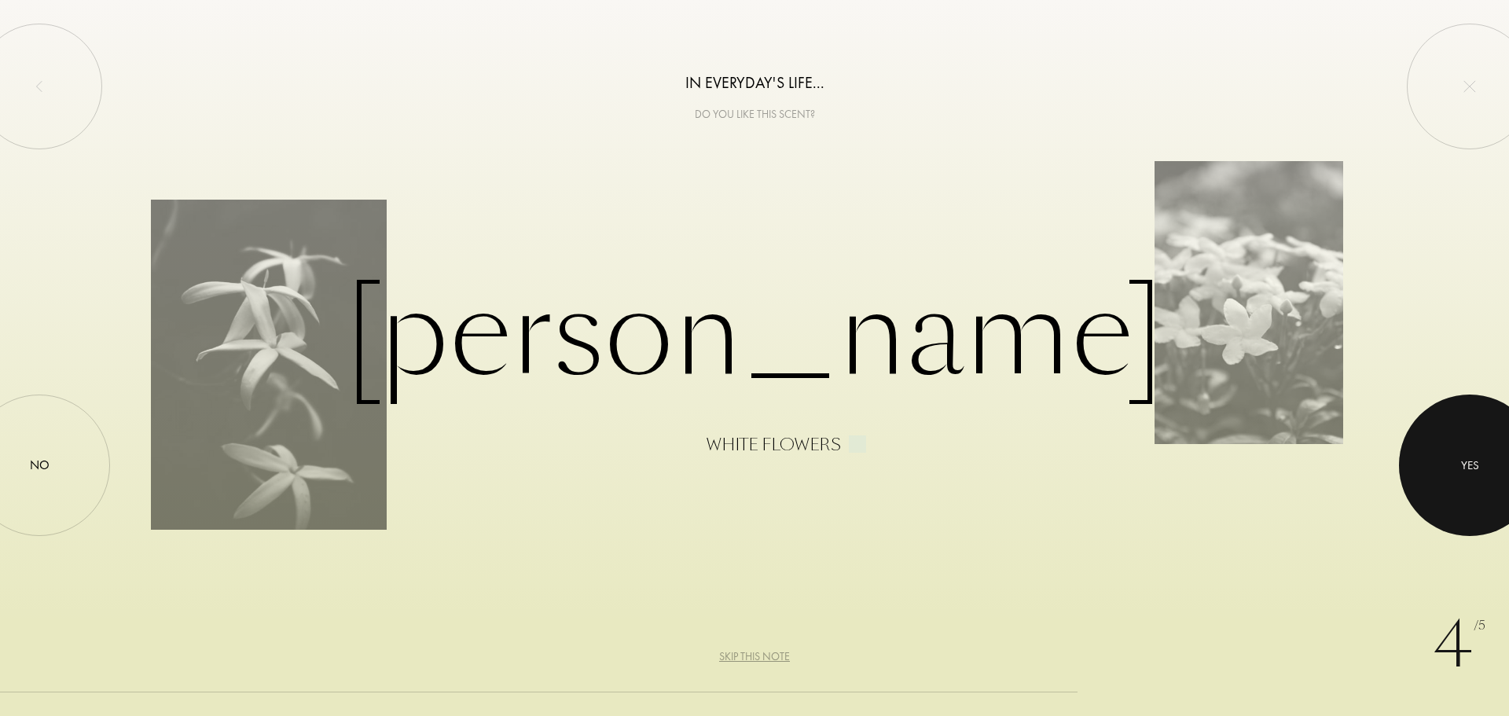
click at [1468, 465] on div "Yes" at bounding box center [1470, 466] width 18 height 18
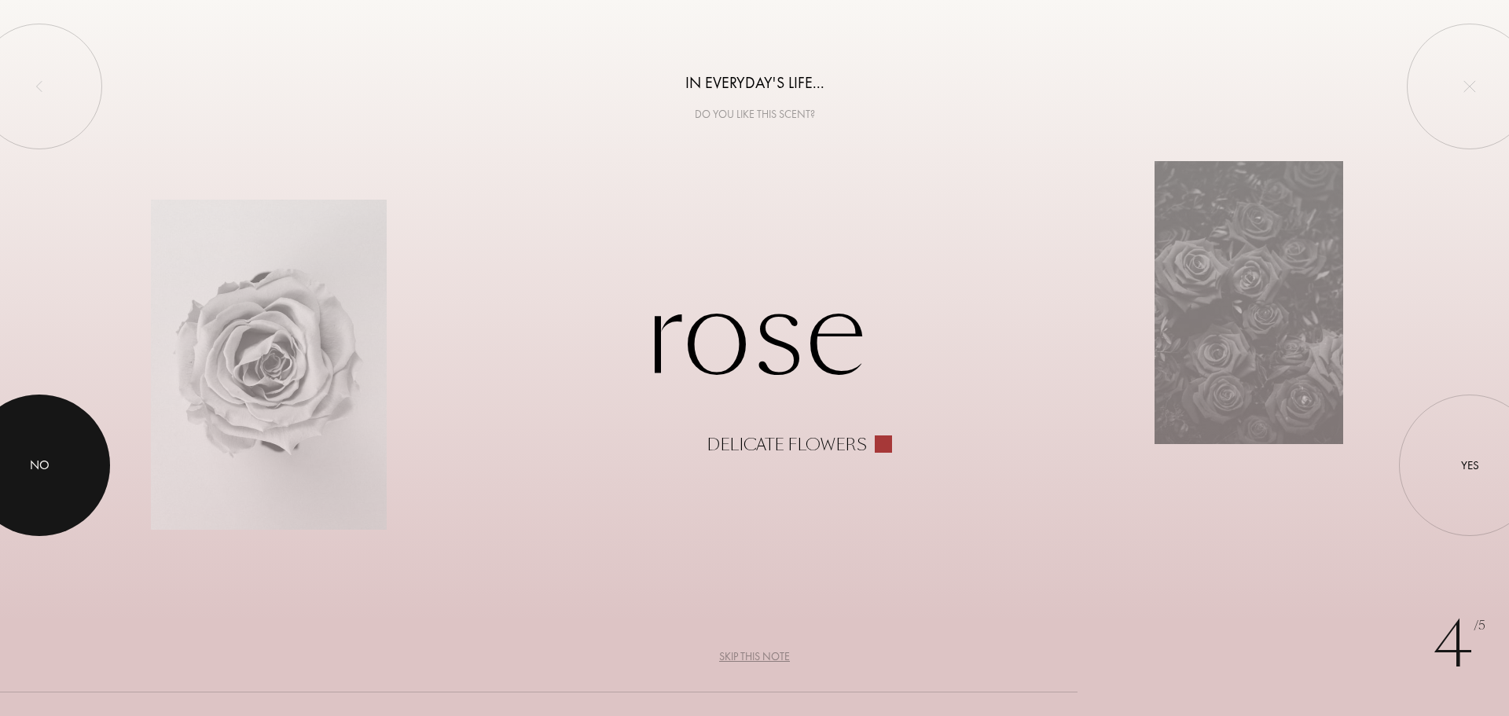
click at [46, 468] on div "No" at bounding box center [40, 465] width 20 height 19
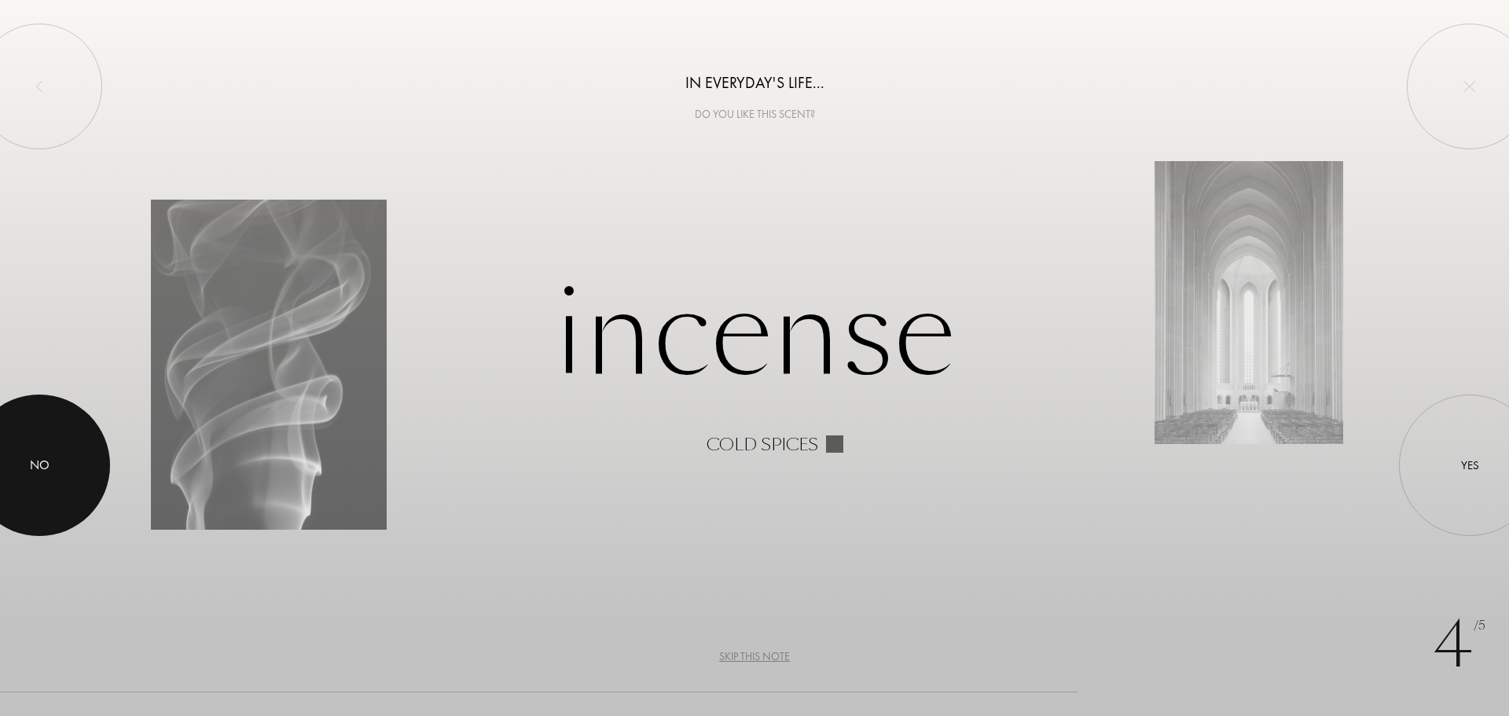
click at [38, 463] on div "No" at bounding box center [40, 465] width 20 height 19
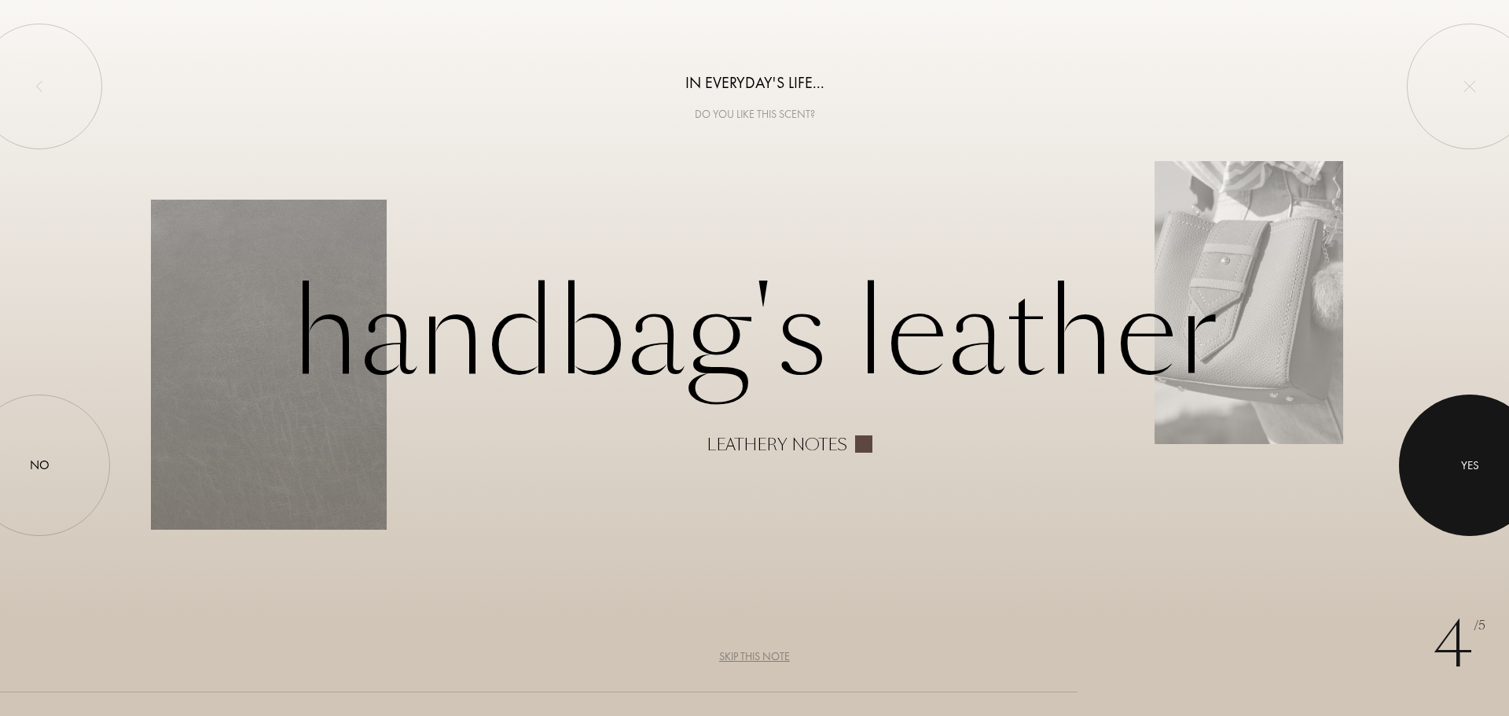
click at [1482, 451] on div at bounding box center [1469, 465] width 141 height 141
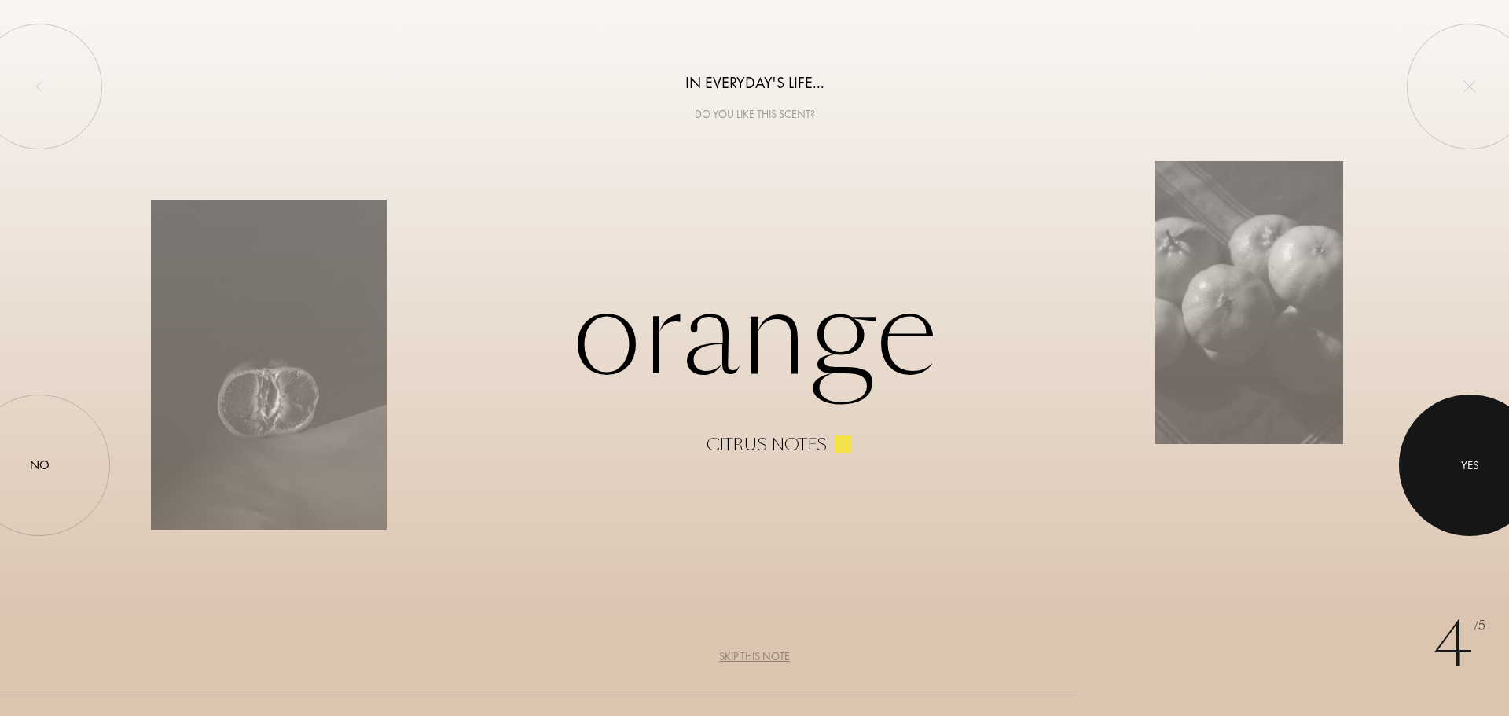
click at [1482, 451] on div at bounding box center [1469, 465] width 141 height 141
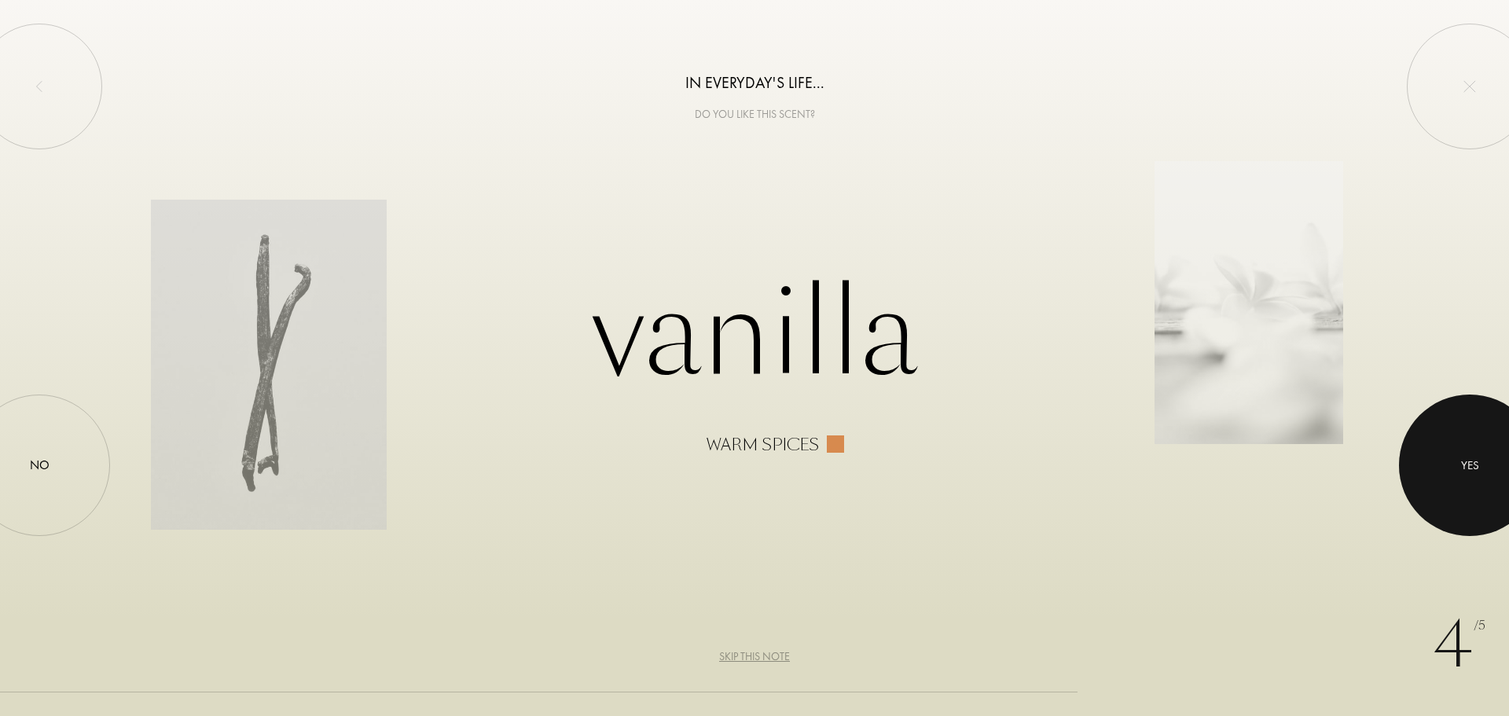
click at [1482, 451] on div at bounding box center [1469, 465] width 141 height 141
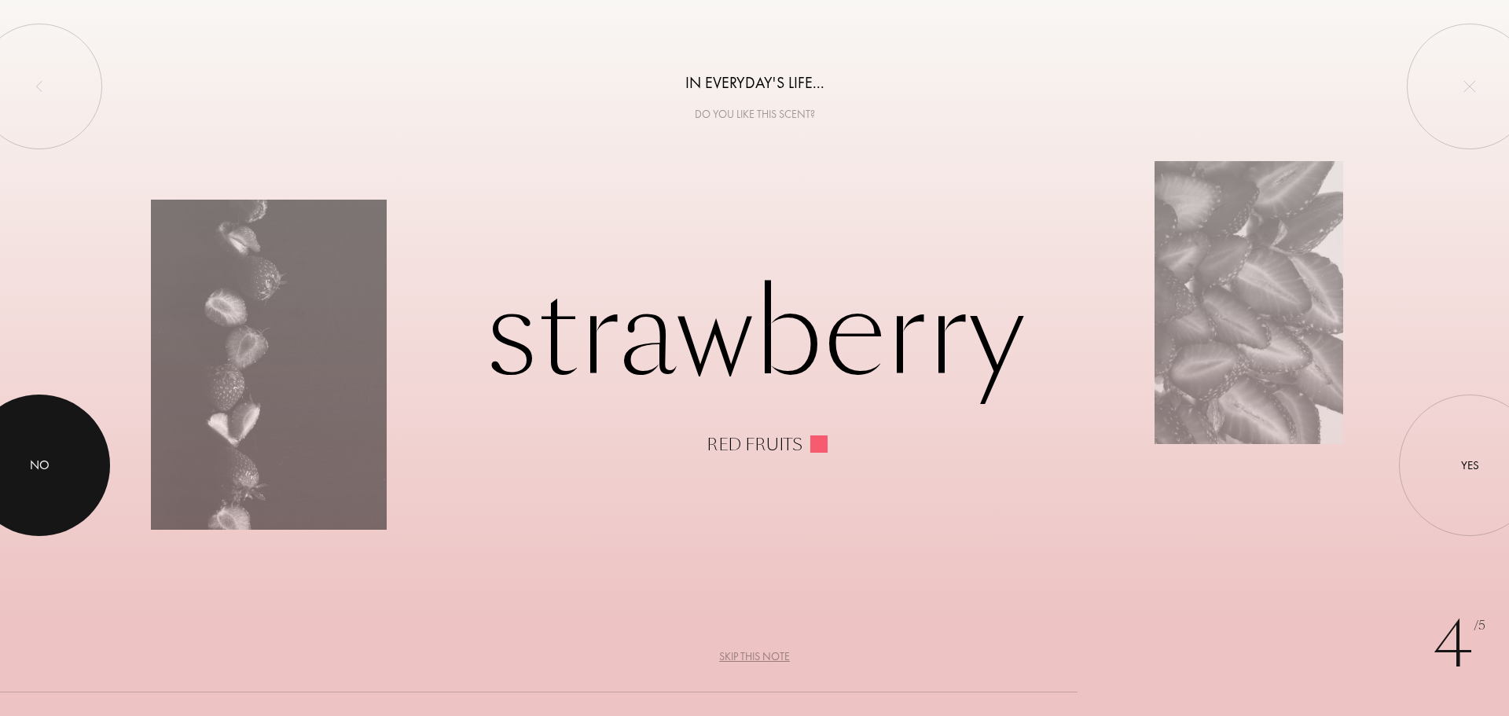
click at [66, 463] on div at bounding box center [39, 465] width 141 height 141
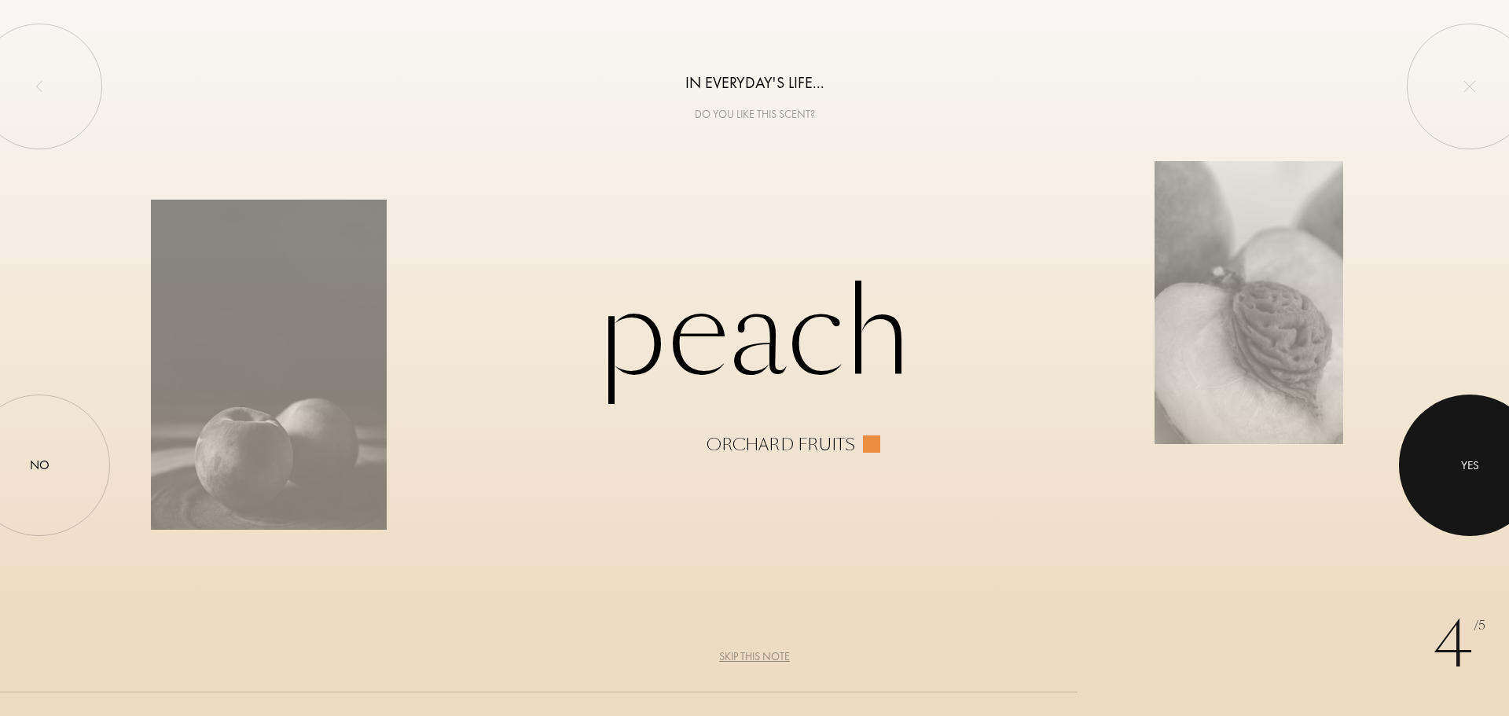
click at [1445, 448] on div at bounding box center [1469, 465] width 141 height 141
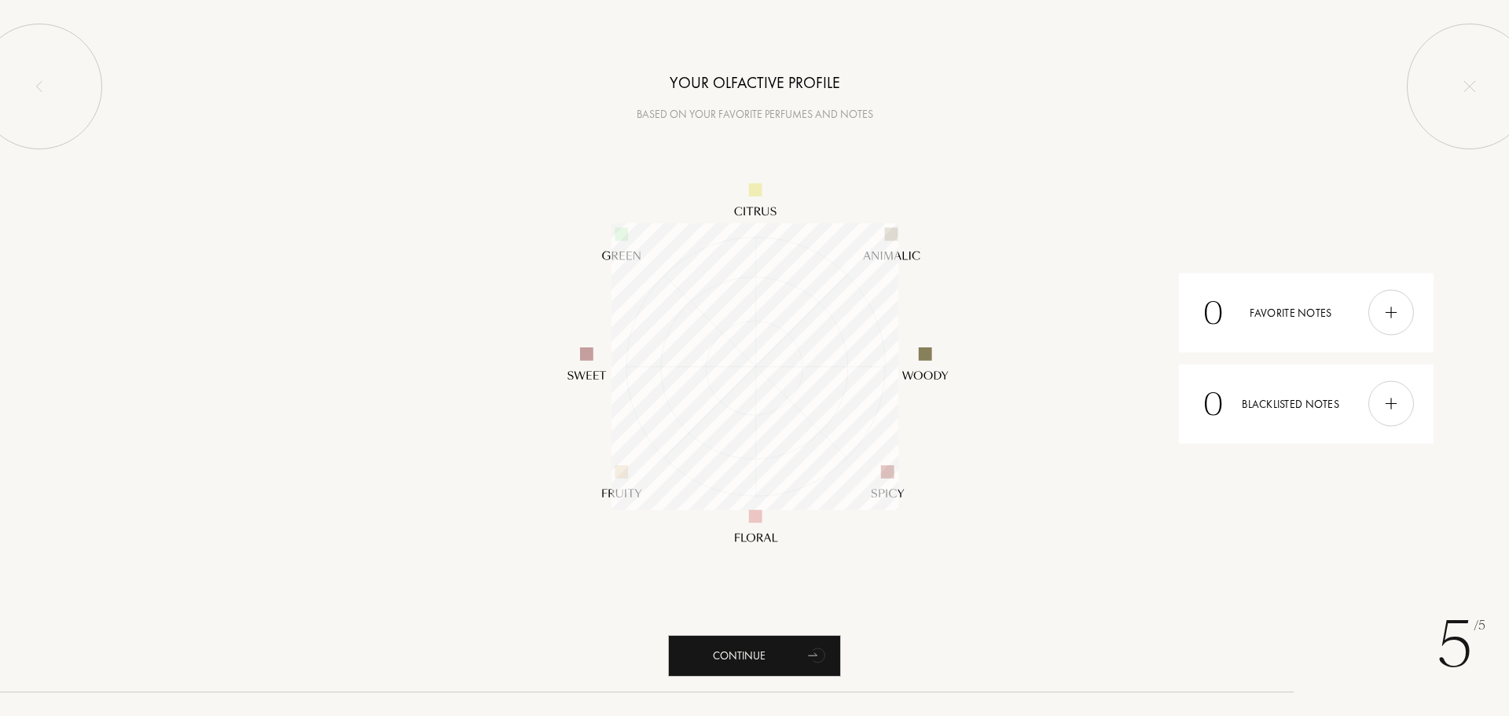
scroll to position [287, 287]
click at [742, 649] on div "Continue" at bounding box center [754, 656] width 173 height 42
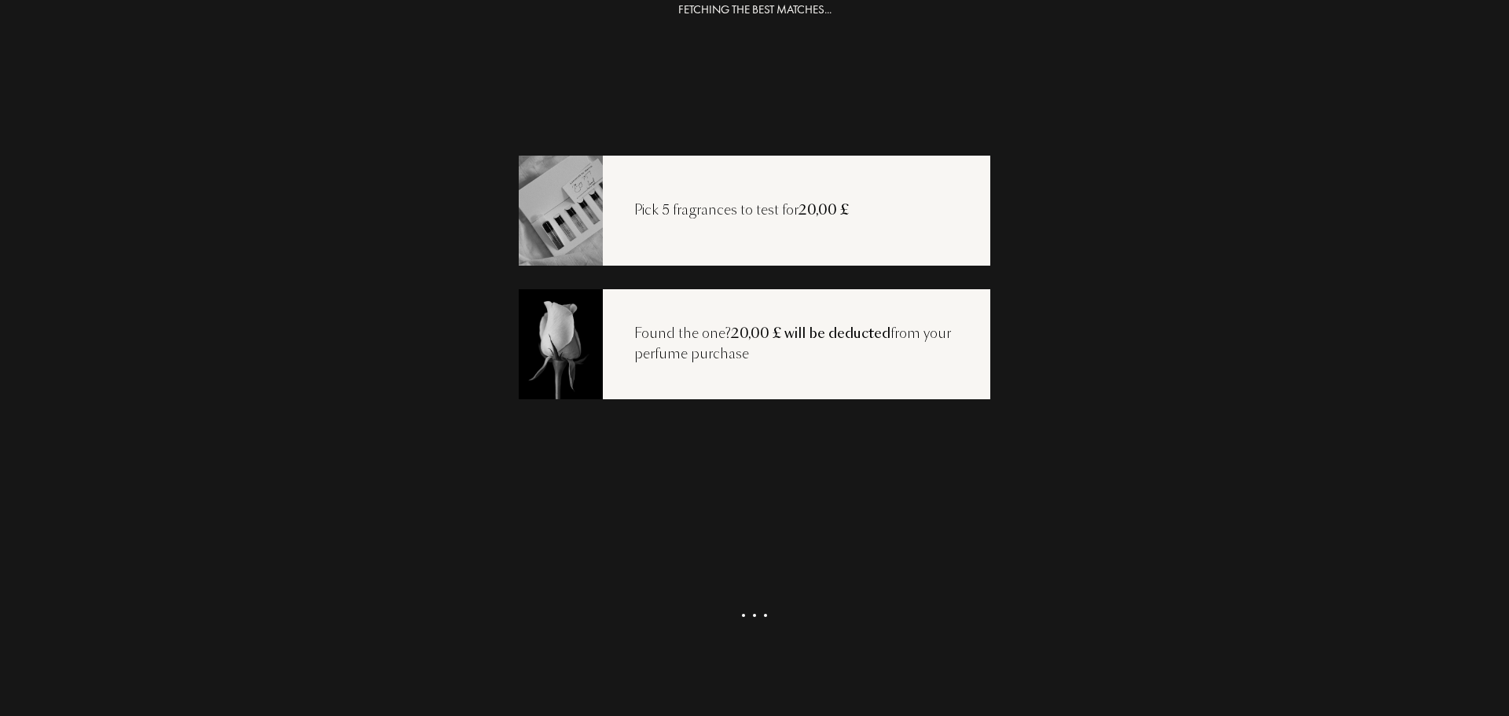
scroll to position [31, 0]
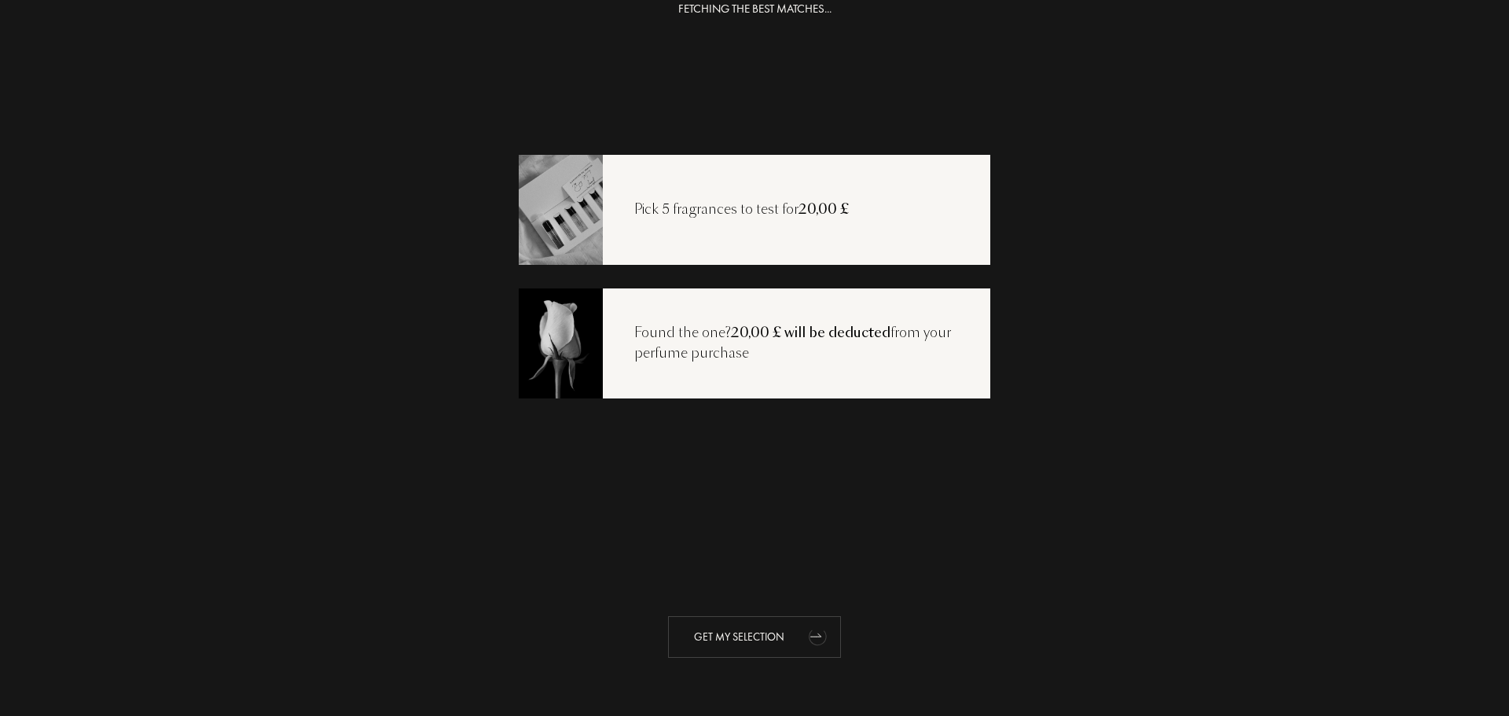
click at [733, 620] on div "Get my selection" at bounding box center [754, 637] width 173 height 42
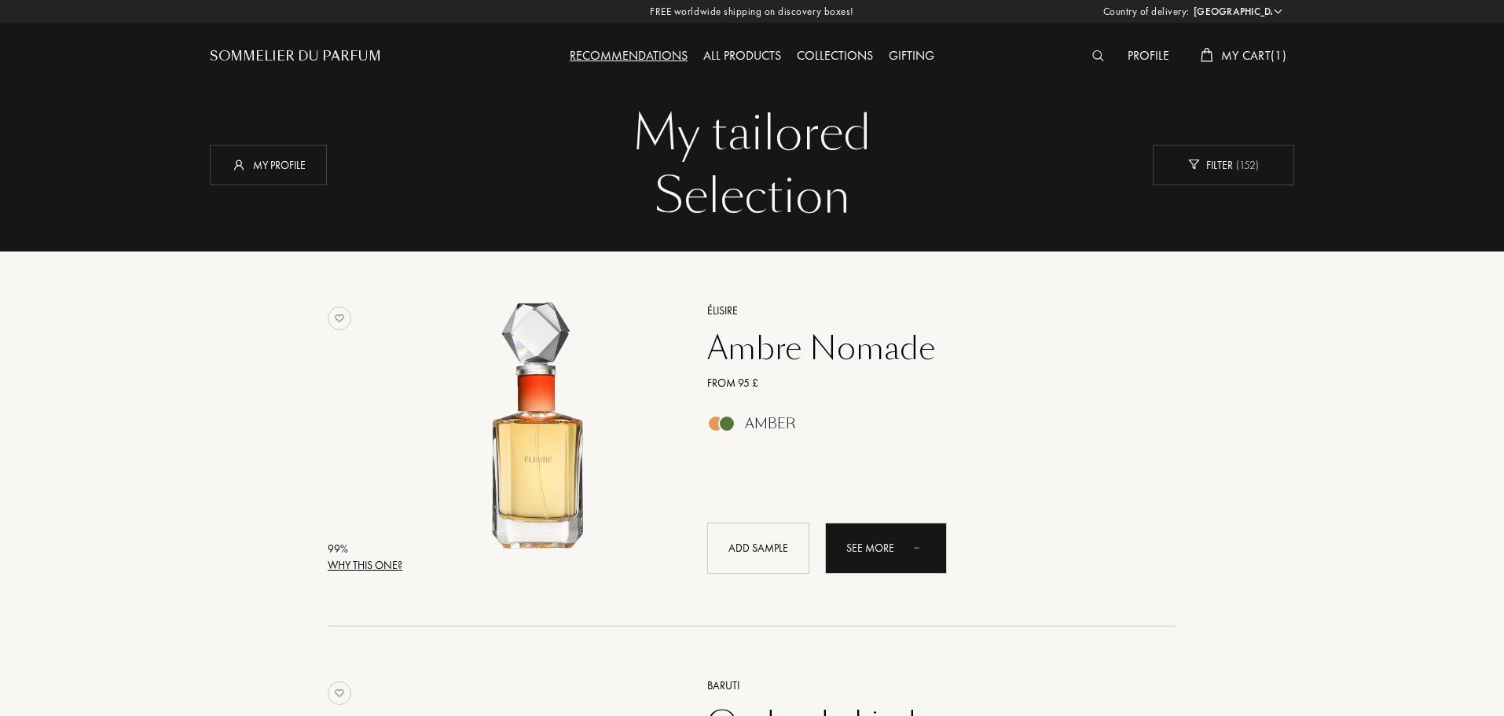
select select "UK"
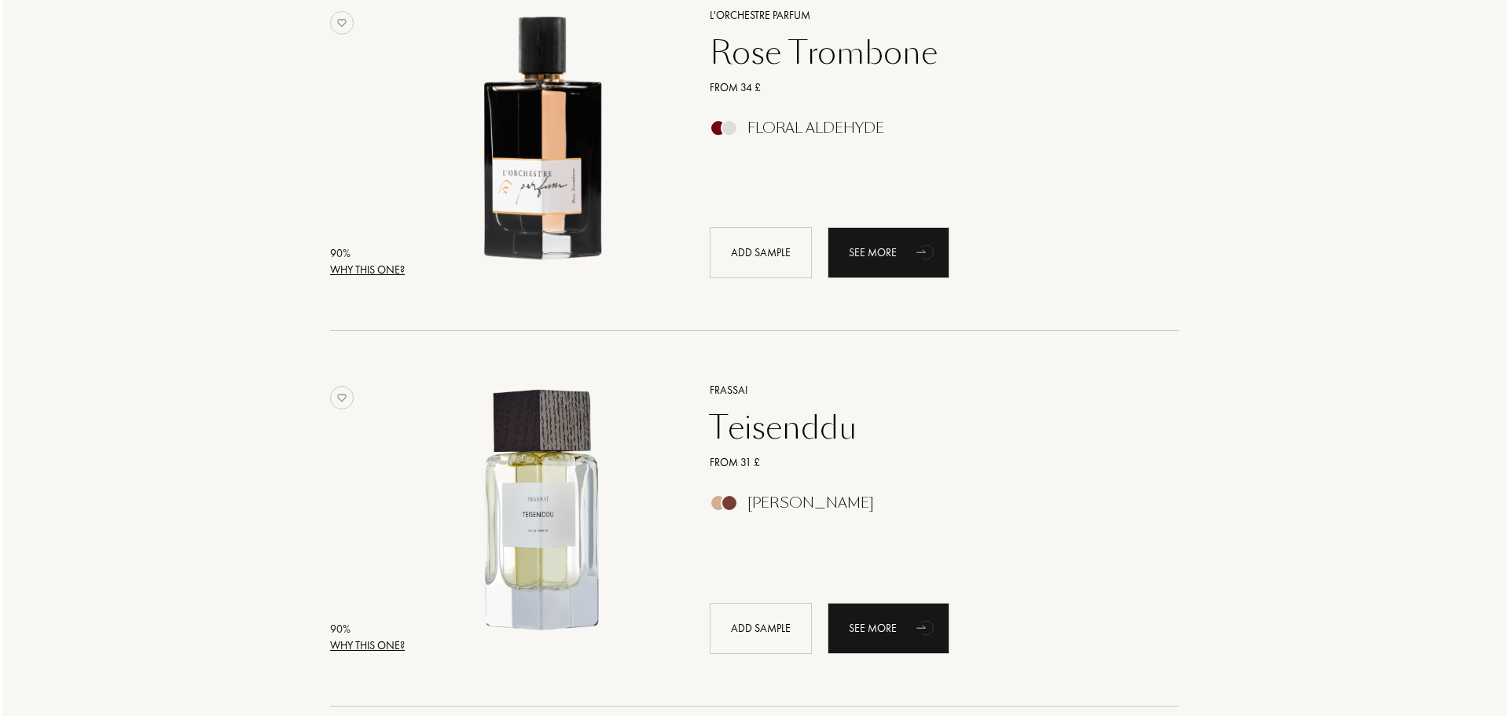
scroll to position [1808, 0]
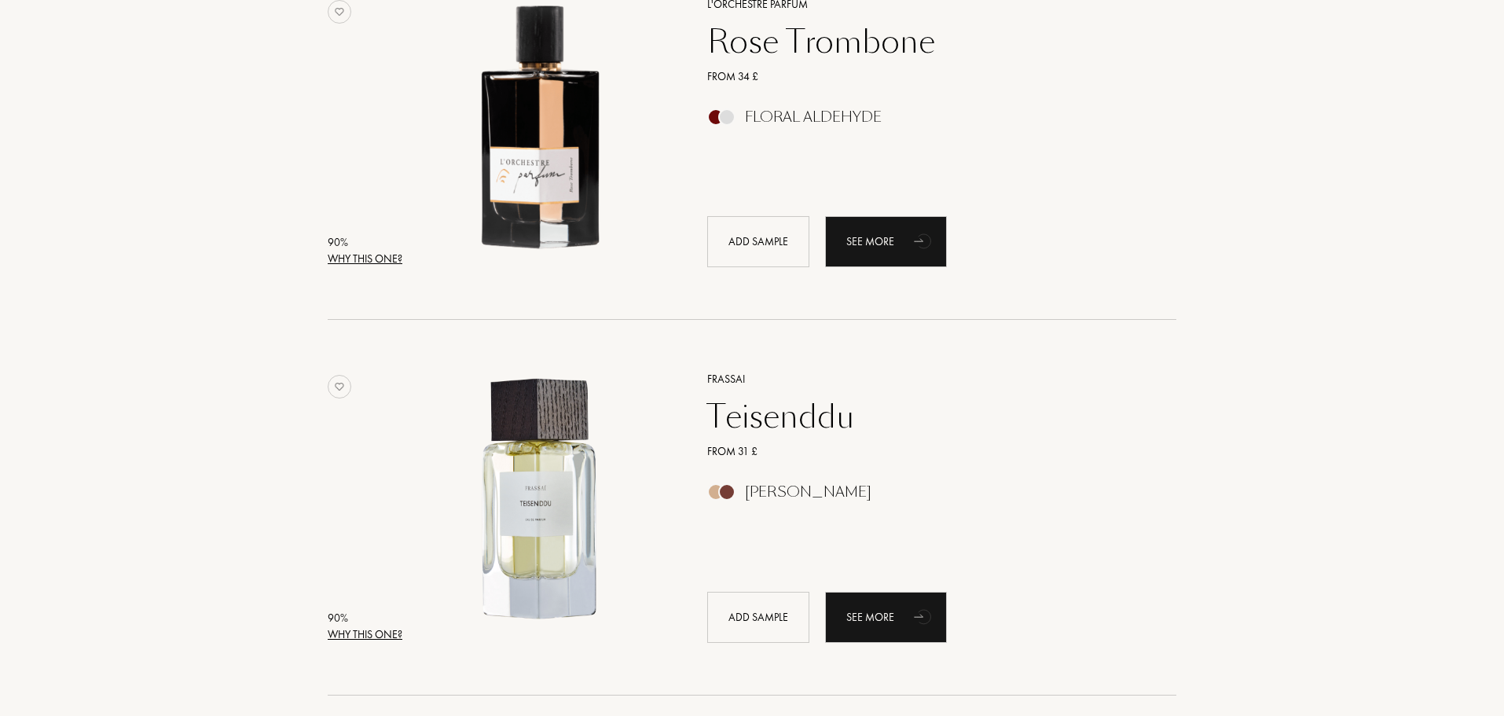
click at [385, 250] on div "90 %" at bounding box center [365, 242] width 75 height 17
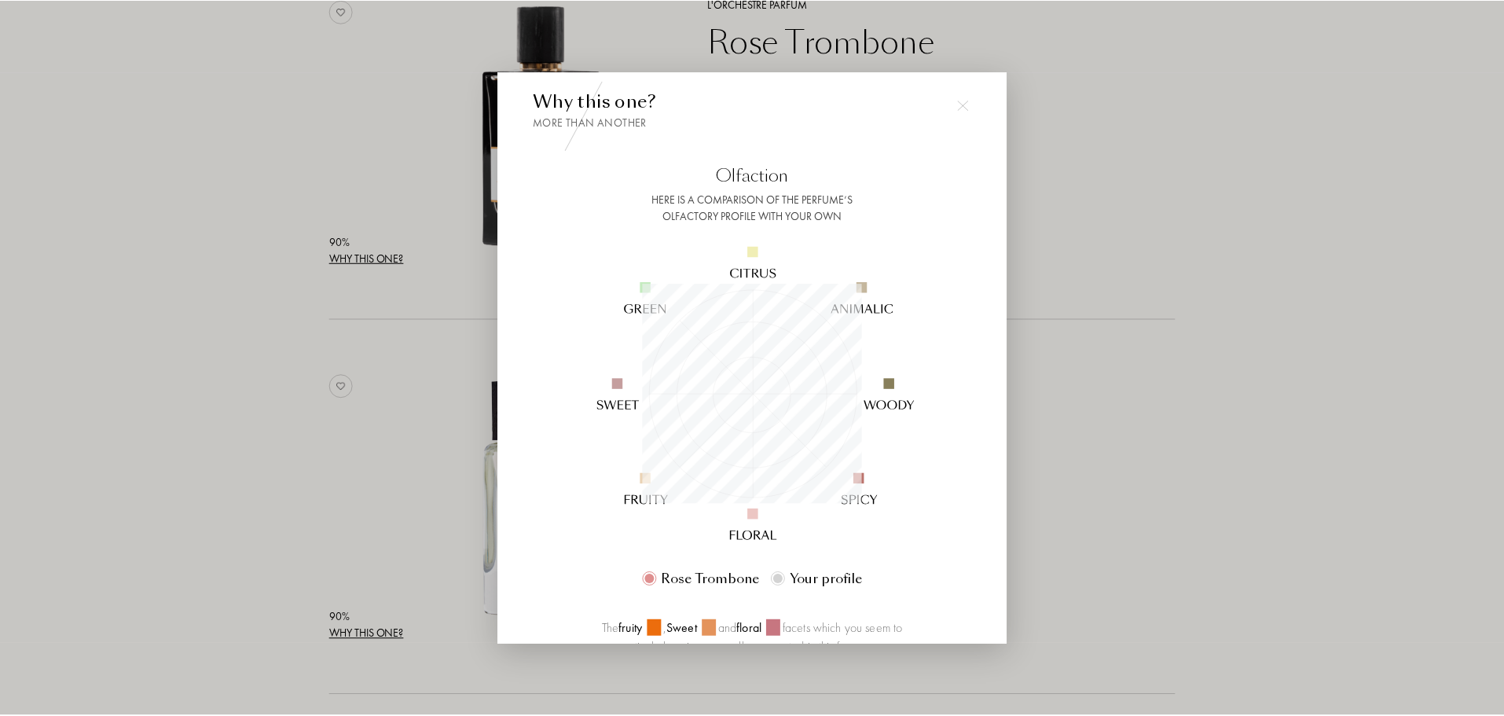
scroll to position [0, 0]
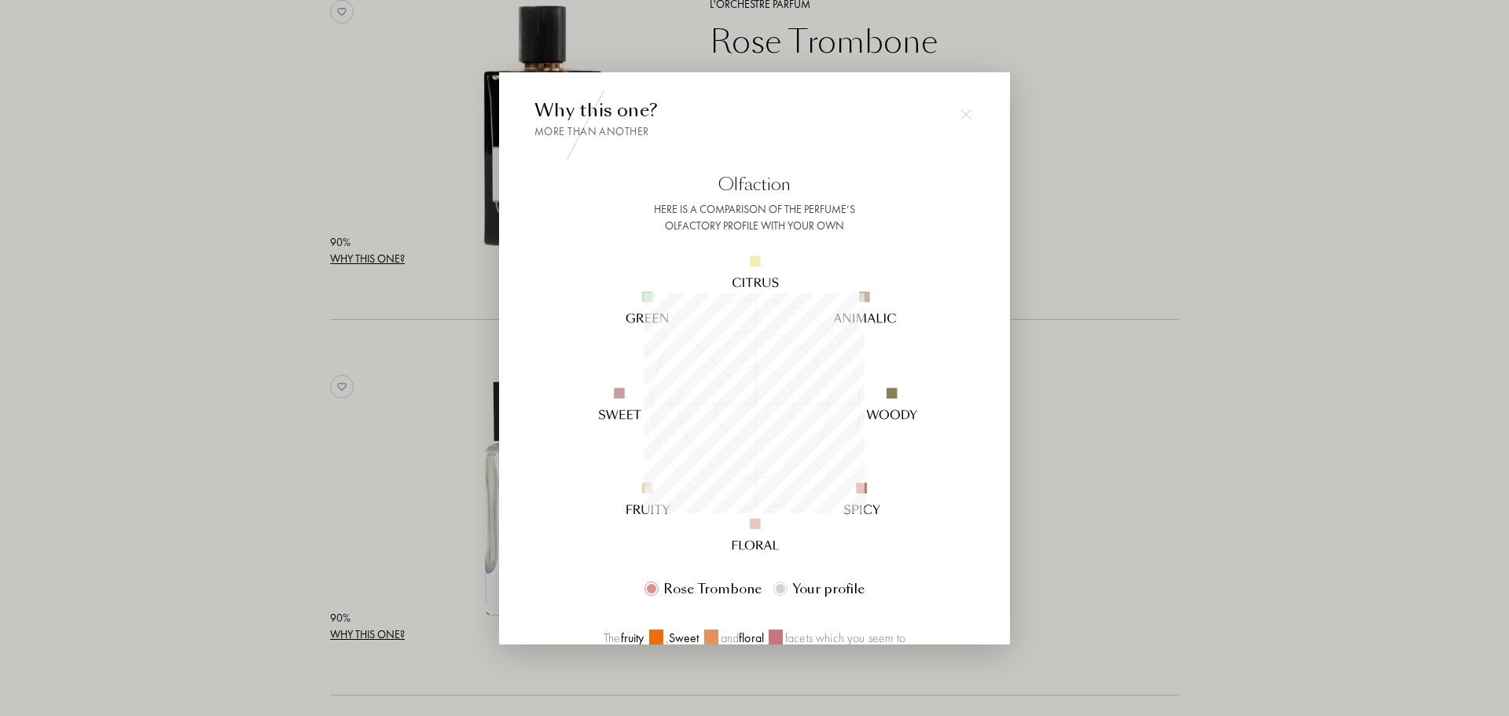
click at [967, 108] on img at bounding box center [965, 113] width 11 height 11
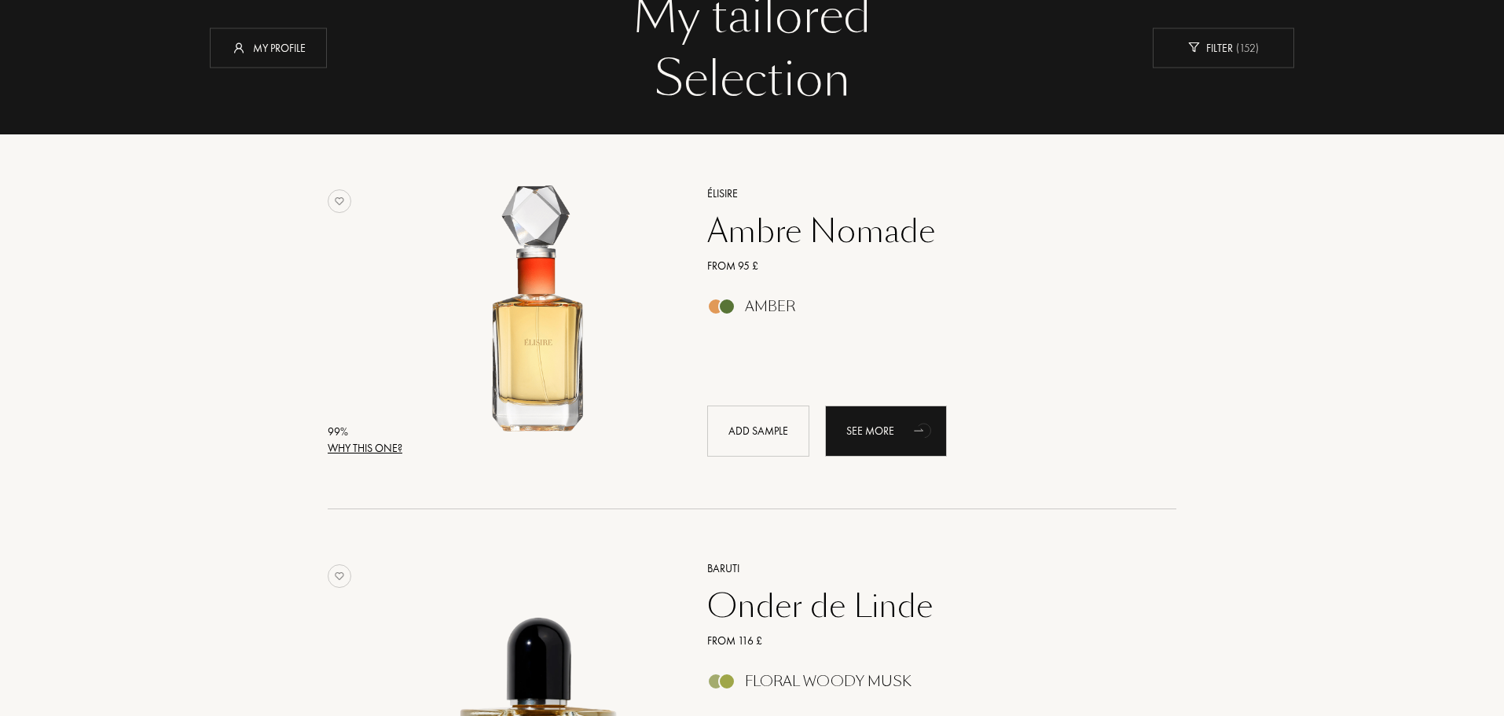
scroll to position [79, 0]
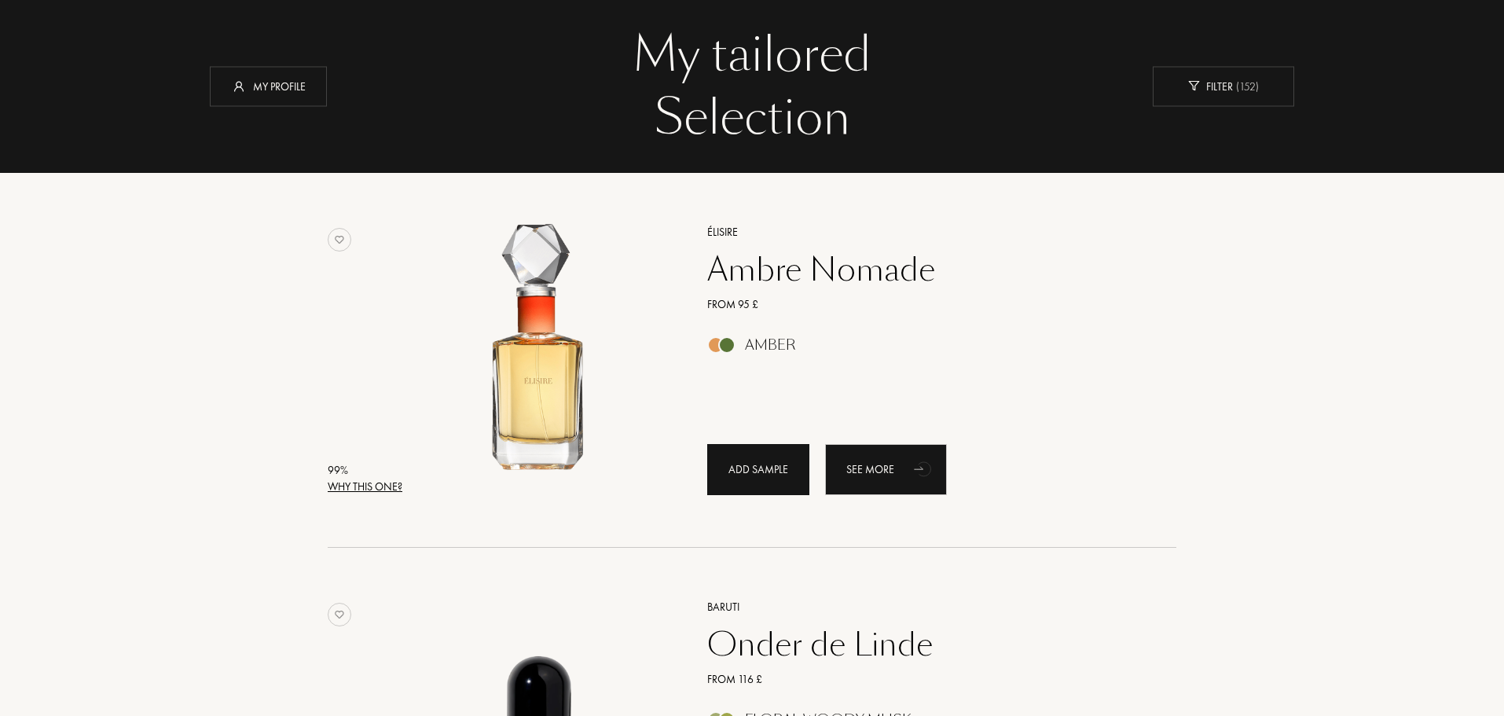
click at [744, 486] on div "Add sample" at bounding box center [758, 469] width 102 height 51
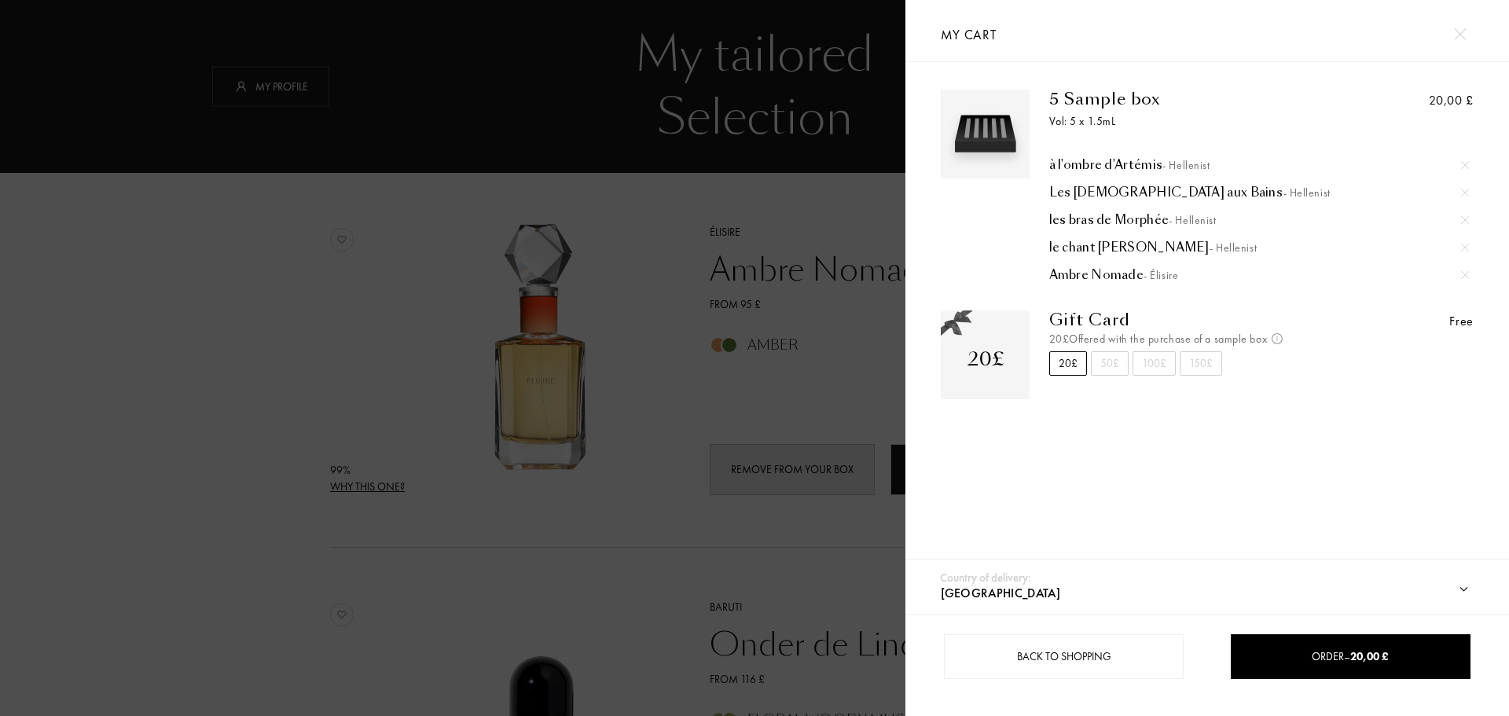
click at [1461, 161] on img at bounding box center [1465, 165] width 8 height 8
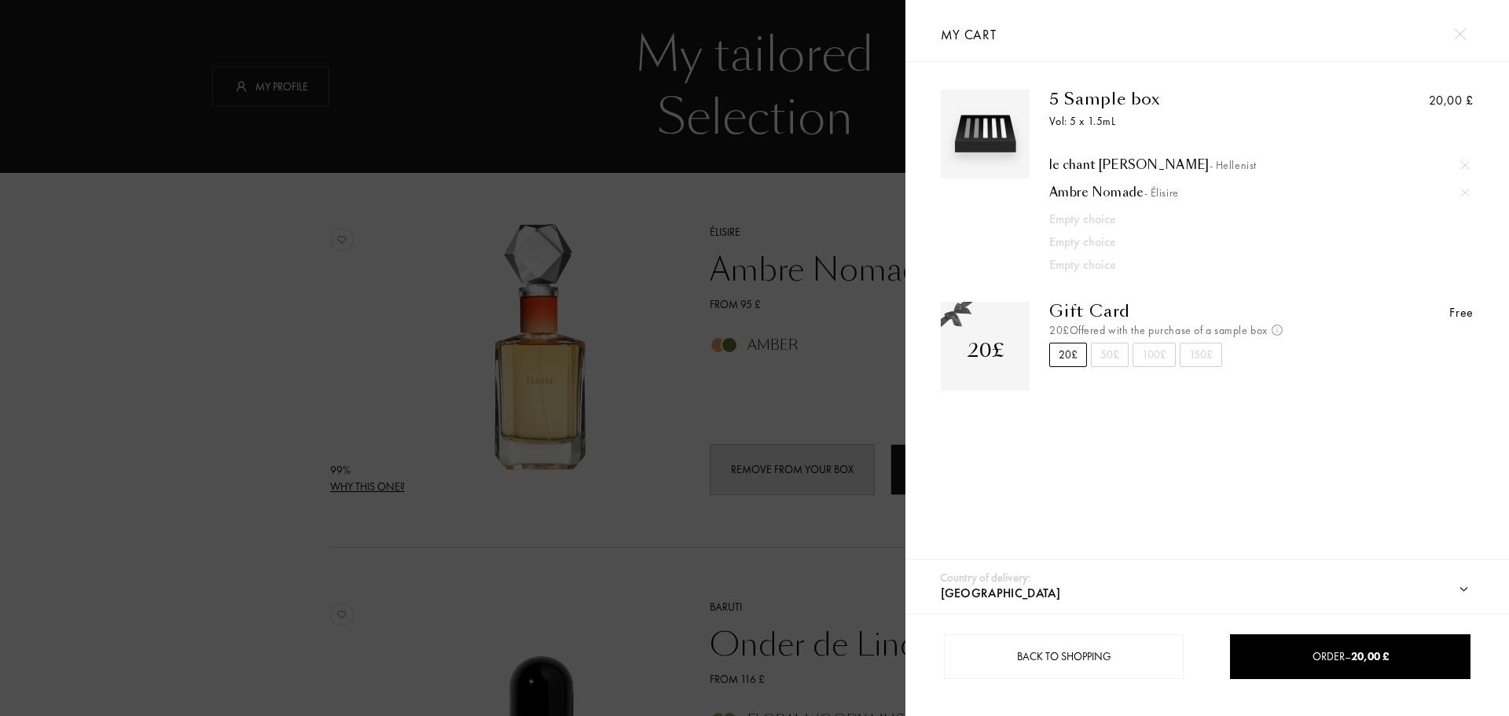
click at [1461, 161] on img at bounding box center [1465, 165] width 8 height 8
click at [480, 567] on div at bounding box center [452, 358] width 905 height 716
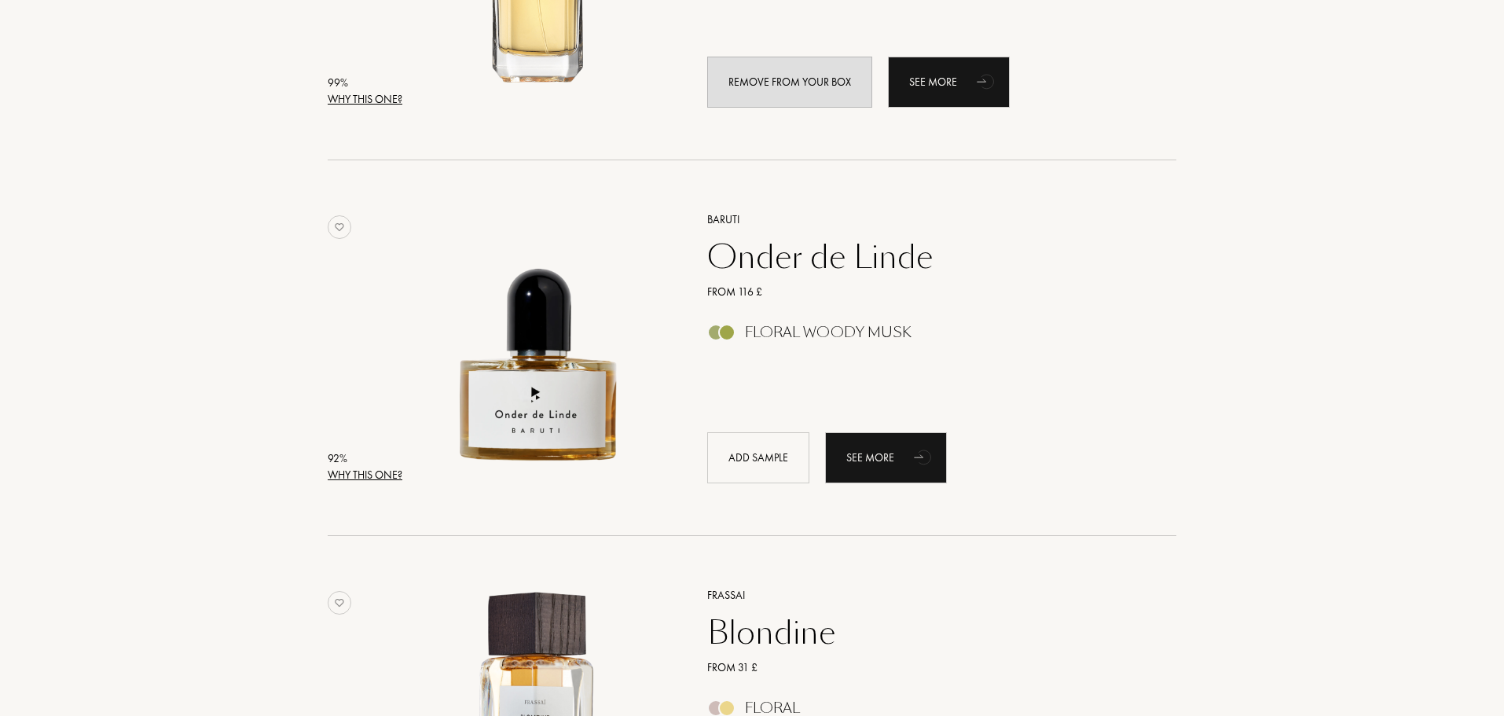
scroll to position [550, 0]
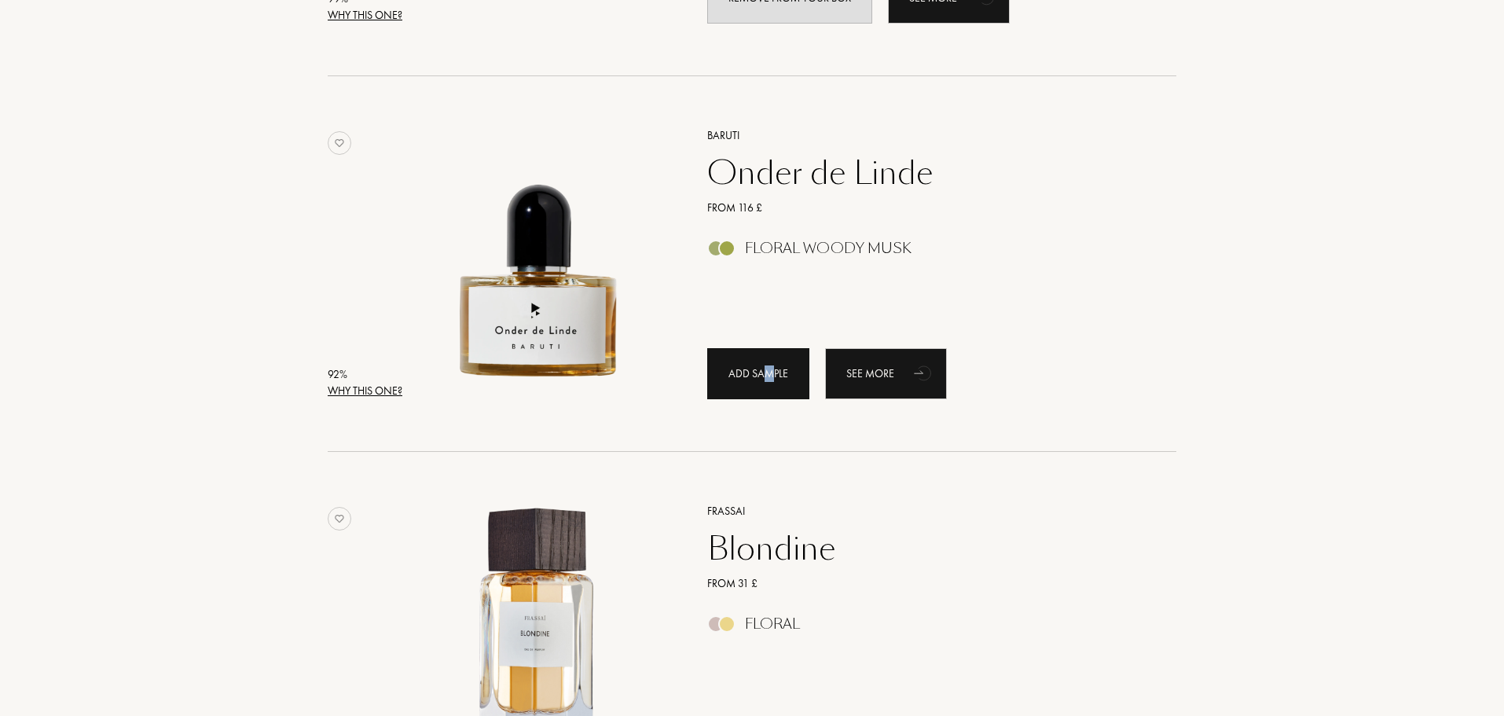
click at [767, 379] on div "Add sample" at bounding box center [758, 373] width 102 height 51
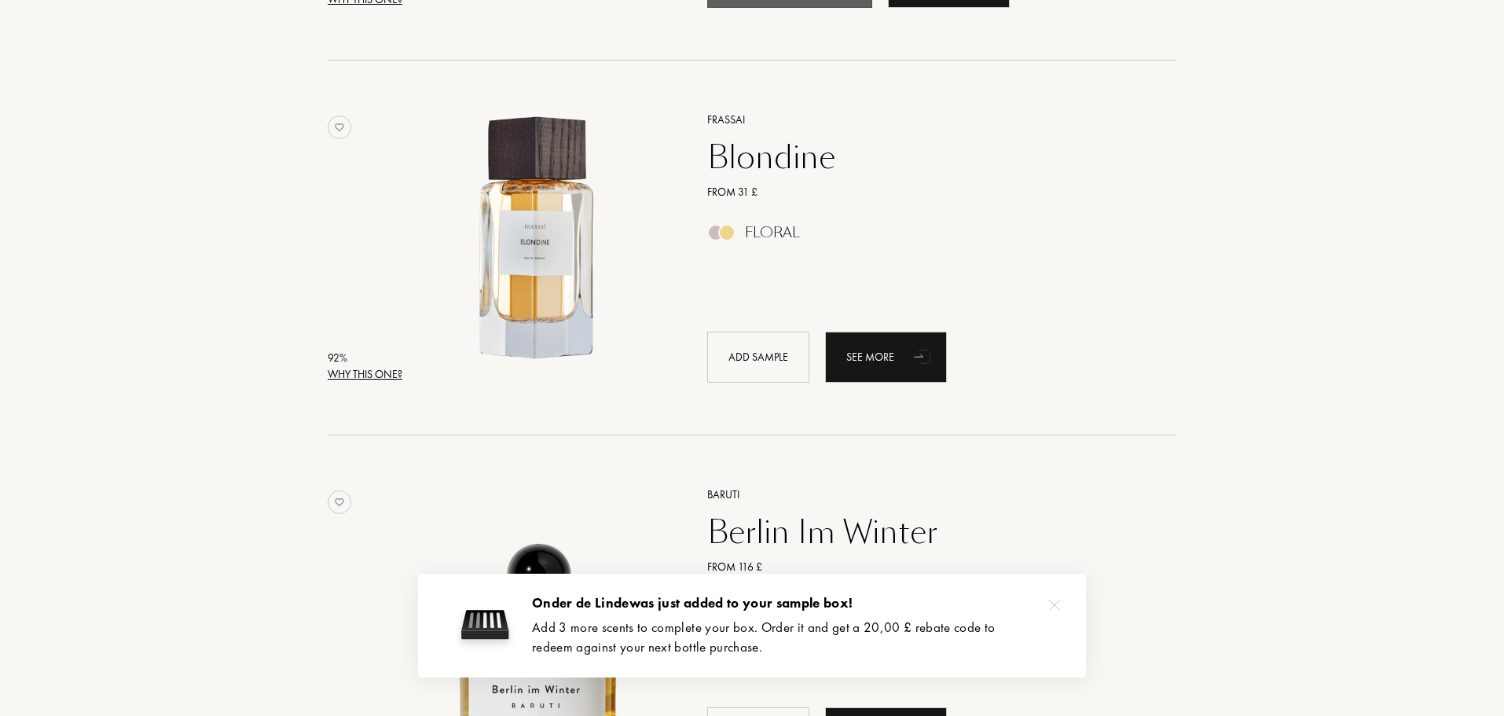
scroll to position [943, 0]
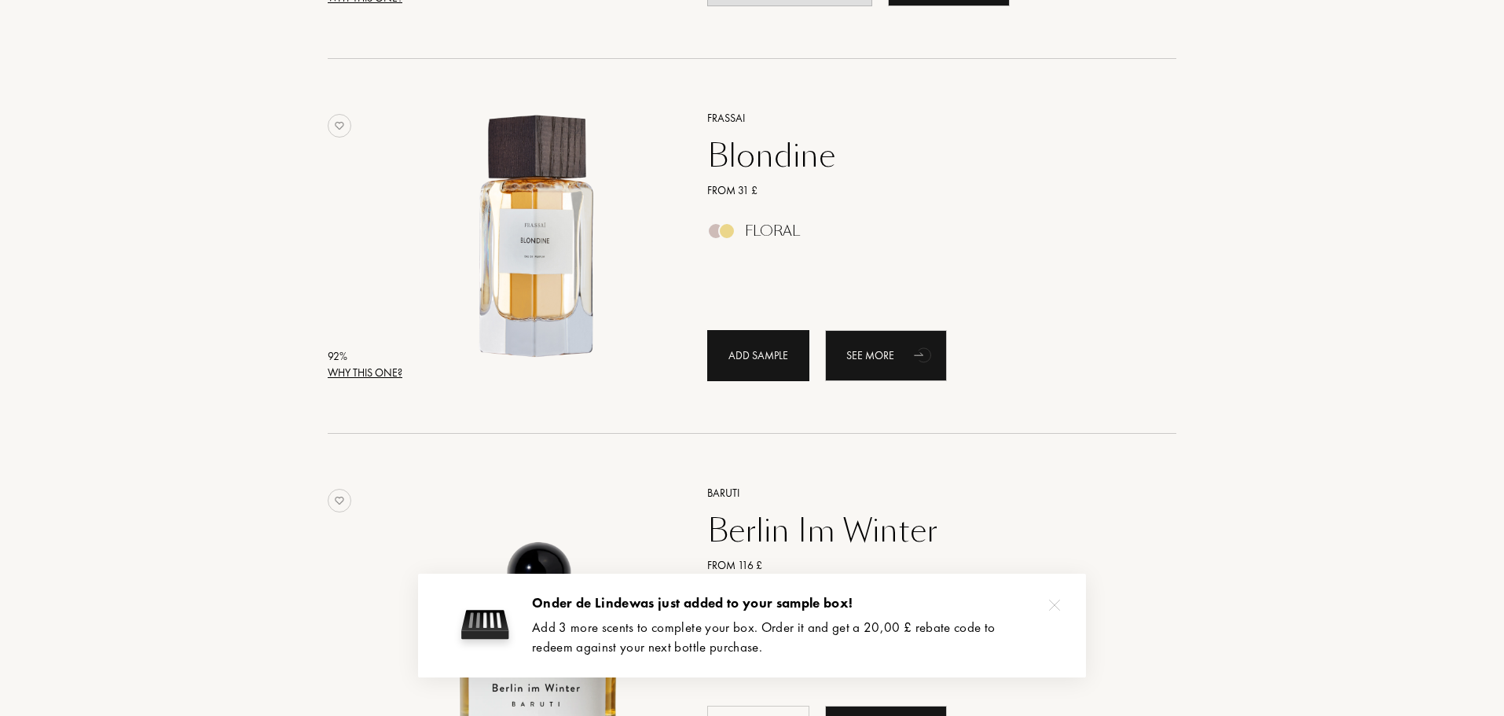
click at [765, 365] on div "Add sample" at bounding box center [758, 355] width 102 height 51
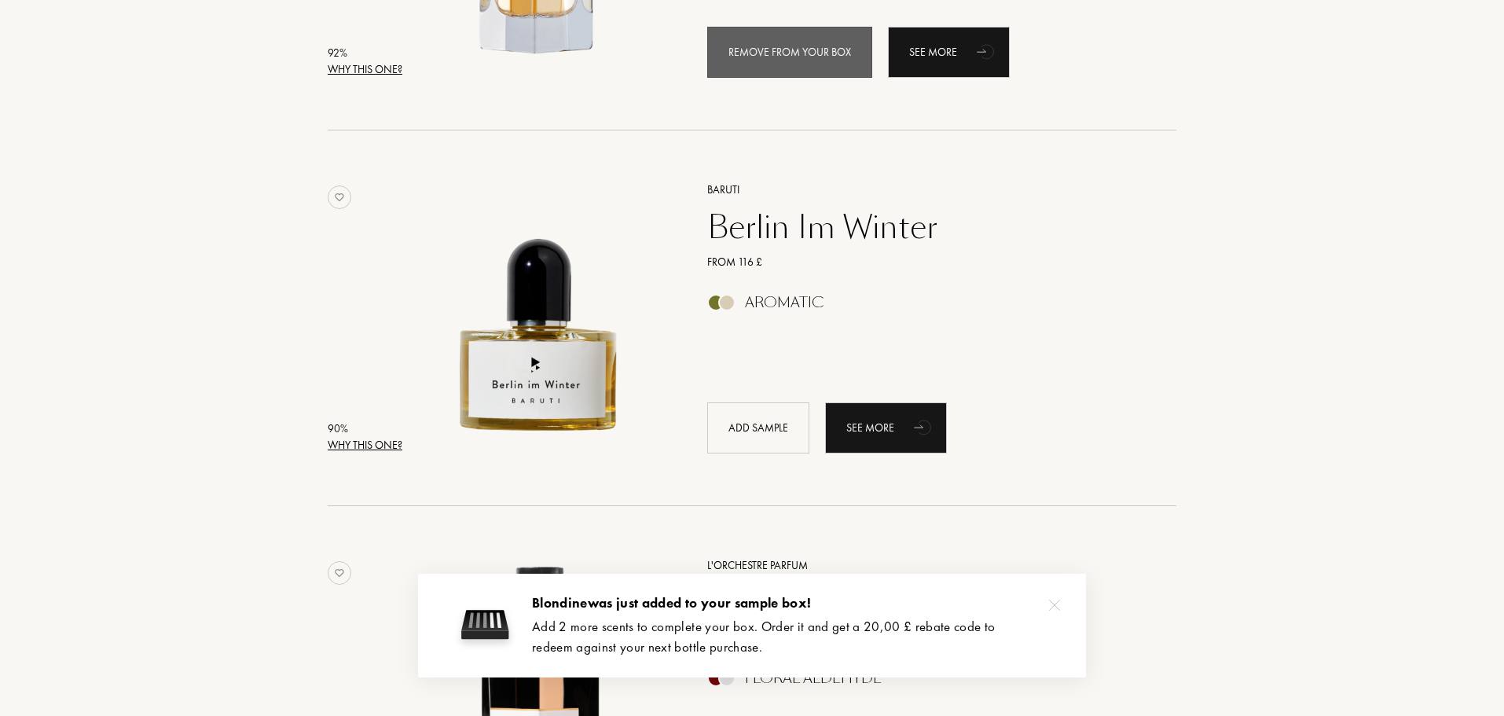
scroll to position [1258, 0]
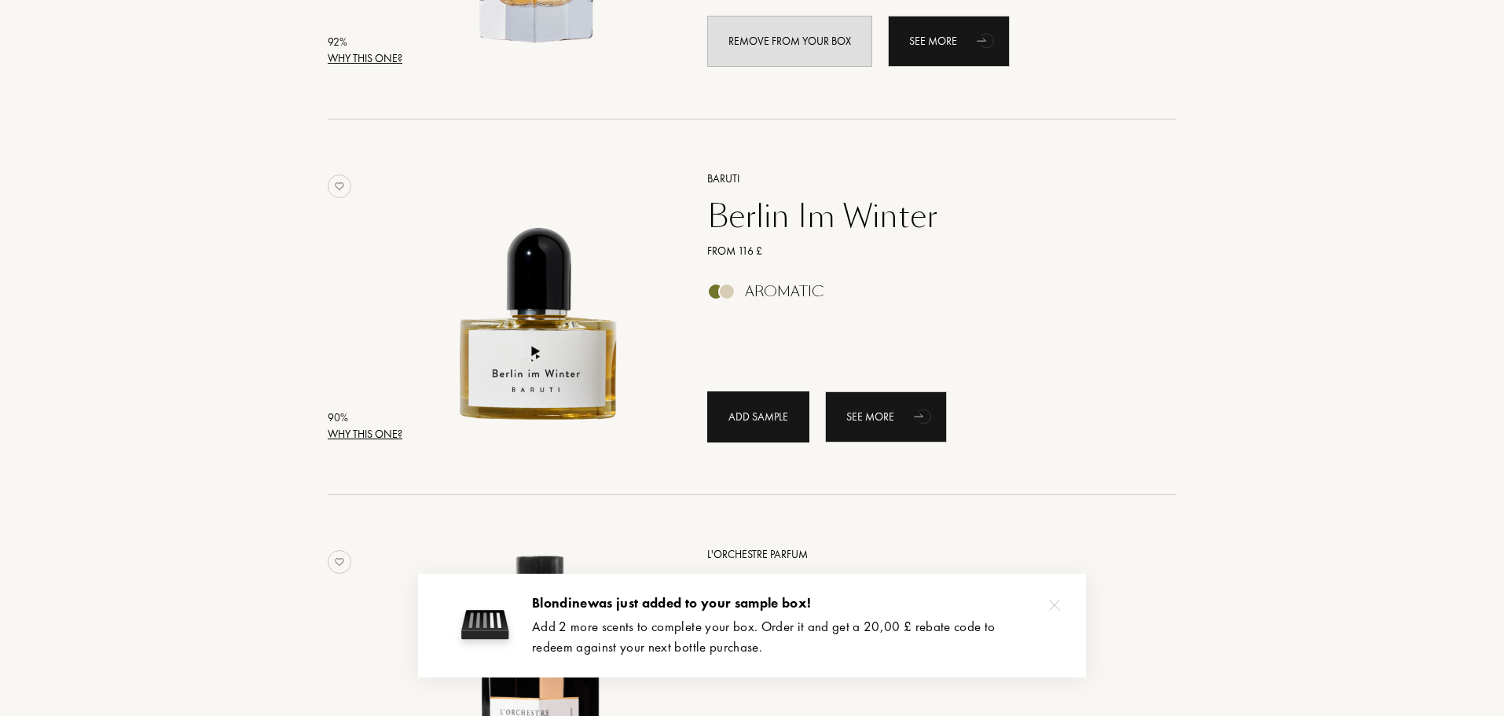
click at [766, 413] on div "Add sample" at bounding box center [758, 416] width 102 height 51
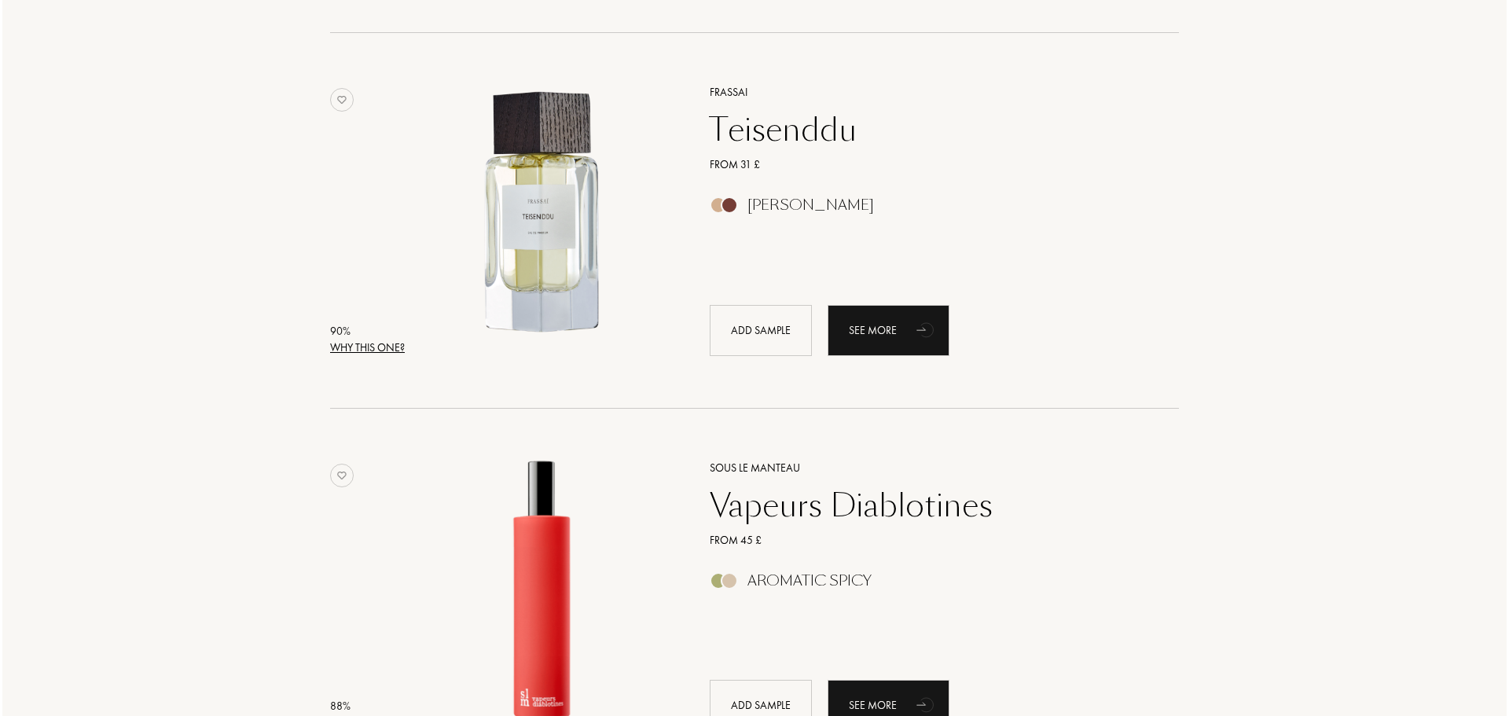
scroll to position [2122, 0]
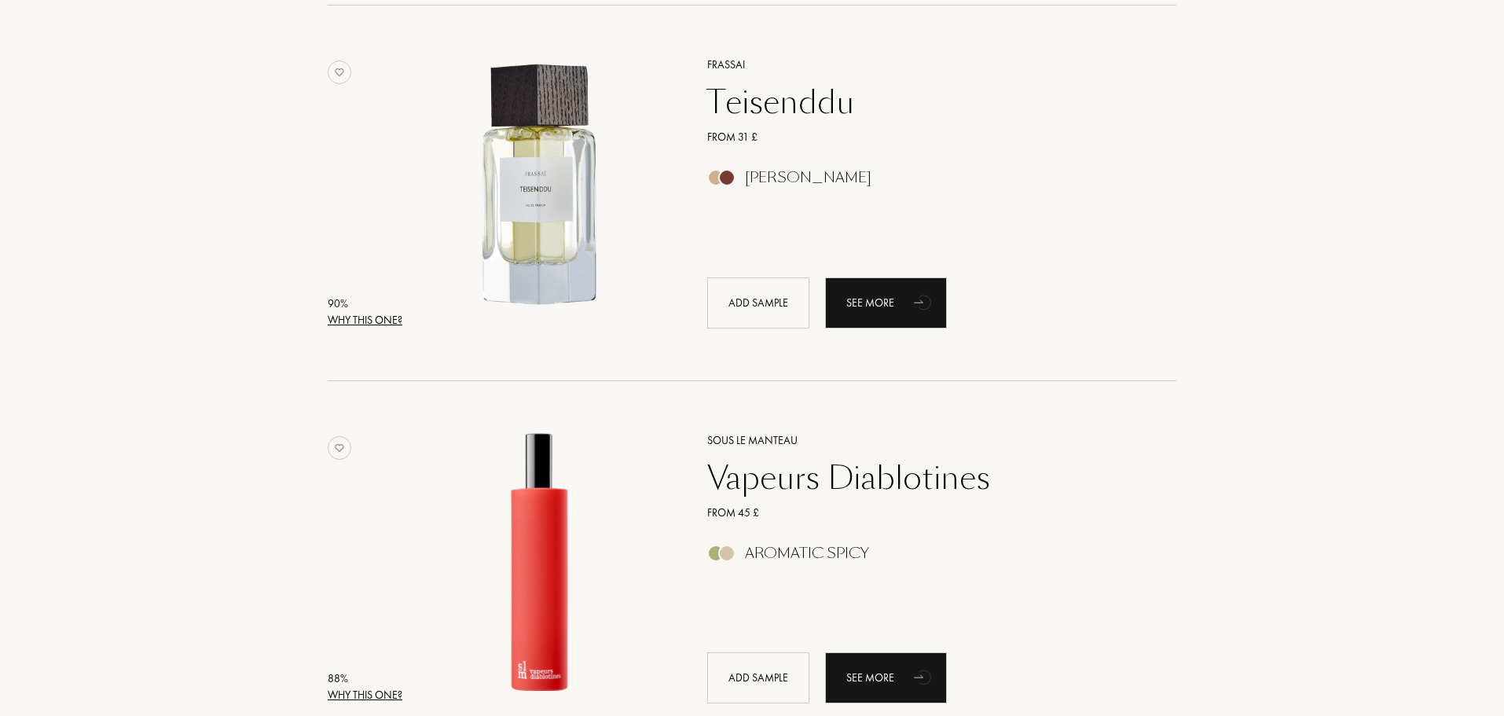
click at [349, 318] on div "Why this one?" at bounding box center [365, 320] width 75 height 17
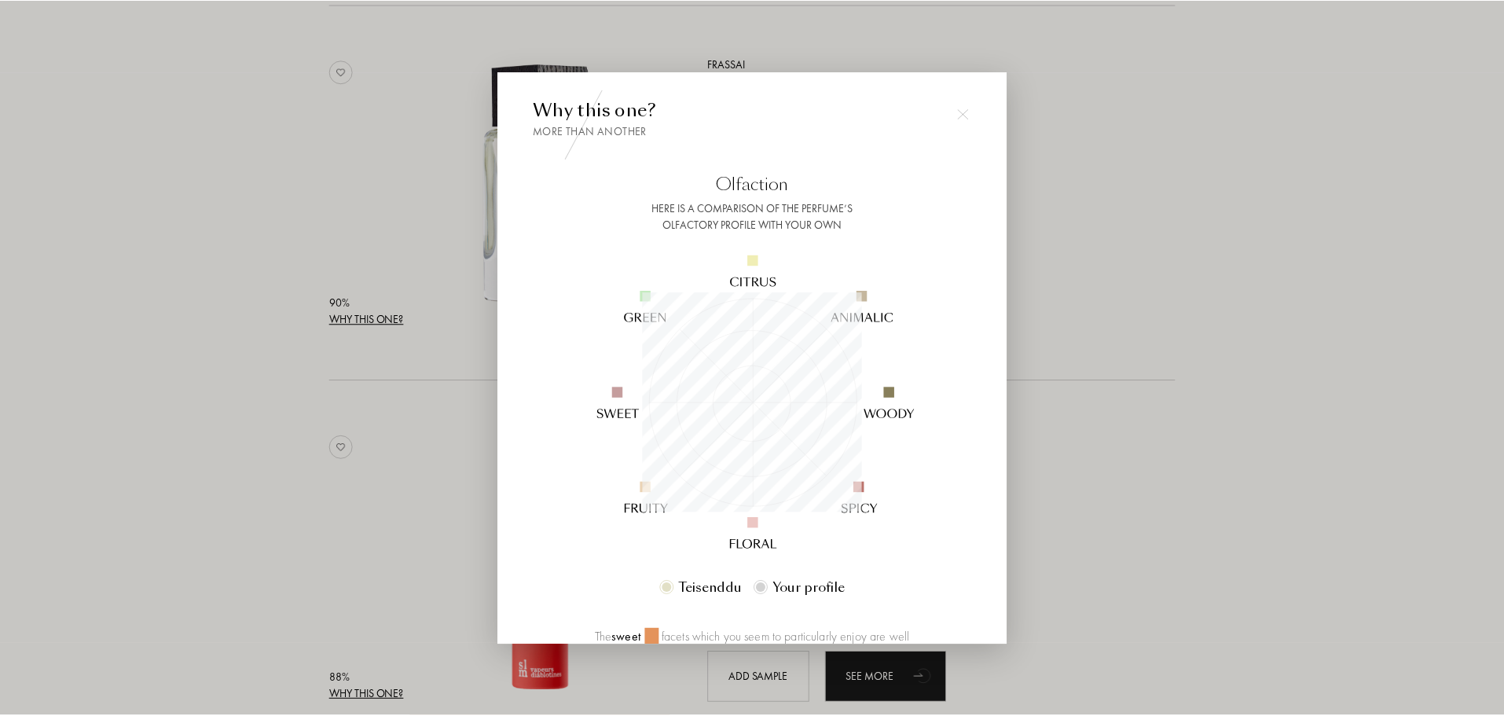
scroll to position [220, 220]
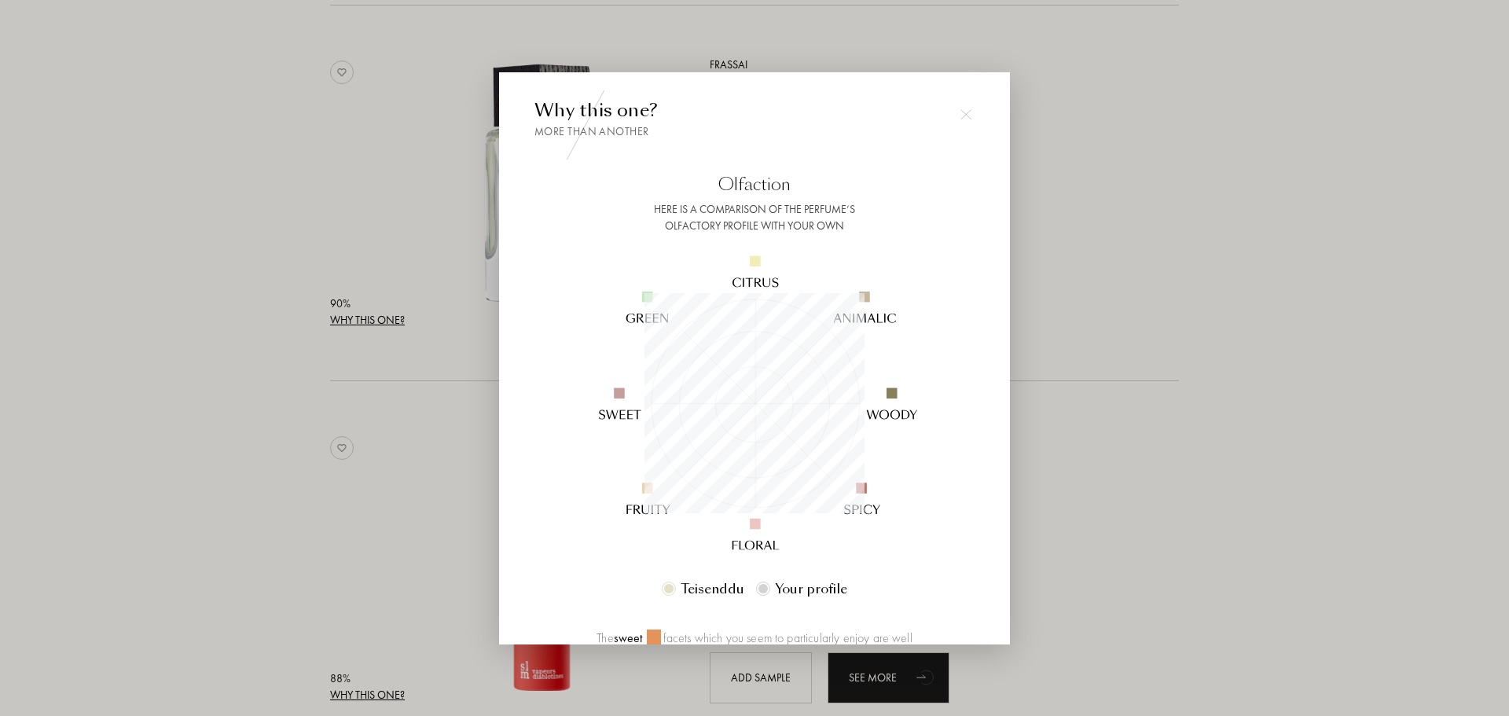
click at [966, 113] on img at bounding box center [965, 113] width 11 height 11
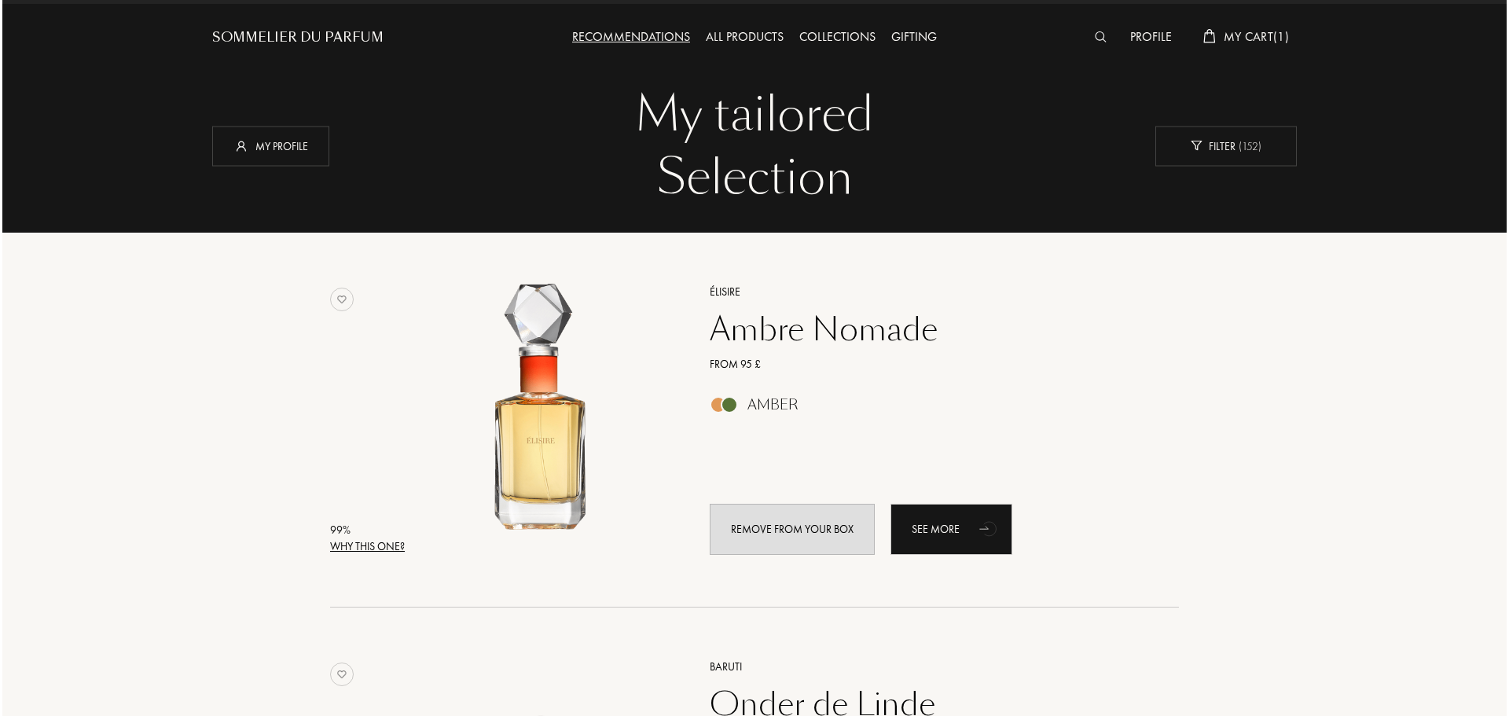
scroll to position [0, 0]
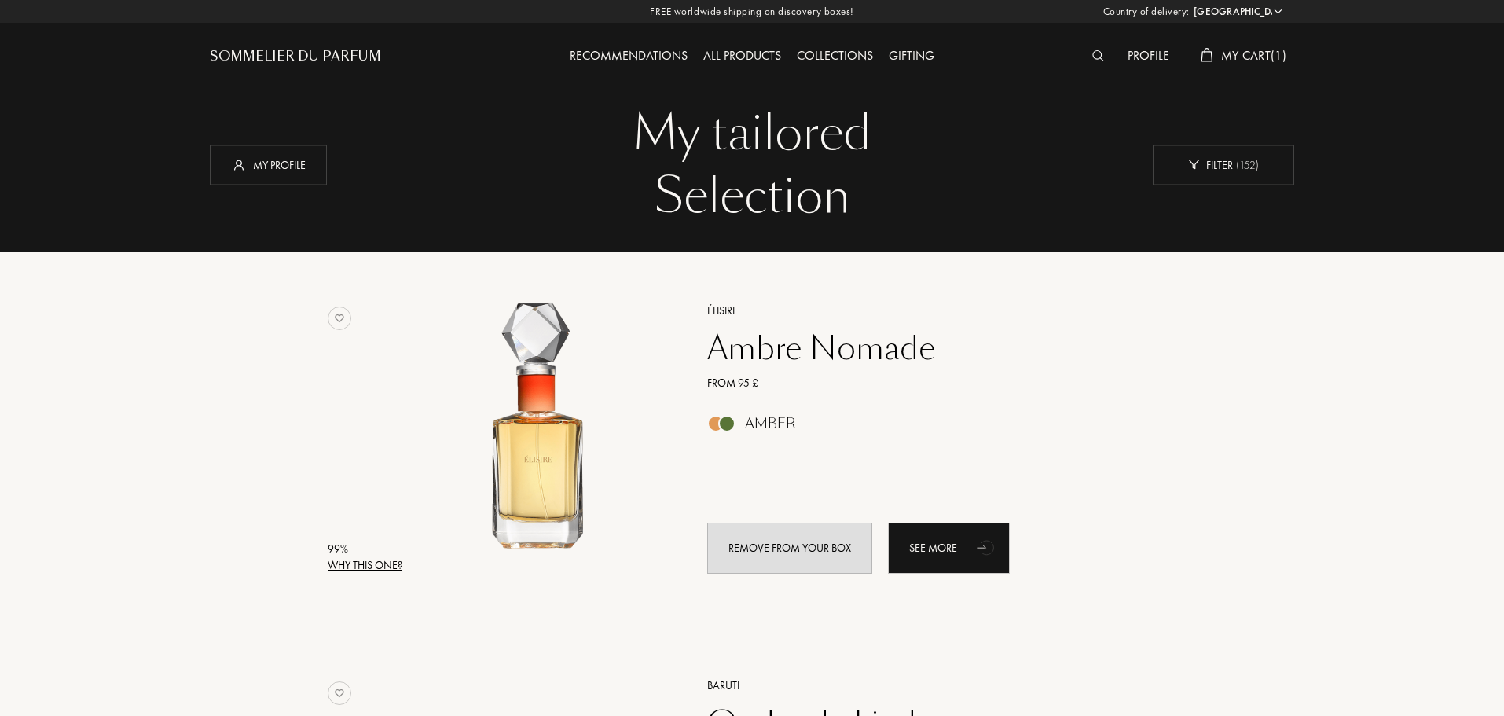
drag, startPoint x: 1082, startPoint y: 43, endPoint x: 1085, endPoint y: 54, distance: 11.4
click at [1083, 49] on div "Profile My Cart ( 1 )" at bounding box center [1158, 43] width 271 height 86
click at [1093, 52] on img at bounding box center [1099, 55] width 12 height 11
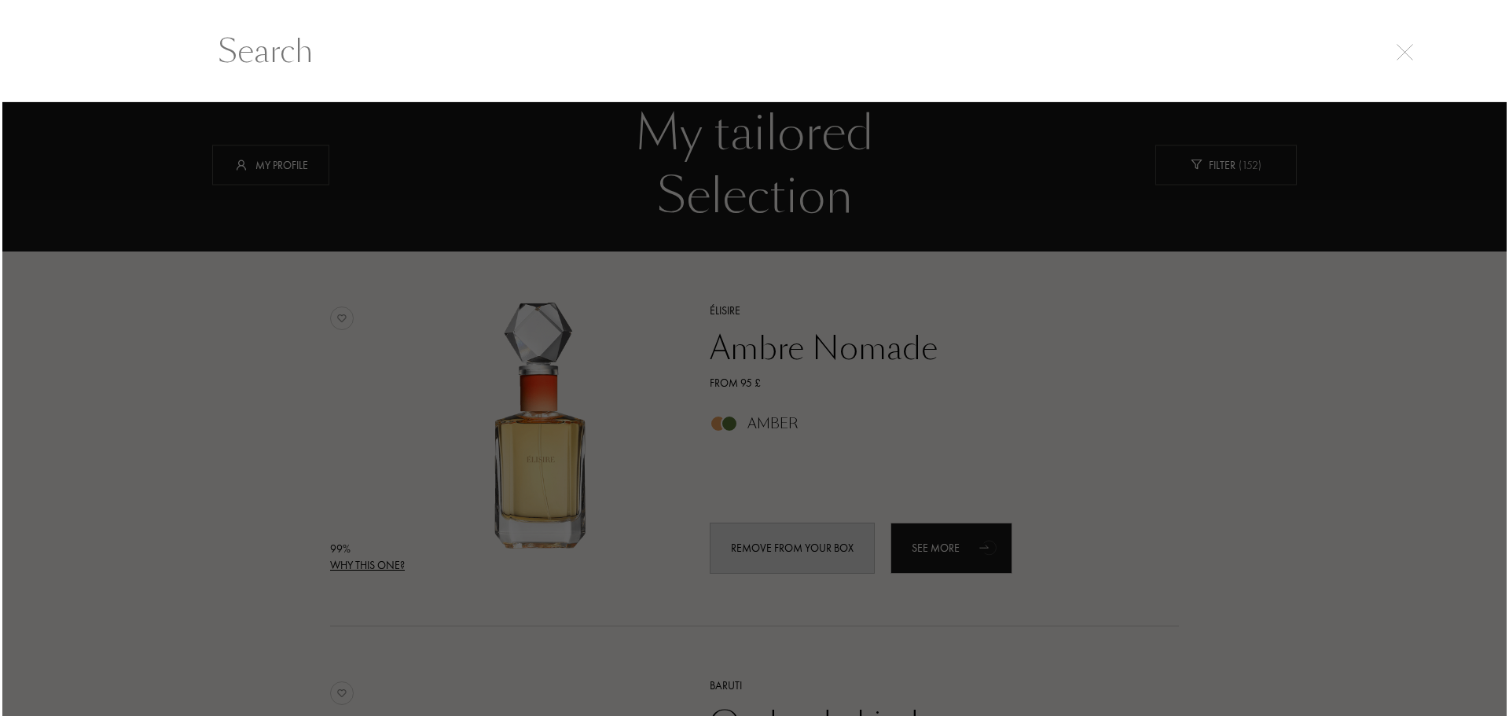
scroll to position [1, 0]
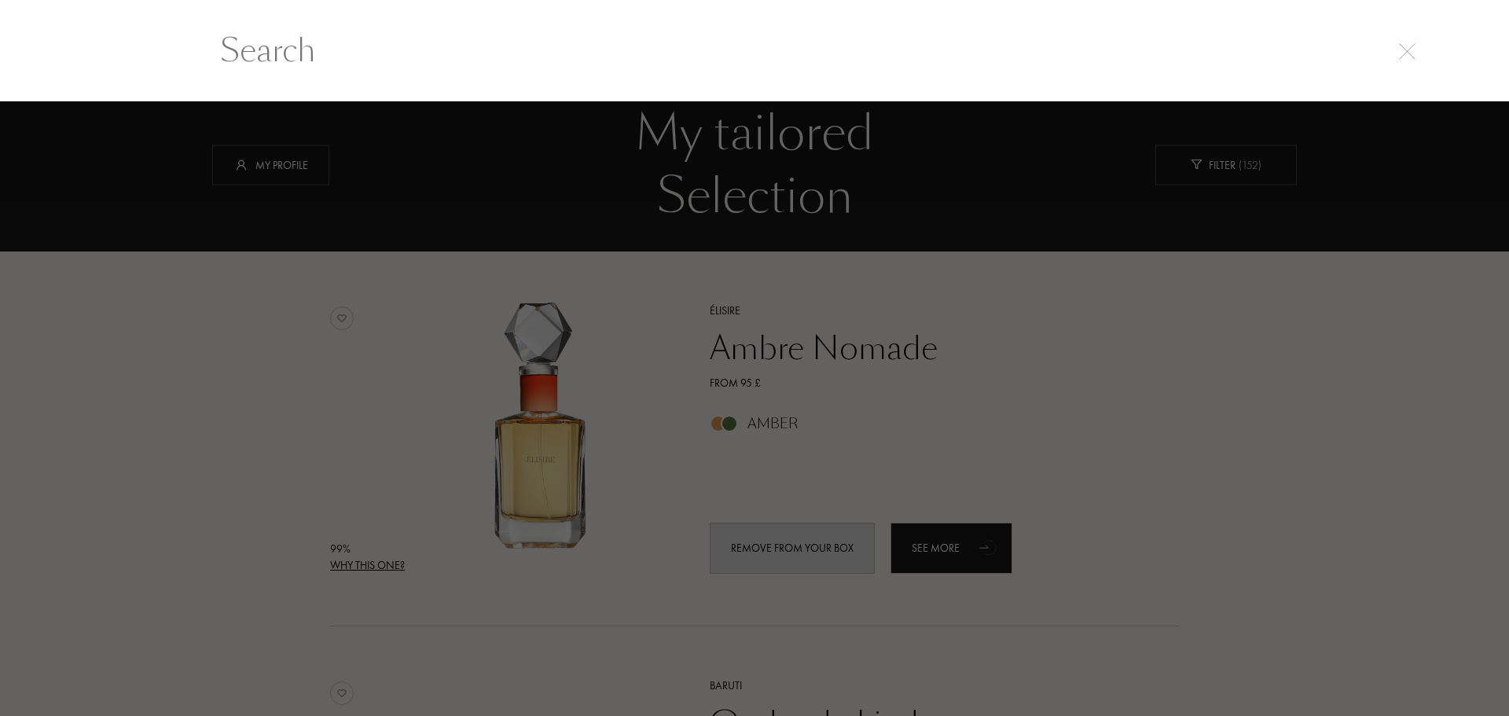
click at [276, 40] on input "text" at bounding box center [755, 50] width 1132 height 47
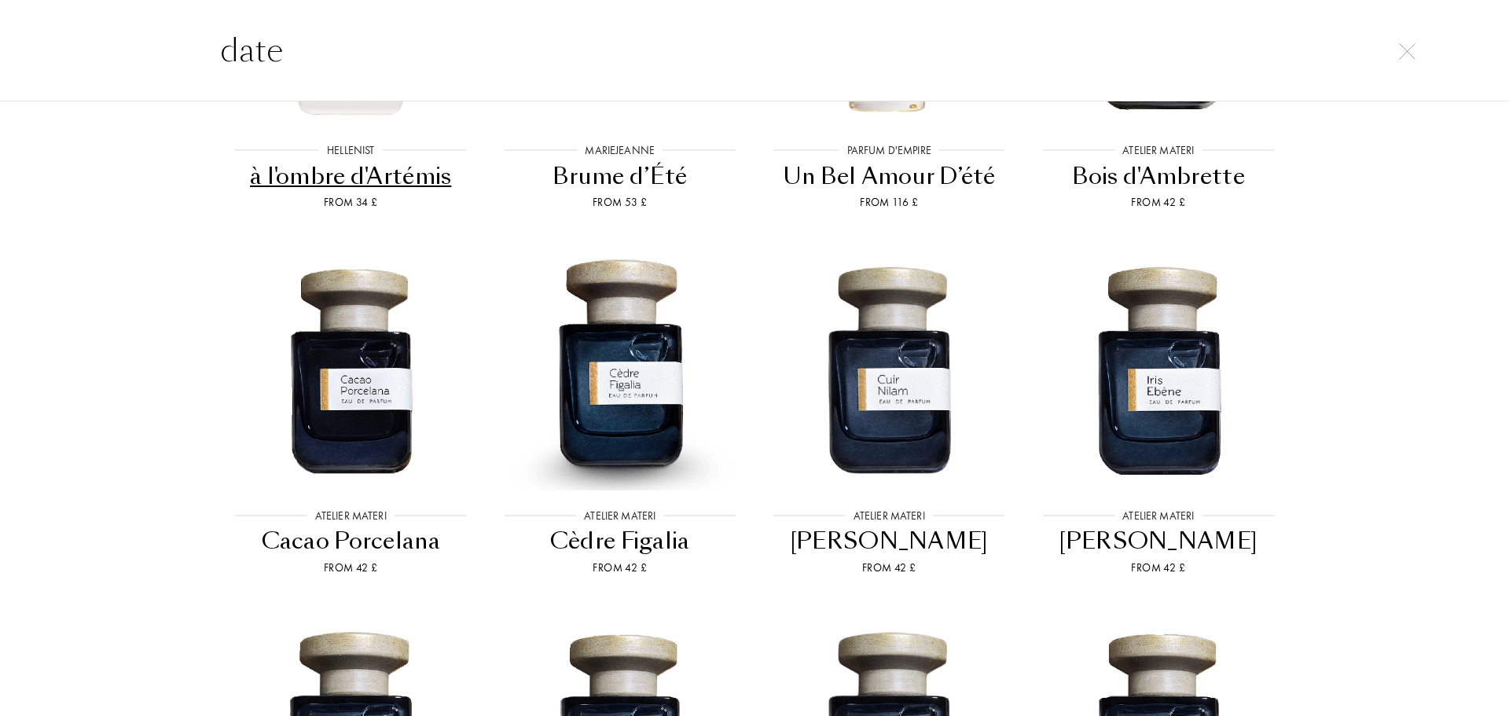
scroll to position [113, 0]
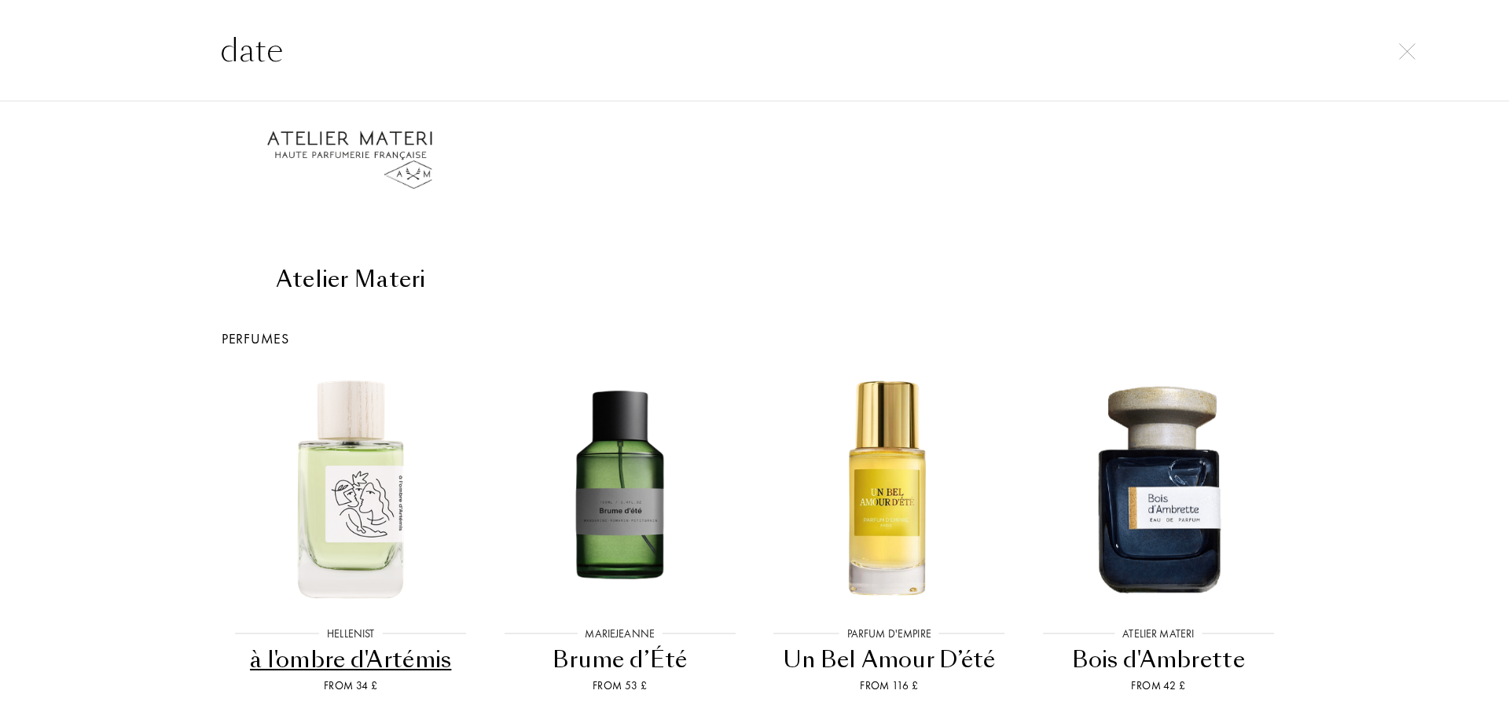
drag, startPoint x: 358, startPoint y: 57, endPoint x: 56, endPoint y: 35, distance: 303.4
click at [56, 35] on div "date" at bounding box center [754, 50] width 1509 height 102
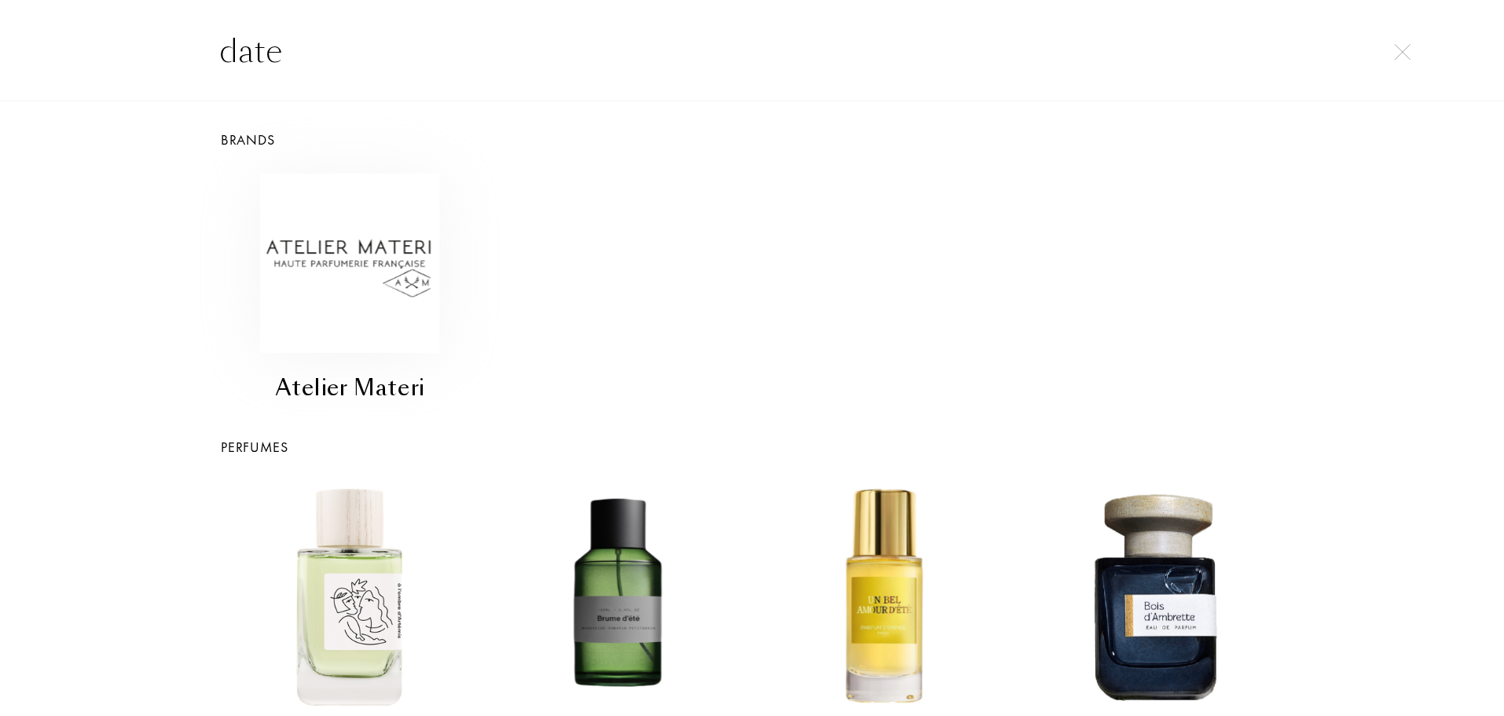
scroll to position [0, 0]
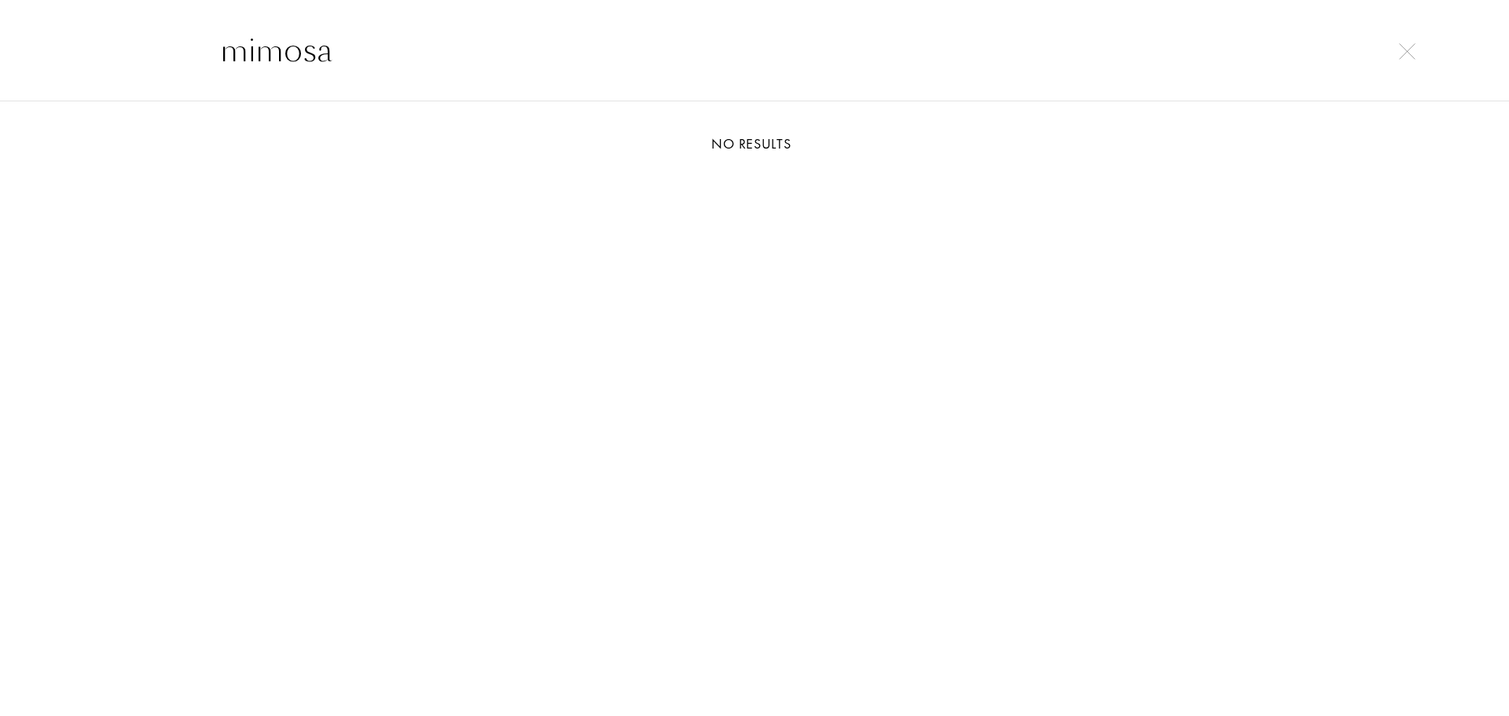
type input "mimosa"
click at [1412, 50] on img at bounding box center [1407, 51] width 17 height 17
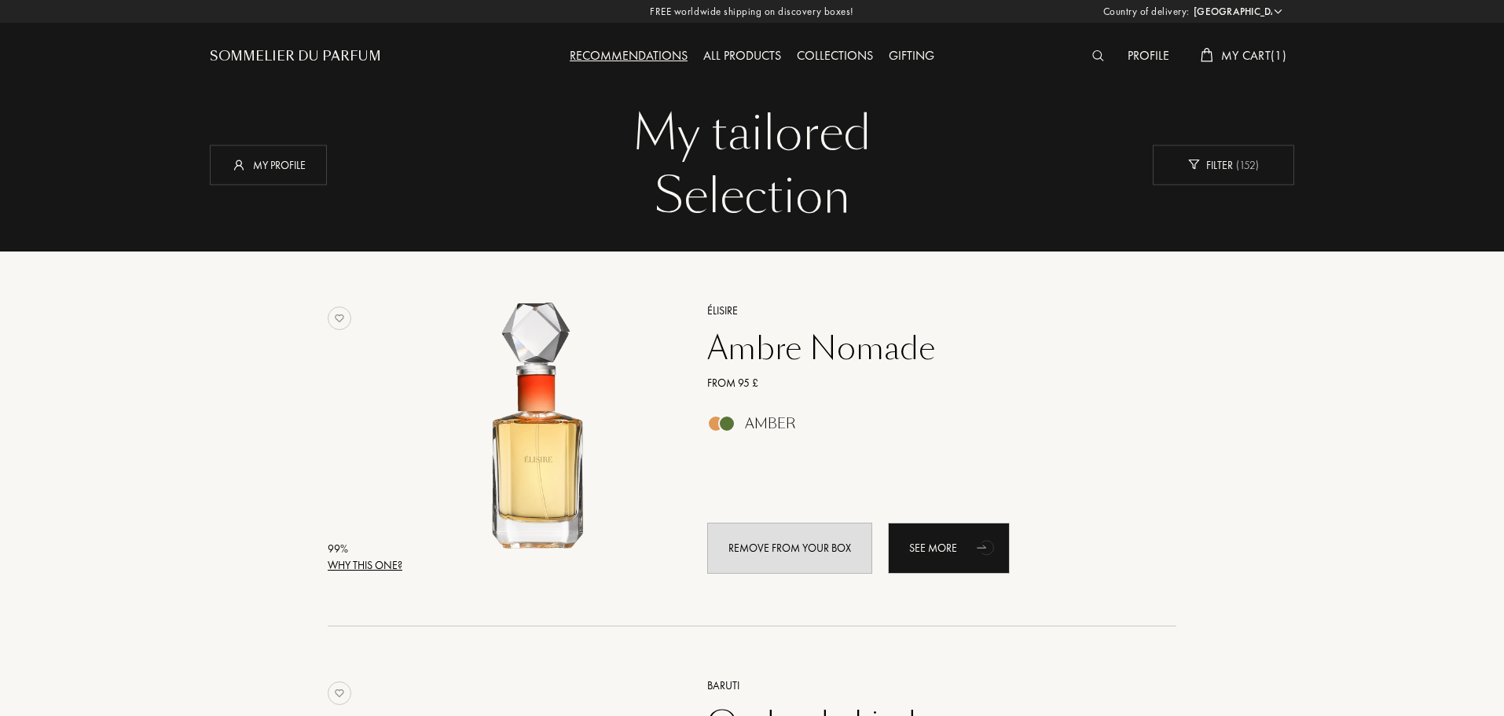
click at [1247, 57] on span "My Cart ( 1 )" at bounding box center [1253, 55] width 65 height 17
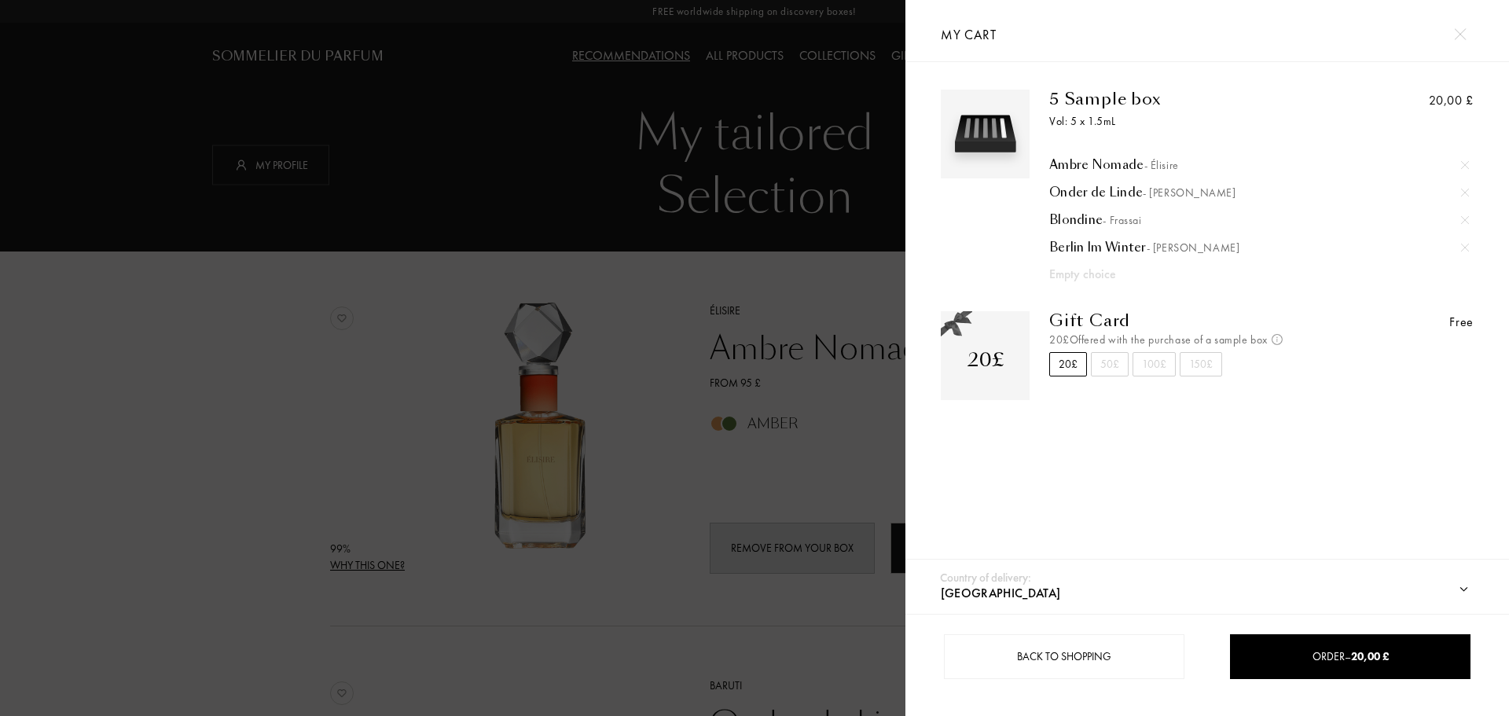
drag, startPoint x: 1469, startPoint y: 23, endPoint x: 1163, endPoint y: 123, distance: 321.6
click at [1468, 24] on div at bounding box center [1460, 34] width 28 height 28
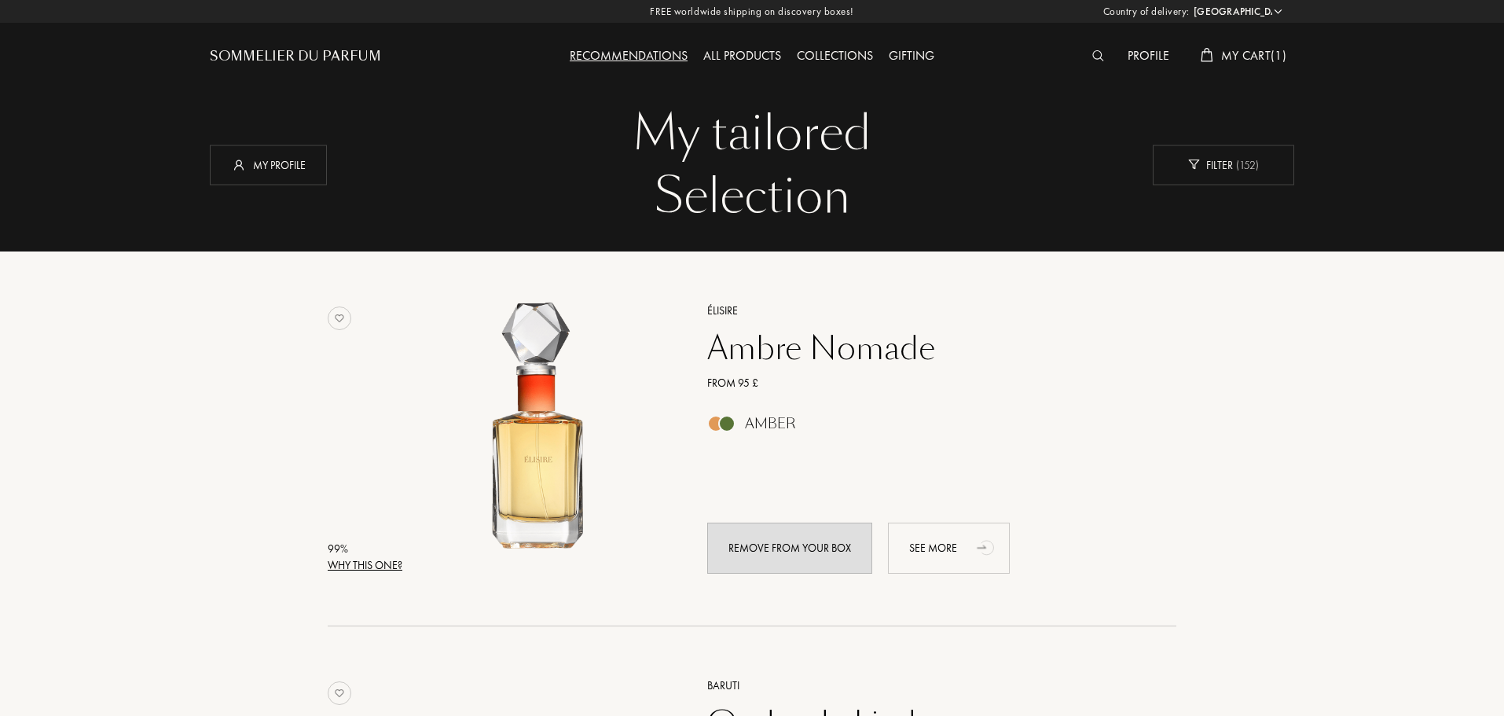
click at [962, 549] on div "See more" at bounding box center [949, 548] width 122 height 51
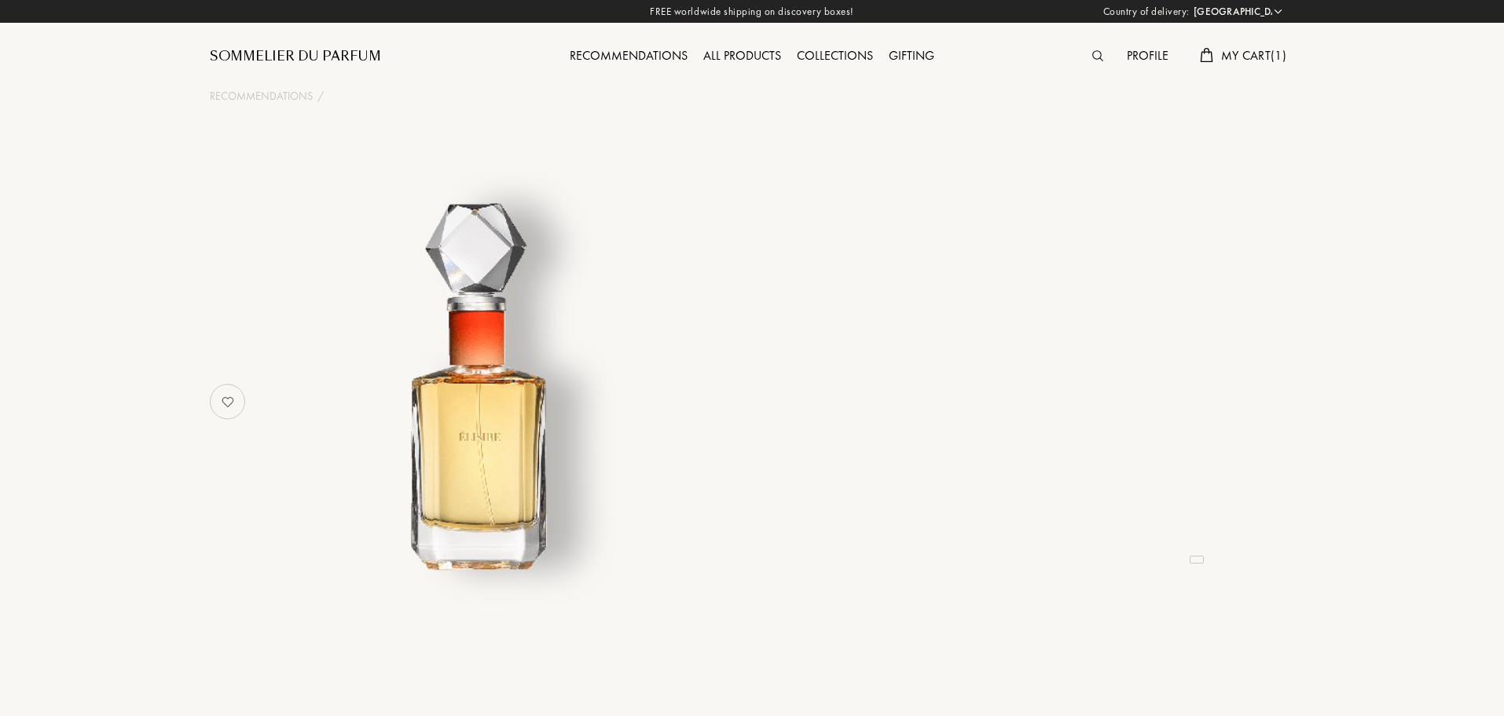
select select "UK"
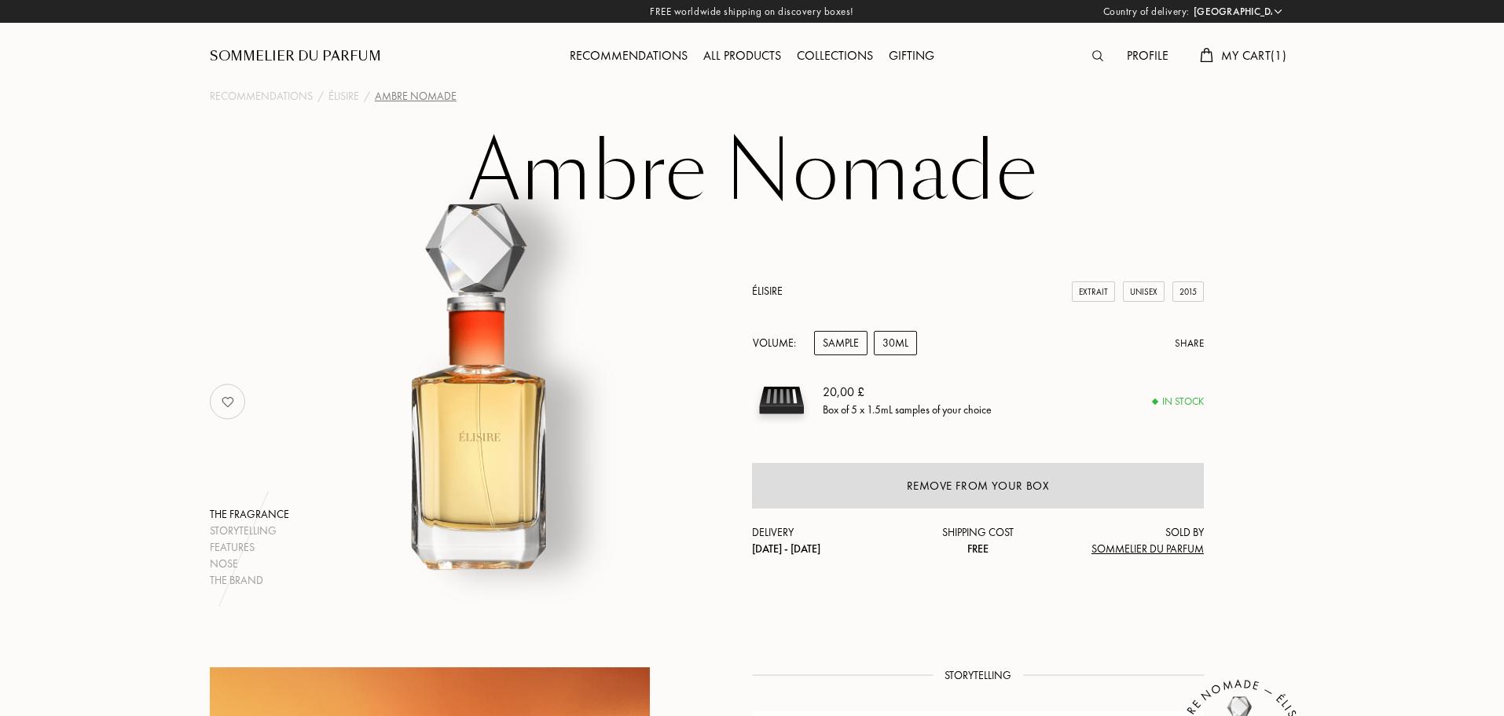
click at [895, 344] on div "30mL" at bounding box center [895, 343] width 43 height 24
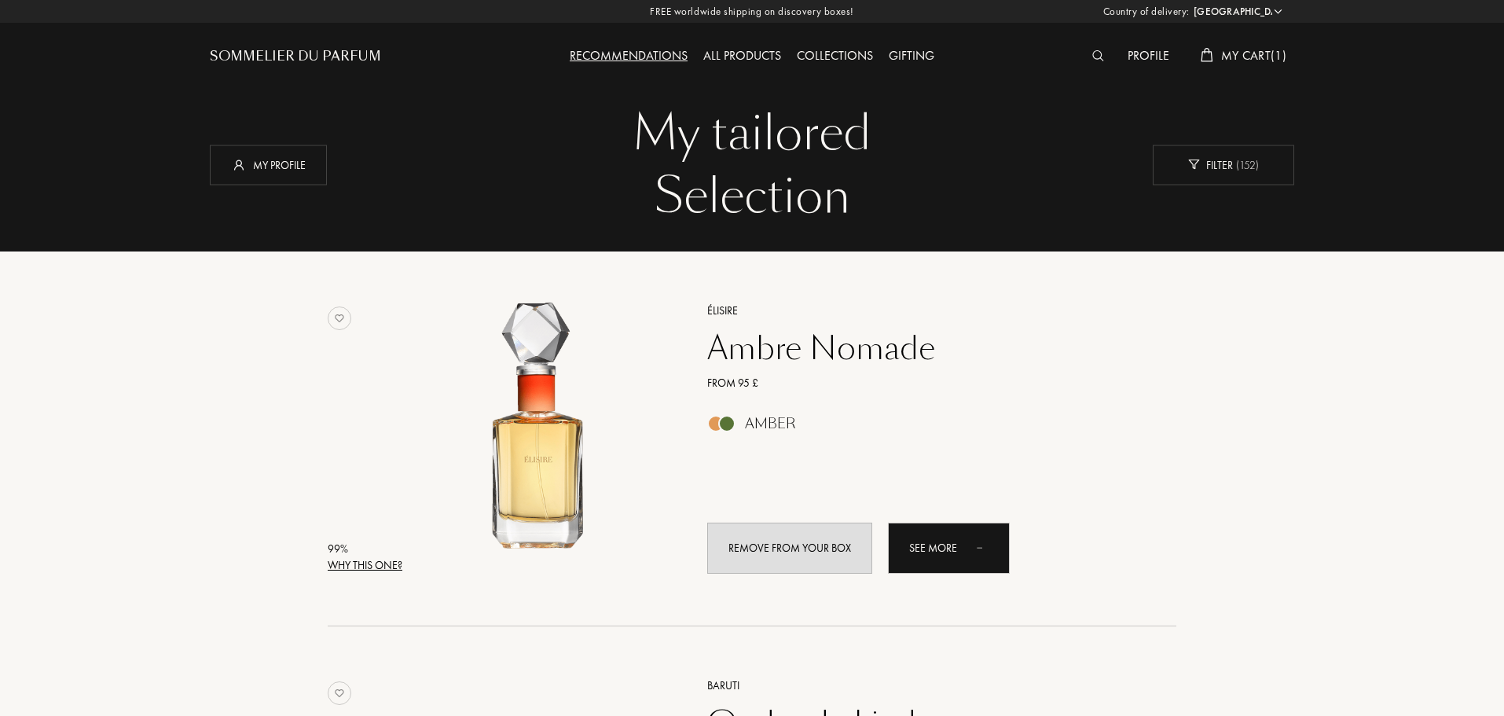
select select "UK"
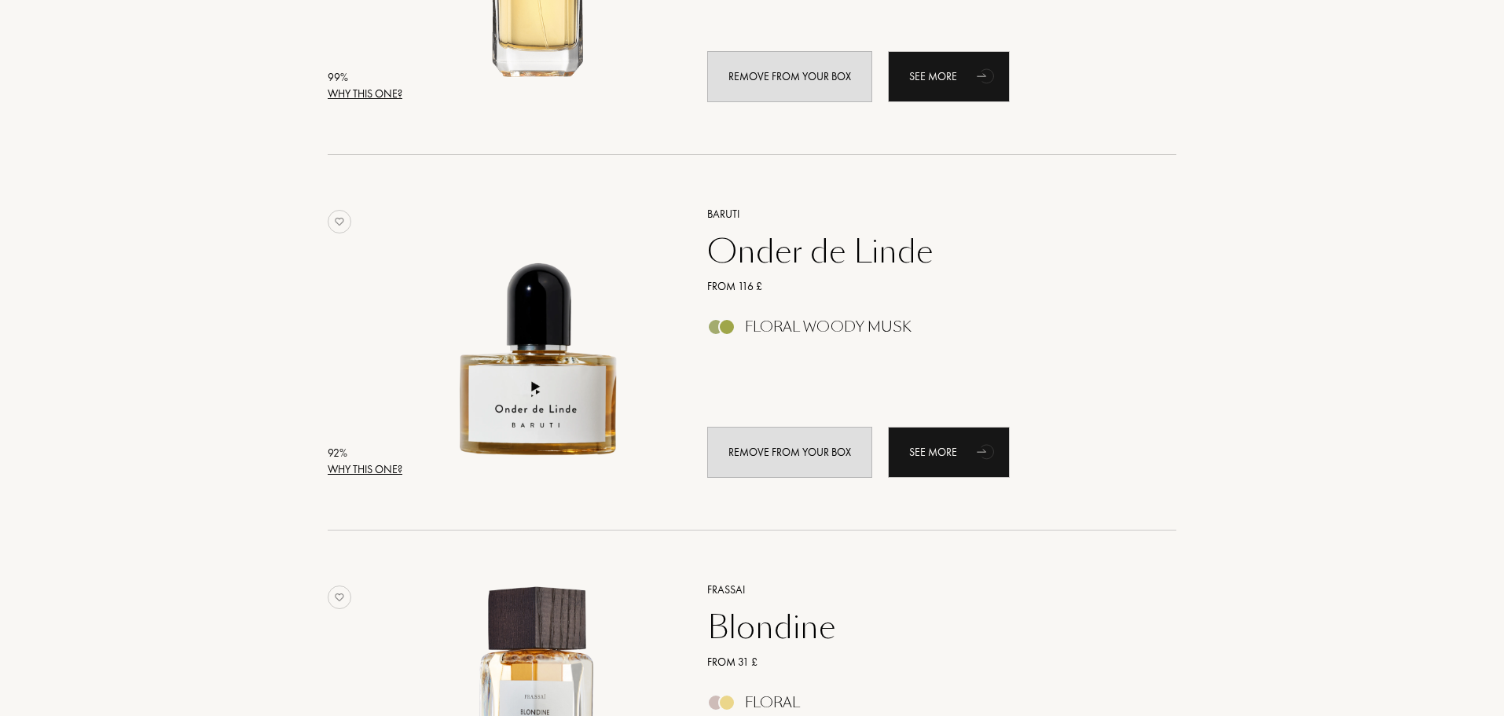
scroll to position [629, 0]
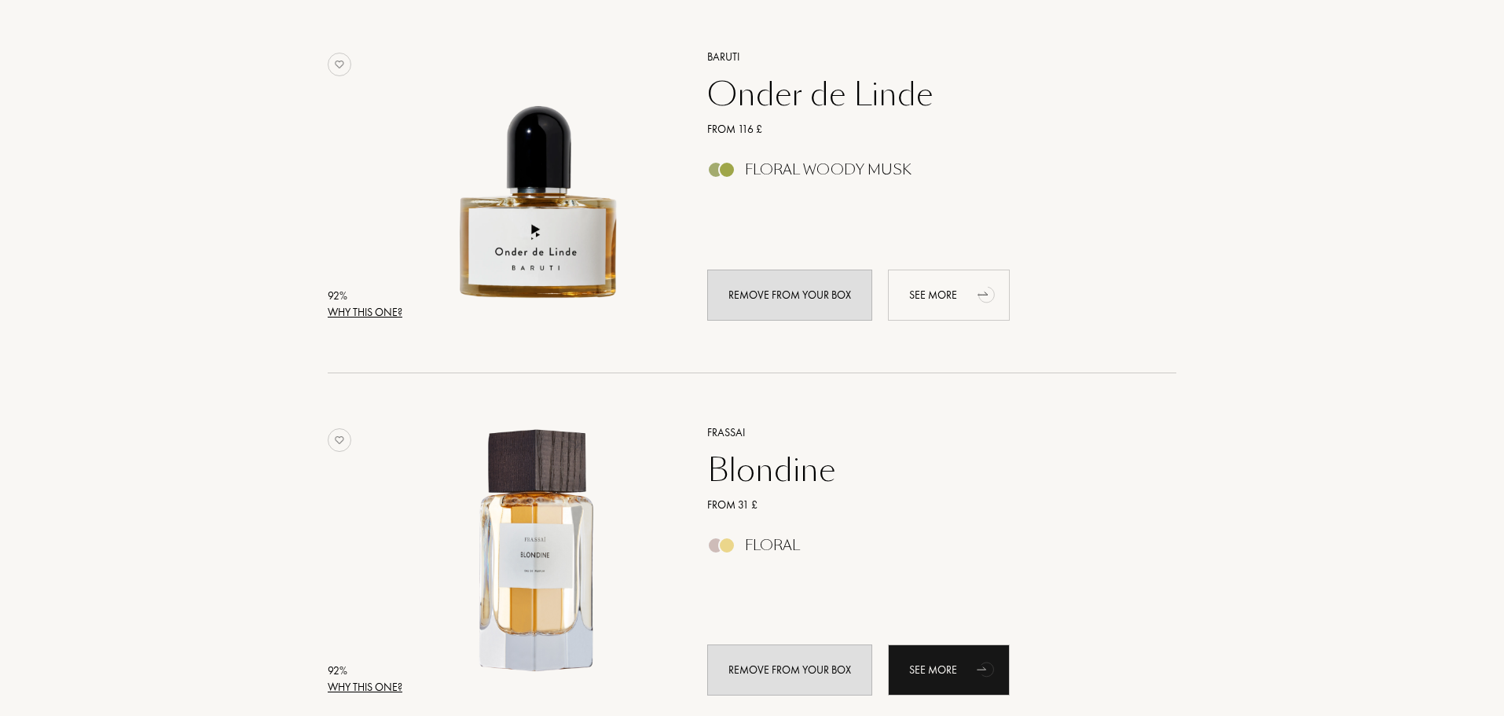
click at [938, 299] on div "See more" at bounding box center [949, 295] width 122 height 51
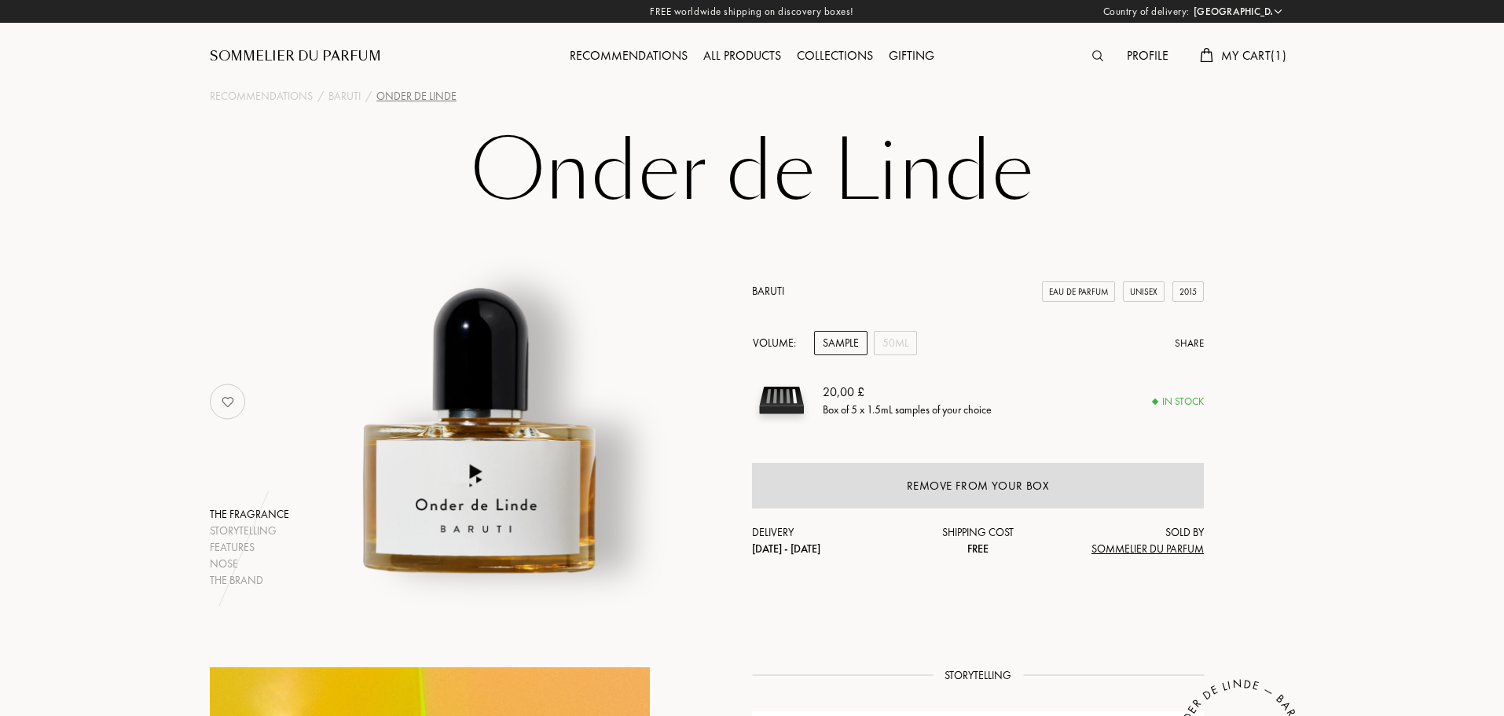
select select "UK"
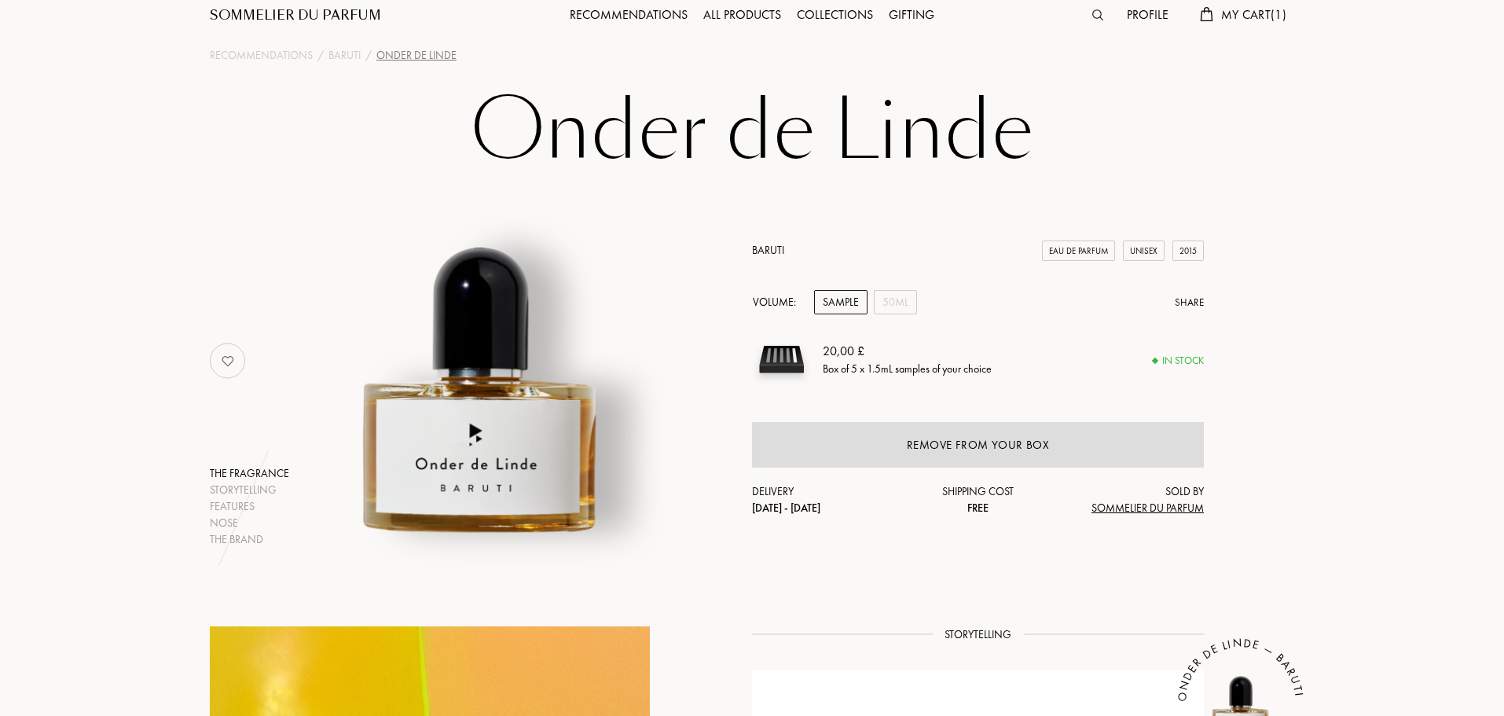
scroll to position [157, 0]
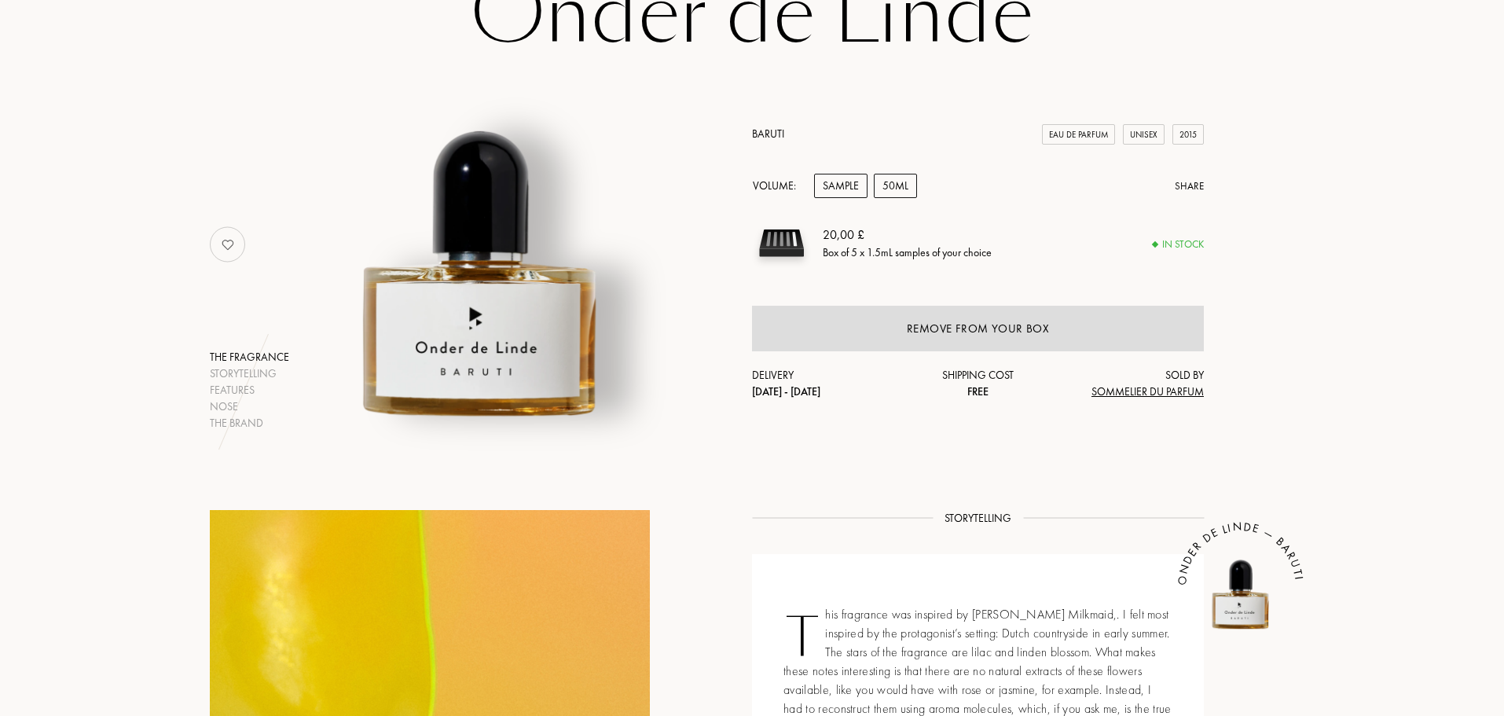
click at [905, 184] on div "50mL" at bounding box center [895, 186] width 43 height 24
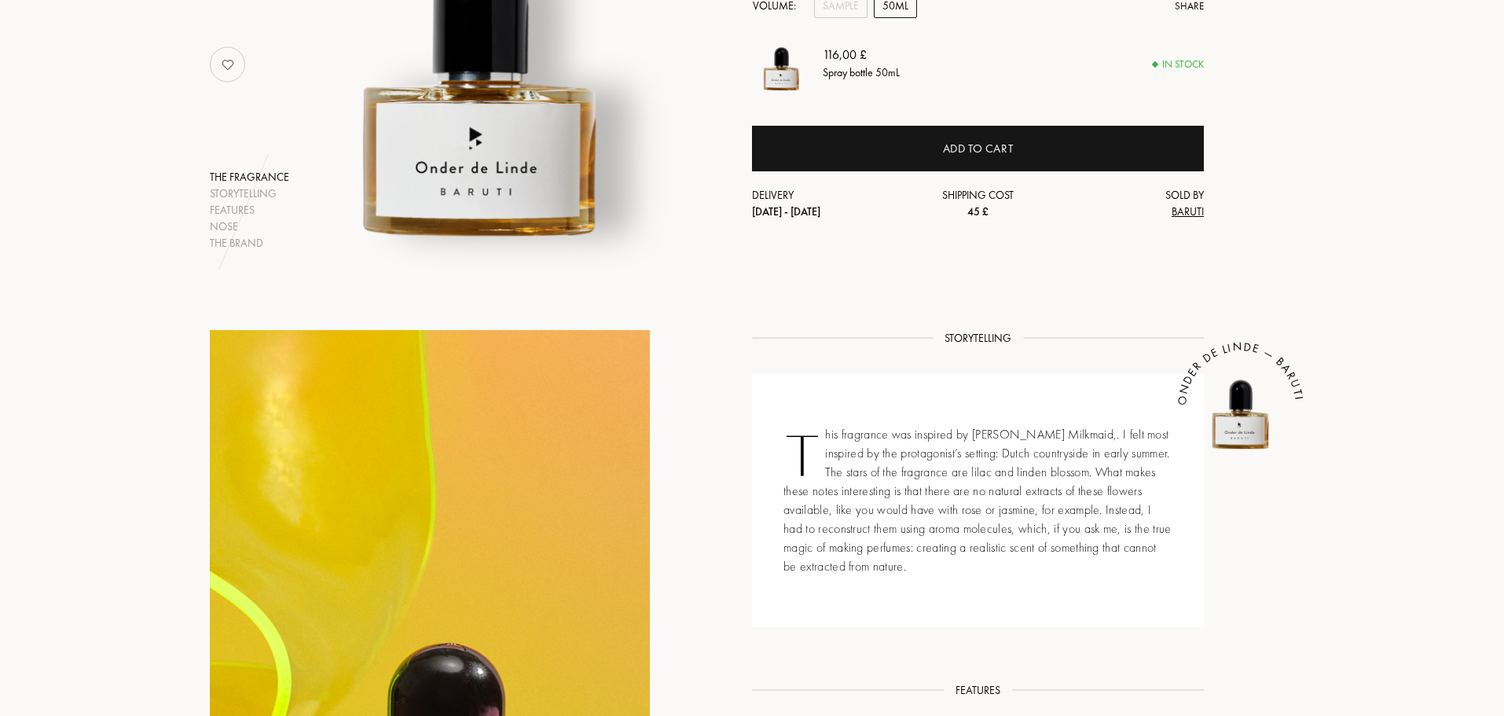
scroll to position [0, 0]
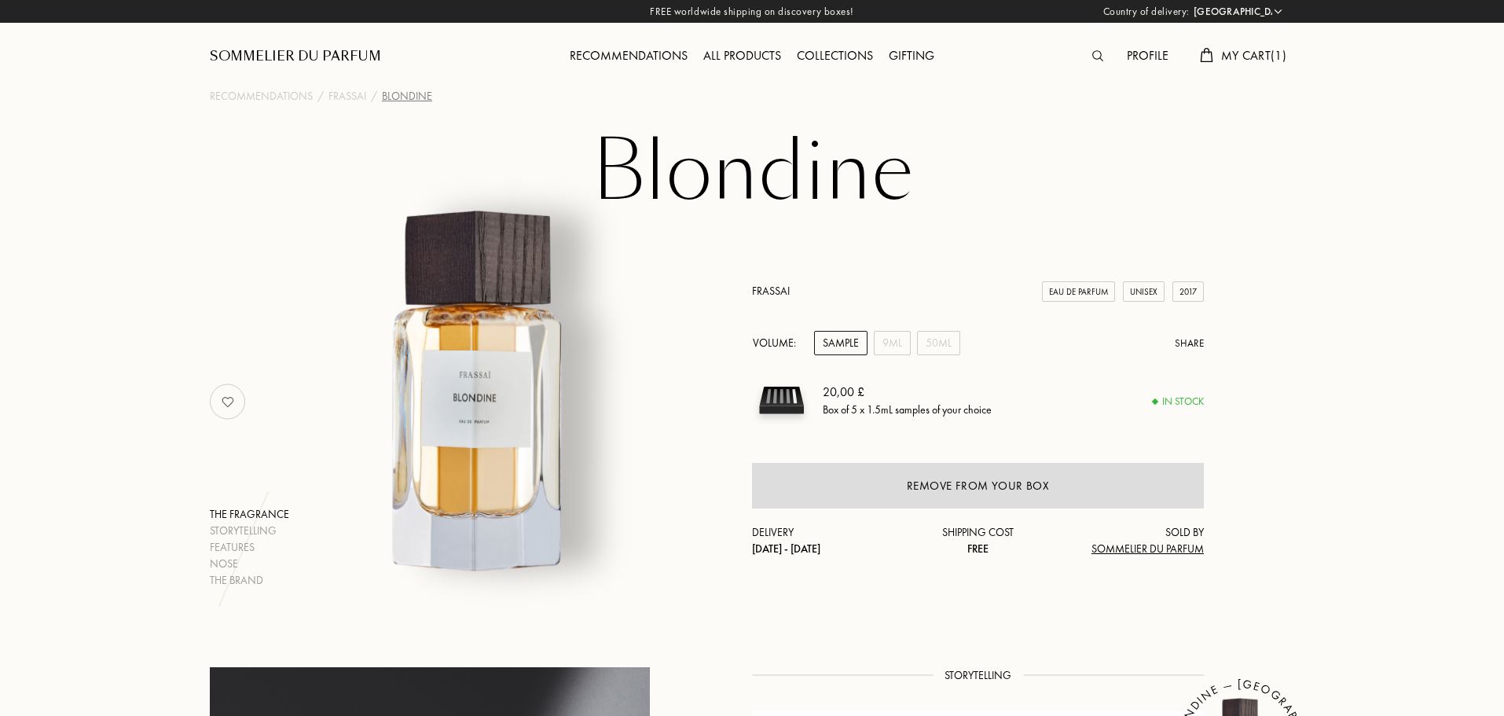
select select "UK"
click at [890, 344] on div "9mL" at bounding box center [892, 343] width 37 height 24
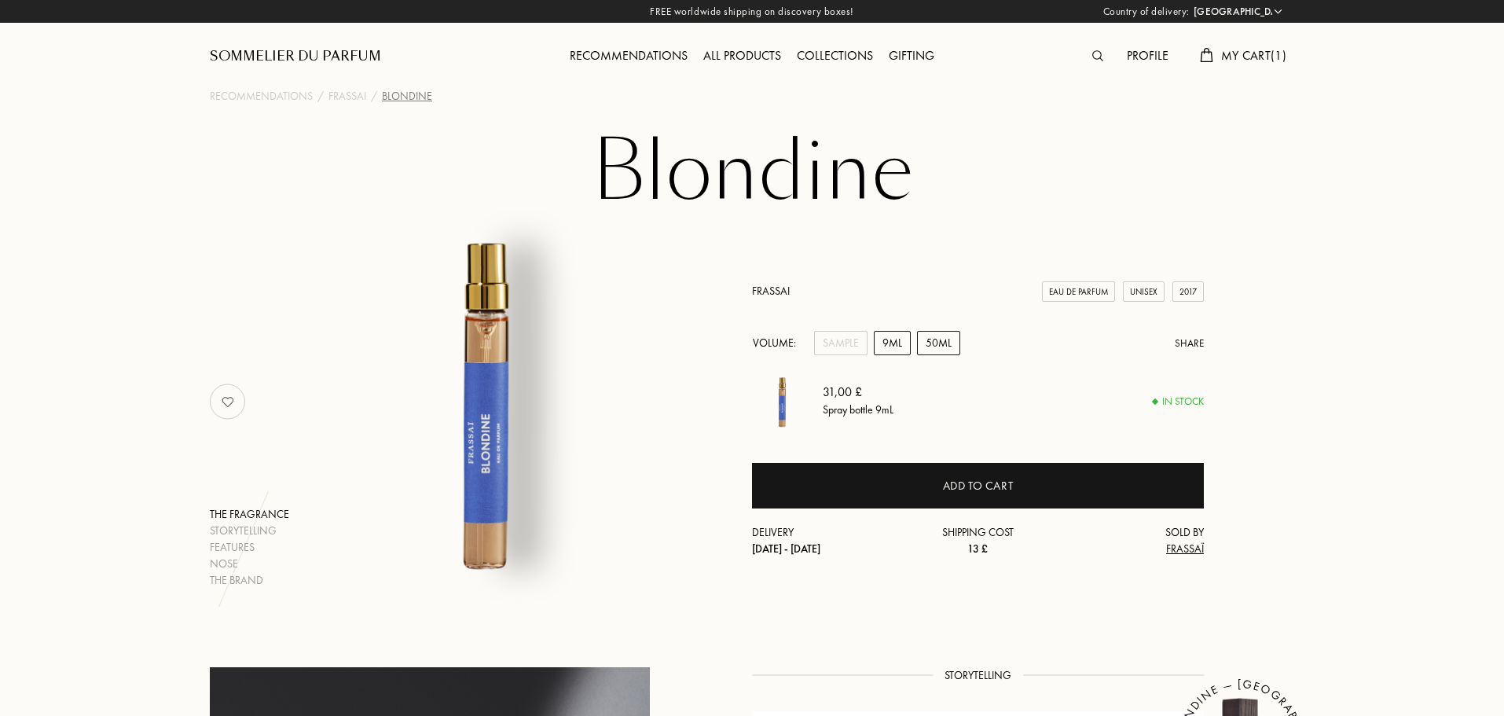
click at [945, 339] on div "50mL" at bounding box center [938, 343] width 43 height 24
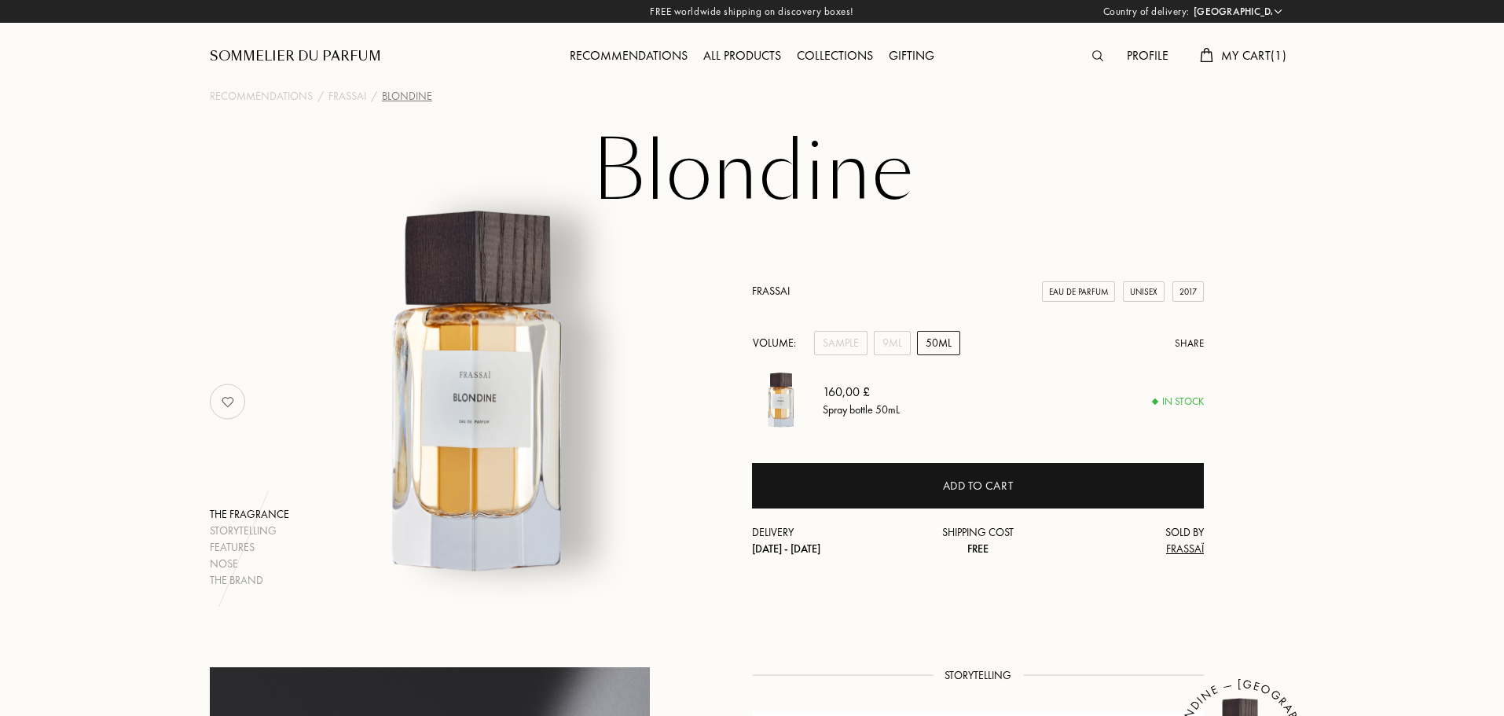
click at [1085, 55] on div at bounding box center [1102, 56] width 35 height 20
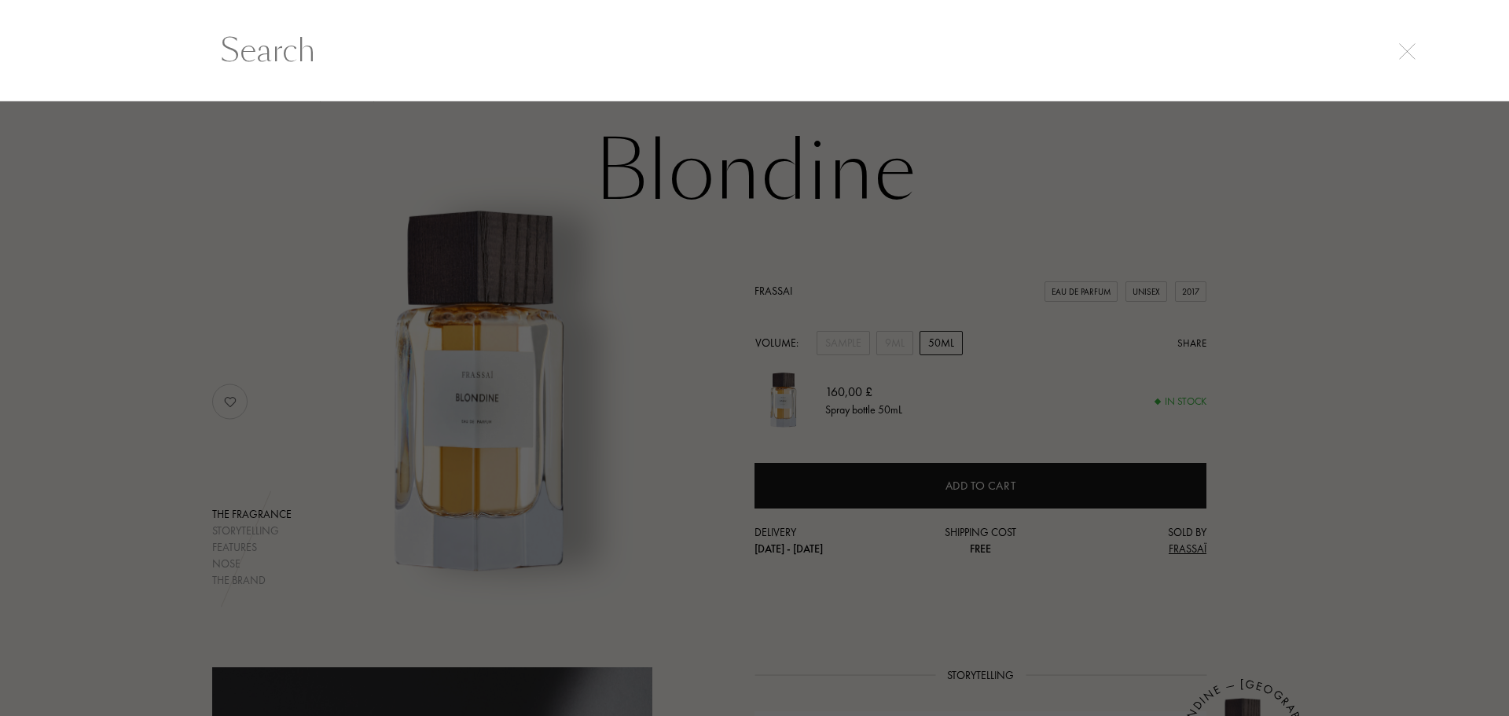
click at [336, 39] on input "text" at bounding box center [755, 50] width 1132 height 47
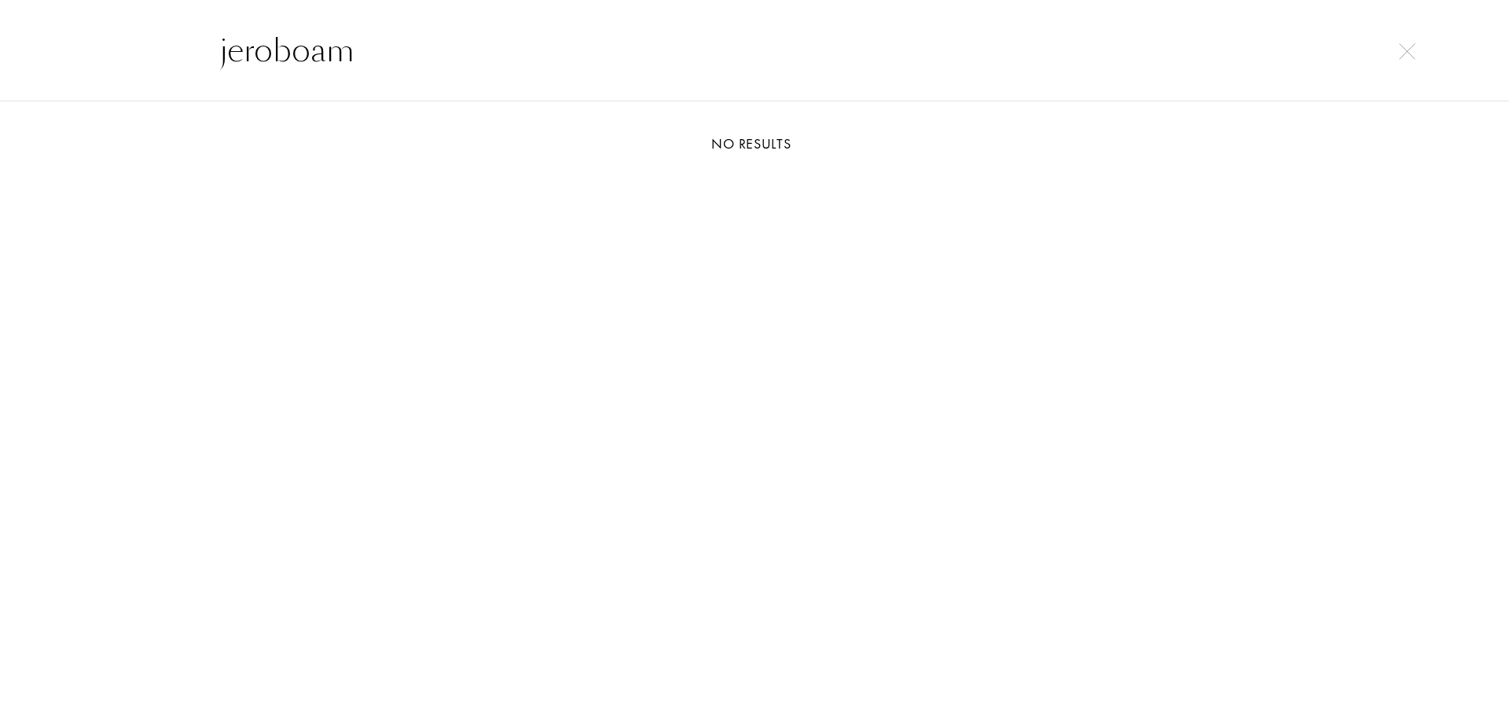
type input "jeroboam"
click at [1405, 45] on img at bounding box center [1407, 51] width 17 height 17
